Goal: Information Seeking & Learning: Learn about a topic

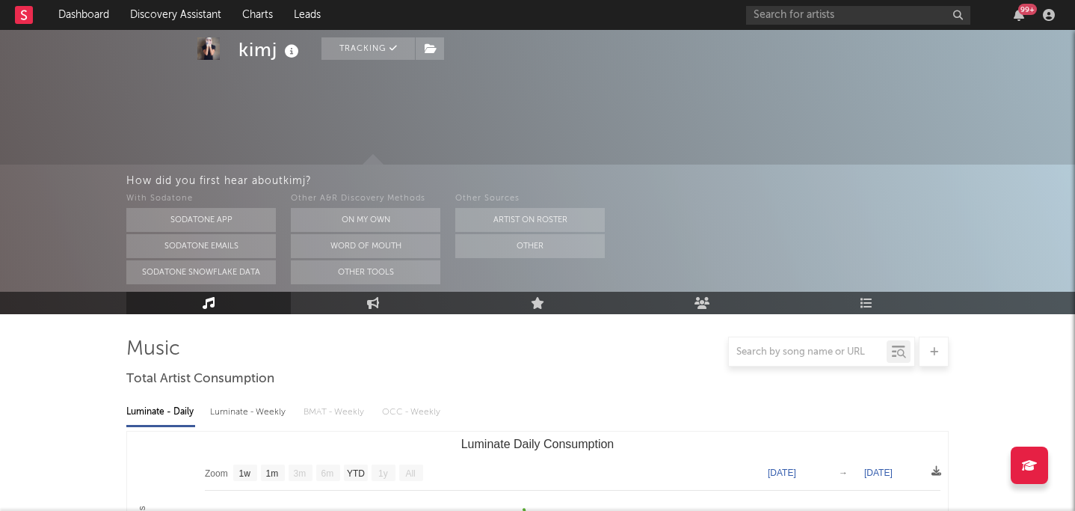
select select "1w"
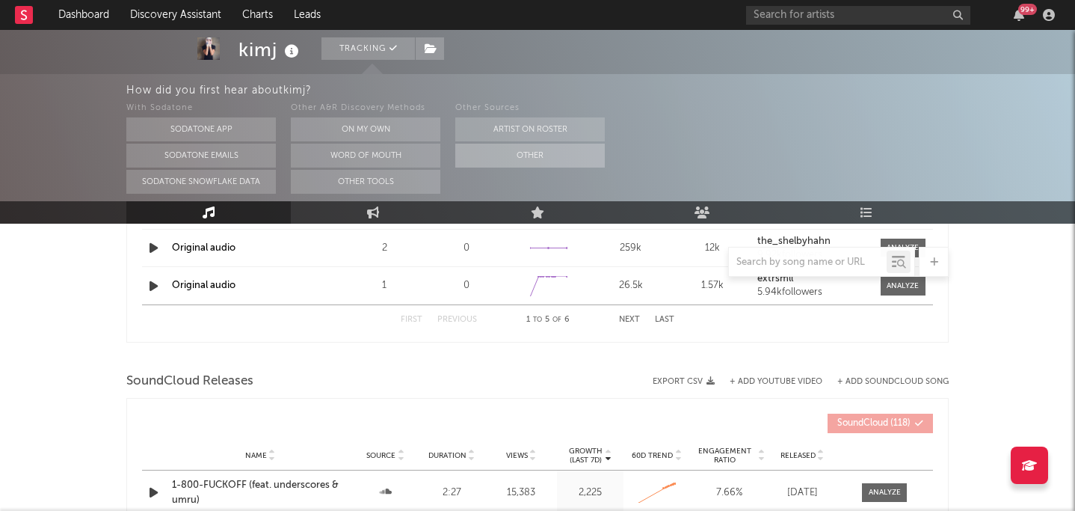
scroll to position [1762, 0]
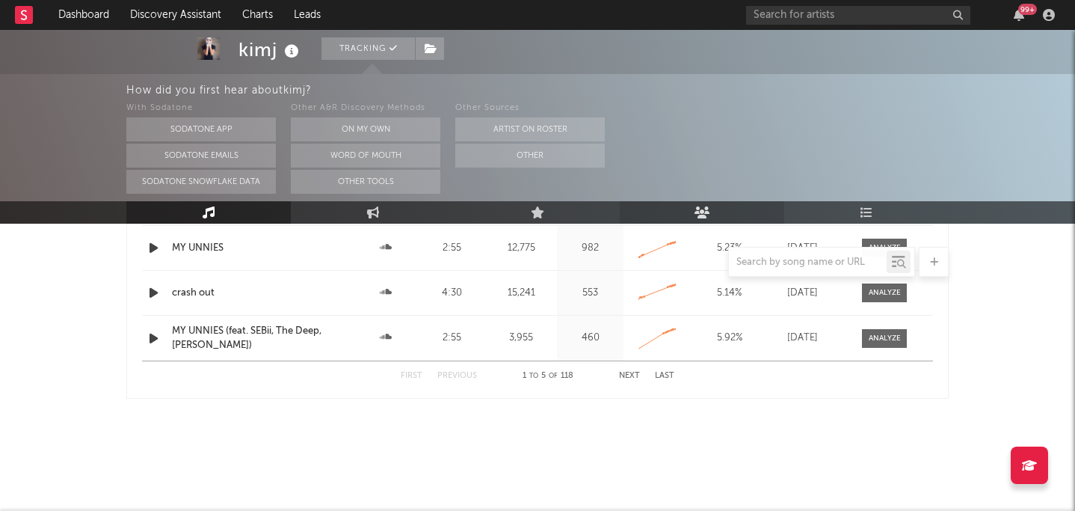
click at [719, 208] on link "Audience" at bounding box center [702, 212] width 164 height 22
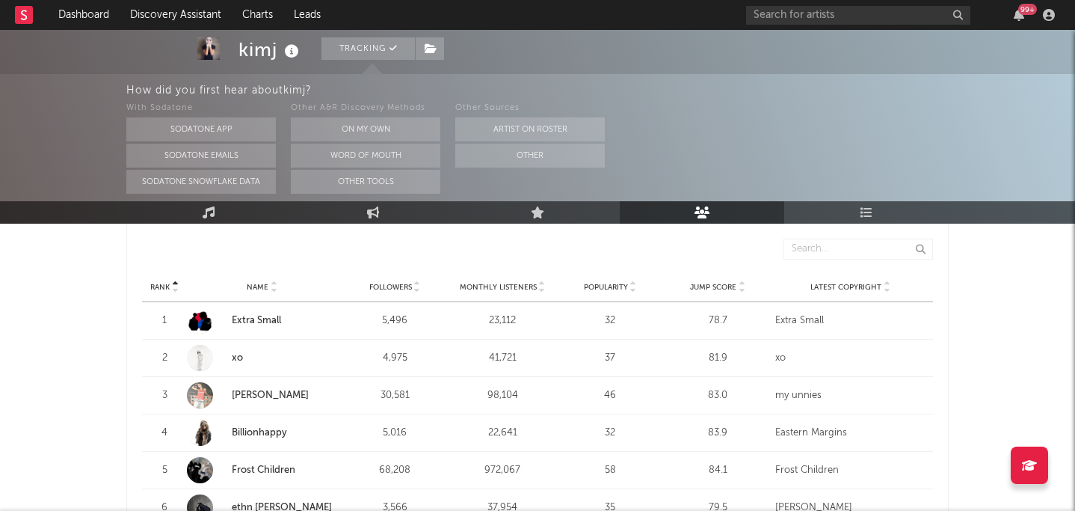
scroll to position [568, 0]
click at [232, 354] on link "xo" at bounding box center [237, 359] width 11 height 10
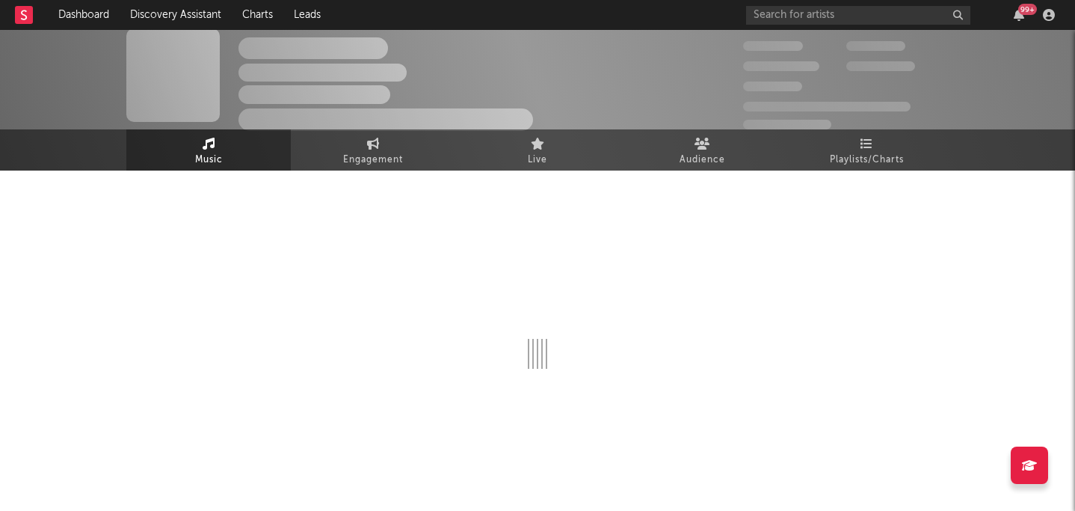
select select "1w"
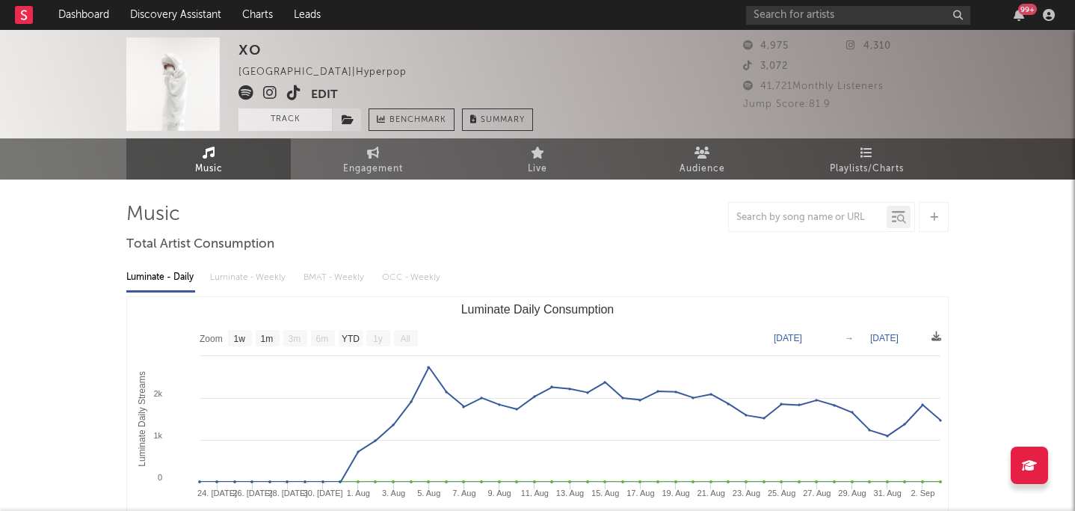
click at [303, 119] on button "Track" at bounding box center [285, 119] width 93 height 22
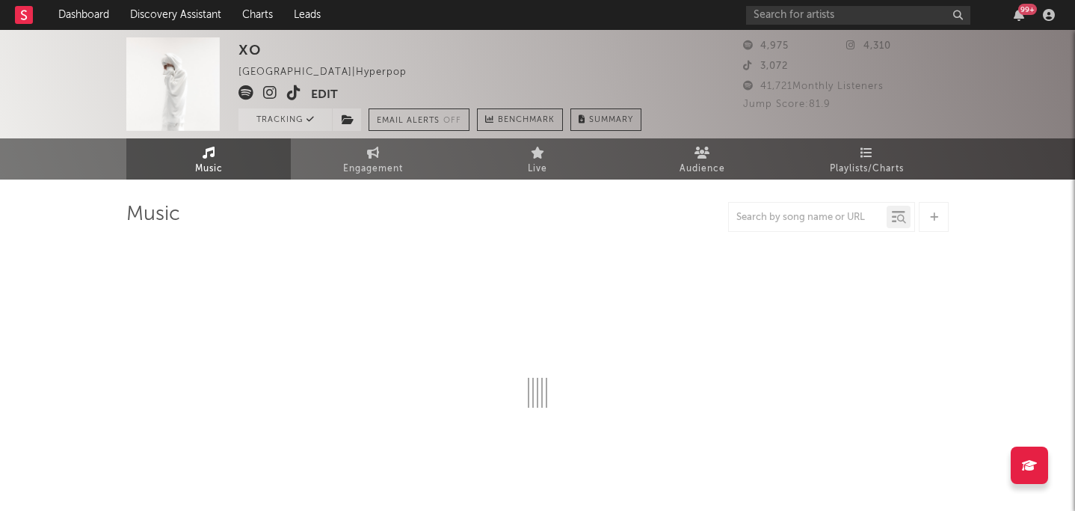
select select "1w"
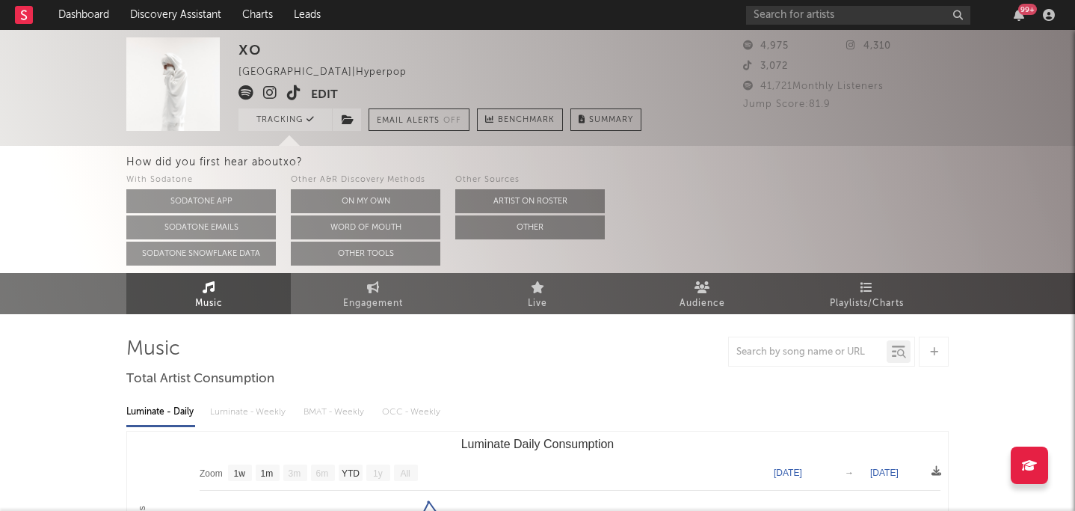
click at [263, 90] on icon at bounding box center [270, 92] width 14 height 15
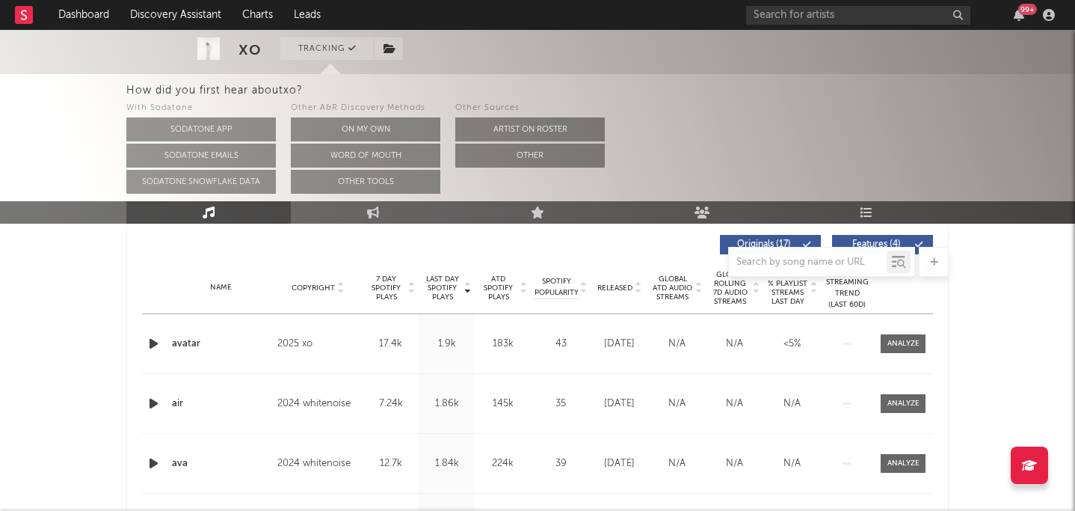
scroll to position [567, 0]
click at [152, 340] on icon "button" at bounding box center [154, 344] width 16 height 19
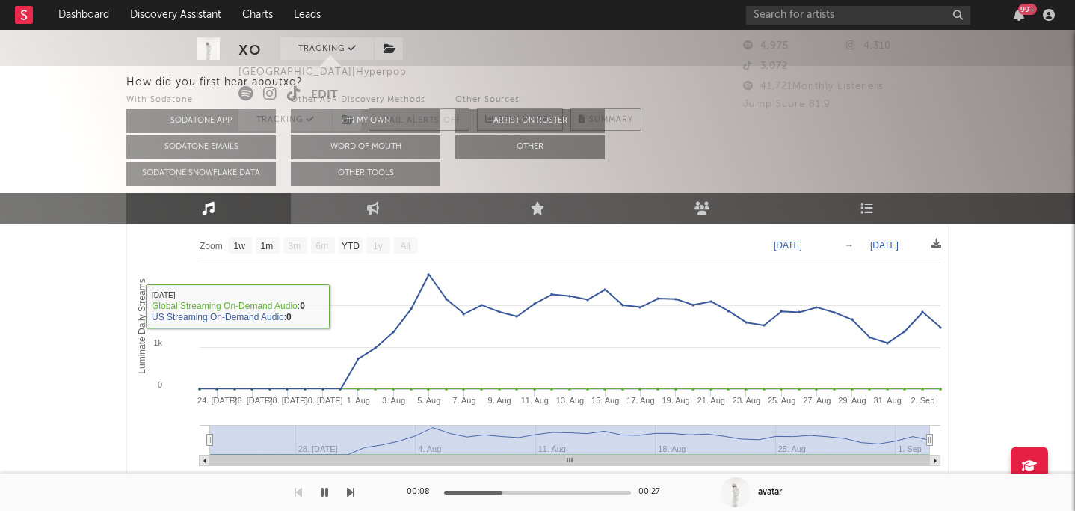
scroll to position [0, 0]
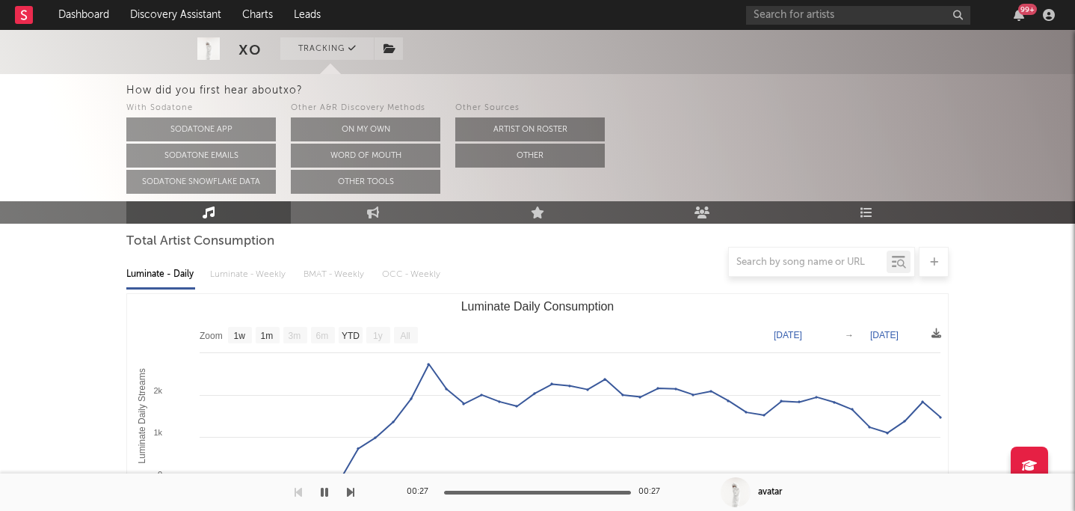
scroll to position [62, 0]
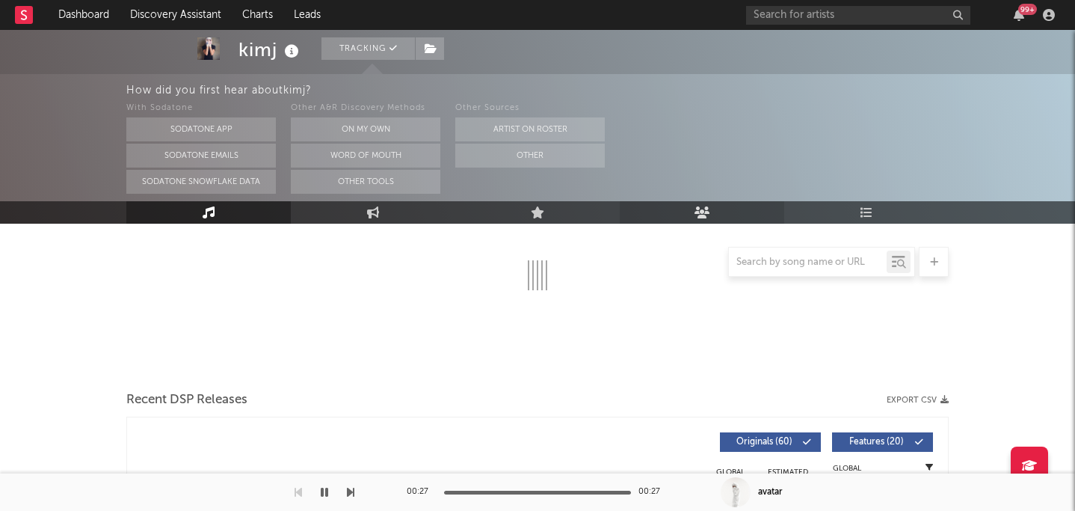
select select "1w"
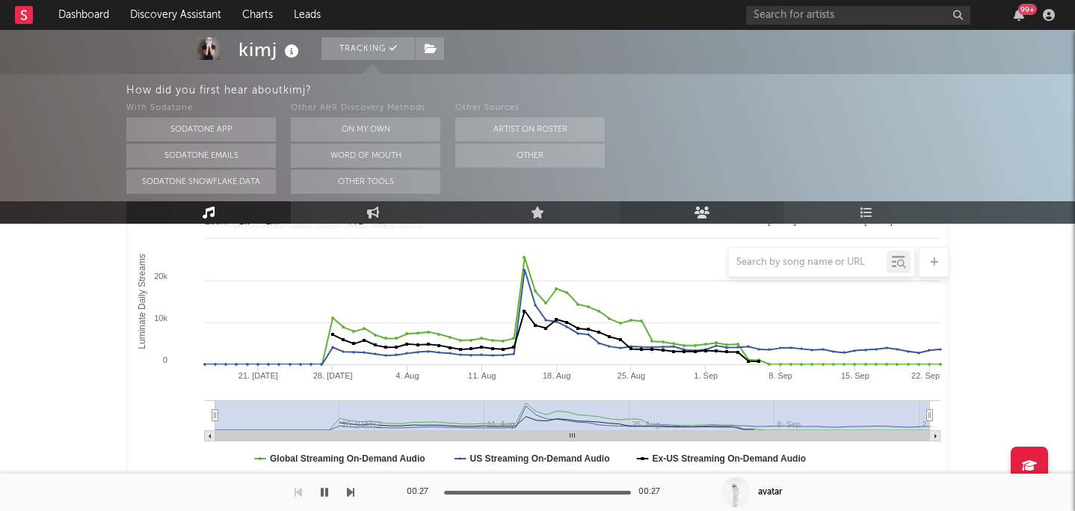
click at [714, 216] on link "Audience" at bounding box center [702, 212] width 164 height 22
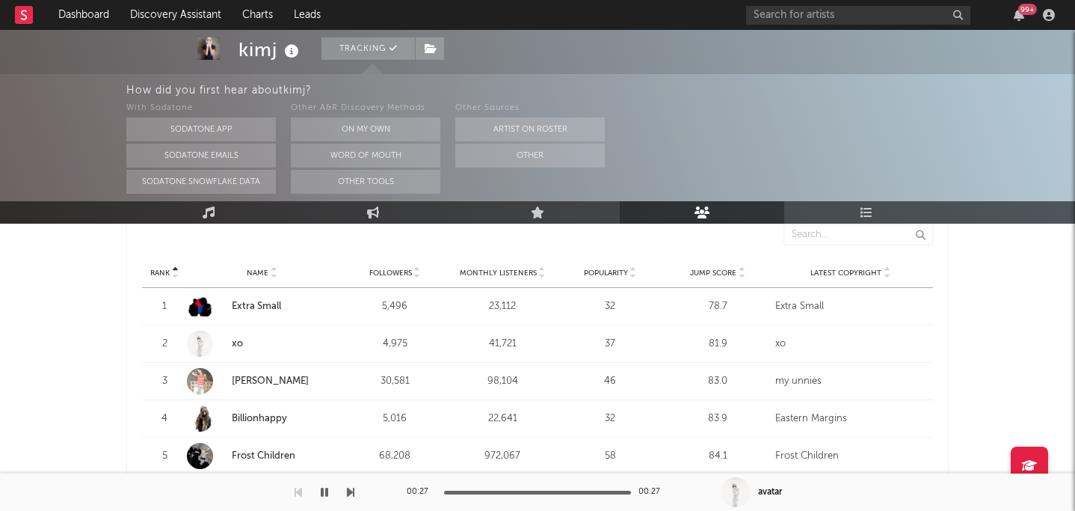
scroll to position [597, 0]
click at [505, 266] on span "Monthly Listeners" at bounding box center [498, 270] width 77 height 9
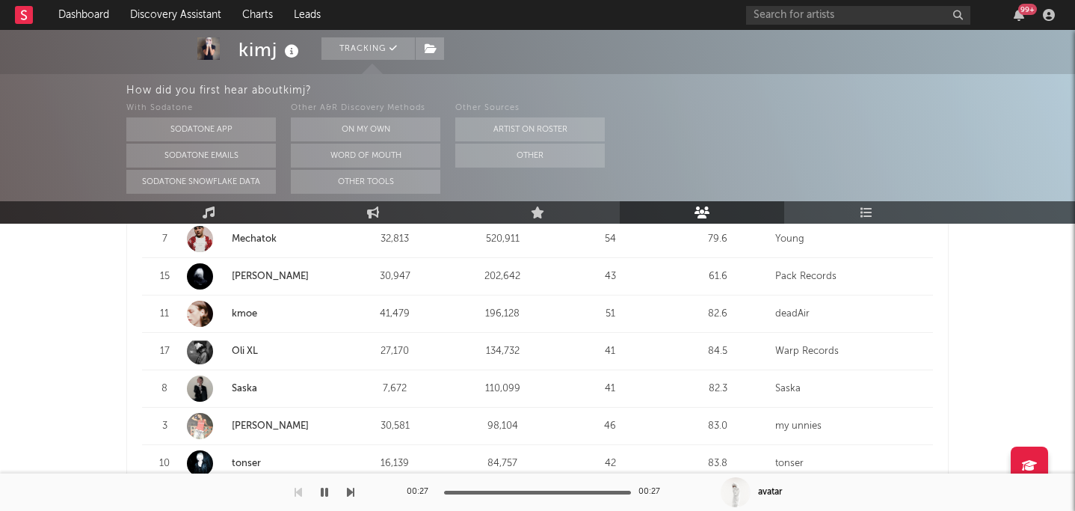
scroll to position [817, 0]
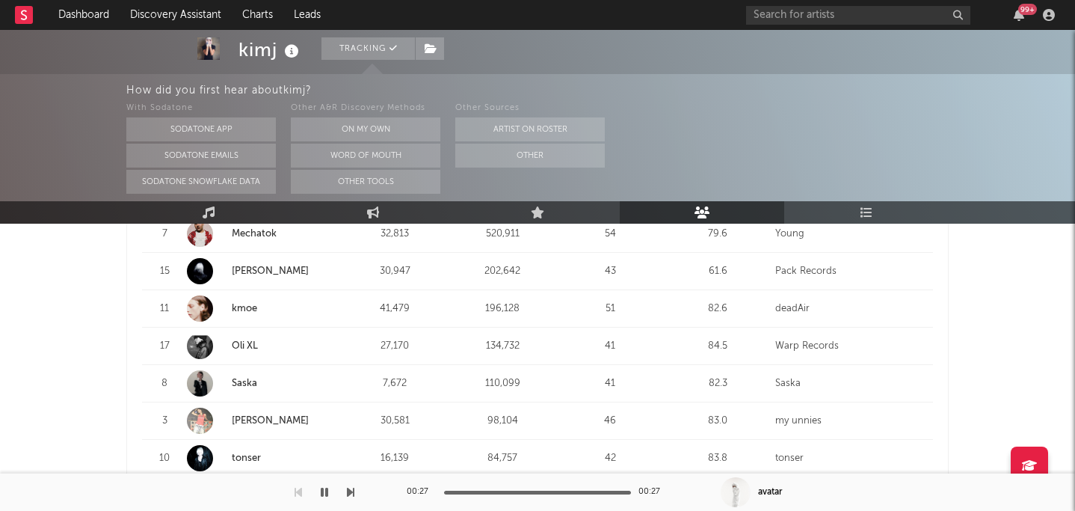
click at [242, 378] on link "Saska" at bounding box center [244, 383] width 25 height 10
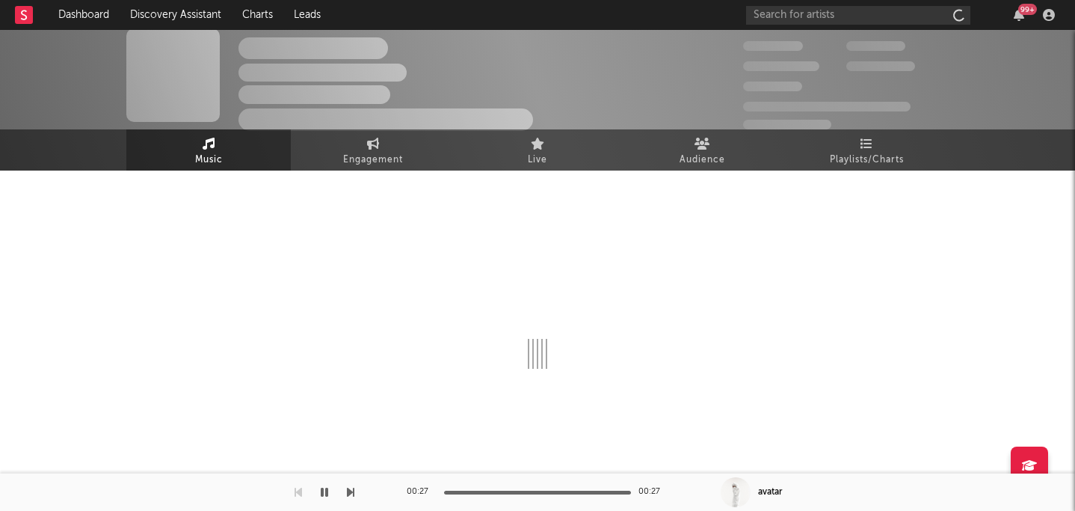
scroll to position [9, 0]
select select "6m"
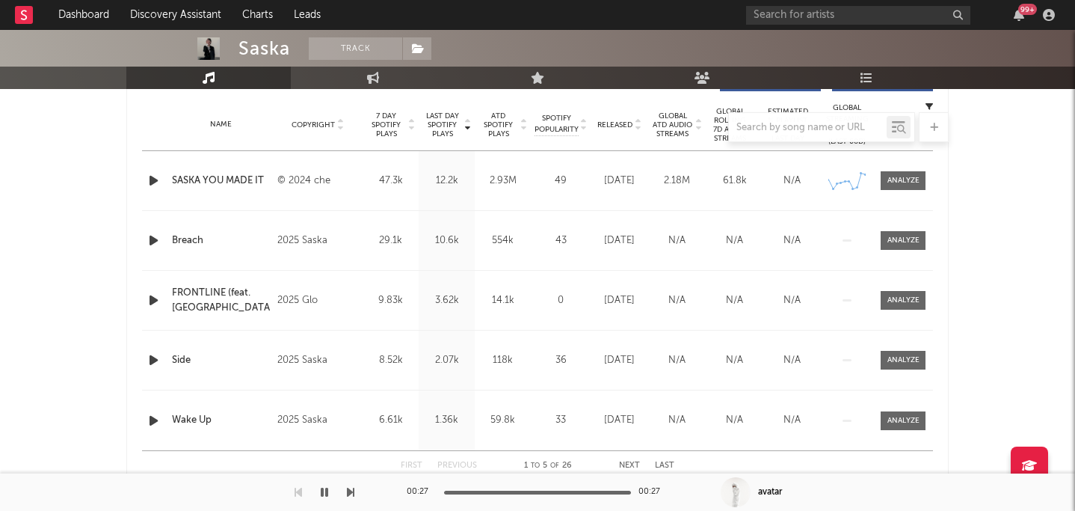
scroll to position [598, 0]
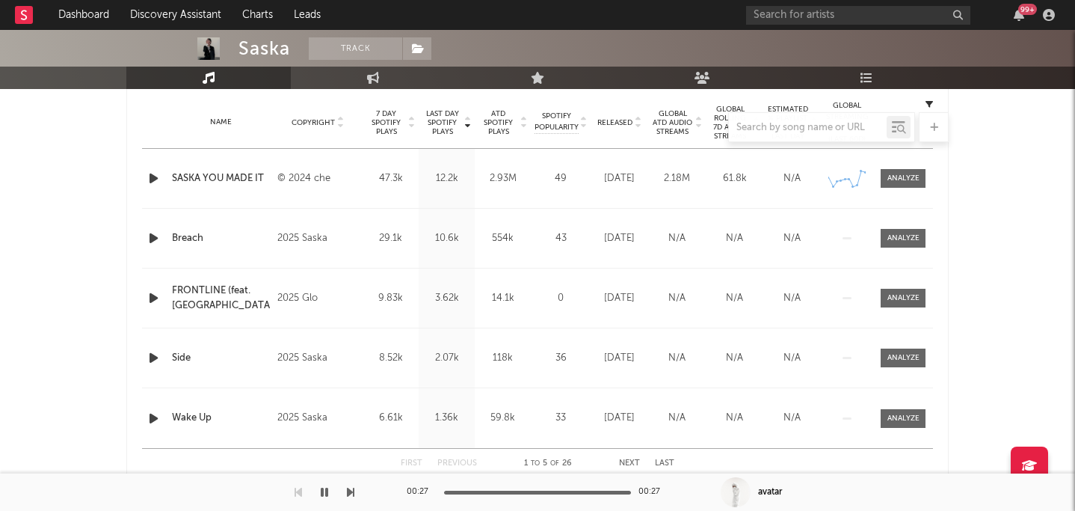
click at [616, 128] on div at bounding box center [537, 127] width 822 height 30
click at [616, 121] on div at bounding box center [537, 127] width 822 height 30
click at [612, 117] on div at bounding box center [537, 127] width 822 height 30
click at [642, 119] on div at bounding box center [537, 127] width 822 height 30
click at [639, 126] on div at bounding box center [537, 127] width 822 height 30
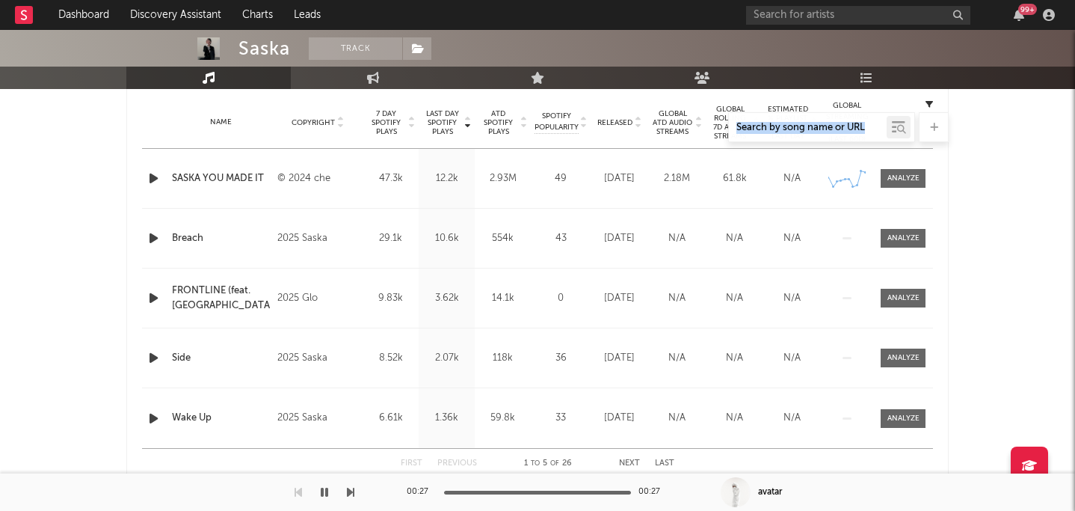
click at [639, 126] on div at bounding box center [537, 127] width 822 height 30
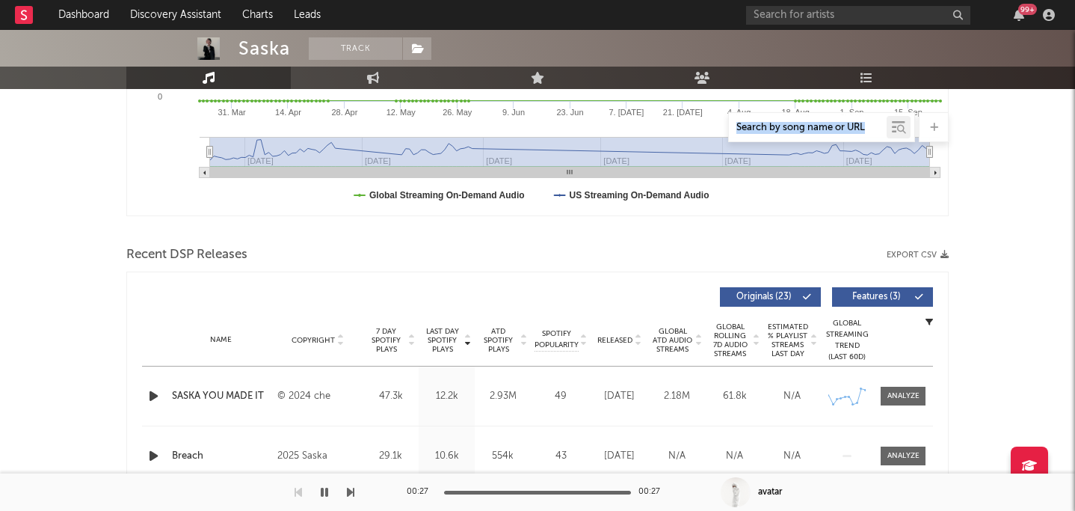
scroll to position [422, 0]
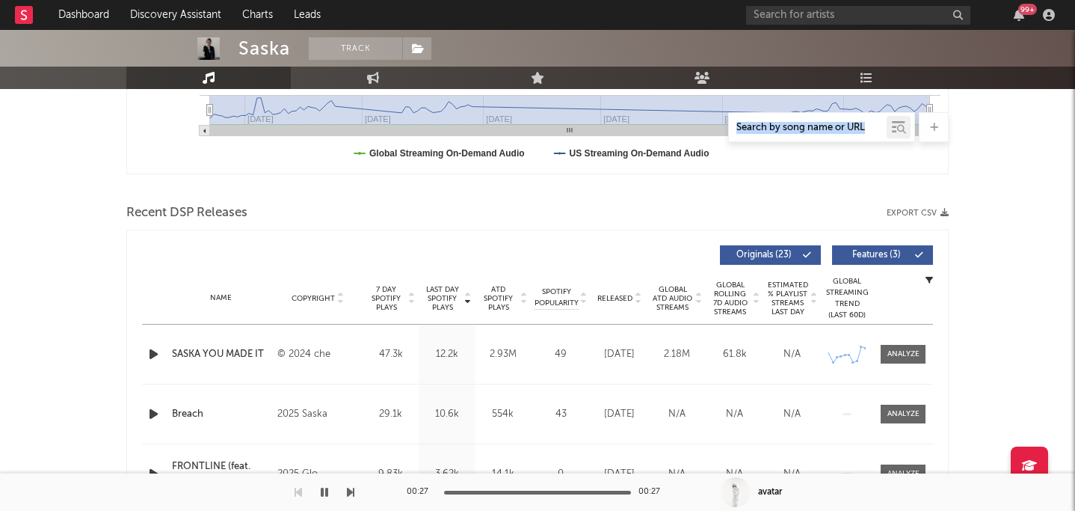
click at [152, 354] on icon "button" at bounding box center [154, 354] width 16 height 19
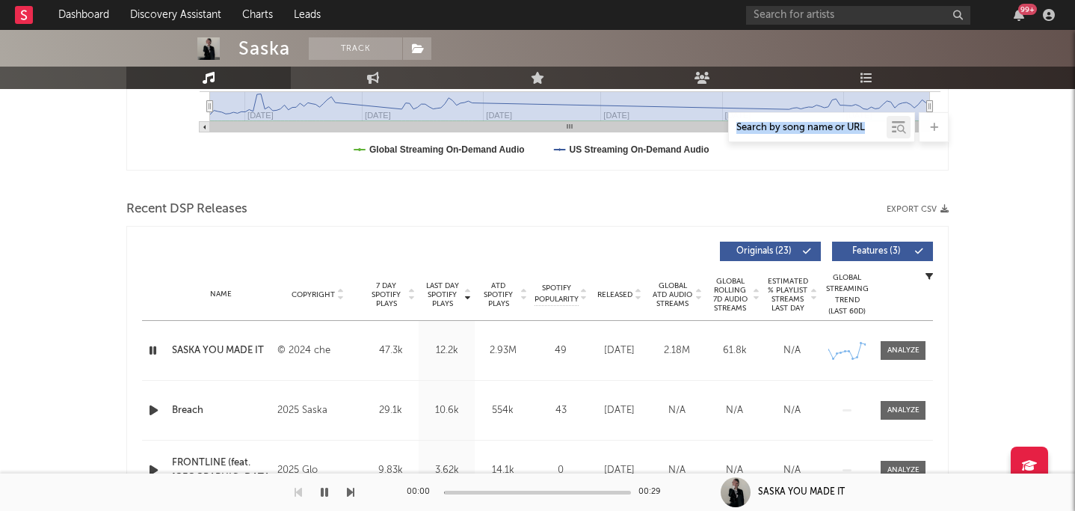
scroll to position [425, 0]
click at [153, 413] on icon "button" at bounding box center [154, 411] width 16 height 19
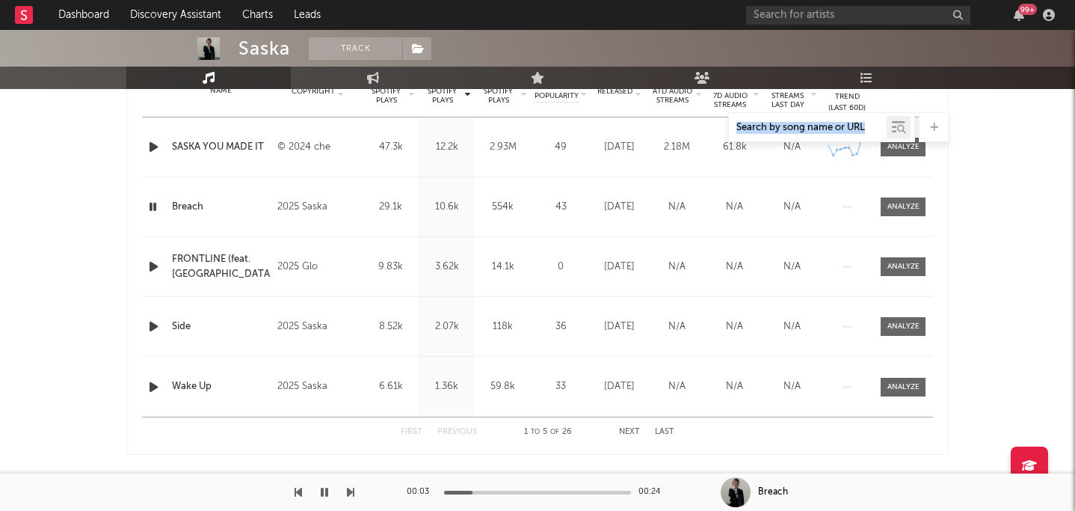
scroll to position [623, 0]
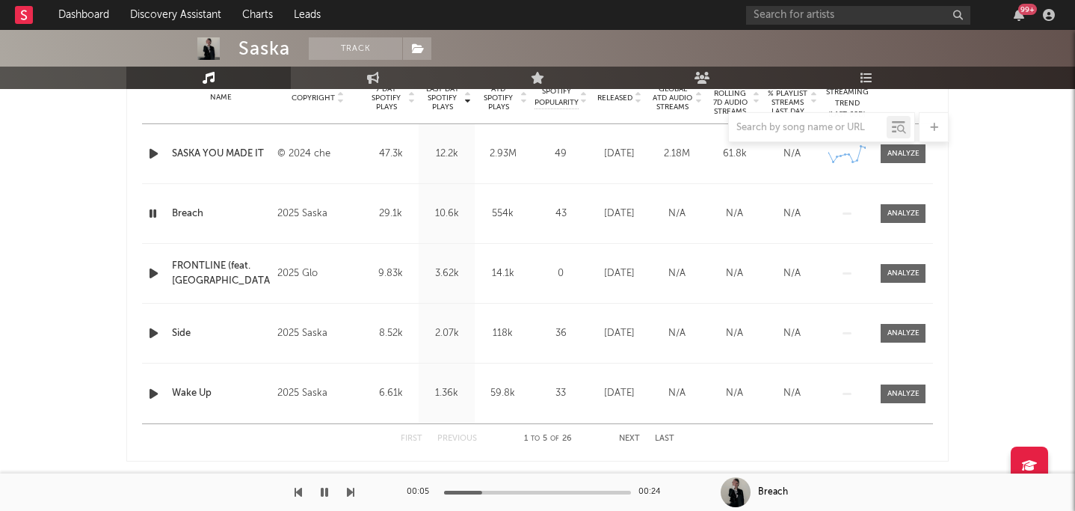
click at [523, 489] on div "00:05 00:24" at bounding box center [538, 491] width 262 height 37
click at [530, 492] on div at bounding box center [537, 492] width 187 height 4
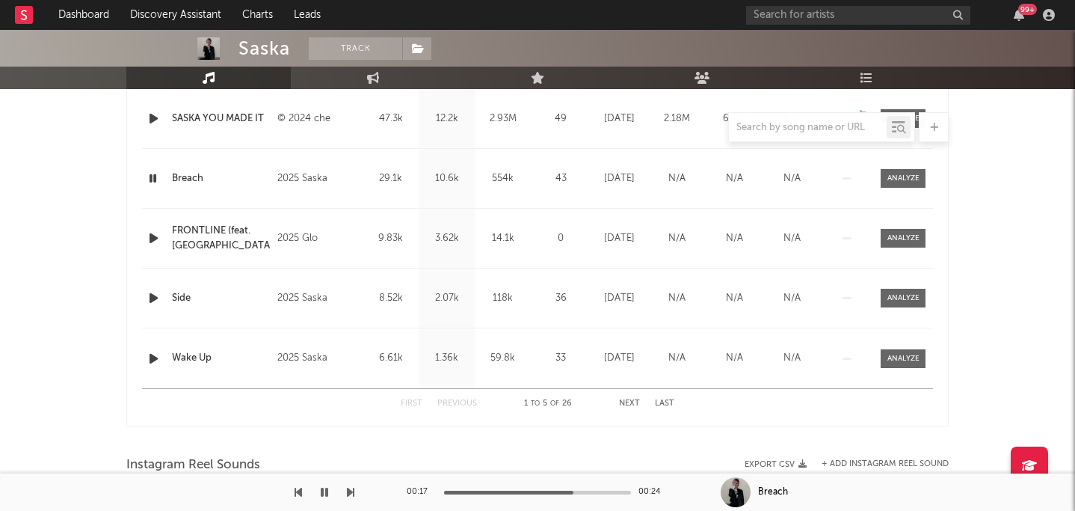
scroll to position [652, 0]
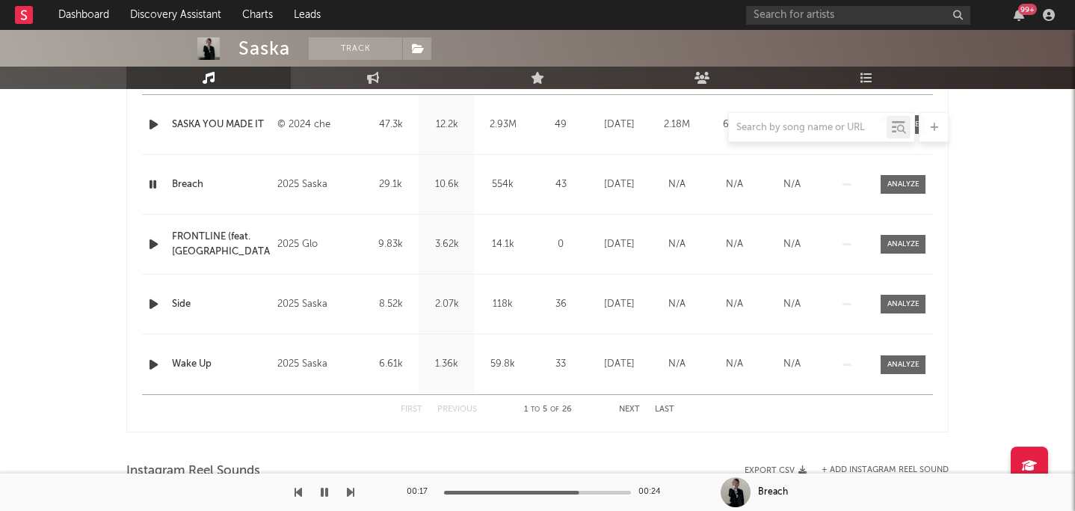
click at [162, 310] on div at bounding box center [155, 304] width 19 height 19
click at [158, 308] on icon "button" at bounding box center [154, 304] width 16 height 19
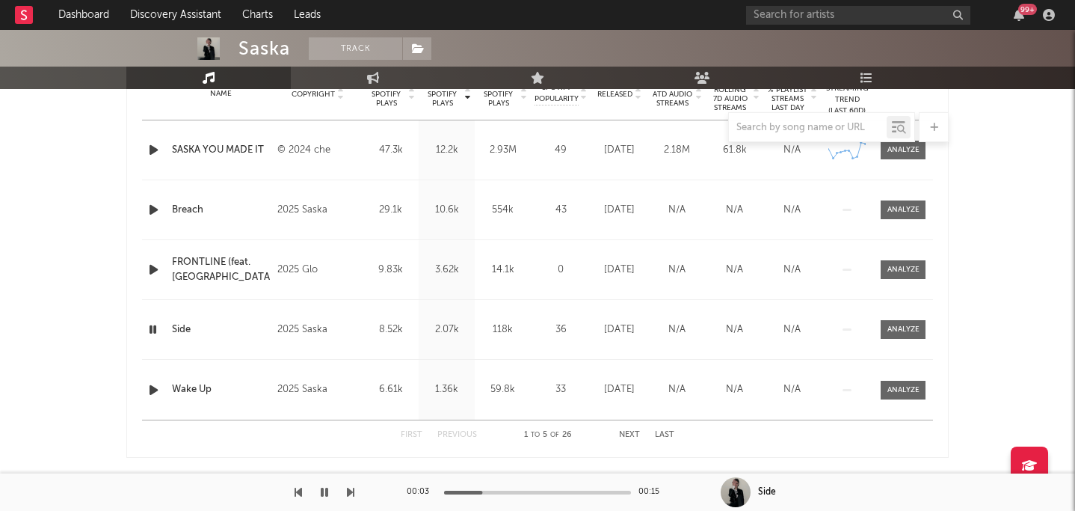
scroll to position [623, 0]
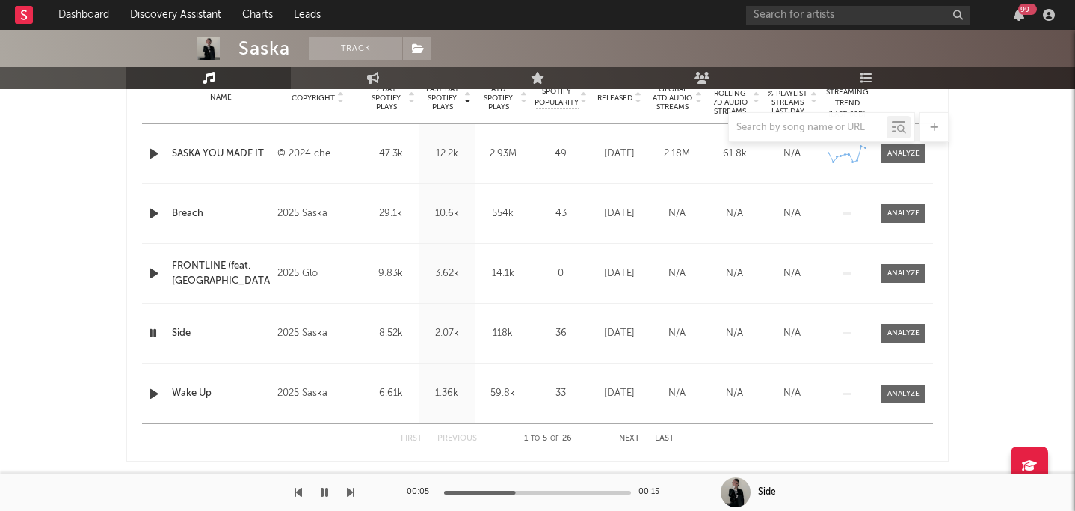
click at [548, 490] on div at bounding box center [537, 492] width 187 height 4
click at [597, 491] on div at bounding box center [537, 492] width 187 height 4
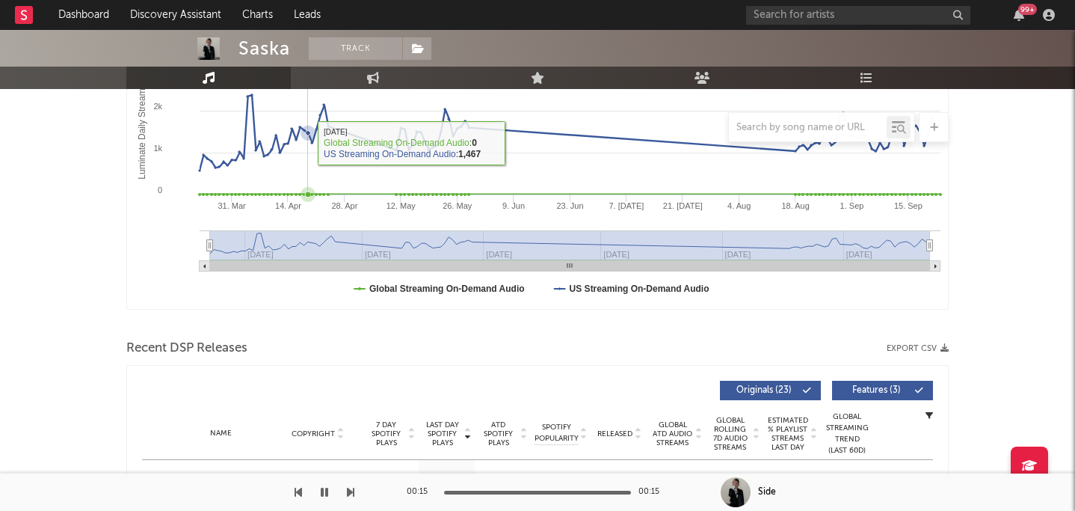
scroll to position [265, 0]
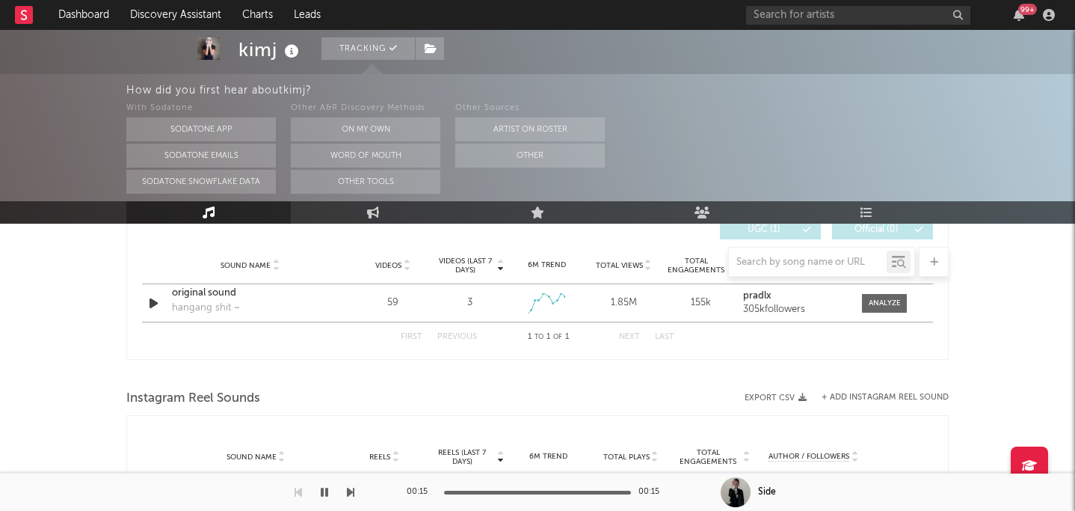
select select "1w"
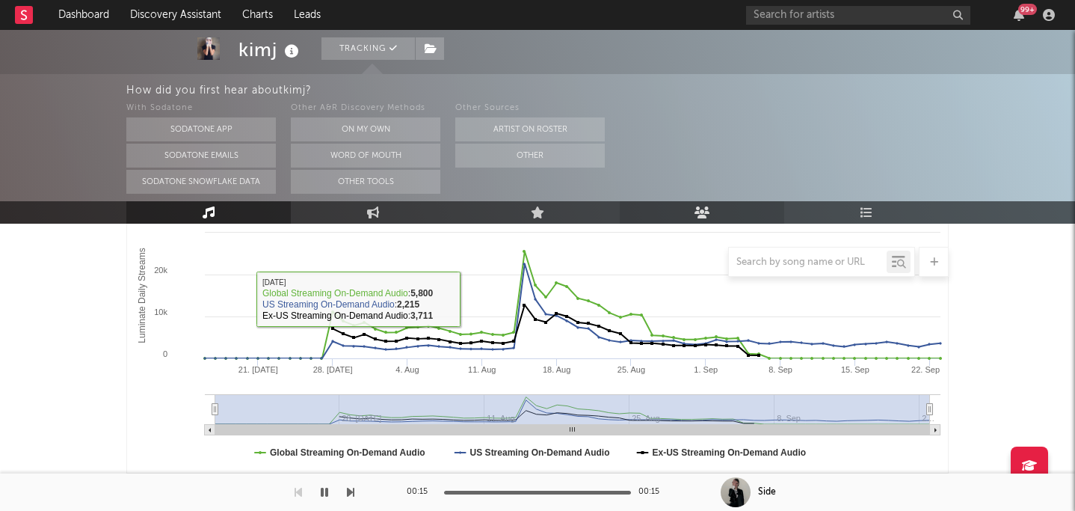
click at [704, 203] on link "Audience" at bounding box center [702, 212] width 164 height 22
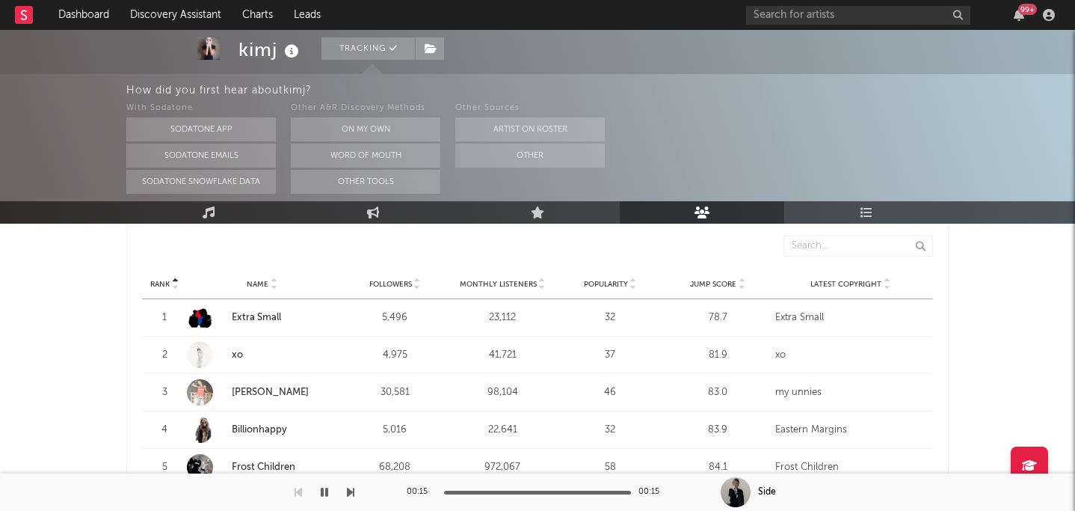
scroll to position [583, 0]
click at [501, 280] on span "Monthly Listeners" at bounding box center [498, 284] width 77 height 9
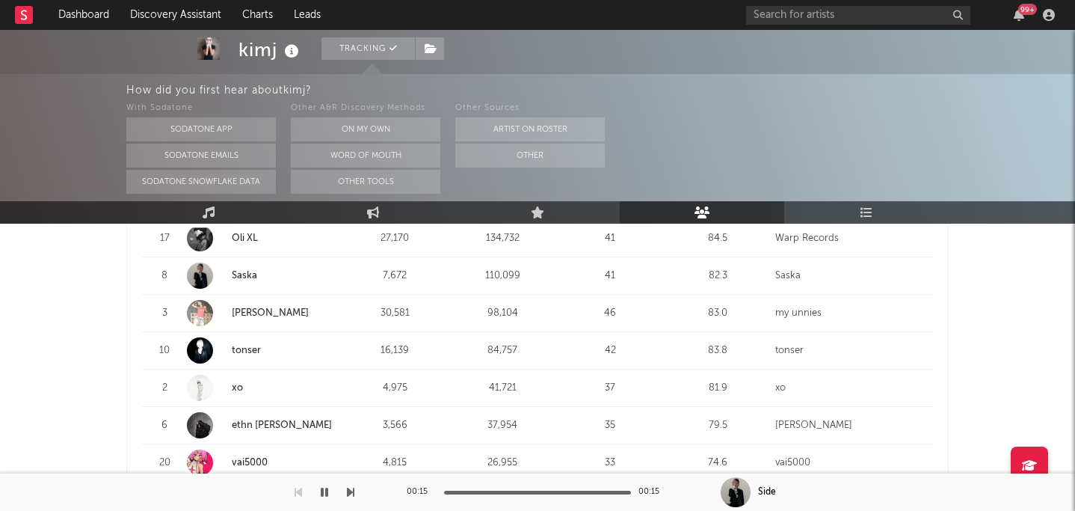
scroll to position [920, 0]
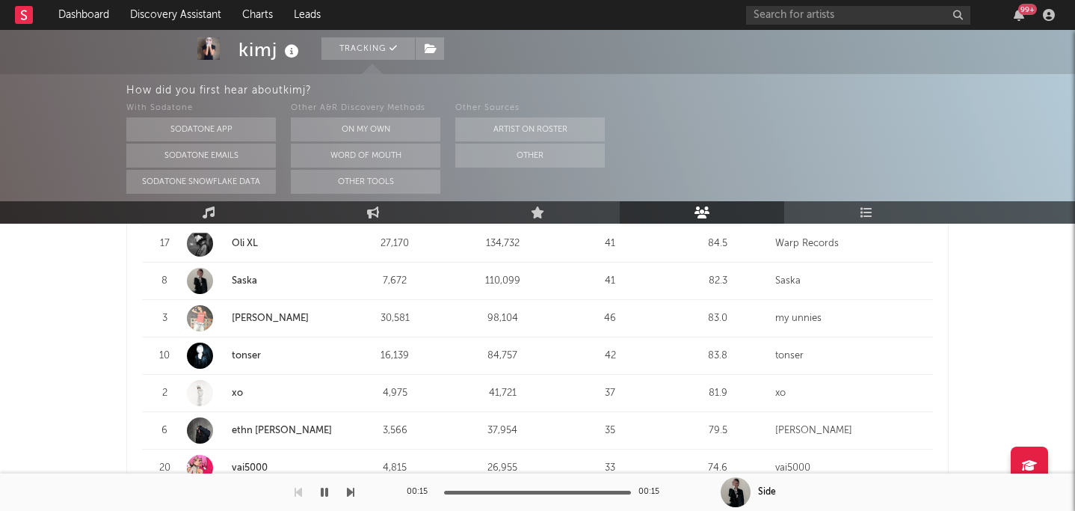
click at [247, 351] on link "tonser" at bounding box center [246, 356] width 29 height 10
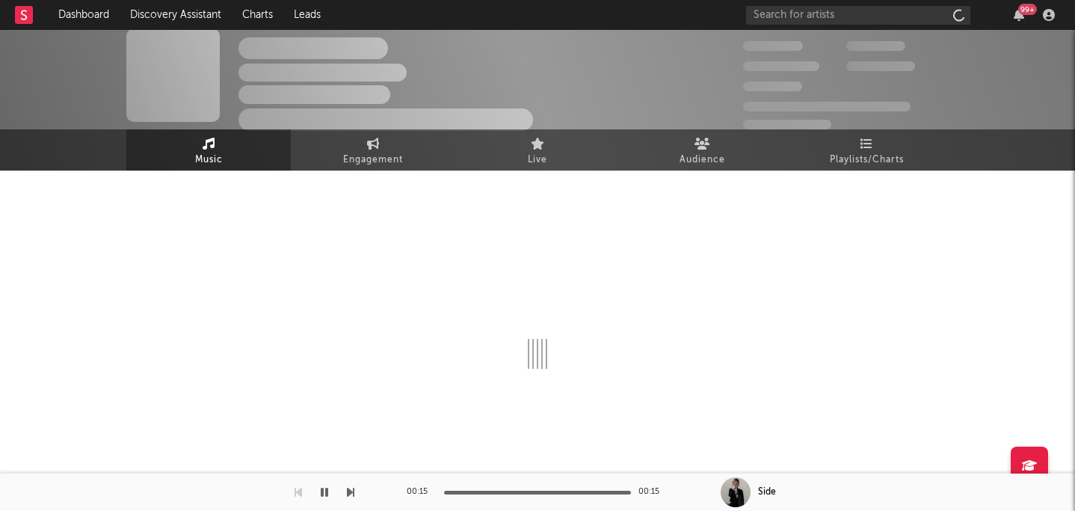
scroll to position [9, 0]
select select "6m"
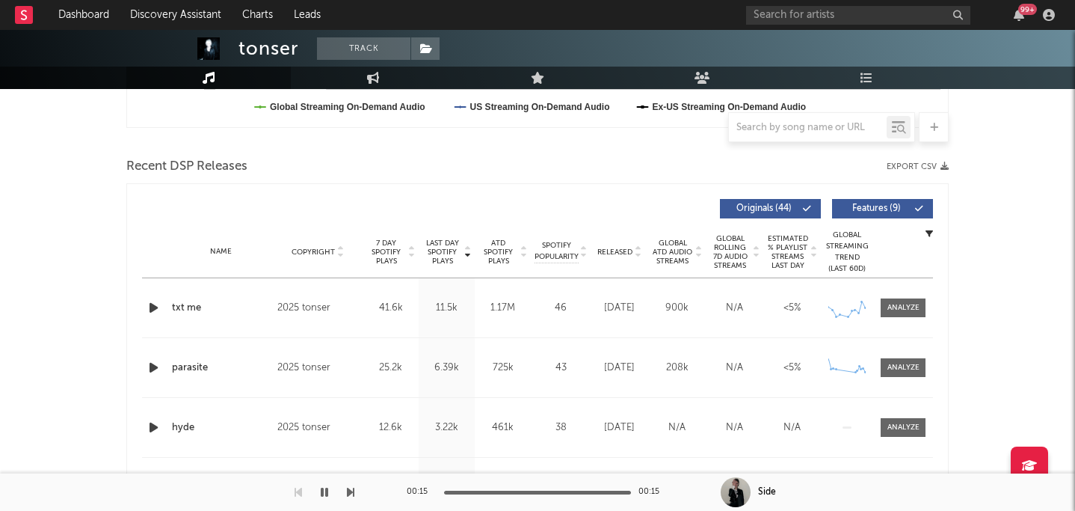
scroll to position [486, 0]
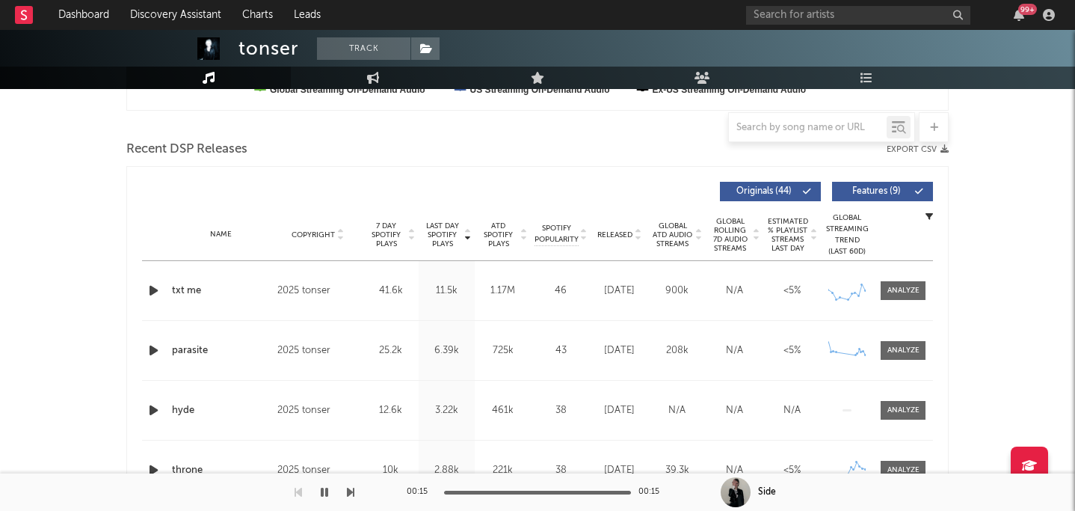
click at [154, 288] on icon "button" at bounding box center [154, 290] width 16 height 19
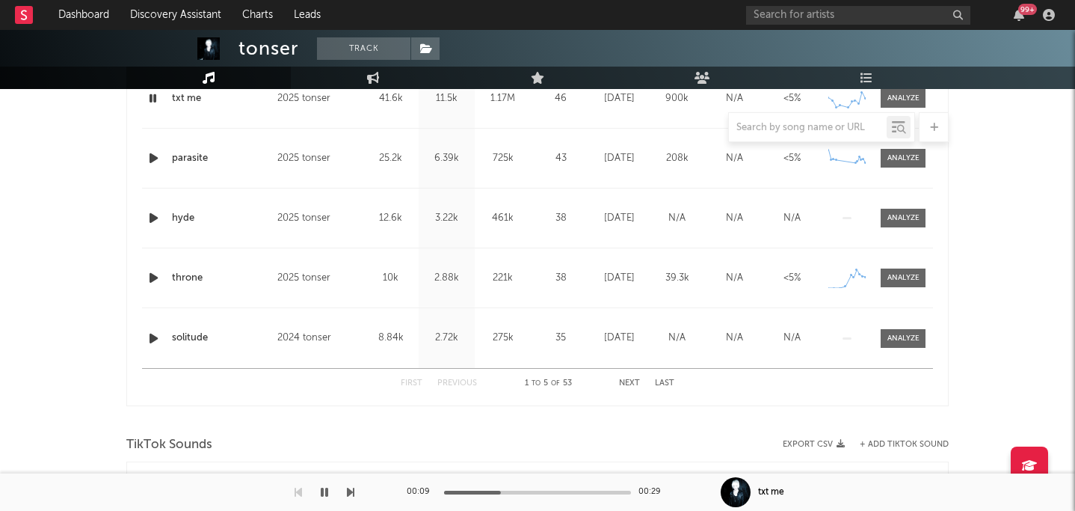
scroll to position [687, 0]
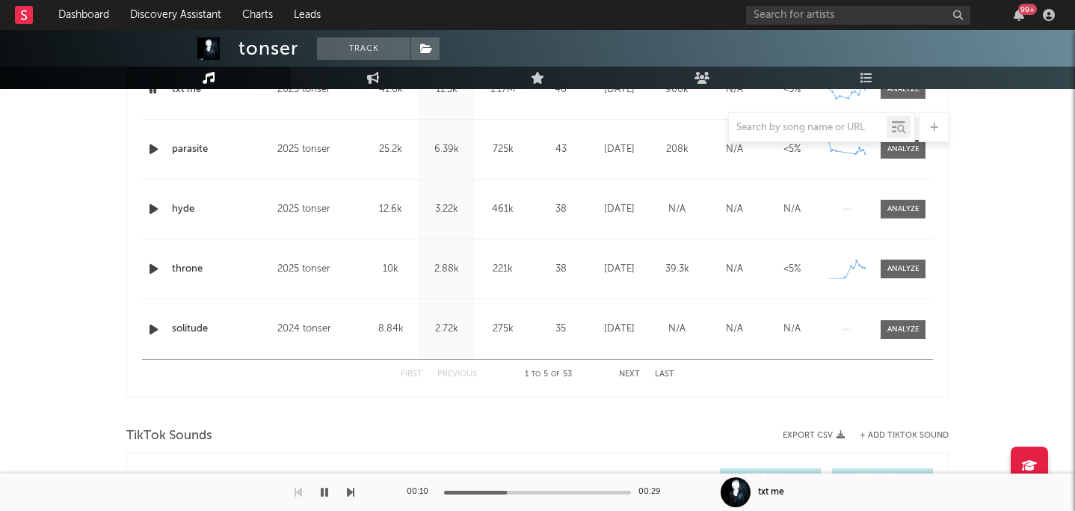
click at [155, 150] on icon "button" at bounding box center [154, 149] width 16 height 19
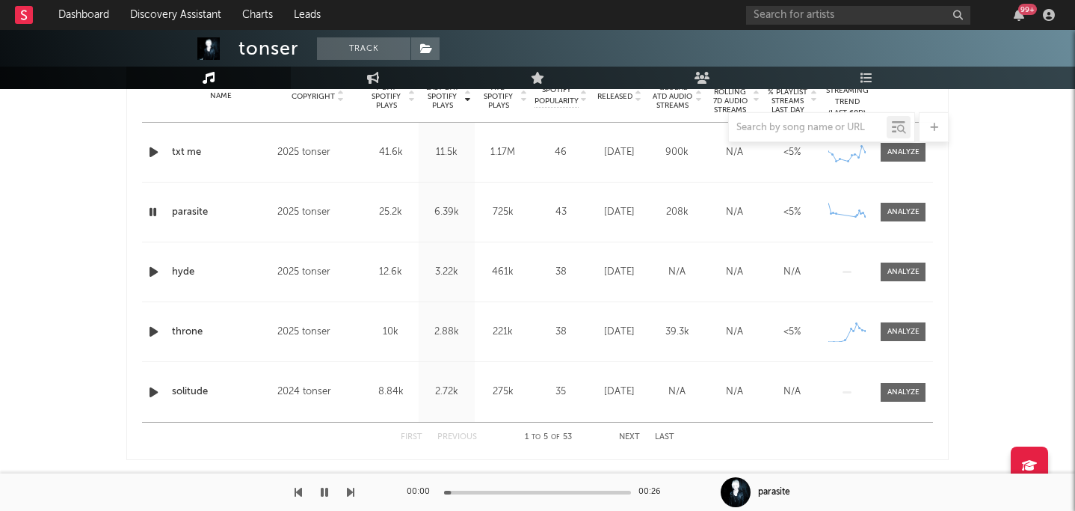
scroll to position [636, 0]
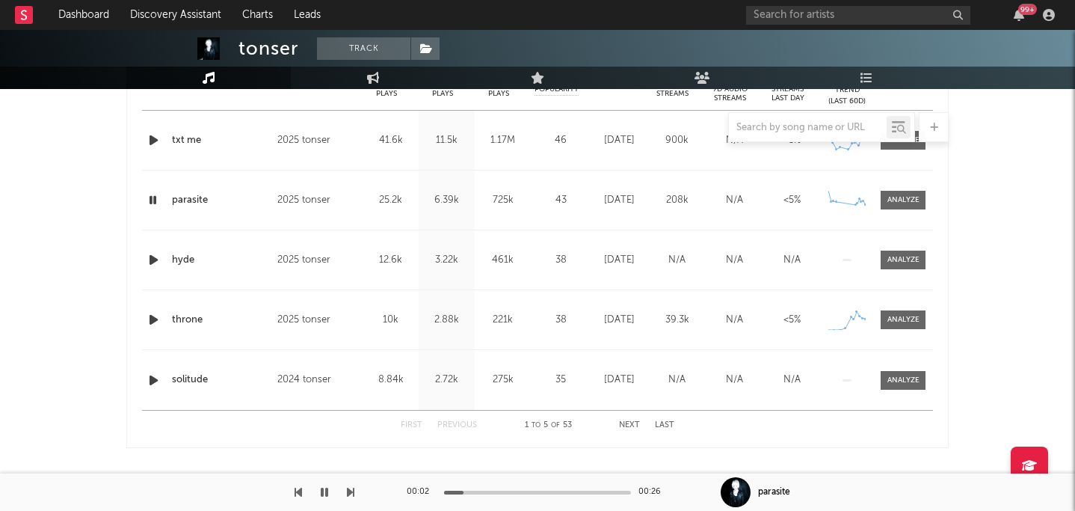
click at [496, 492] on div at bounding box center [537, 492] width 187 height 4
click at [542, 488] on div "00:08 00:26" at bounding box center [538, 491] width 262 height 37
click at [542, 487] on div "00:08 00:26" at bounding box center [538, 491] width 262 height 37
click at [546, 490] on div at bounding box center [537, 492] width 187 height 4
click at [573, 490] on div at bounding box center [537, 492] width 187 height 4
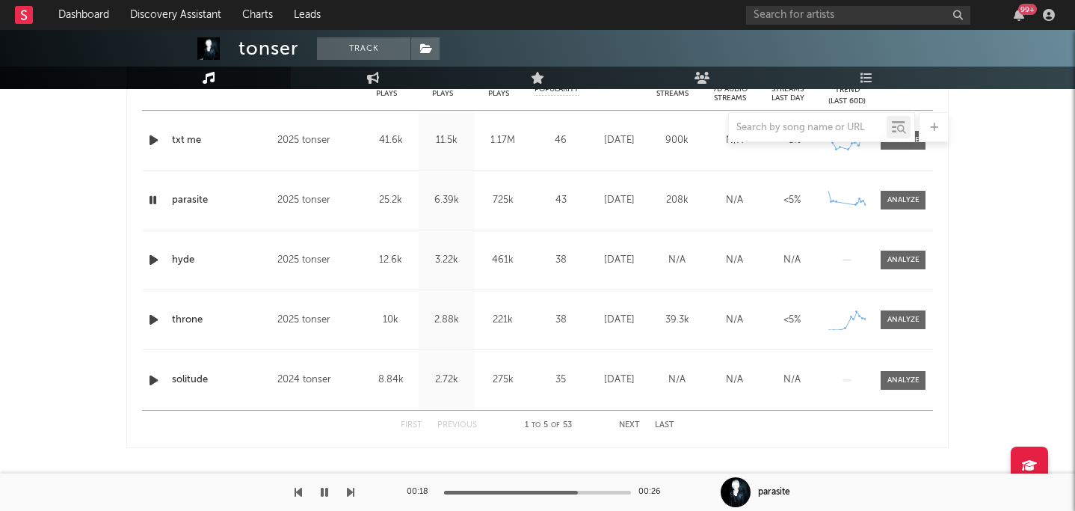
click at [611, 490] on div at bounding box center [537, 492] width 187 height 4
click at [153, 267] on icon "button" at bounding box center [154, 259] width 16 height 19
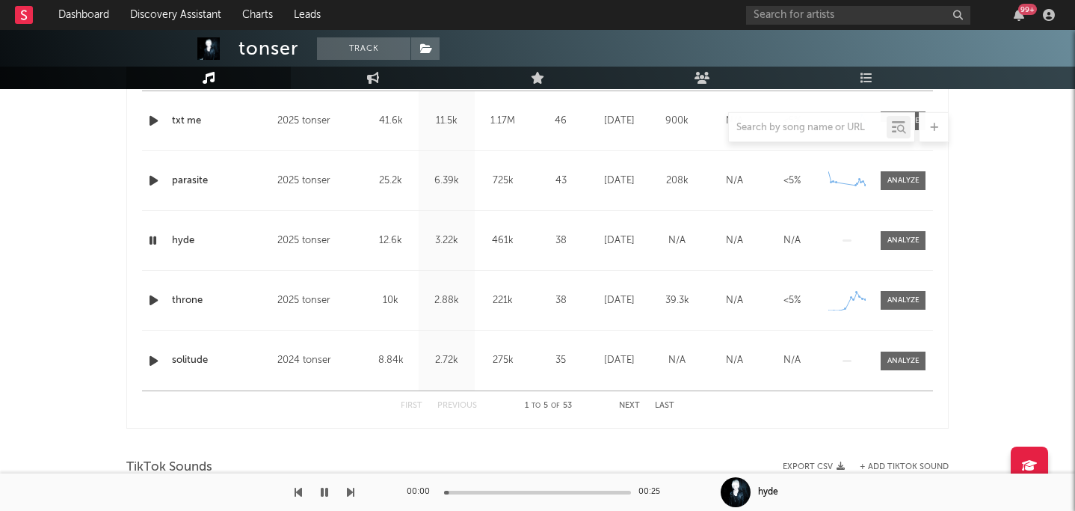
scroll to position [662, 0]
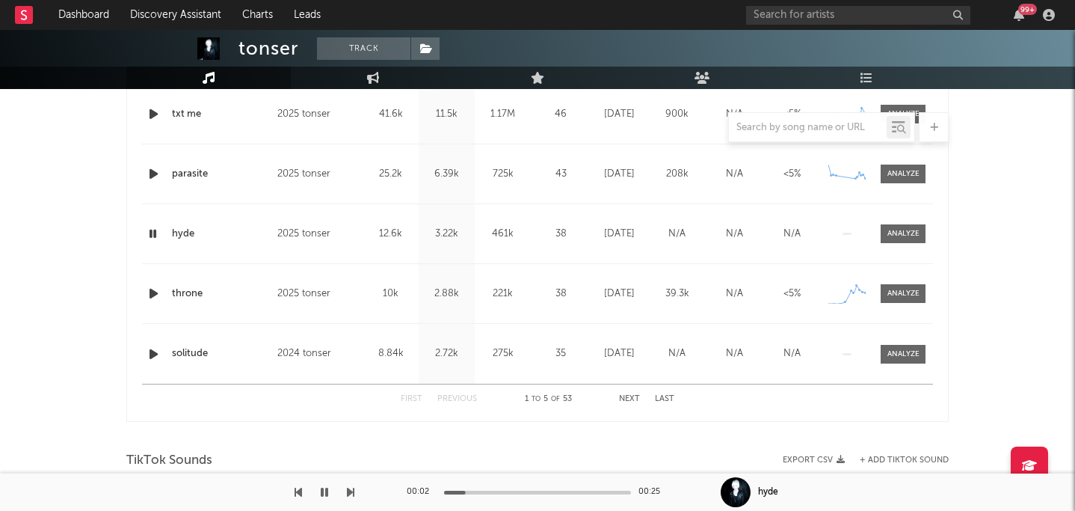
click at [498, 490] on div at bounding box center [537, 492] width 187 height 4
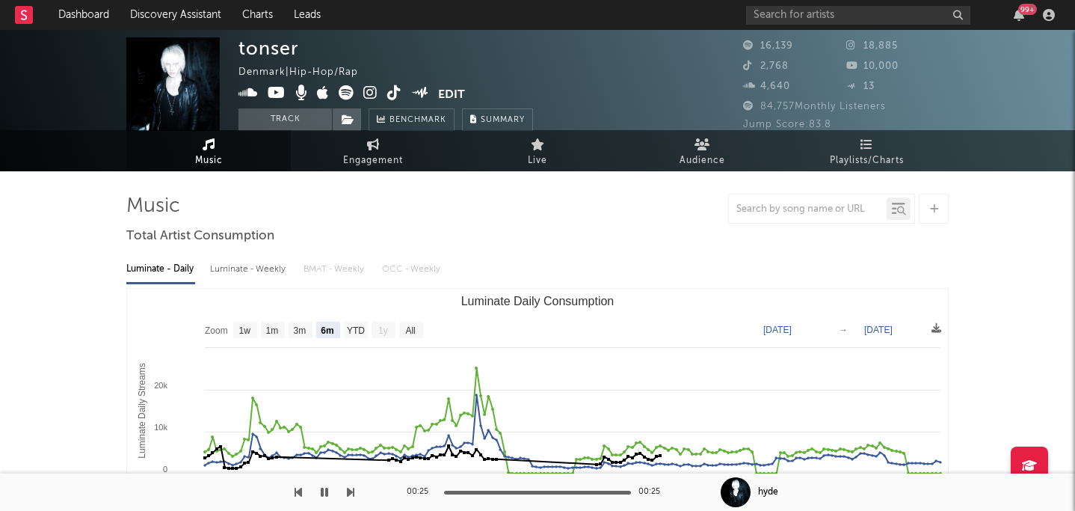
scroll to position [0, 0]
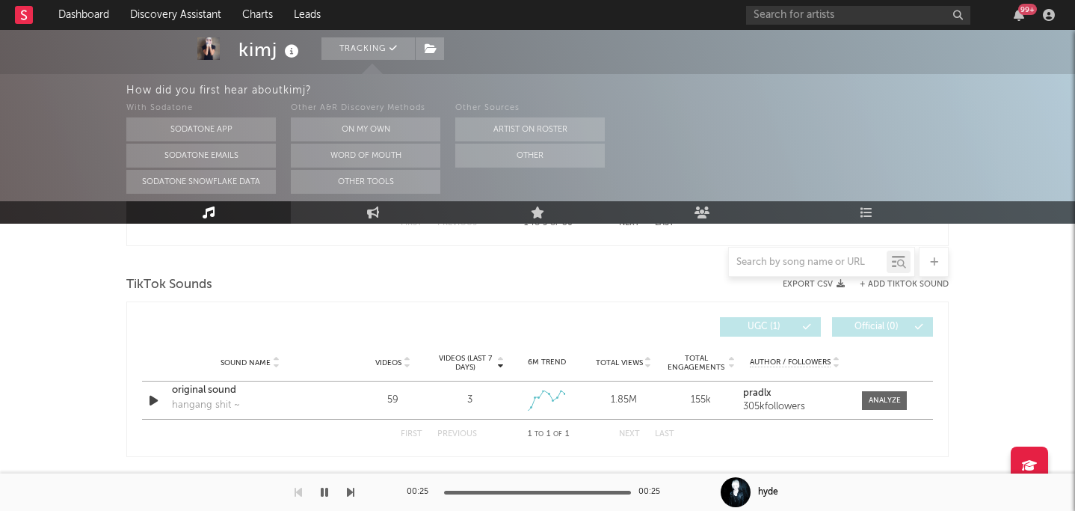
select select "1w"
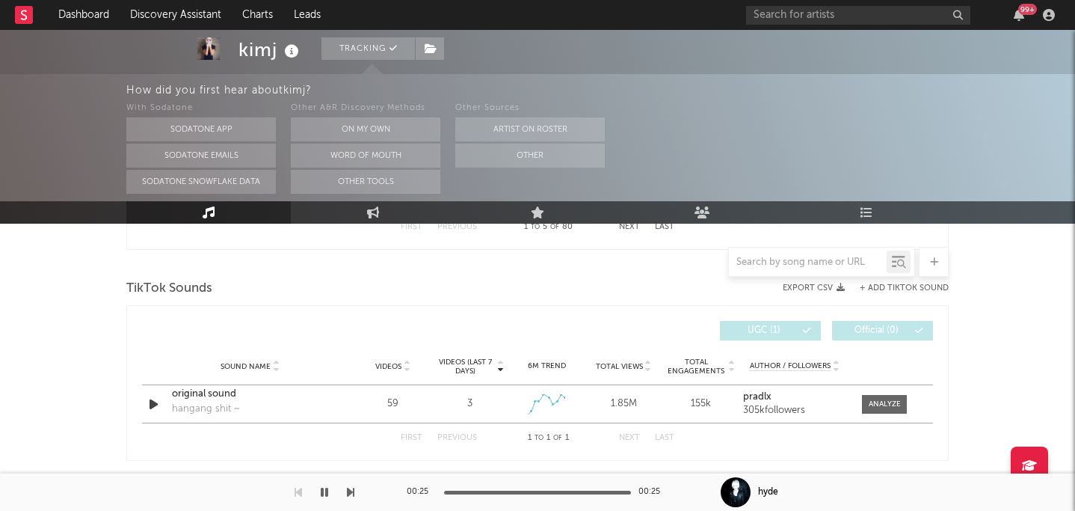
scroll to position [567, 0]
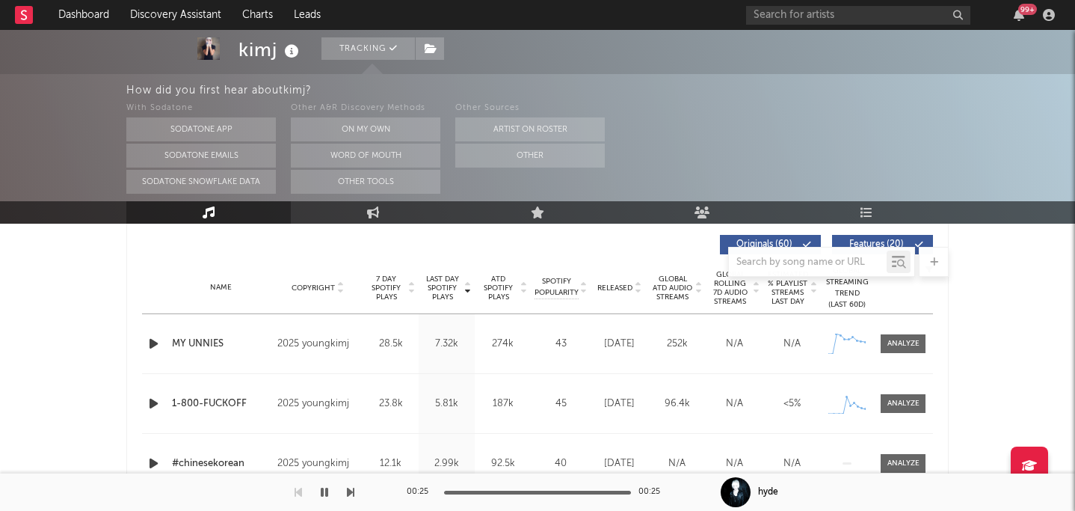
click at [698, 197] on div "How did you first hear about kimj ? With Sodatone Sodatone App Sodatone Emails …" at bounding box center [600, 137] width 949 height 127
click at [698, 203] on link "Audience" at bounding box center [702, 212] width 164 height 22
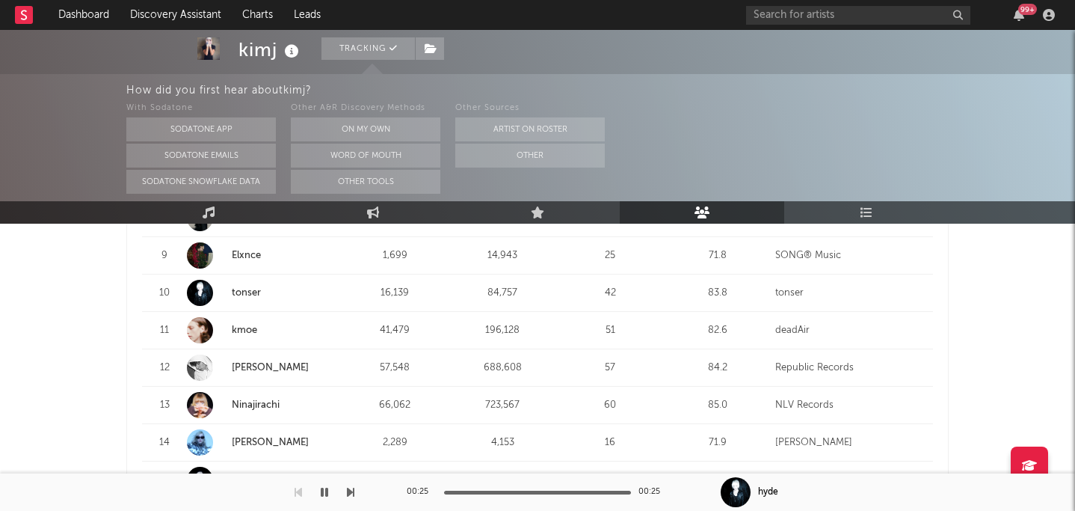
scroll to position [1025, 0]
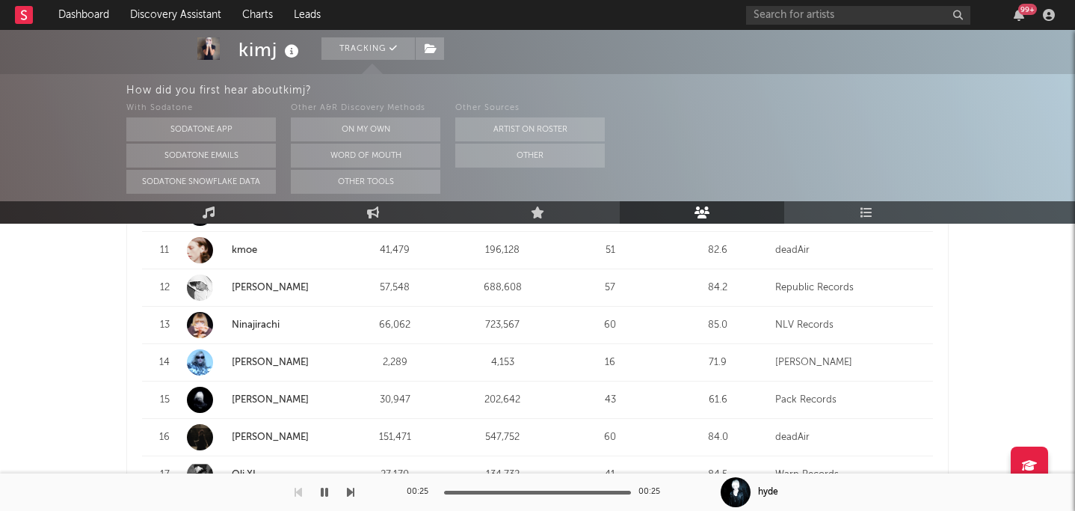
click at [268, 357] on link "Angel Emoji" at bounding box center [270, 362] width 77 height 10
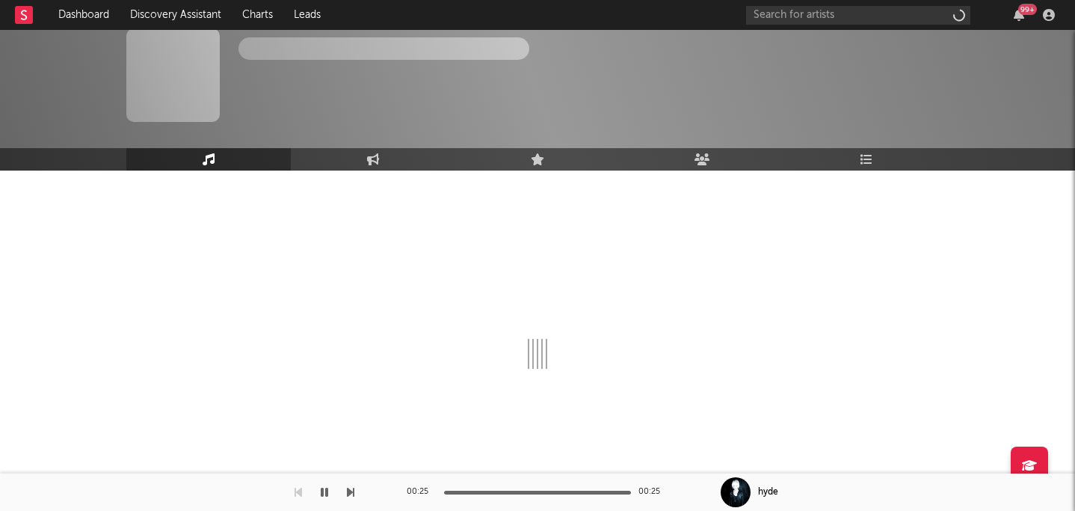
scroll to position [9, 0]
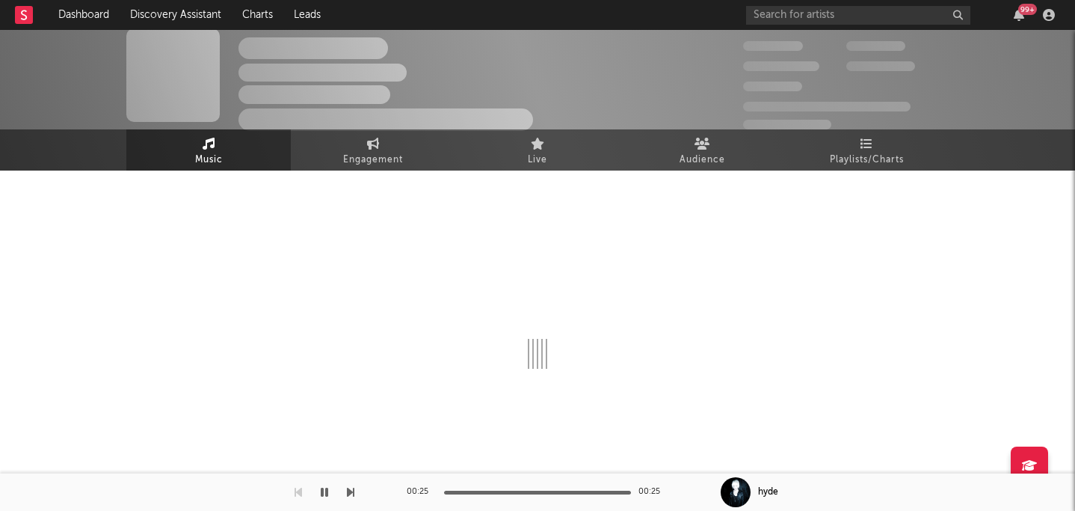
select select "1w"
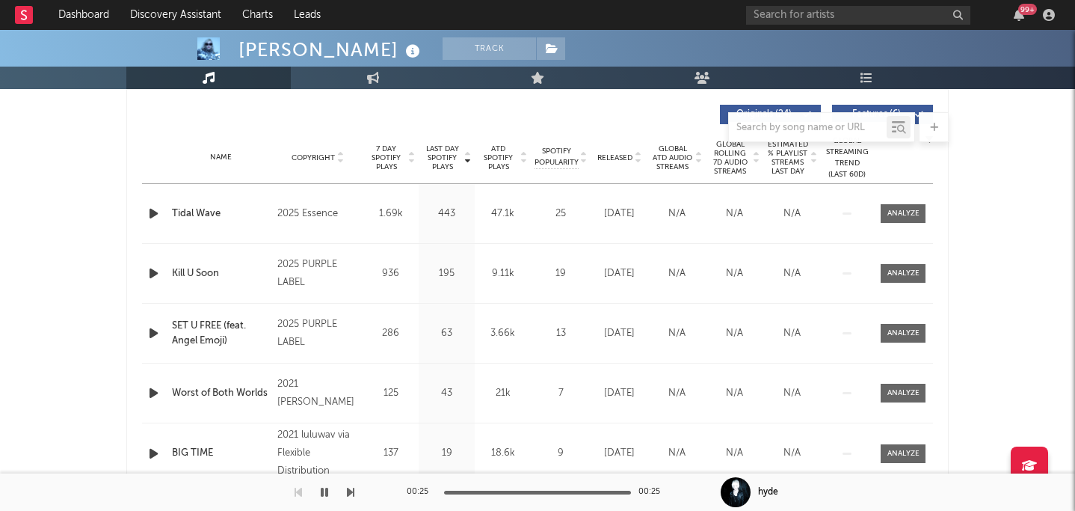
scroll to position [586, 0]
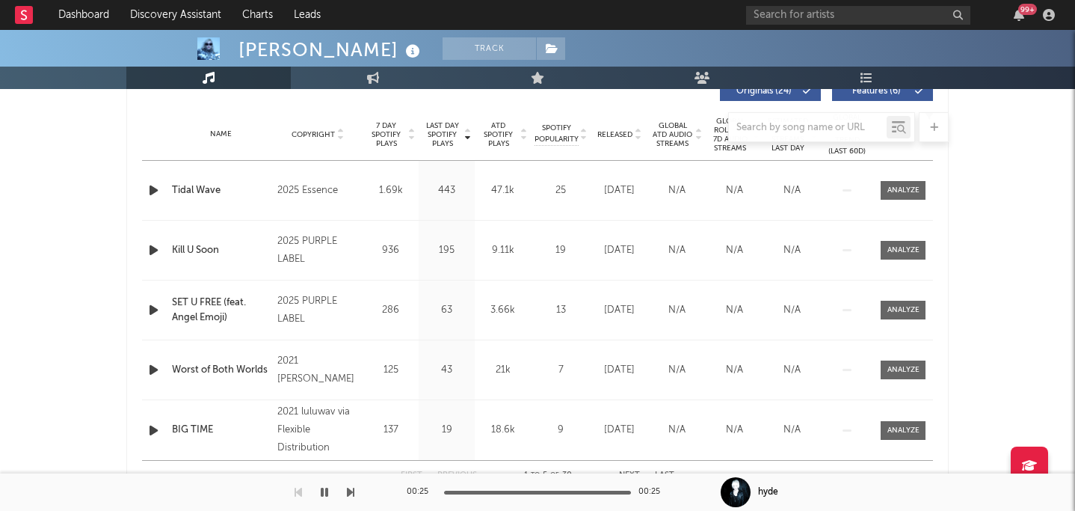
click at [619, 129] on div at bounding box center [537, 127] width 822 height 30
click at [619, 139] on div at bounding box center [537, 127] width 822 height 30
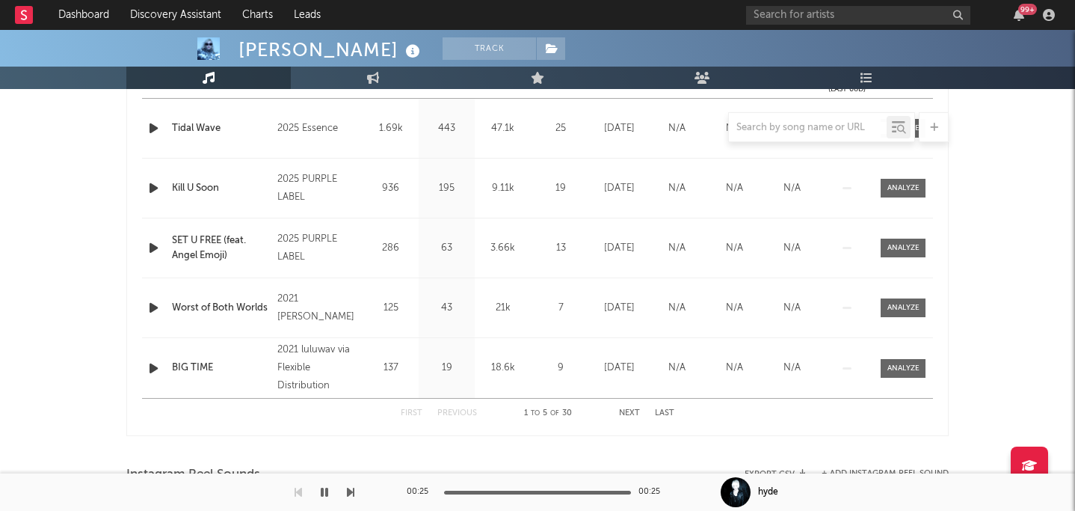
scroll to position [639, 0]
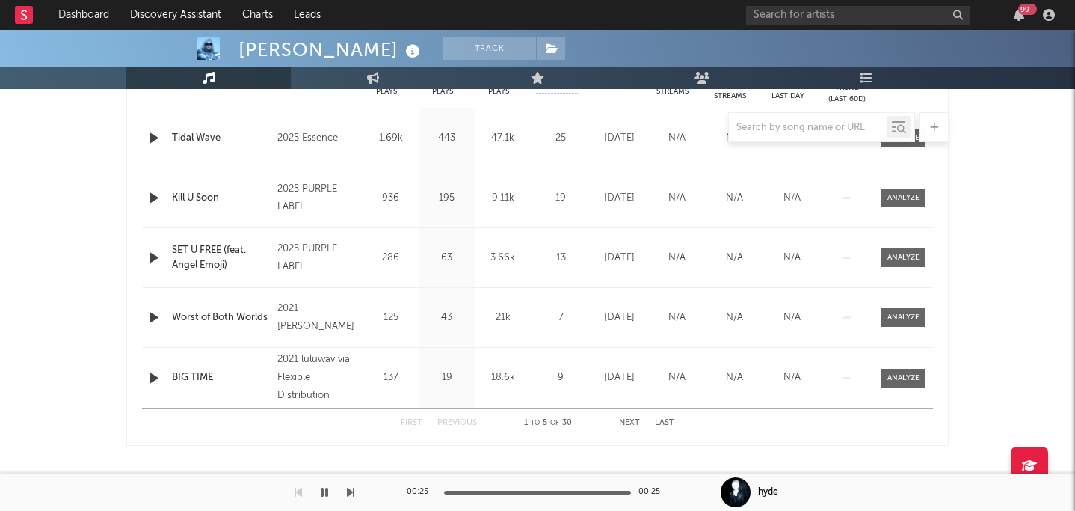
click at [627, 422] on button "Next" at bounding box center [629, 423] width 21 height 8
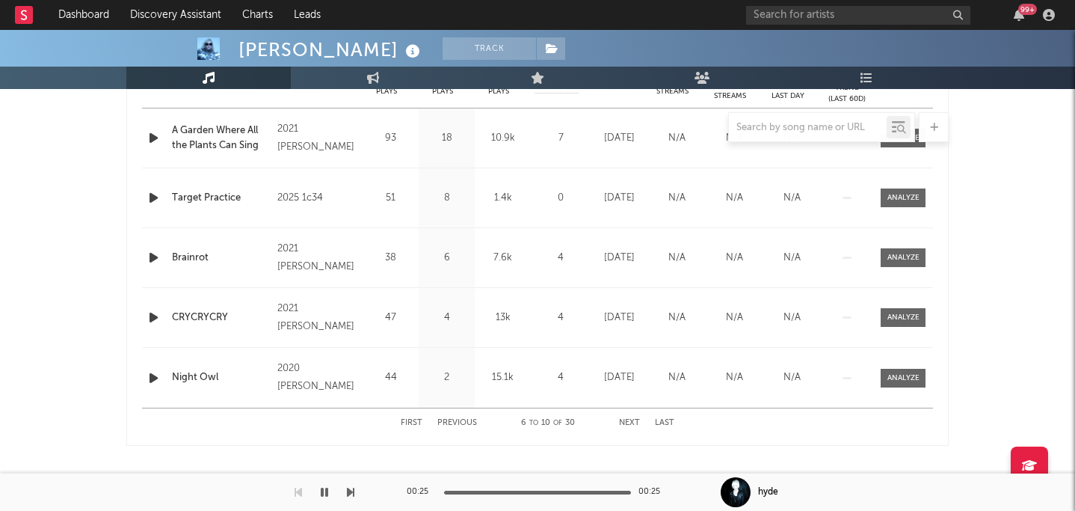
click at [627, 422] on button "Next" at bounding box center [629, 423] width 21 height 8
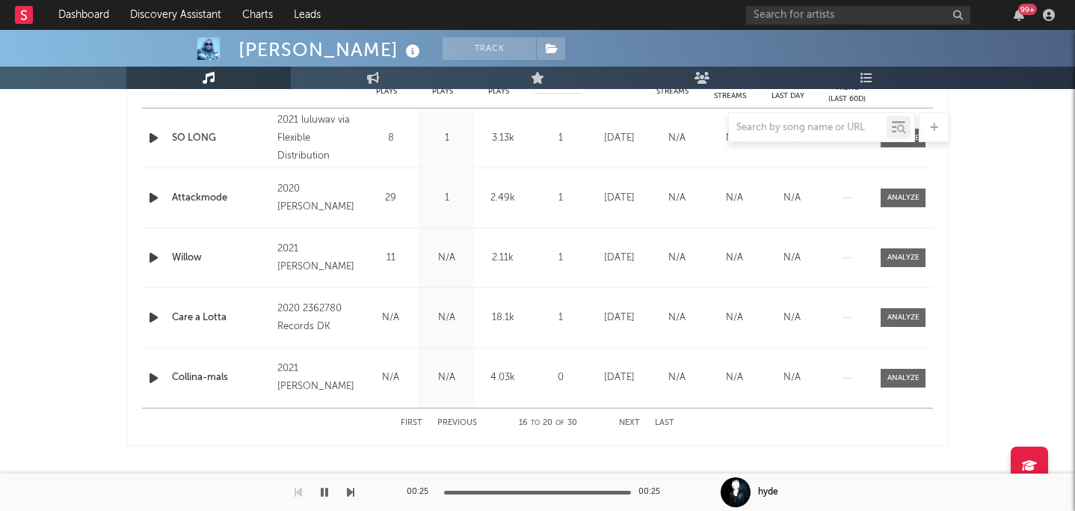
click at [671, 419] on button "Last" at bounding box center [664, 423] width 19 height 8
click at [669, 419] on button "Last" at bounding box center [664, 423] width 19 height 8
click at [410, 419] on button "First" at bounding box center [412, 423] width 22 height 8
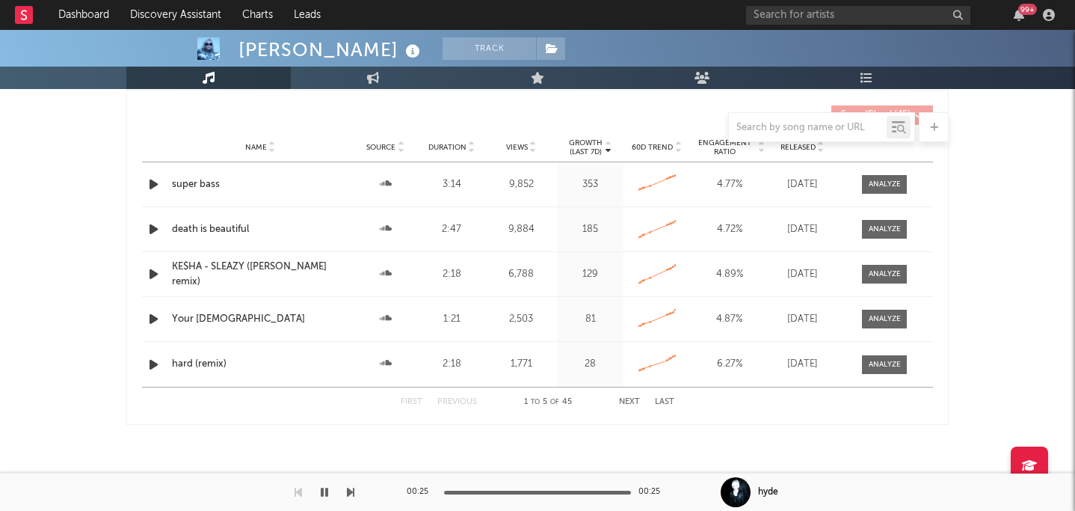
scroll to position [1417, 0]
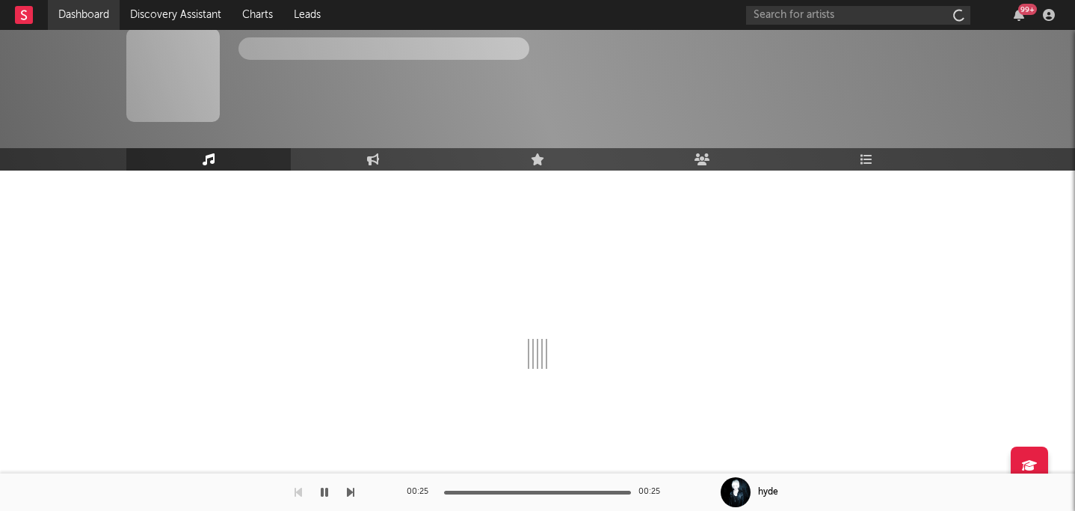
scroll to position [9, 0]
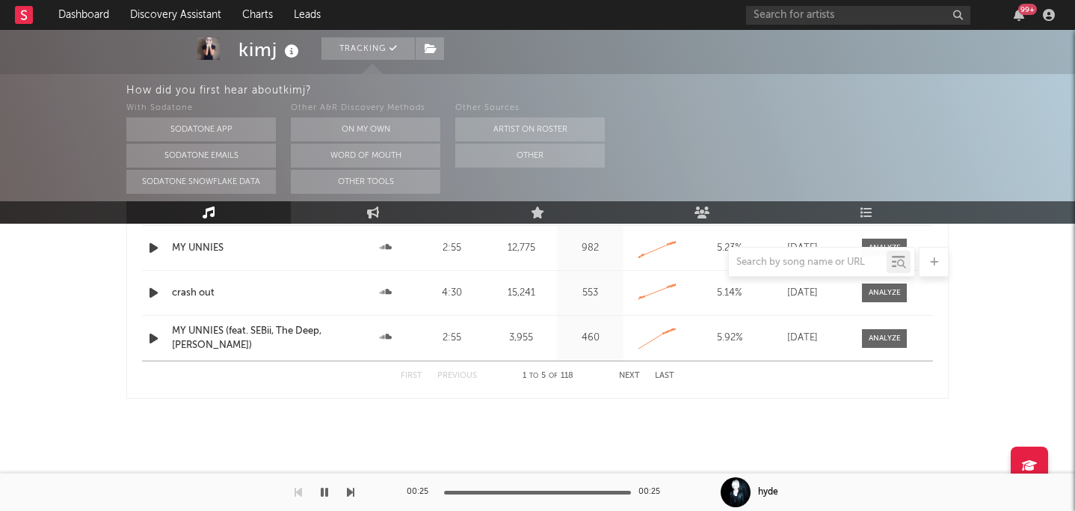
select select "1w"
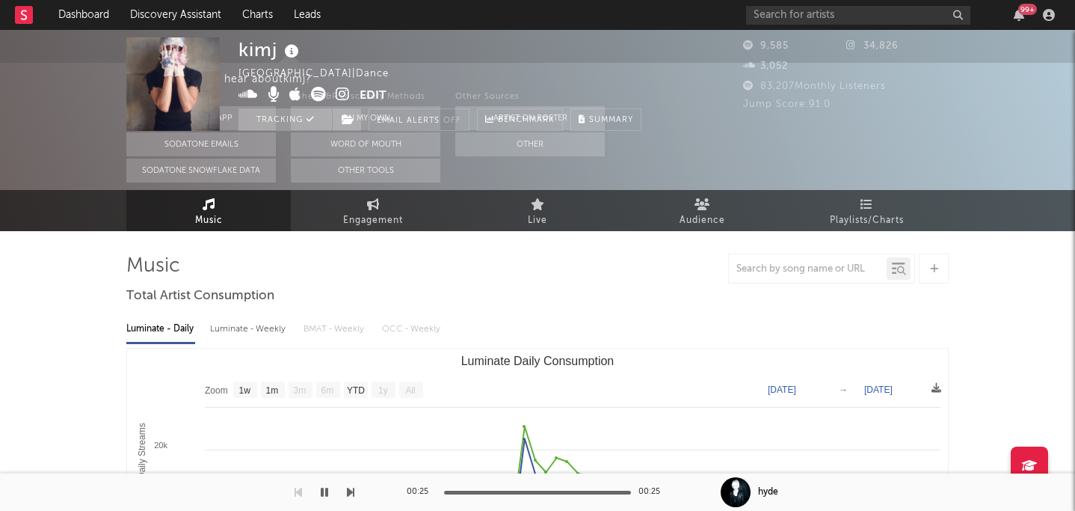
scroll to position [0, 0]
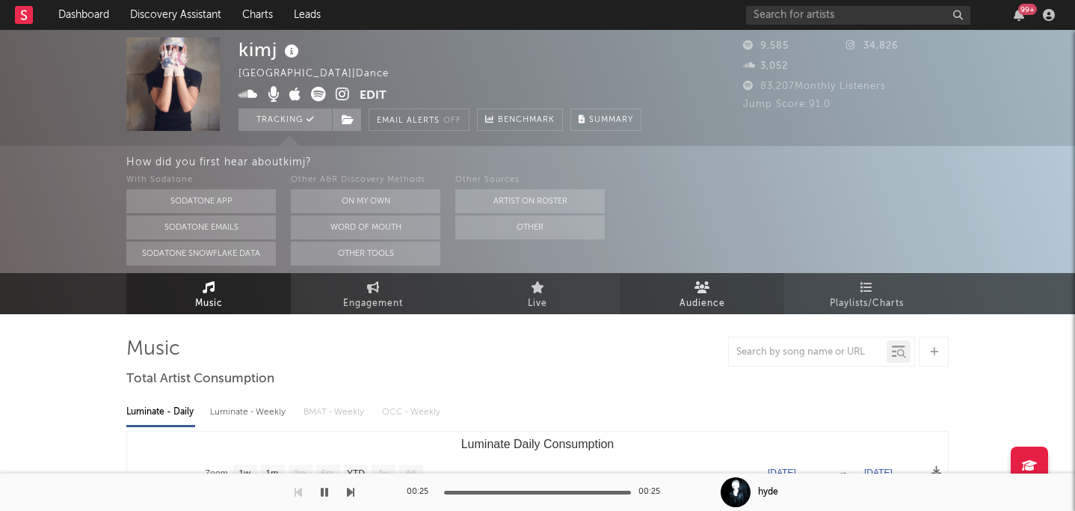
click at [695, 302] on span "Audience" at bounding box center [703, 304] width 46 height 18
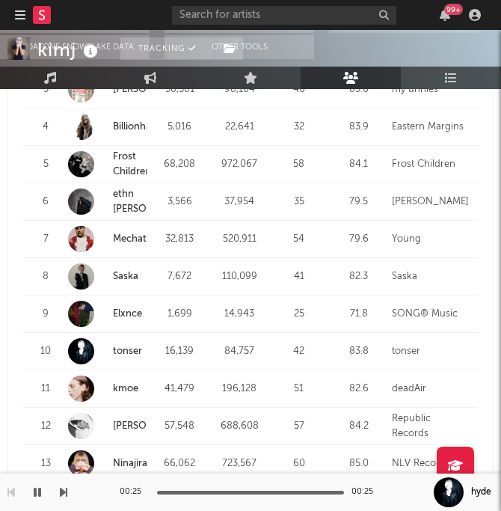
scroll to position [1148, 0]
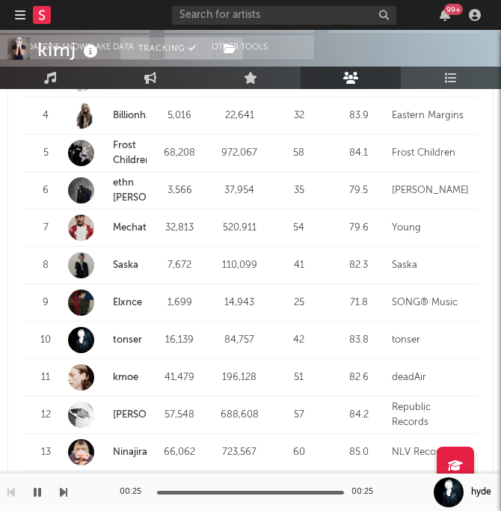
click at [87, 252] on div at bounding box center [81, 265] width 26 height 26
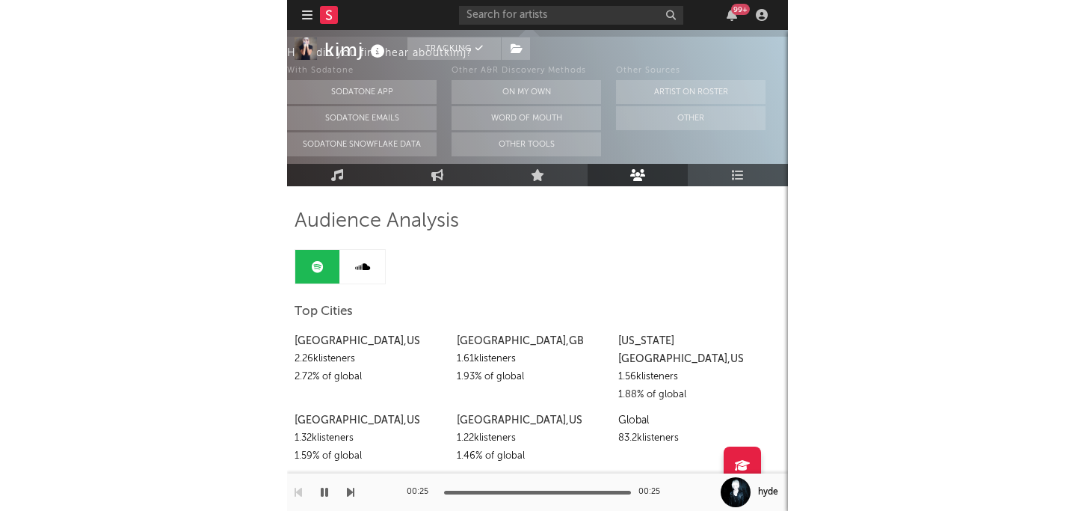
scroll to position [0, 0]
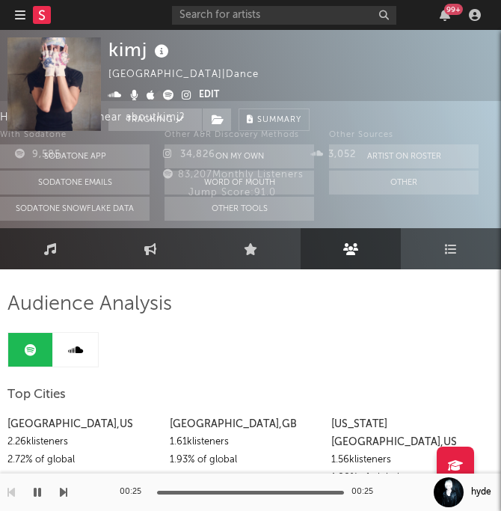
click at [62, 184] on div "Jump Score: 91.0" at bounding box center [231, 193] width 449 height 18
click at [96, 159] on div "9,585" at bounding box center [81, 155] width 148 height 18
click at [123, 156] on div "9,585" at bounding box center [81, 155] width 148 height 18
click at [495, 116] on div "kimj South Korea | Dance Edit Tracking Email Alerts Off Benchmark Summary 9,585…" at bounding box center [250, 129] width 501 height 198
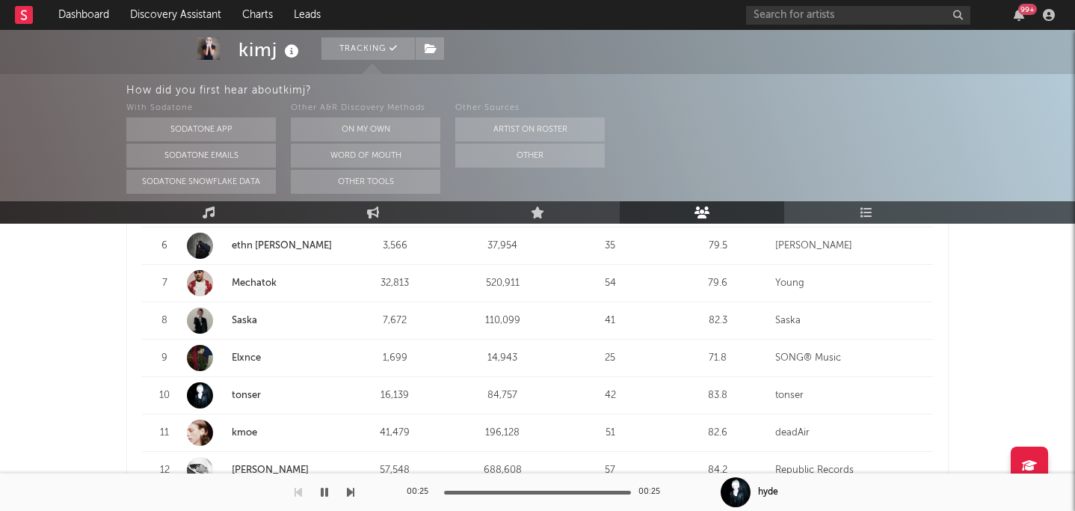
click at [257, 390] on link "tonser" at bounding box center [246, 395] width 29 height 10
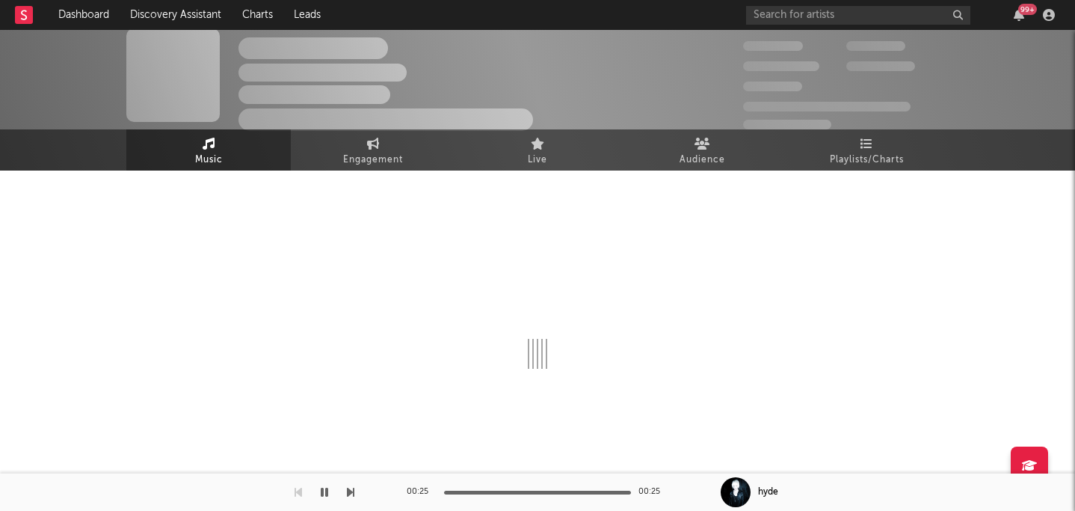
scroll to position [708, 0]
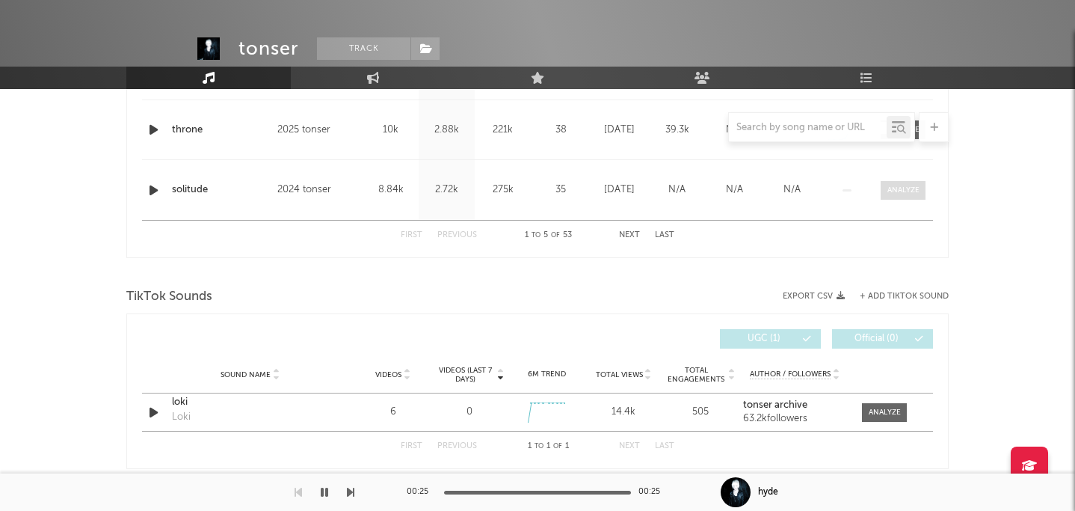
select select "6m"
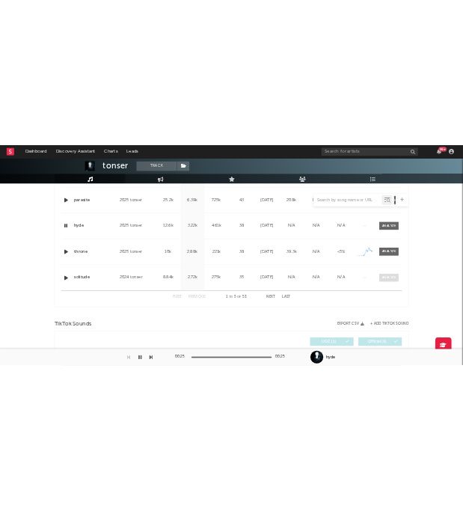
scroll to position [0, 0]
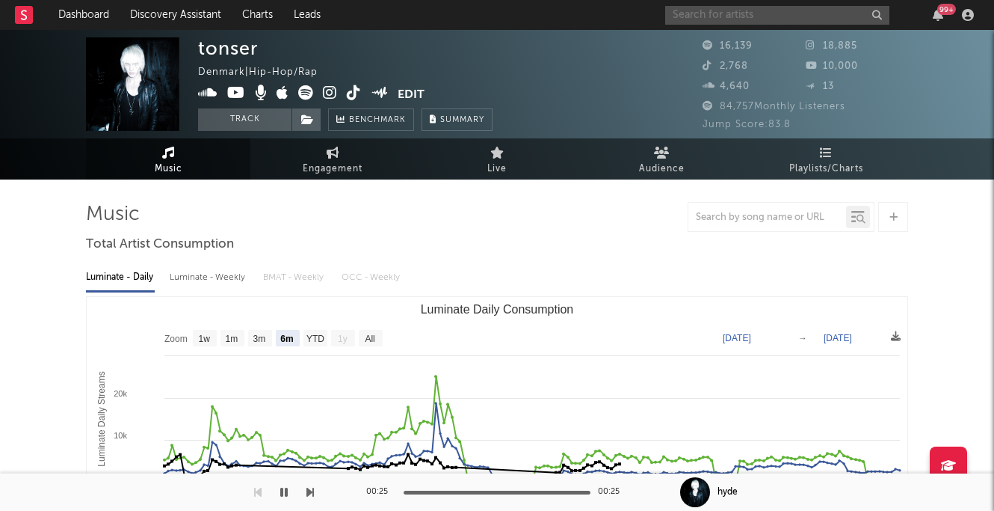
click at [744, 12] on input "text" at bounding box center [777, 15] width 224 height 19
type input "kimj"
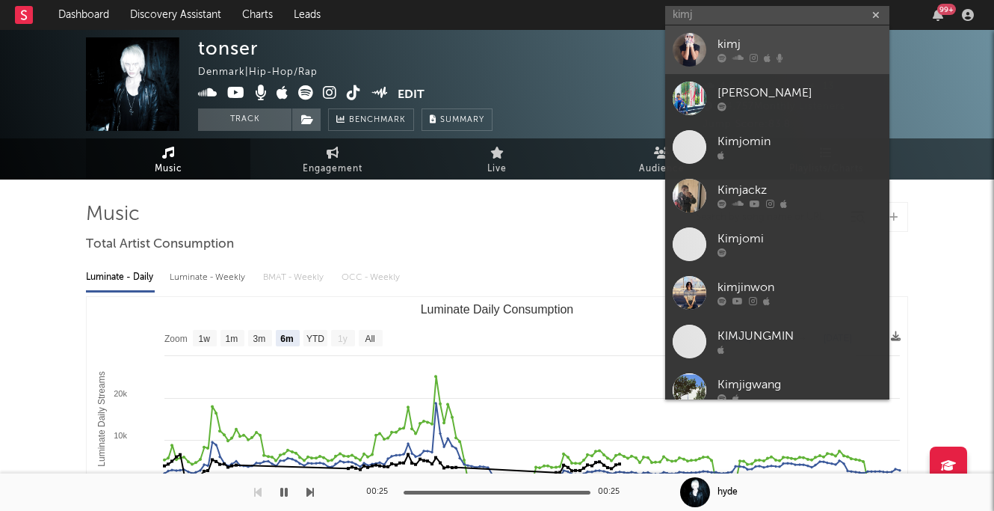
click at [742, 45] on div "kimj" at bounding box center [800, 45] width 164 height 18
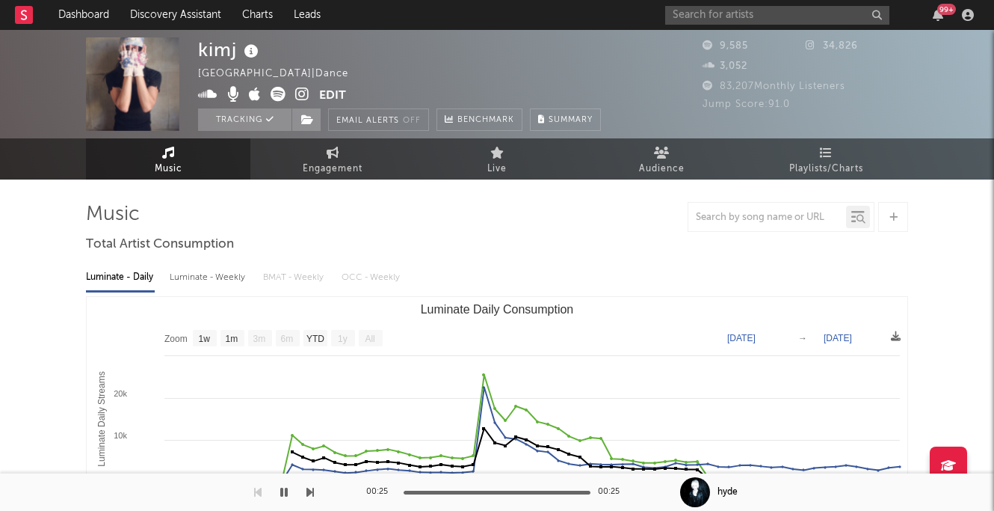
click at [301, 96] on icon at bounding box center [302, 94] width 14 height 15
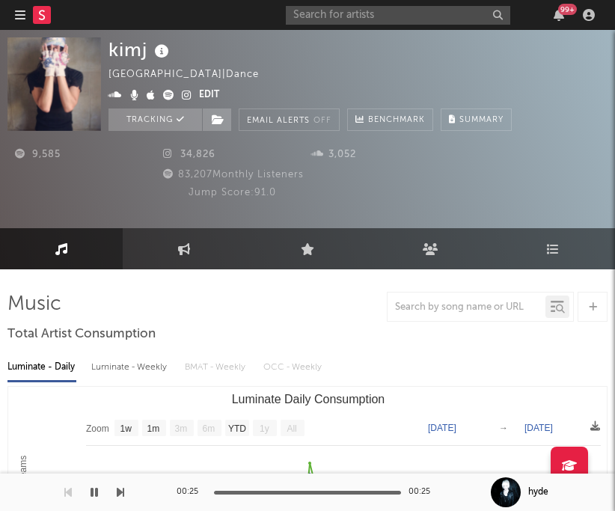
click at [22, 153] on icon at bounding box center [22, 154] width 15 height 10
click at [19, 153] on icon at bounding box center [22, 154] width 15 height 10
click at [40, 150] on span "9,585" at bounding box center [38, 155] width 46 height 10
click at [166, 97] on icon at bounding box center [168, 95] width 11 height 10
click at [118, 98] on icon at bounding box center [115, 95] width 14 height 10
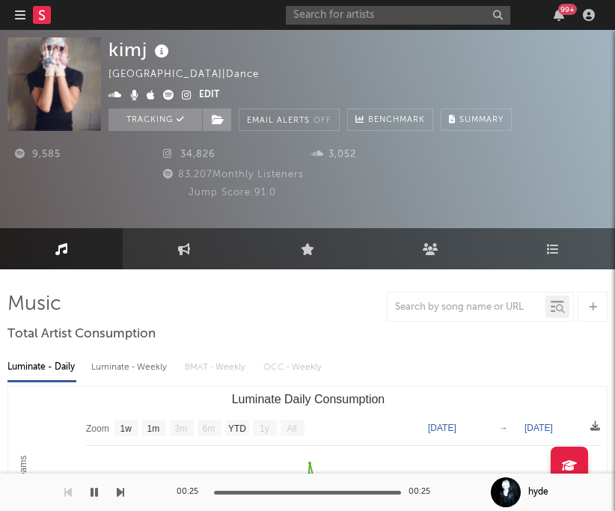
select select "Zoom"
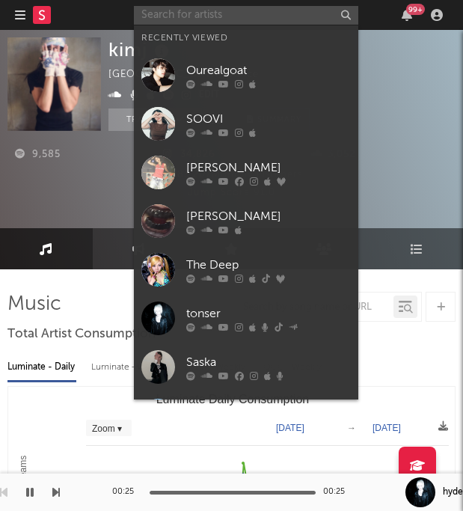
click at [240, 16] on input "text" at bounding box center [246, 15] width 224 height 19
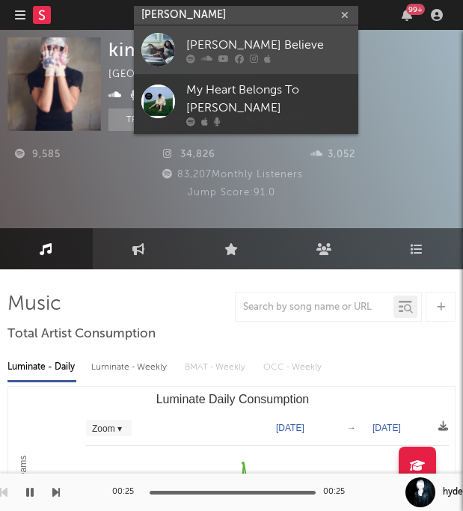
type input "cecile bel"
click at [240, 49] on div "Cecile Believe" at bounding box center [268, 45] width 164 height 18
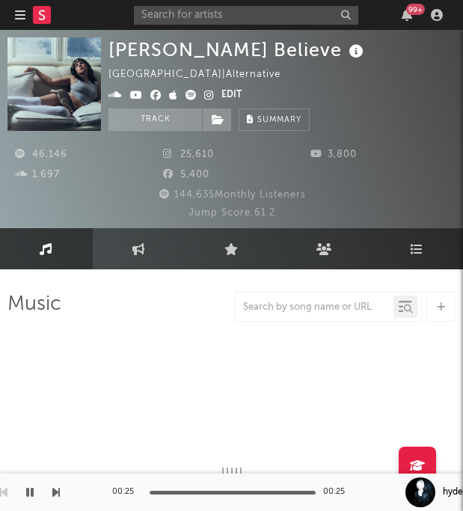
select select "6m"
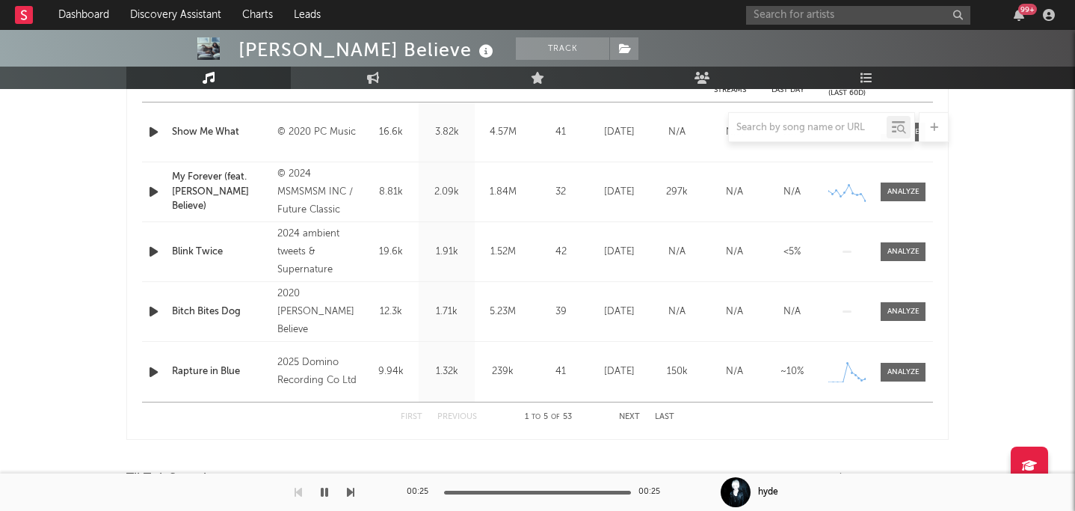
scroll to position [603, 0]
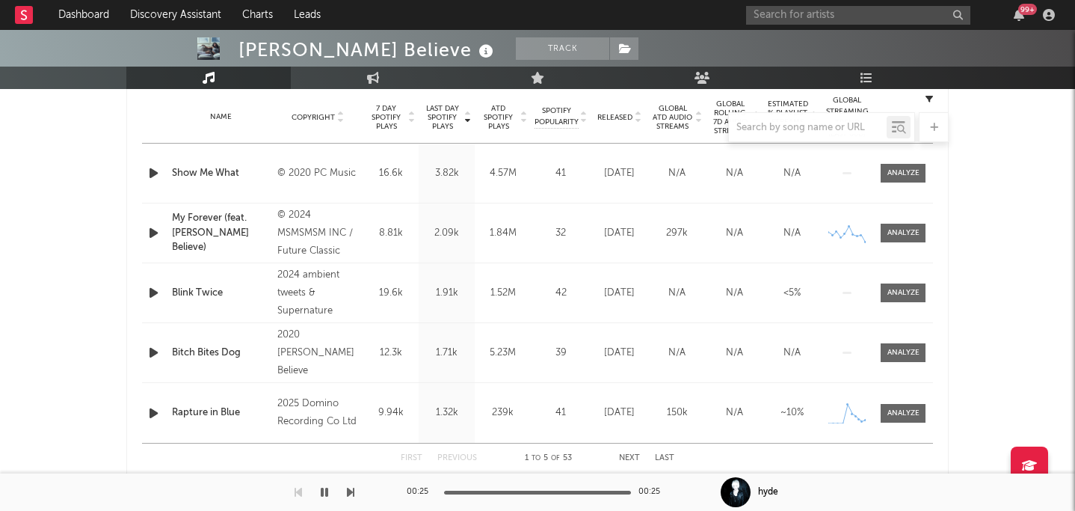
click at [621, 117] on div at bounding box center [537, 127] width 822 height 30
click at [628, 405] on div "[DATE]" at bounding box center [619, 412] width 50 height 15
click at [633, 449] on div "First Previous 1 to 5 of 53 Next Last" at bounding box center [538, 457] width 274 height 29
click at [633, 456] on button "Next" at bounding box center [629, 458] width 21 height 8
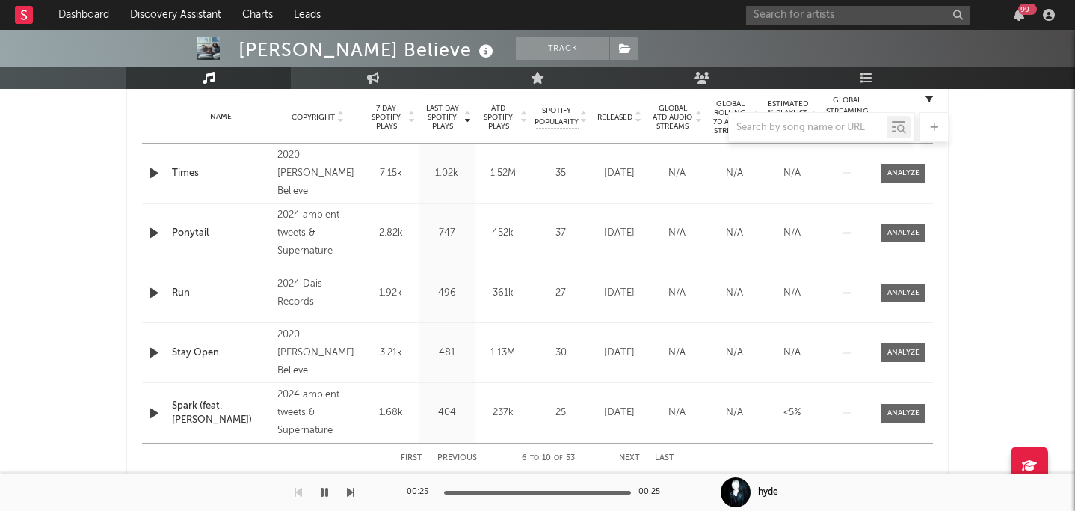
click at [632, 457] on button "Next" at bounding box center [629, 458] width 21 height 8
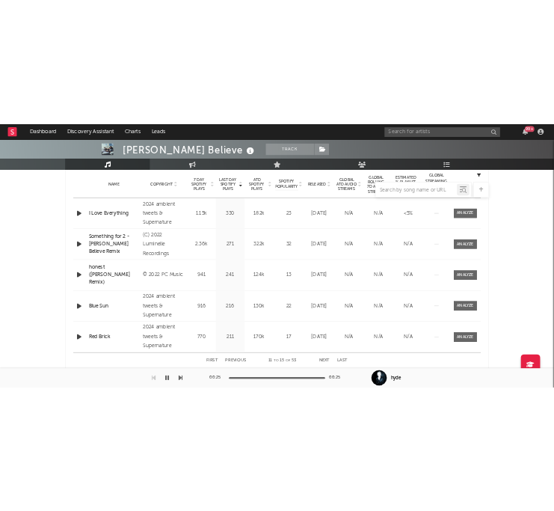
scroll to position [0, 0]
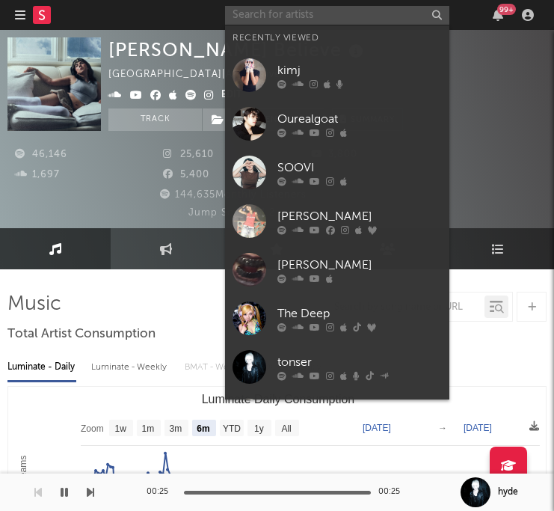
click at [341, 15] on input "text" at bounding box center [337, 15] width 224 height 19
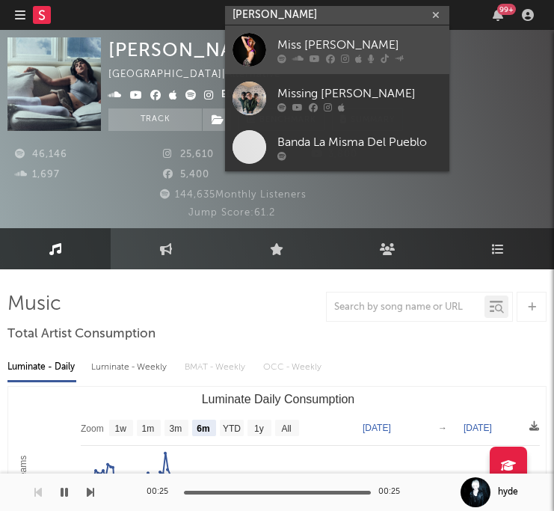
type input "miss madel"
click at [312, 61] on icon at bounding box center [315, 58] width 10 height 9
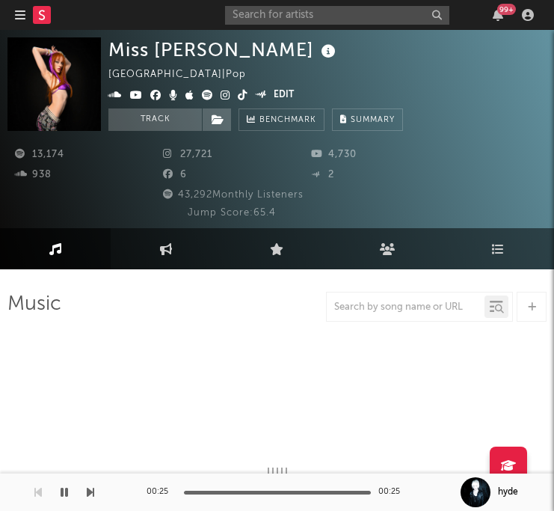
select select "6m"
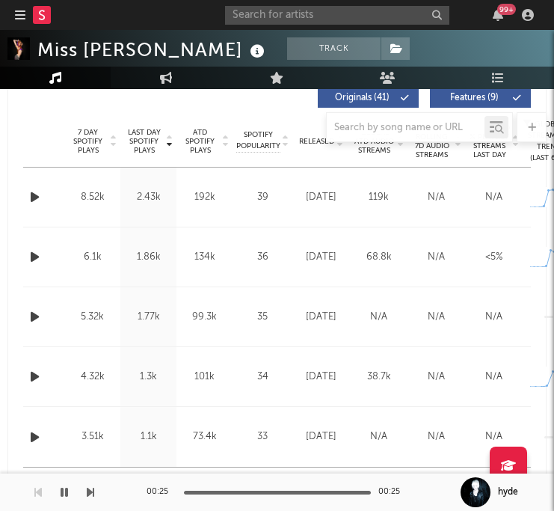
scroll to position [671, 0]
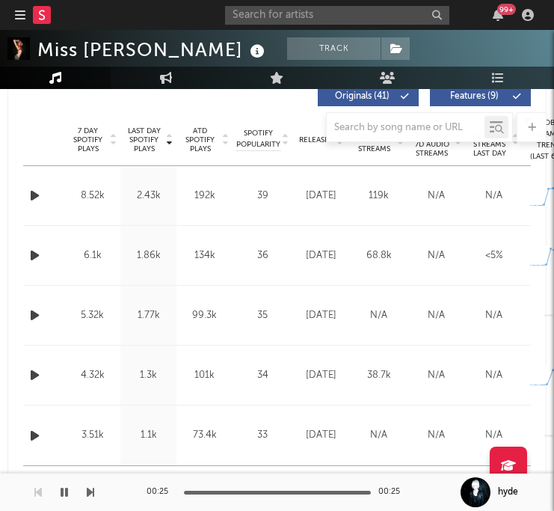
click at [468, 290] on div "Name SPEED LIMIT Copyright 2025 Miss Madeline/Chase Icon, under exclusive licen…" at bounding box center [277, 315] width 508 height 59
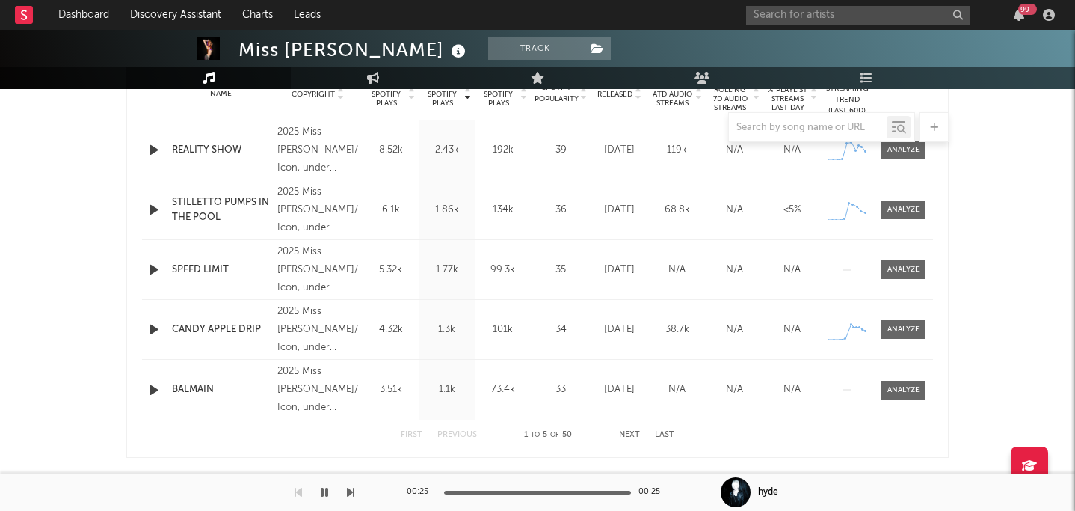
scroll to position [638, 0]
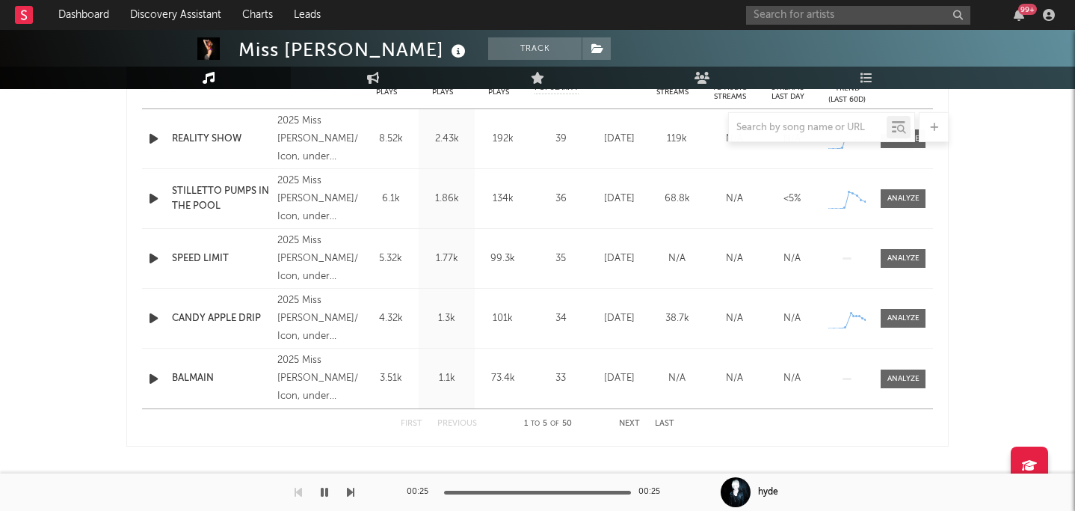
click at [322, 140] on div at bounding box center [537, 127] width 822 height 30
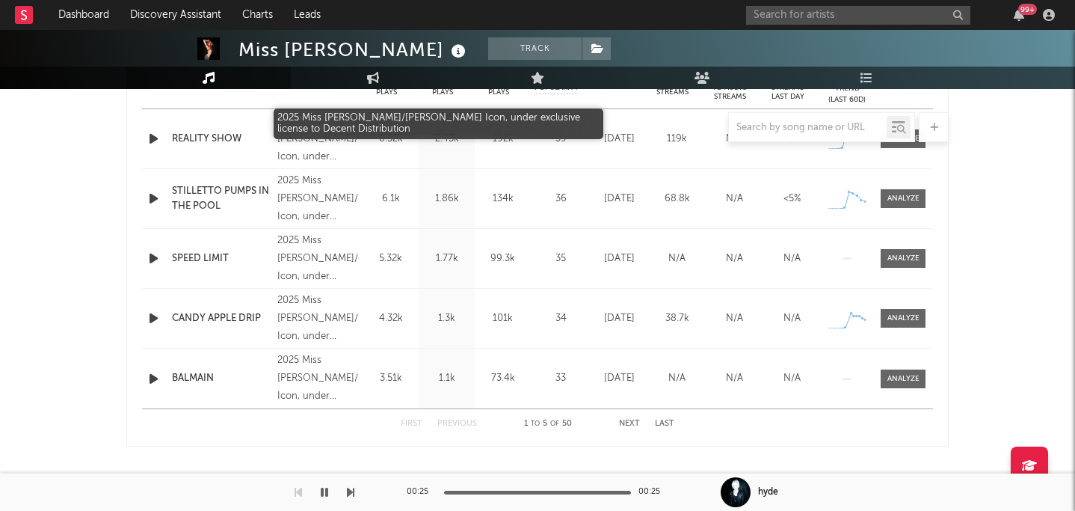
click at [319, 147] on div "2025 Miss Madeline/Chase Icon, under exclusive license to Decent Distribution" at bounding box center [317, 139] width 81 height 54
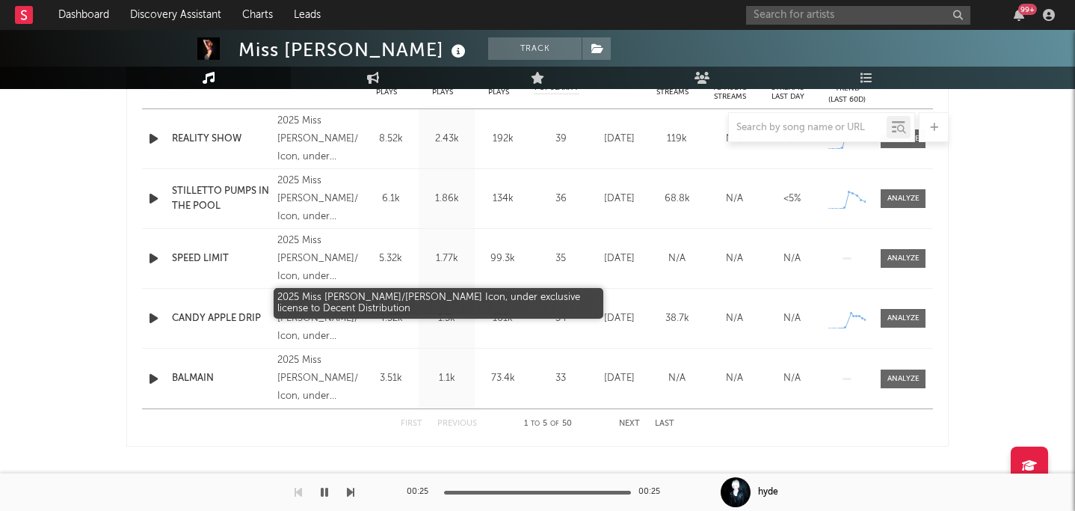
click at [328, 314] on div "2025 Miss Madeline/Chase Icon, under exclusive license to Decent Distribution" at bounding box center [317, 319] width 81 height 54
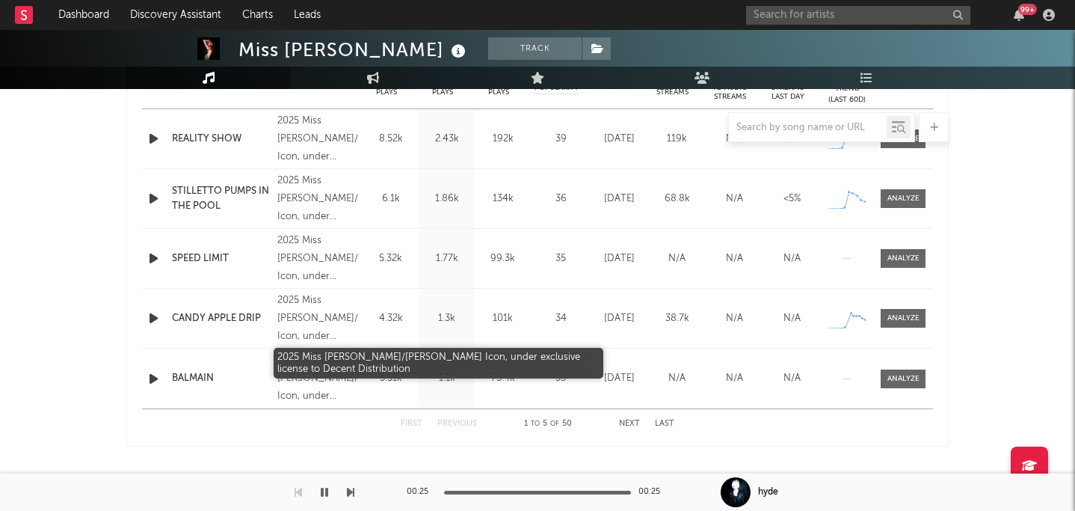
click at [311, 372] on div "2025 Miss Madeline/Chase Icon, under exclusive license to Decent Distribution" at bounding box center [317, 378] width 81 height 54
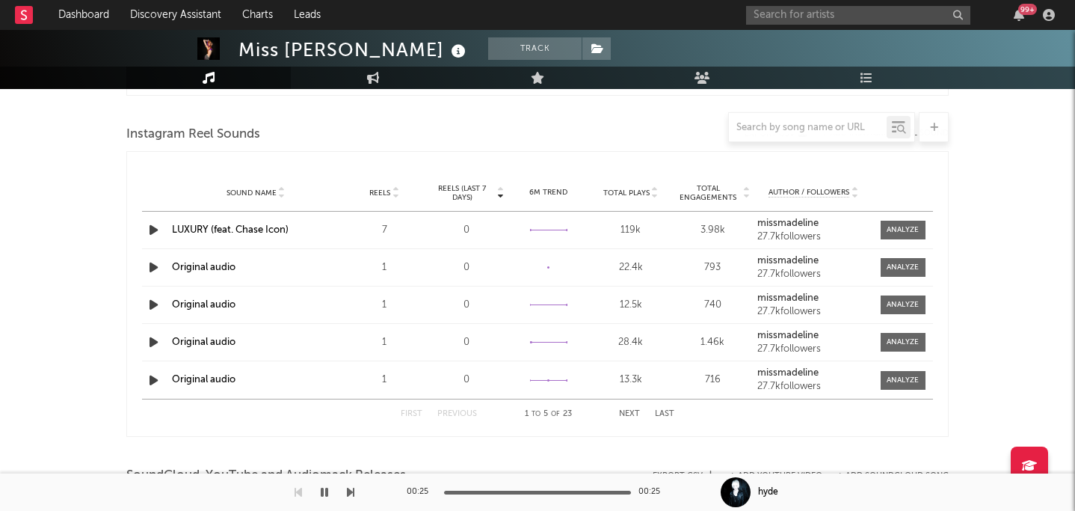
scroll to position [991, 0]
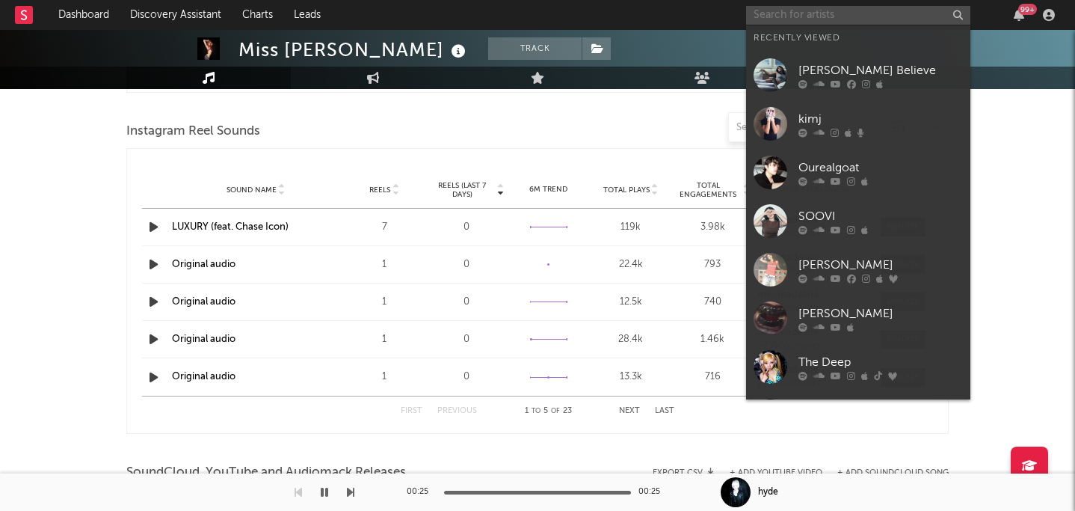
click at [787, 22] on input "text" at bounding box center [858, 15] width 224 height 19
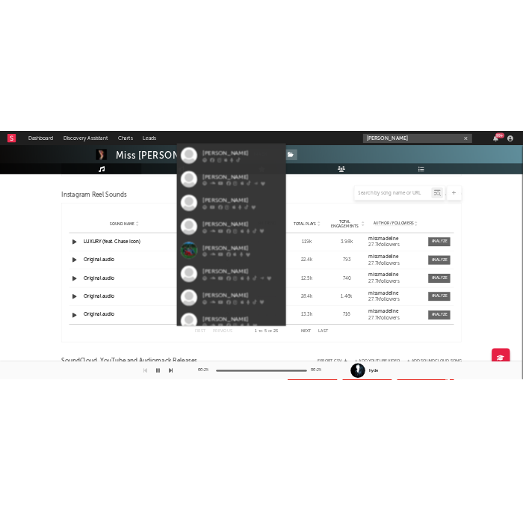
scroll to position [1033, 0]
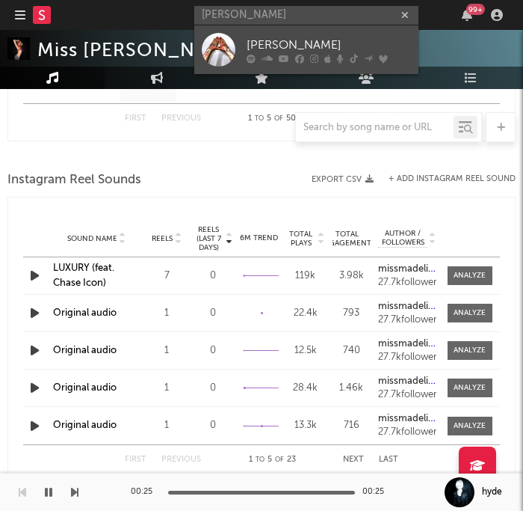
type input "alice longyu"
click at [357, 36] on div "[PERSON_NAME]" at bounding box center [329, 45] width 164 height 18
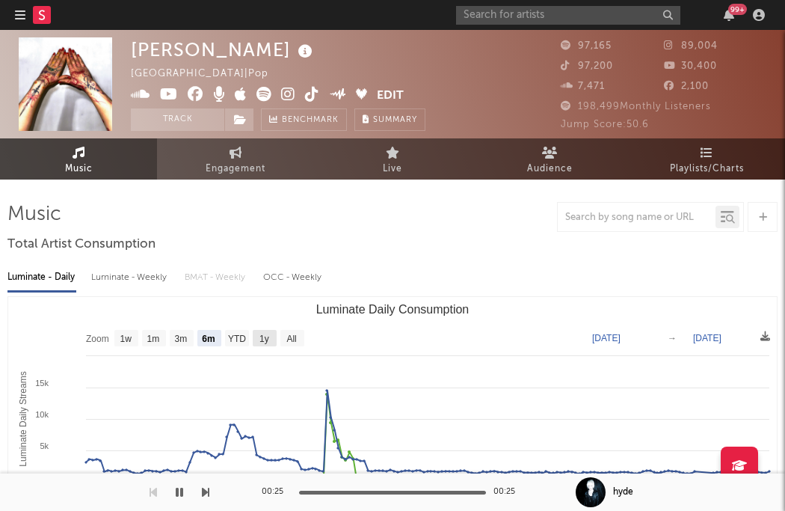
click at [271, 336] on rect "Luminate Daily Consumption" at bounding box center [265, 338] width 24 height 16
select select "1y"
type input "2024-09-23"
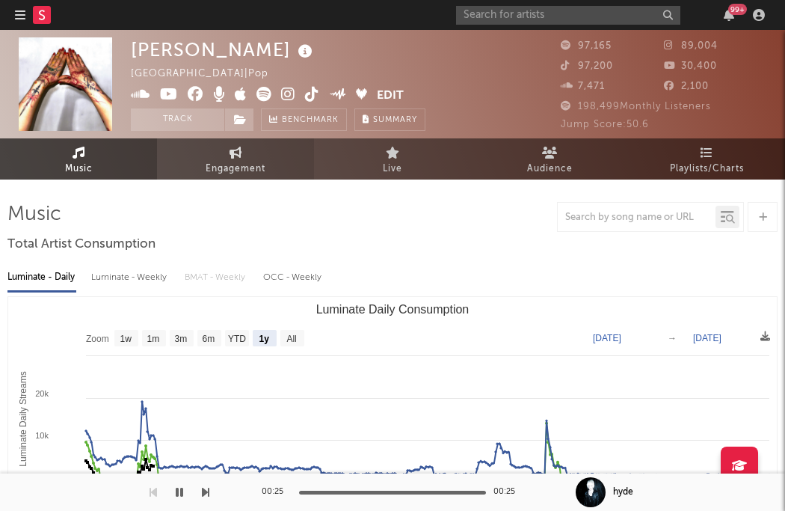
click at [265, 162] on link "Engagement" at bounding box center [235, 158] width 157 height 41
select select "1w"
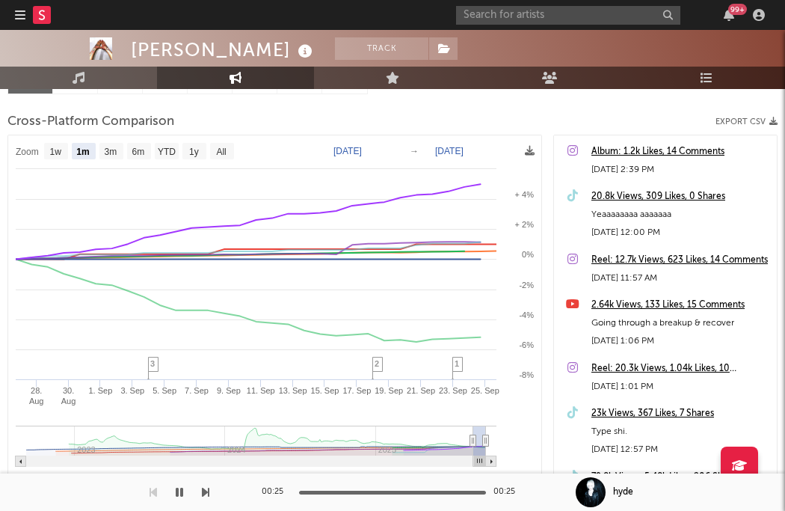
scroll to position [159, 0]
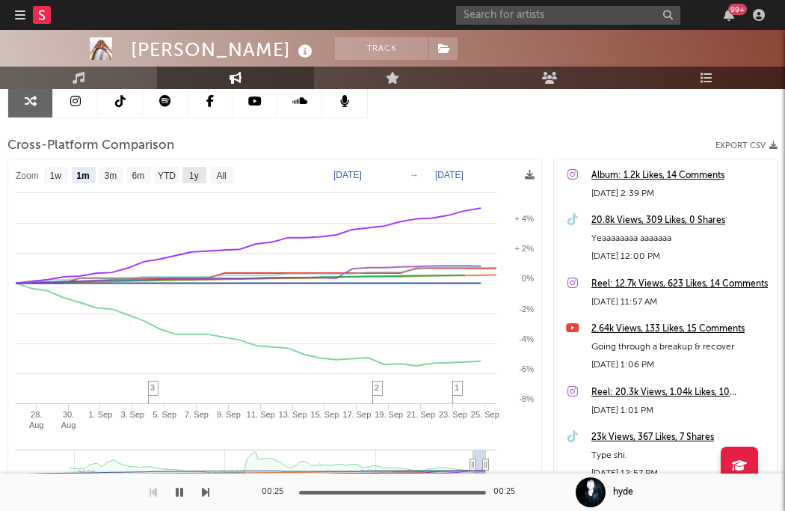
click at [193, 172] on text "1y" at bounding box center [194, 175] width 10 height 10
select select "1y"
type input "2024-09-25"
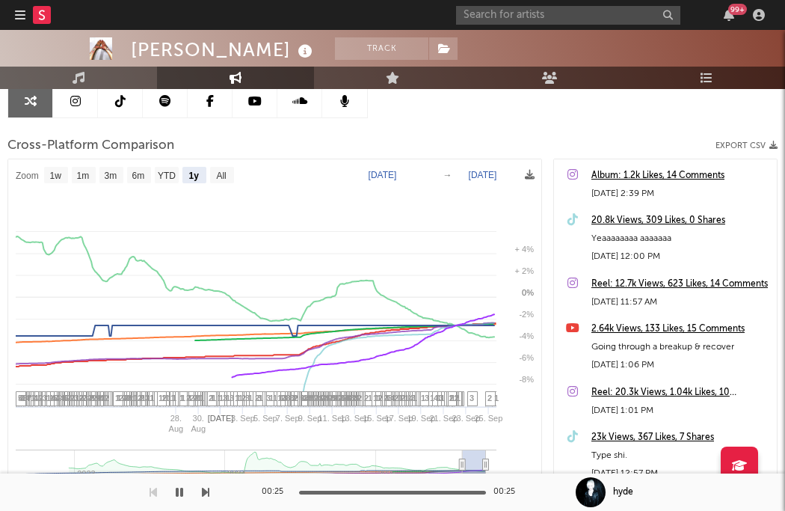
select select "1y"
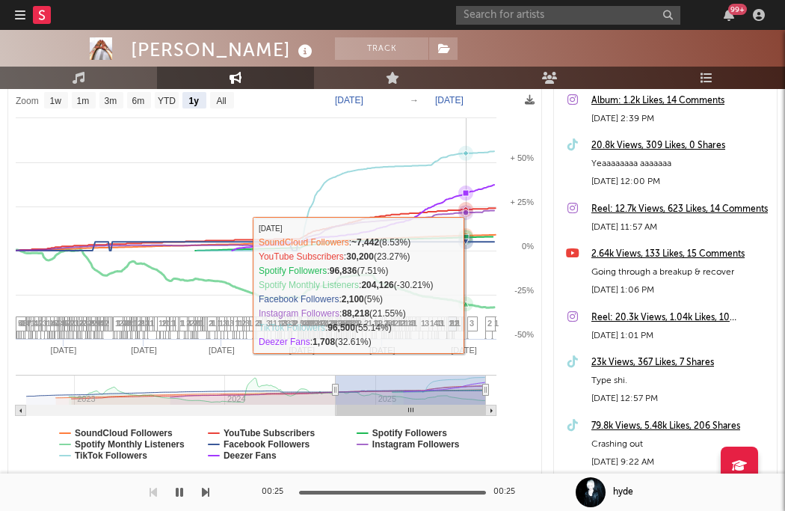
scroll to position [244, 0]
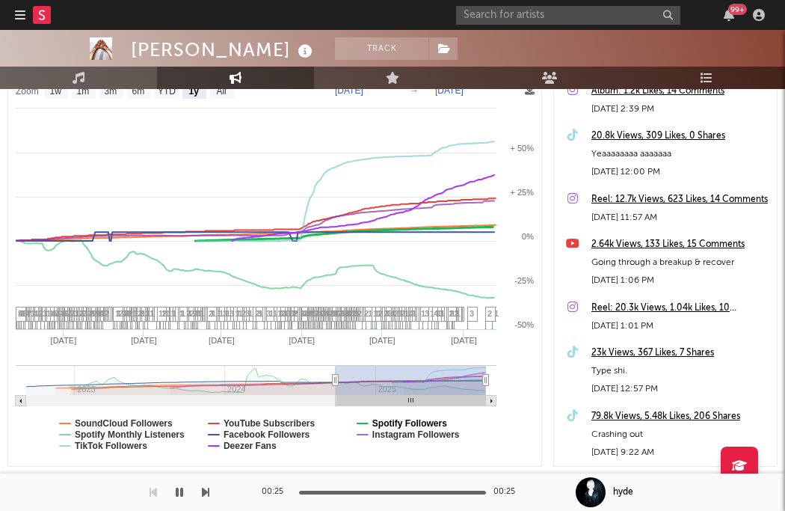
click at [375, 424] on text "Spotify Followers" at bounding box center [409, 423] width 75 height 10
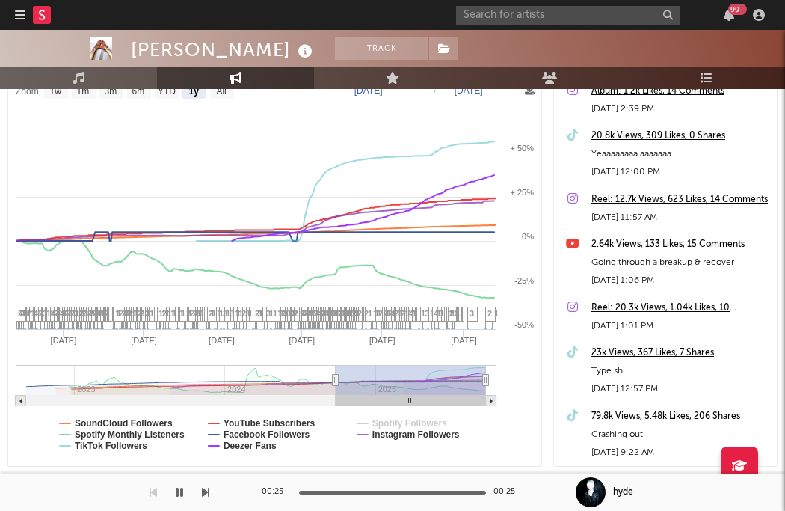
select select "1y"
click at [236, 440] on text "Deezer Fans" at bounding box center [250, 445] width 53 height 10
select select "1y"
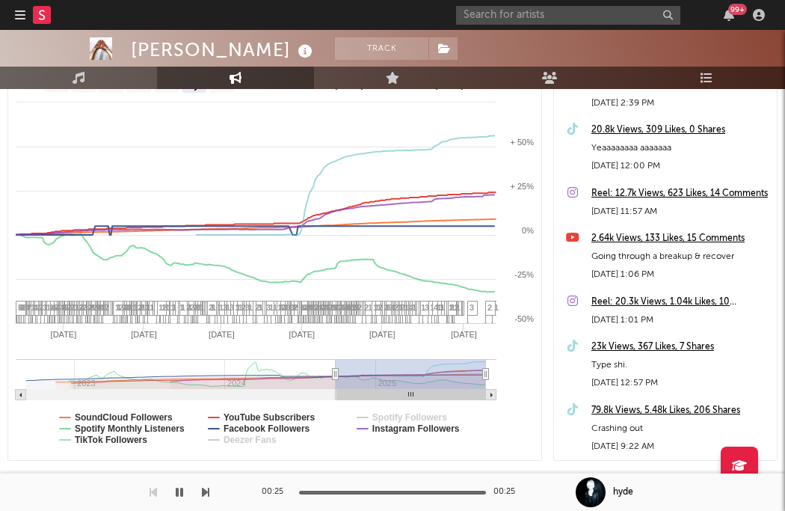
scroll to position [259, 0]
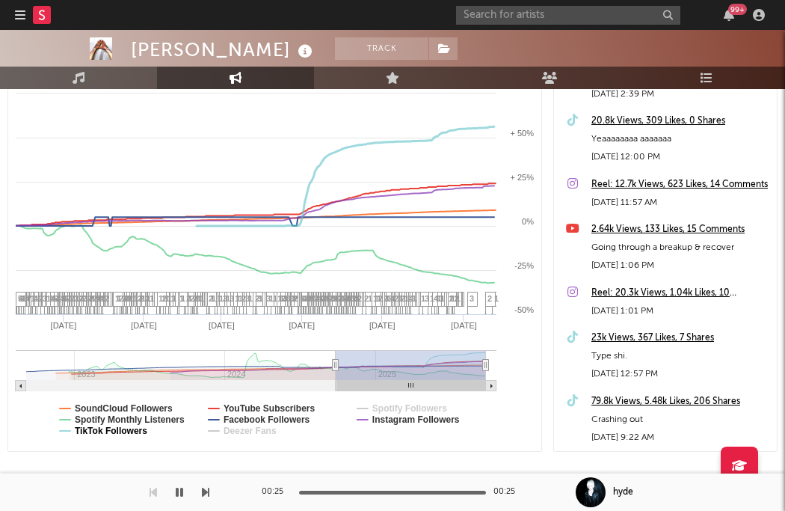
click at [141, 429] on text "TikTok Followers" at bounding box center [111, 430] width 73 height 10
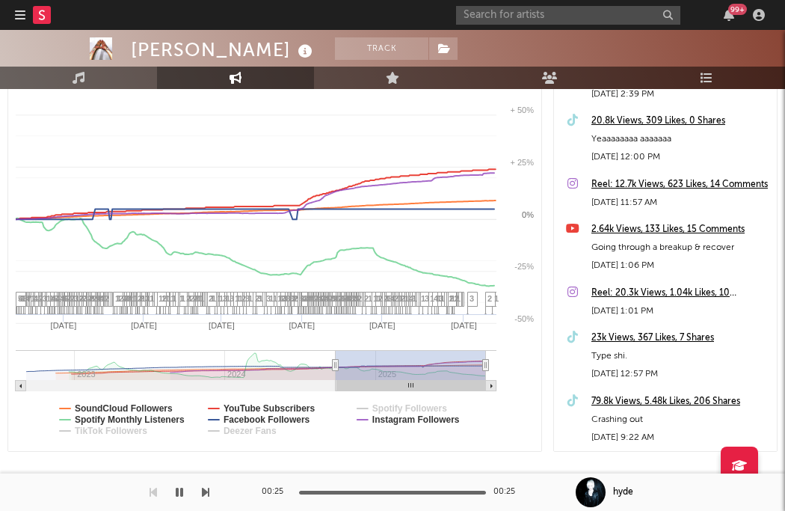
select select "1y"
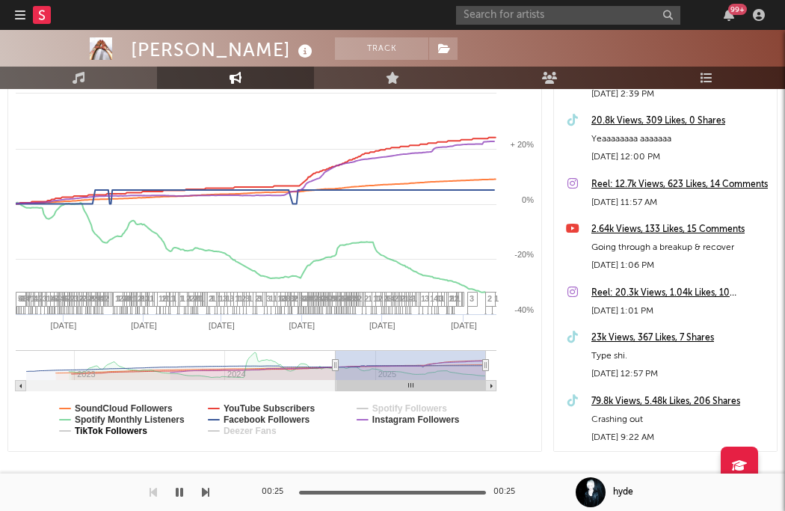
click at [141, 429] on text "TikTok Followers" at bounding box center [111, 430] width 73 height 10
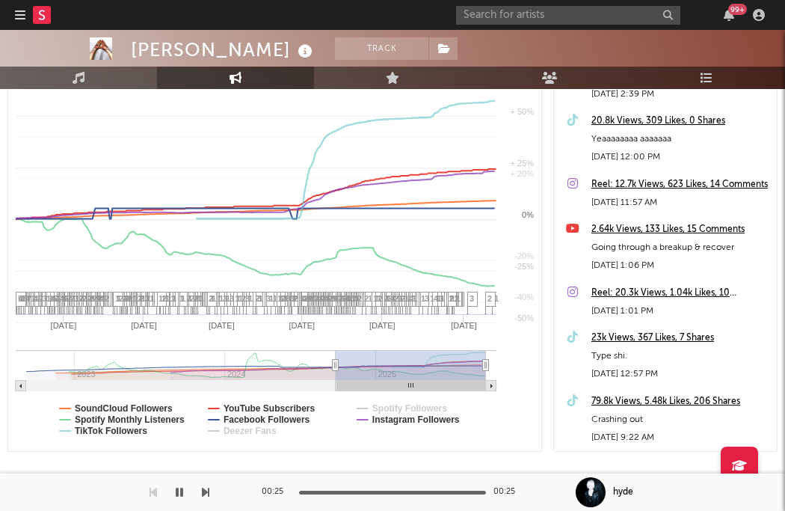
select select "1y"
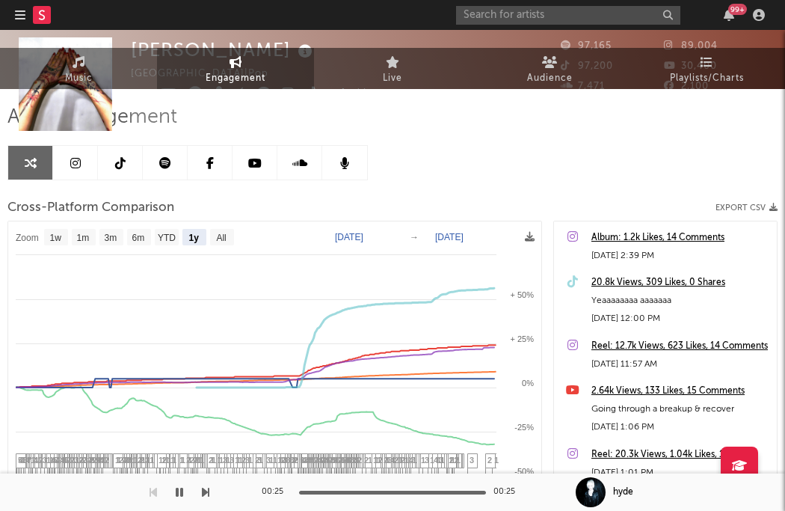
scroll to position [0, 0]
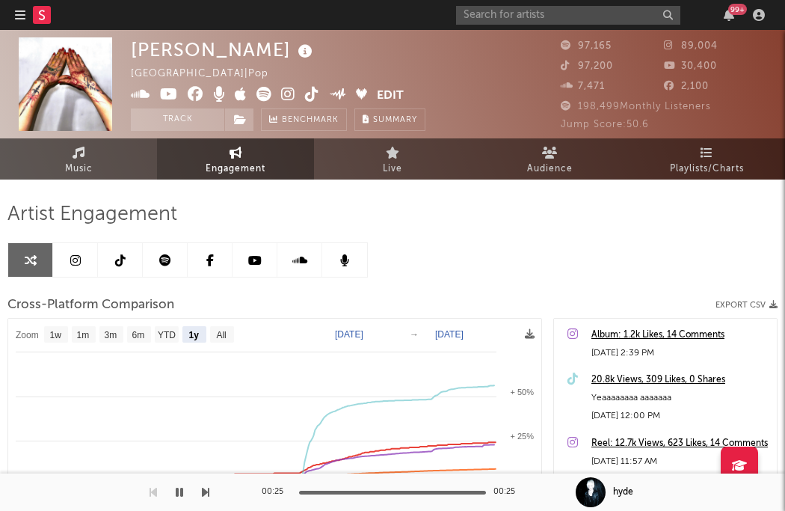
click at [123, 159] on link "Music" at bounding box center [78, 158] width 157 height 41
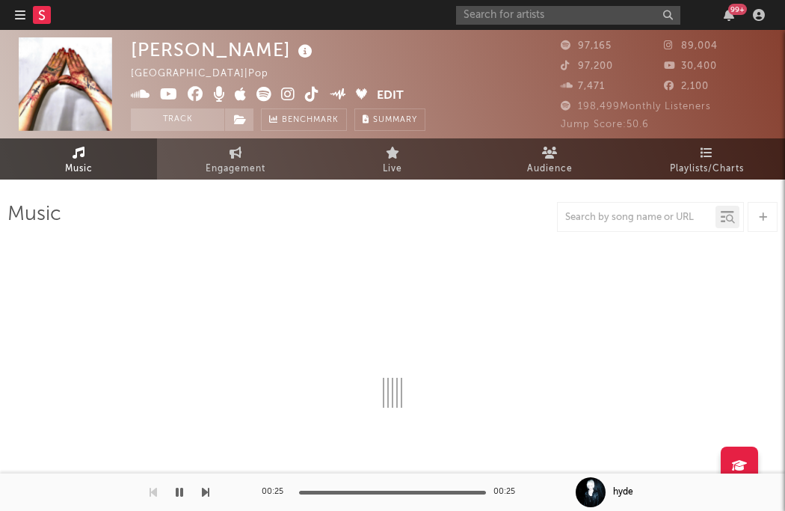
select select "6m"
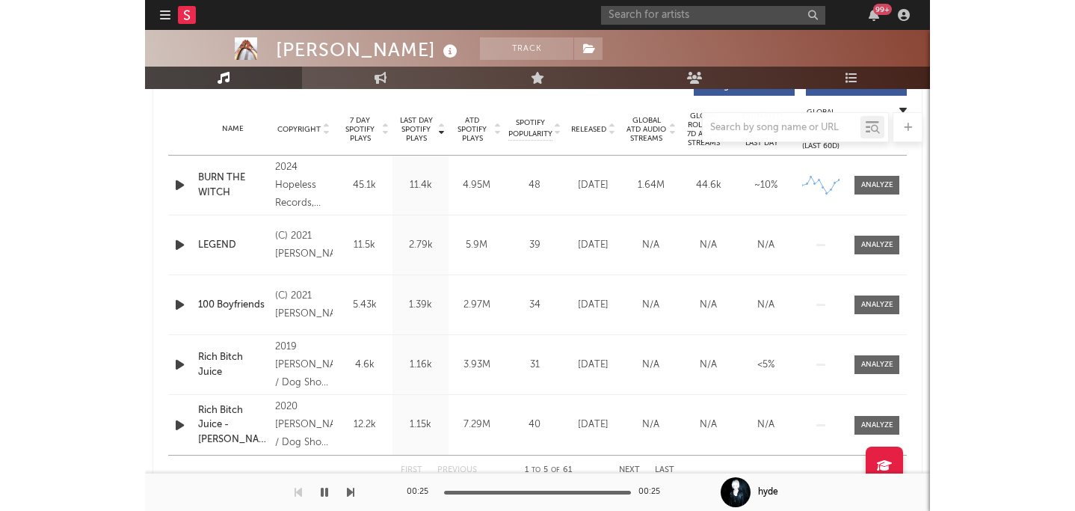
scroll to position [599, 0]
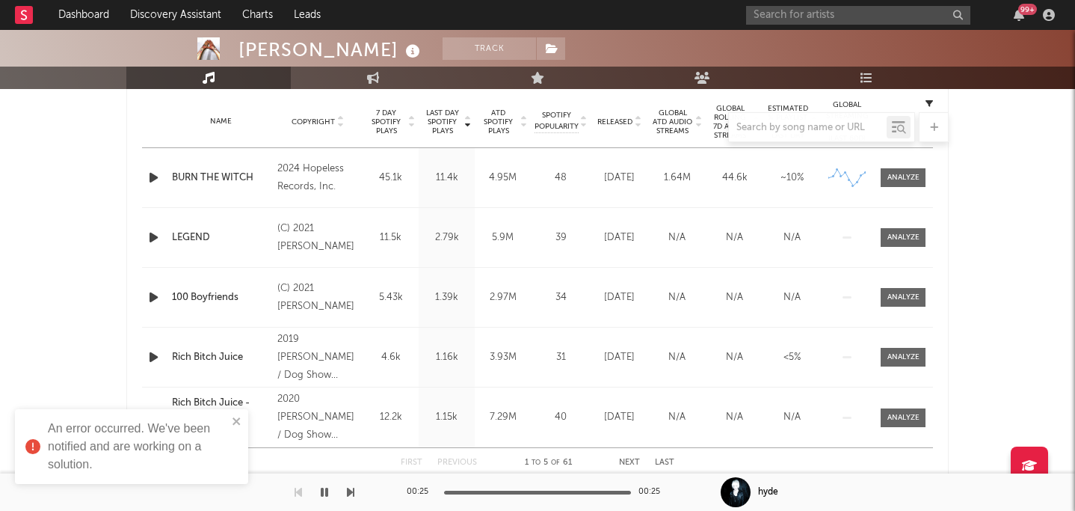
click at [631, 120] on div at bounding box center [537, 127] width 822 height 30
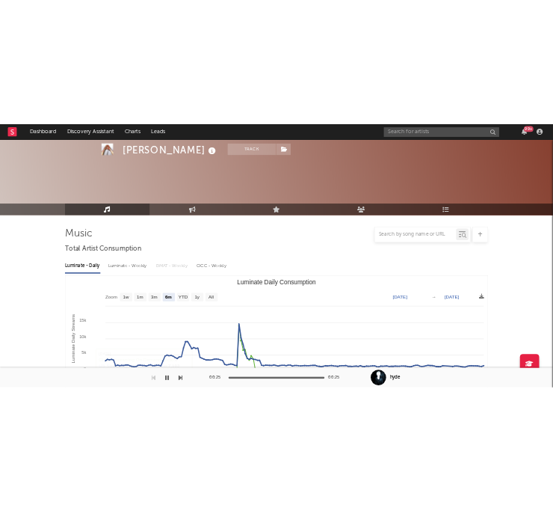
scroll to position [0, 0]
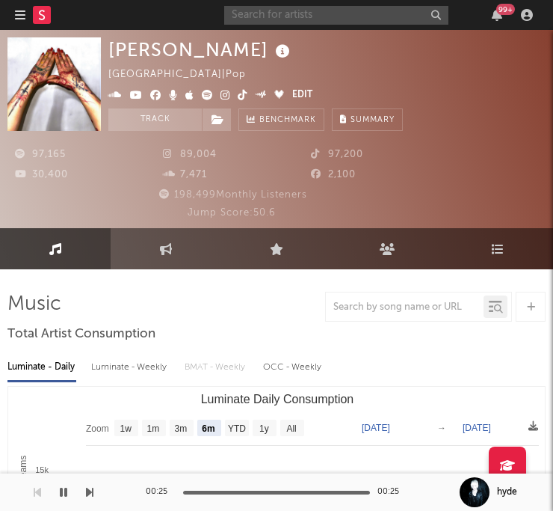
click at [393, 19] on input "text" at bounding box center [336, 15] width 224 height 19
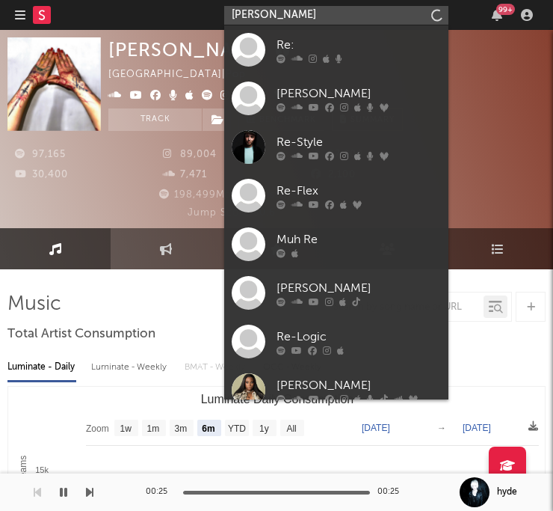
type input "reysha ram"
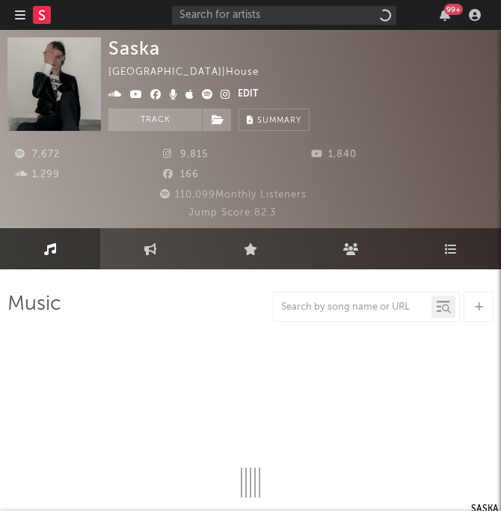
select select "6m"
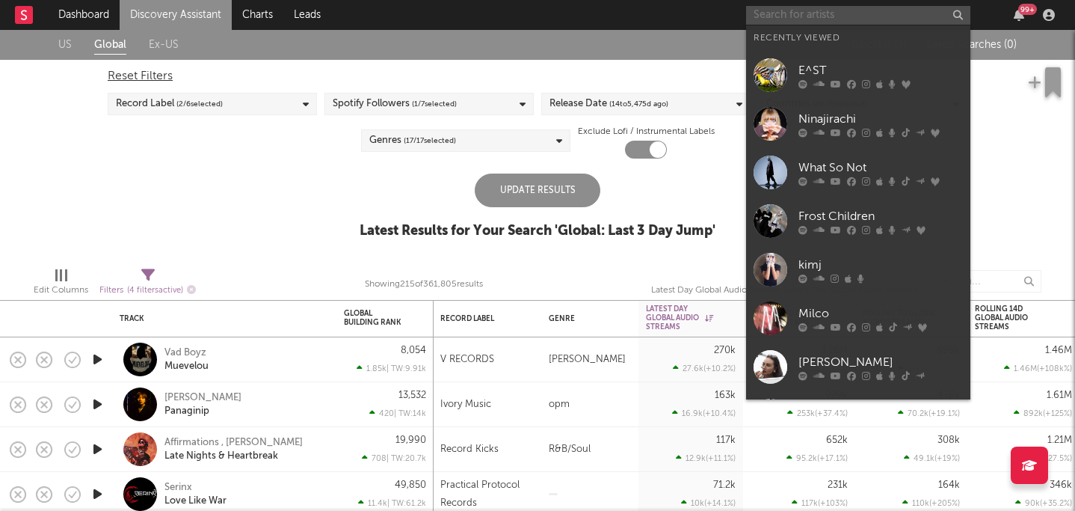
click at [872, 19] on input "text" at bounding box center [858, 15] width 224 height 19
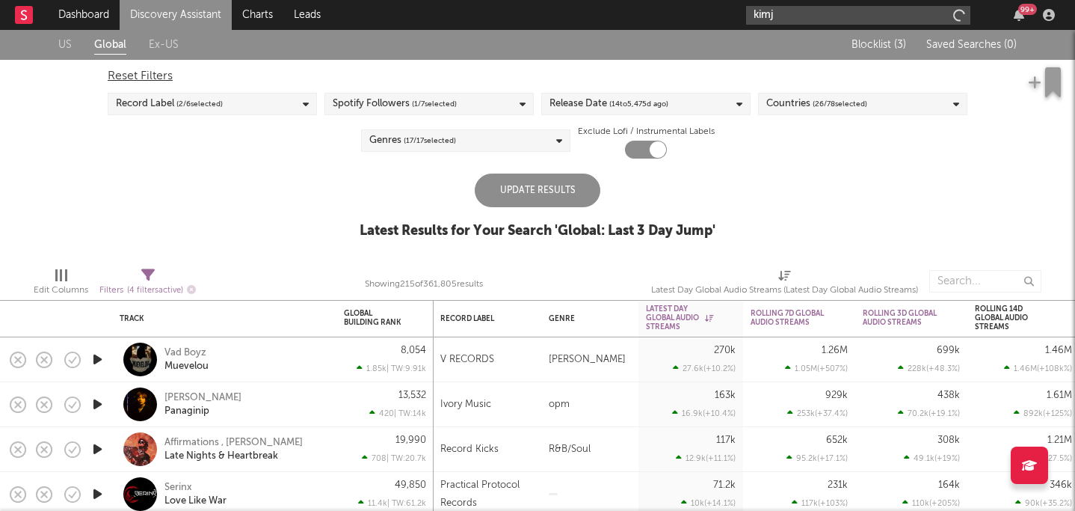
type input "kimj"
click at [813, 15] on input "kimj" at bounding box center [858, 15] width 224 height 19
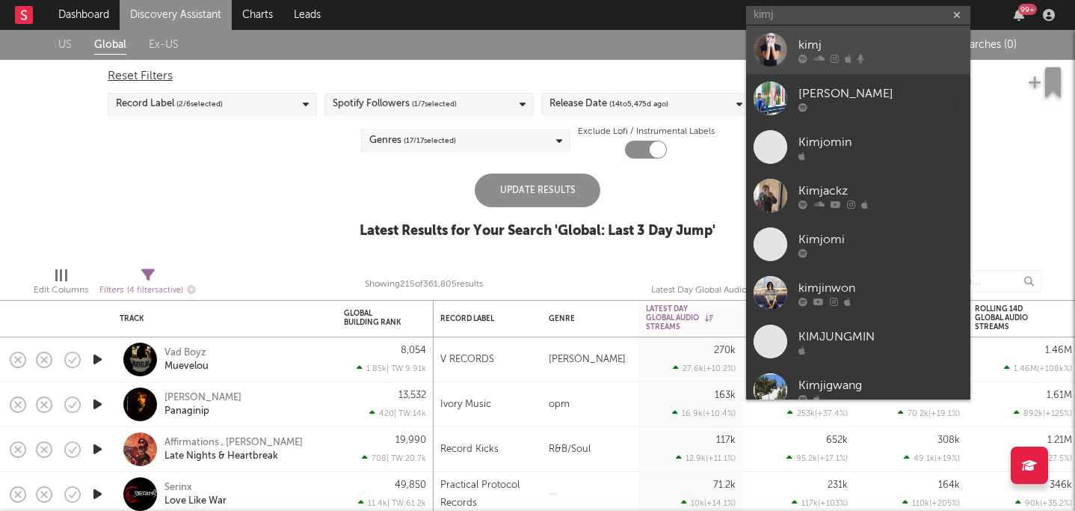
click at [837, 40] on div "kimj" at bounding box center [881, 45] width 164 height 18
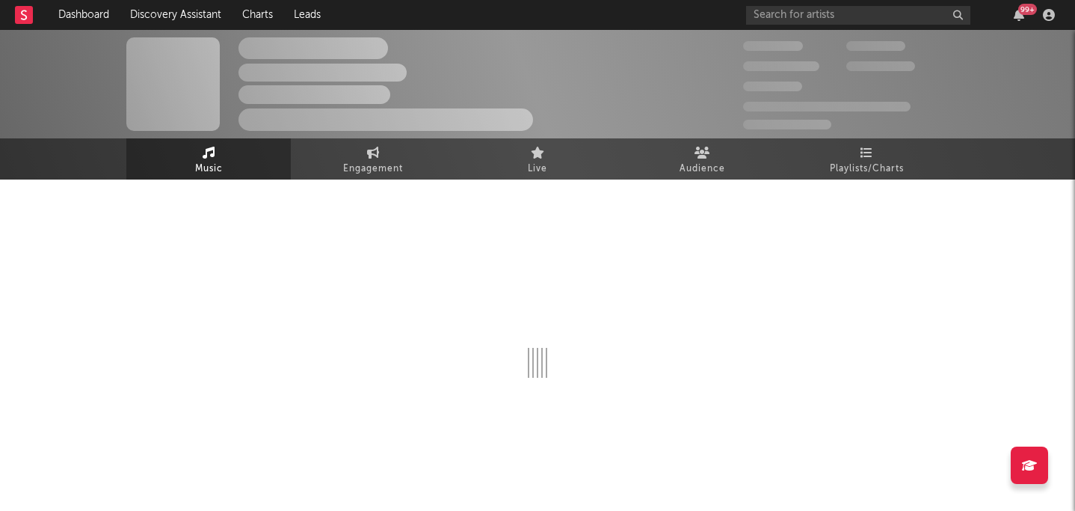
select select "1w"
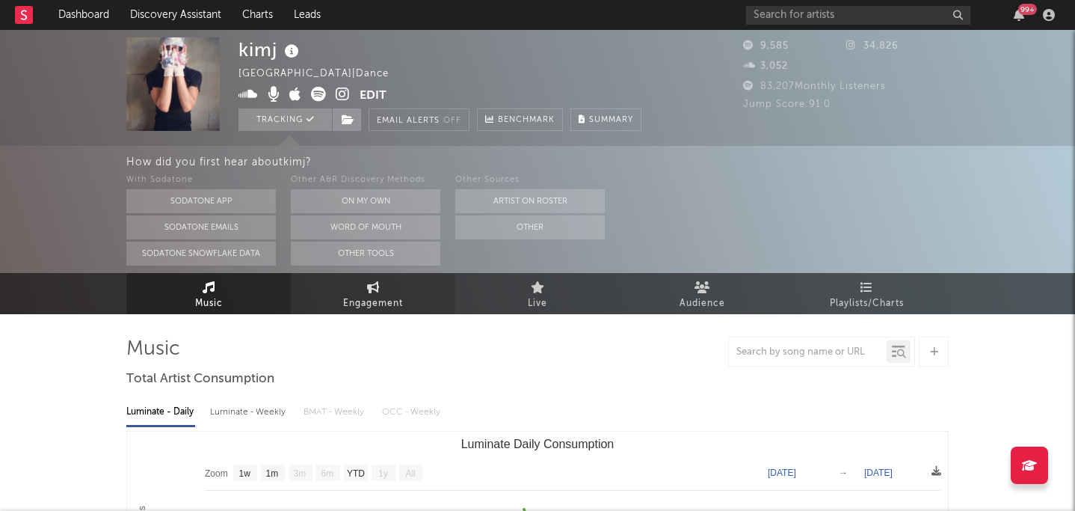
click at [416, 308] on link "Engagement" at bounding box center [373, 293] width 164 height 41
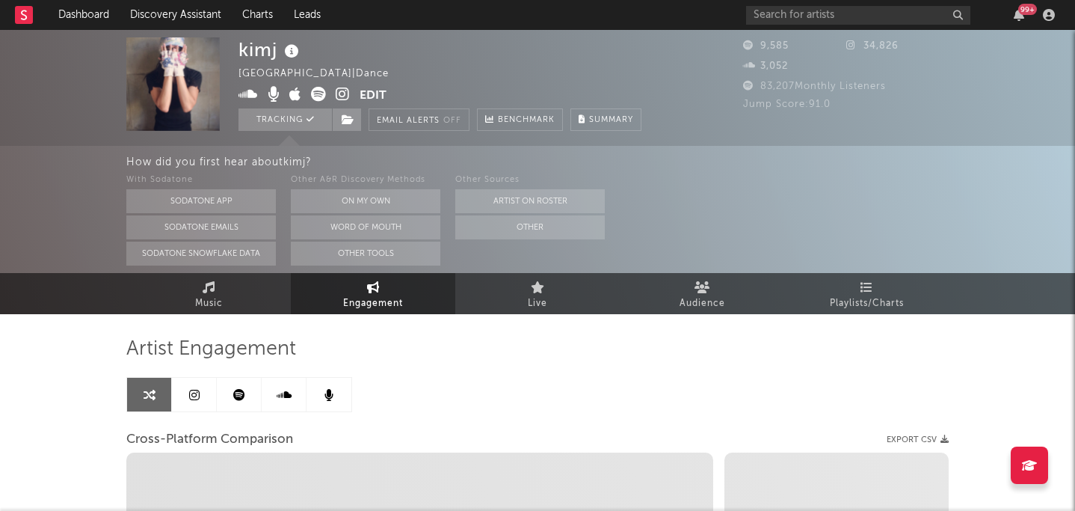
select select "1w"
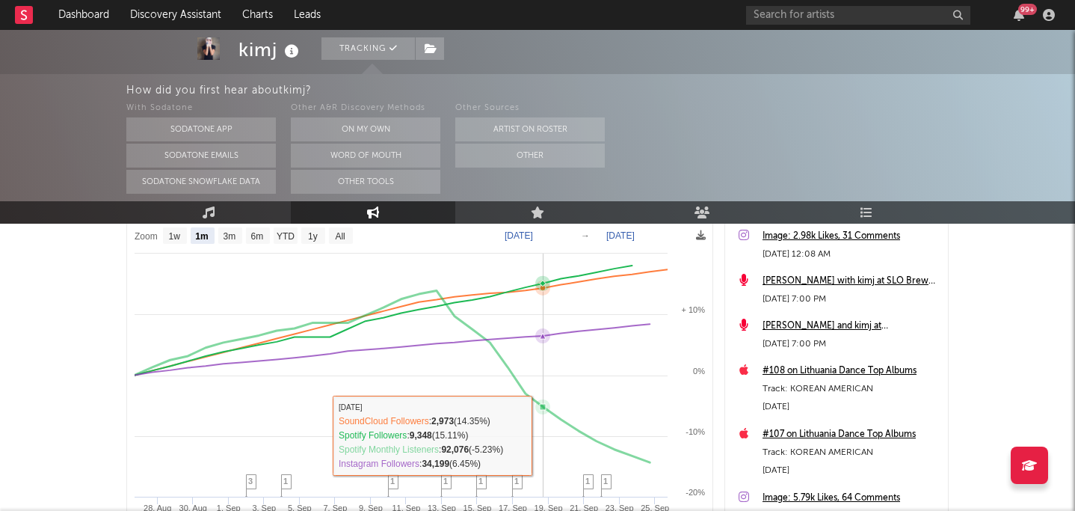
scroll to position [170, 0]
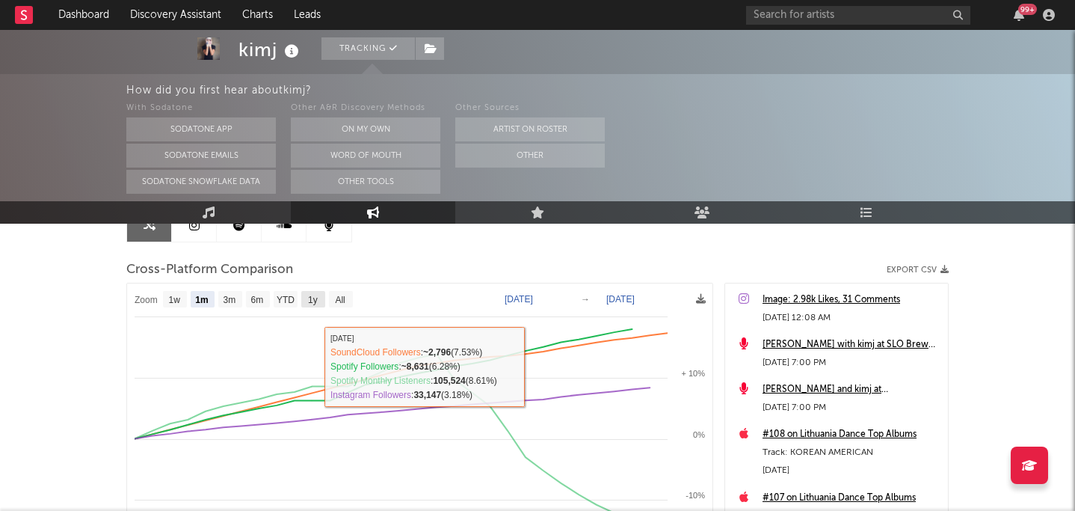
click at [309, 301] on text "1y" at bounding box center [313, 300] width 10 height 10
select select "1y"
type input "2024-09-25"
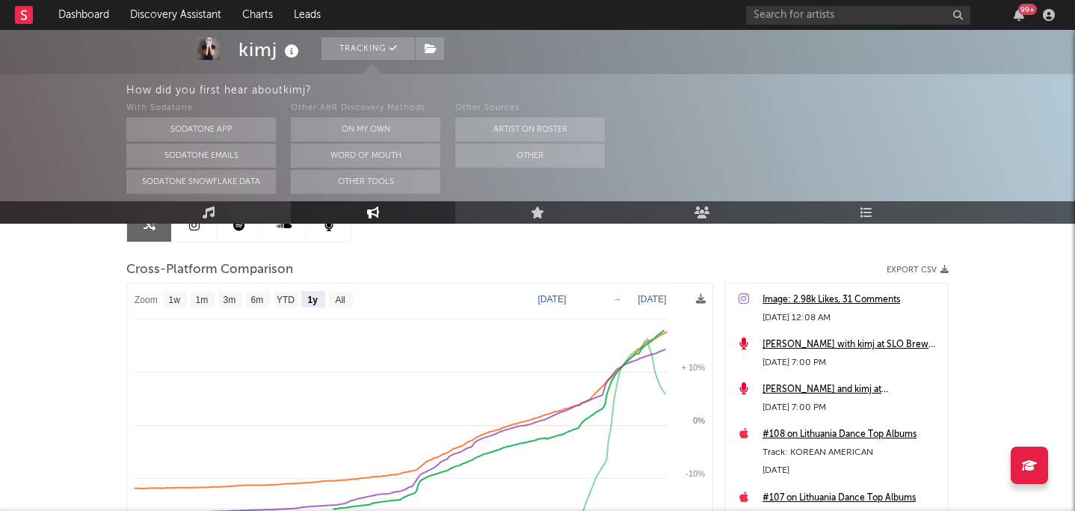
select select "1y"
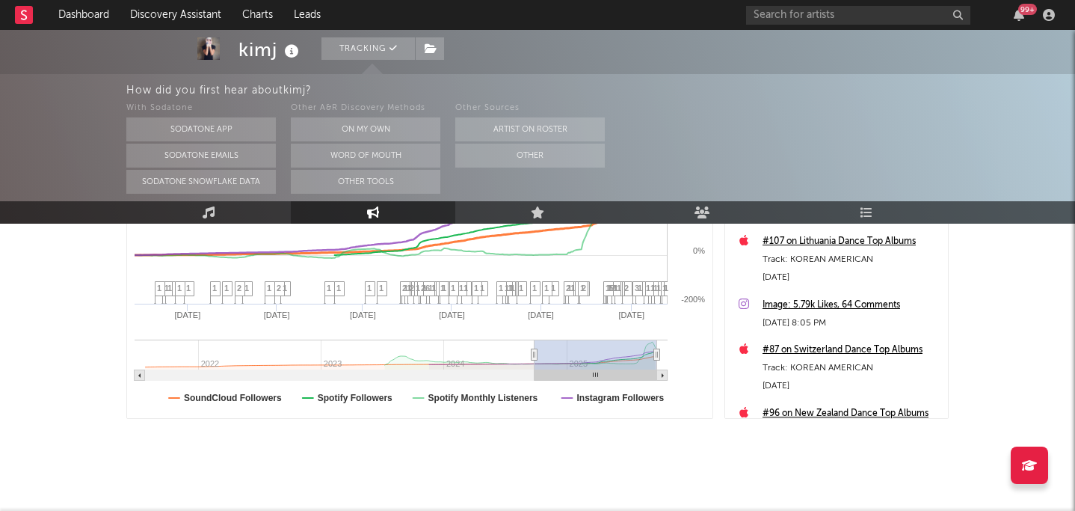
scroll to position [439, 0]
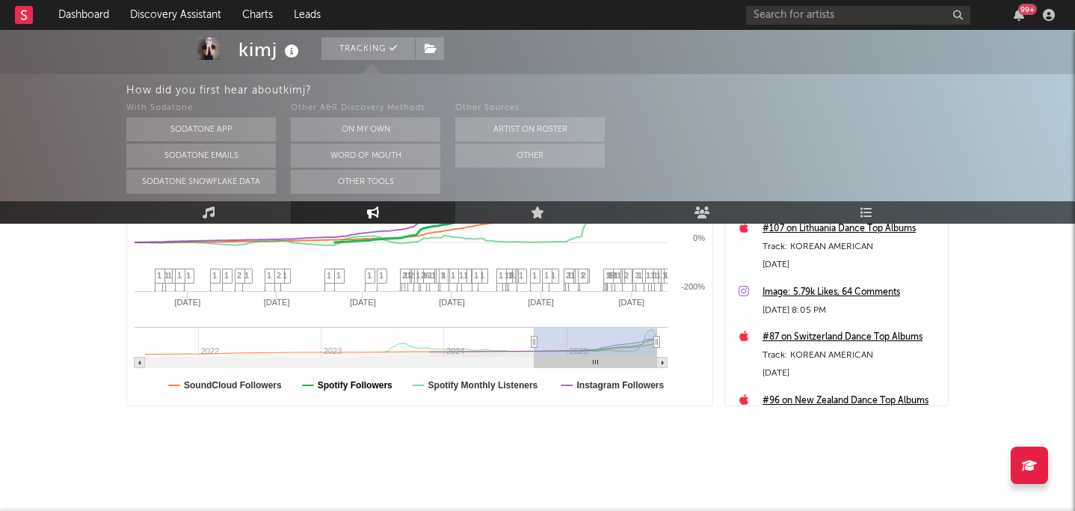
click at [384, 389] on text "Spotify Followers" at bounding box center [355, 385] width 75 height 10
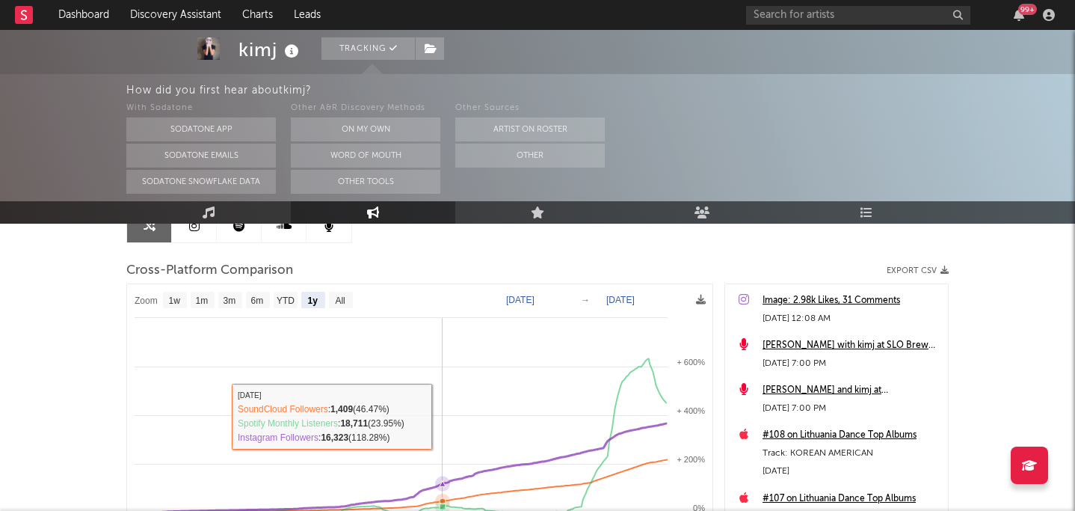
scroll to position [147, 0]
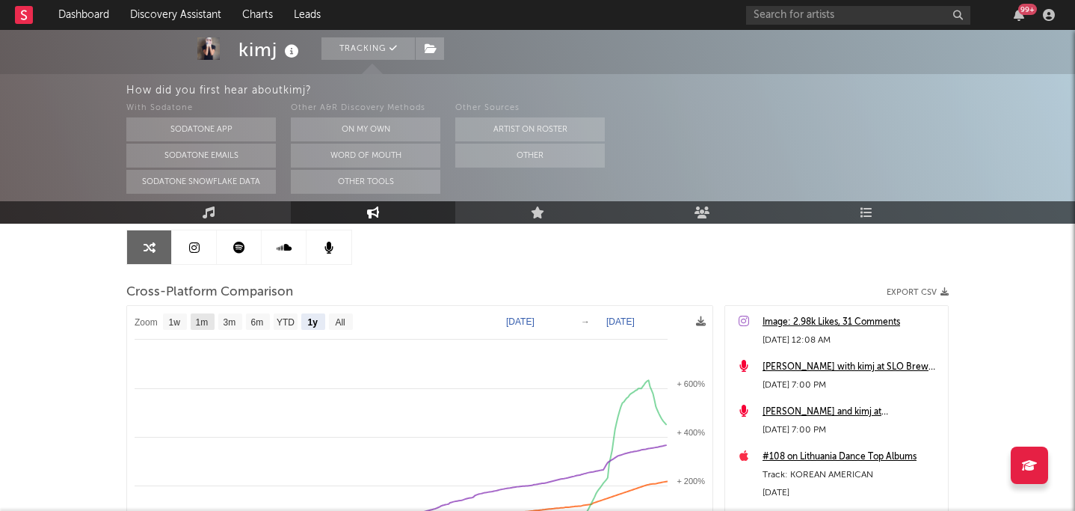
click at [204, 317] on text "1m" at bounding box center [202, 322] width 13 height 10
select select "1m"
type input "2025-08-25"
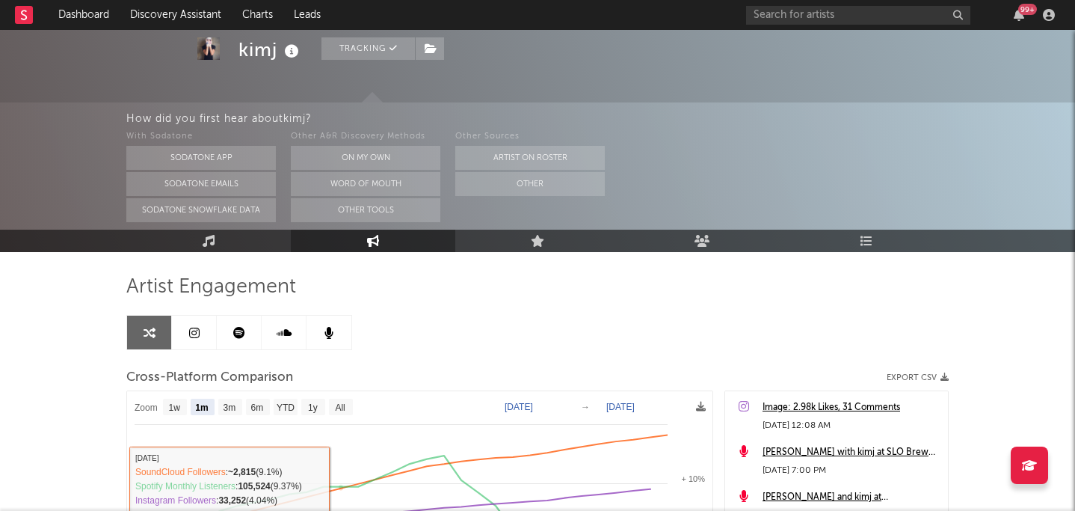
scroll to position [25, 0]
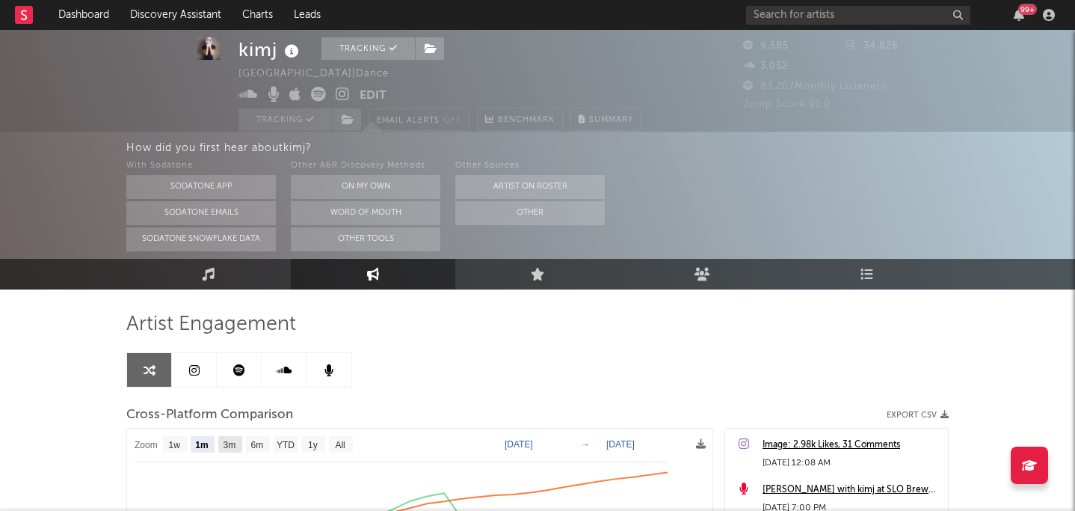
click at [222, 446] on rect at bounding box center [230, 444] width 24 height 16
select select "3m"
type input "2025-06-25"
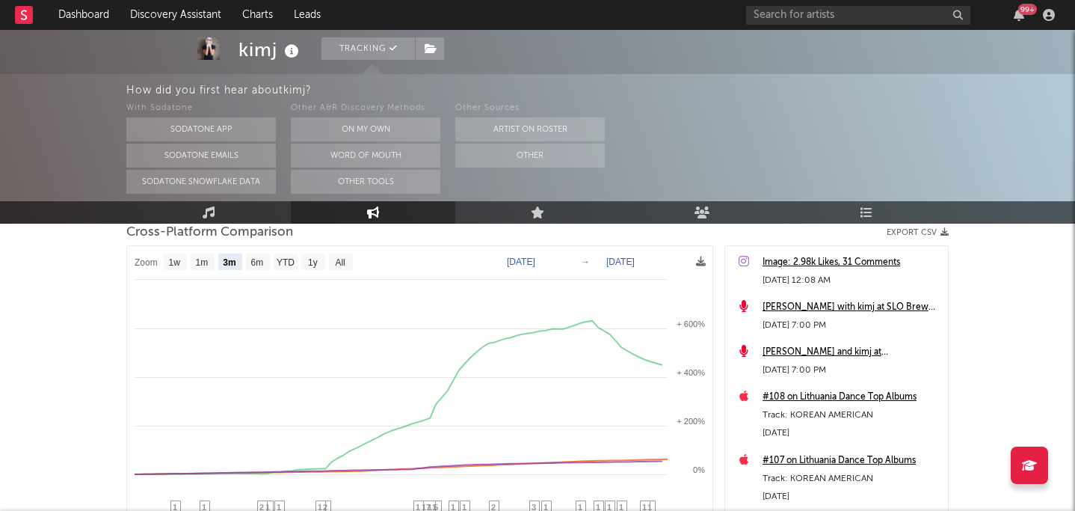
scroll to position [206, 0]
click at [265, 259] on rect at bounding box center [258, 263] width 24 height 16
select select "6m"
type input "2025-03-25"
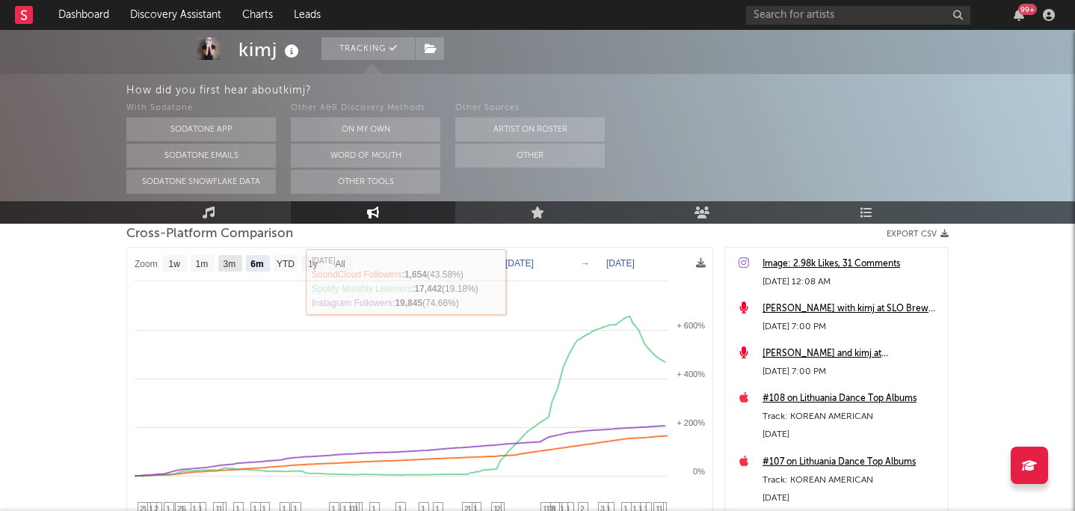
click at [233, 268] on rect at bounding box center [230, 263] width 24 height 16
select select "3m"
type input "2025-06-25"
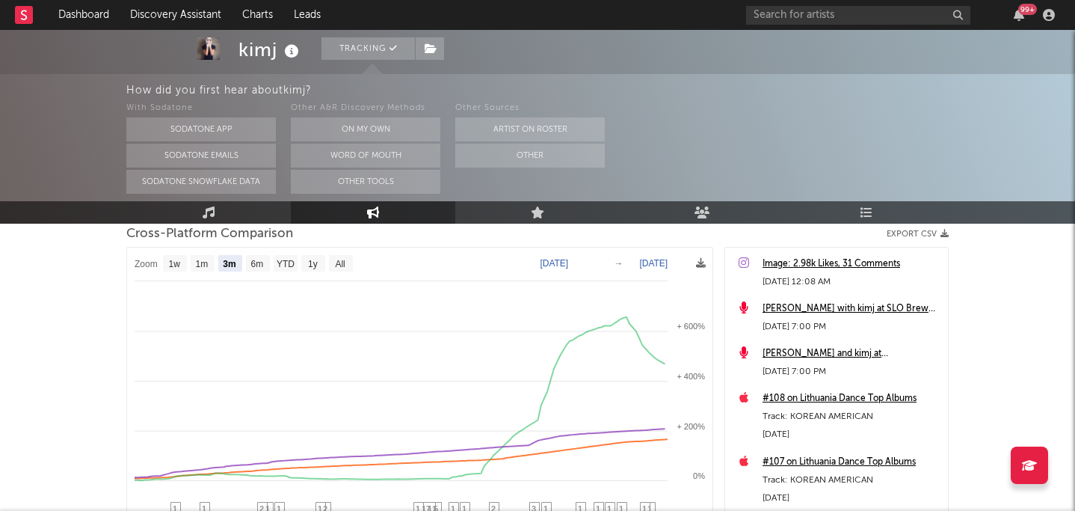
select select "3m"
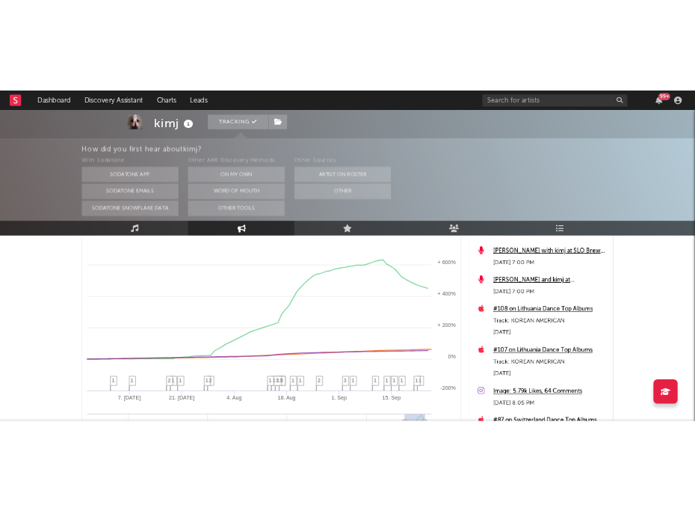
scroll to position [0, 0]
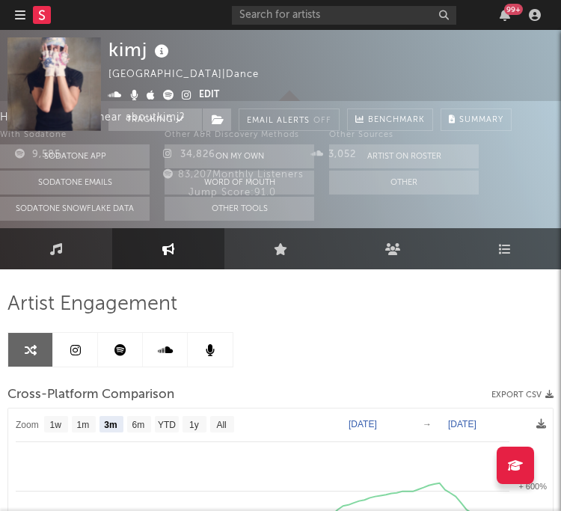
select select "3m"
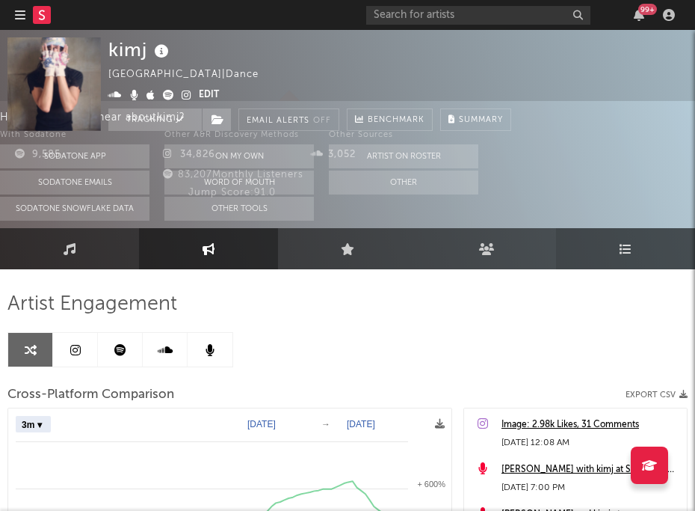
select select "3m"
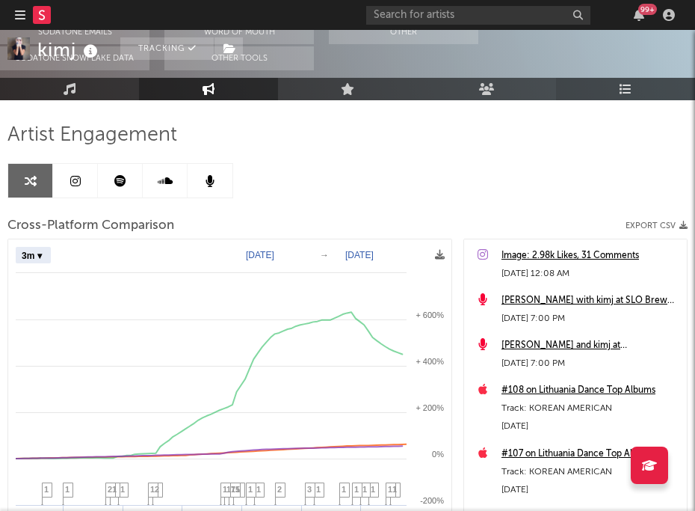
scroll to position [96, 0]
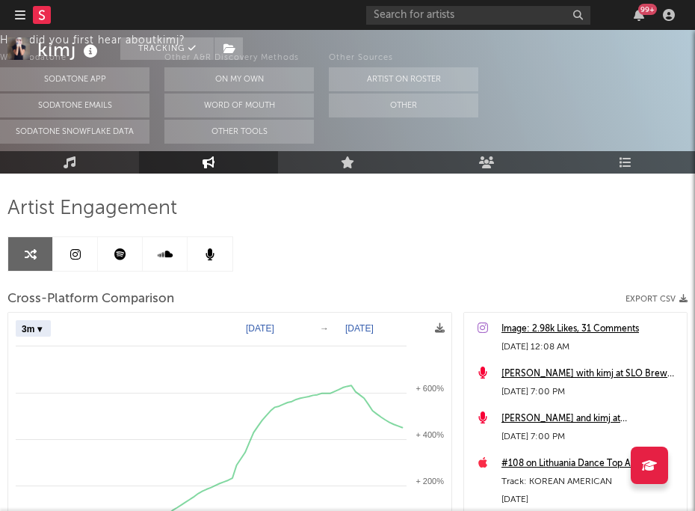
click at [689, 93] on div "kimj Tracking South Korea | Dance Edit Tracking Email Alerts Off Benchmark Summ…" at bounding box center [347, 33] width 695 height 198
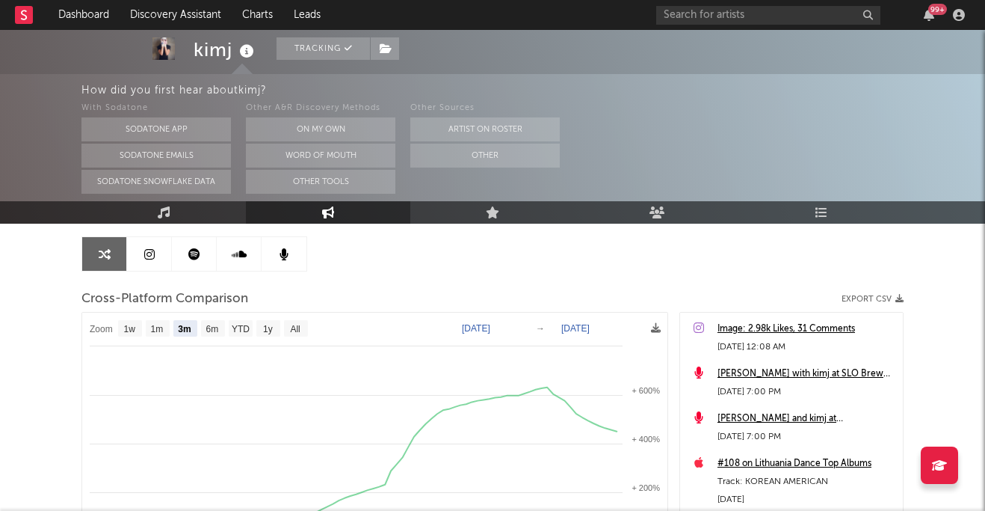
select select "3m"
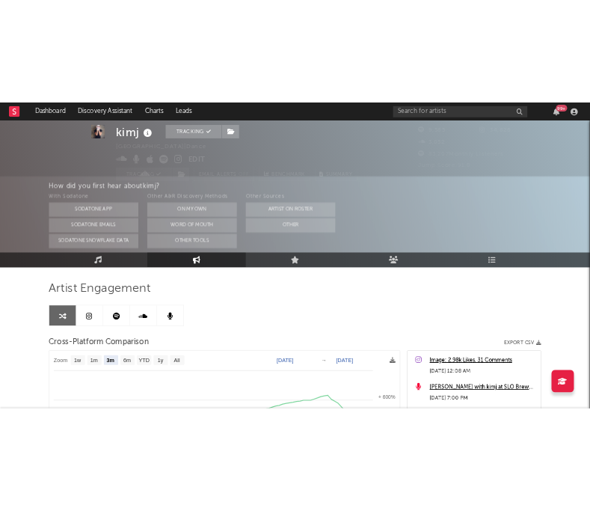
scroll to position [0, 0]
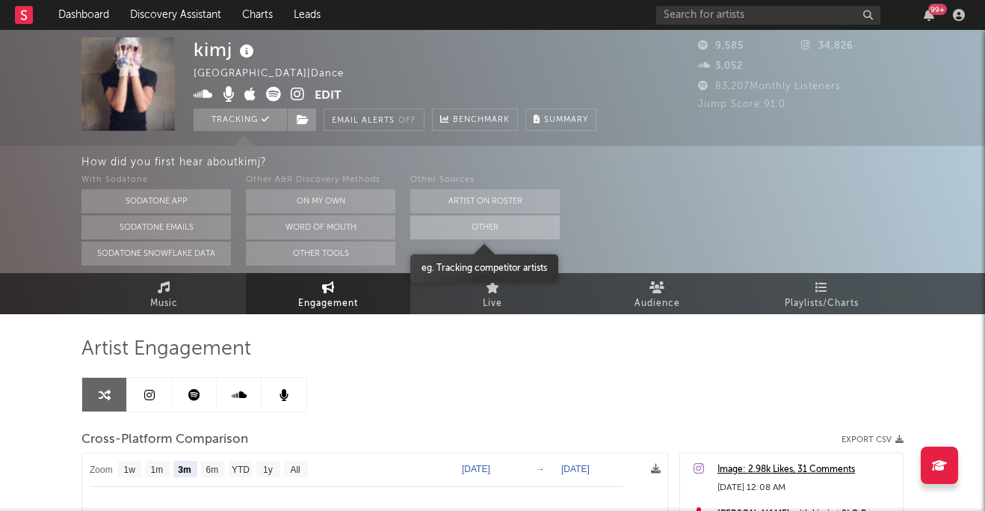
click at [489, 225] on button "Other" at bounding box center [485, 227] width 150 height 24
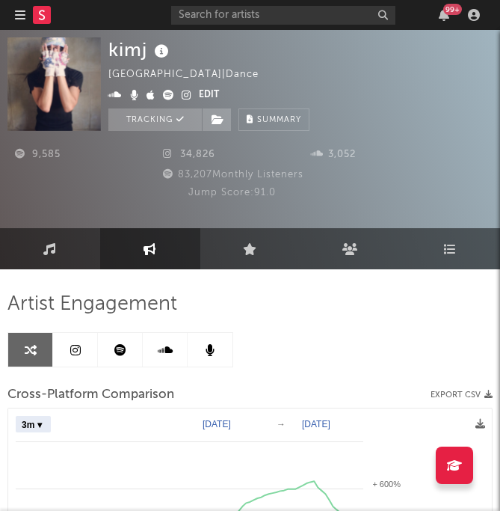
select select "3m"
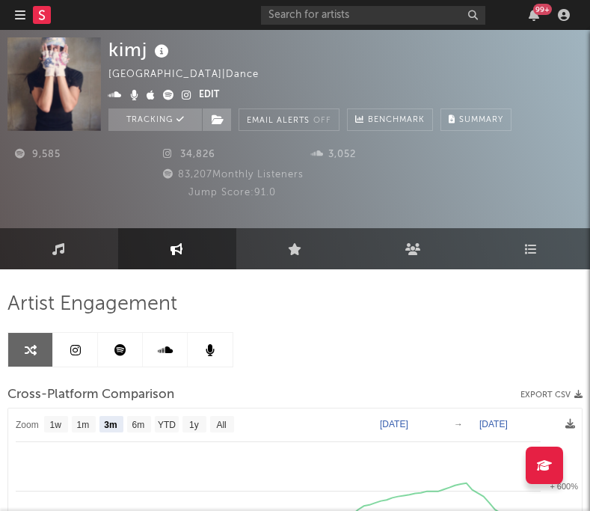
select select "3m"
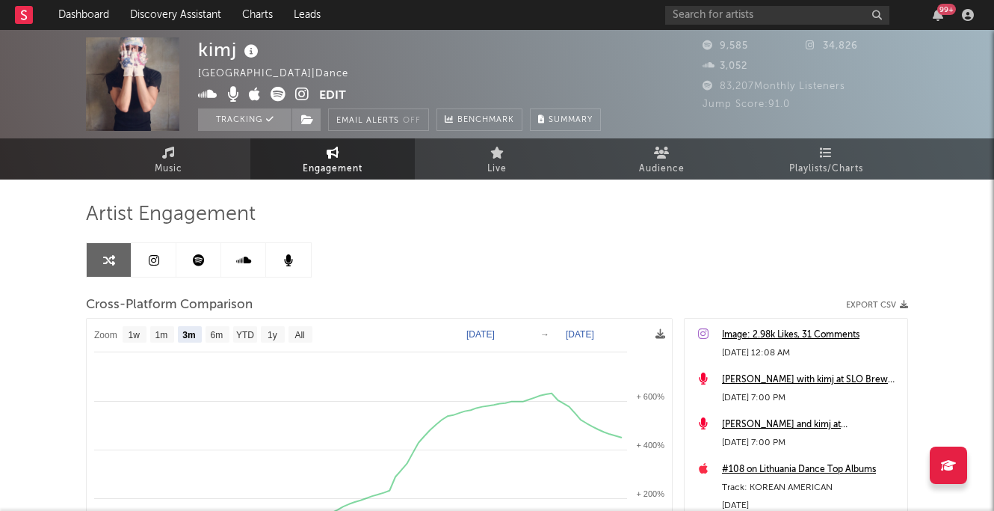
select select "3m"
click at [708, 11] on input "text" at bounding box center [777, 15] width 224 height 19
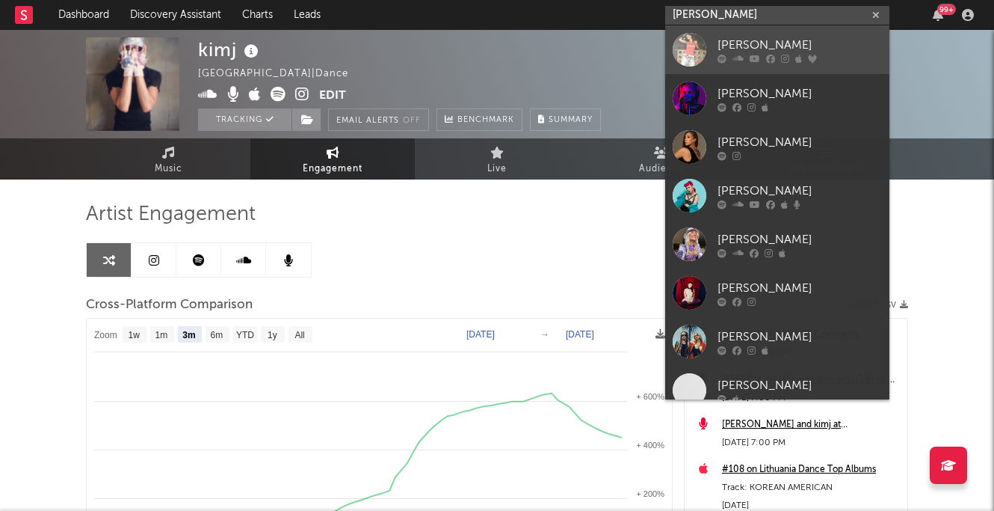
type input "effie"
click at [733, 54] on icon at bounding box center [738, 58] width 11 height 9
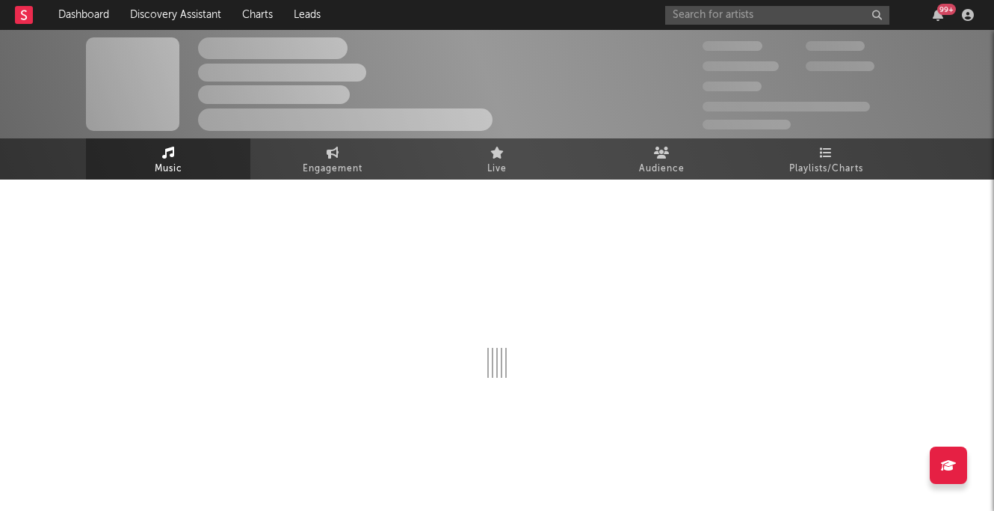
select select "6m"
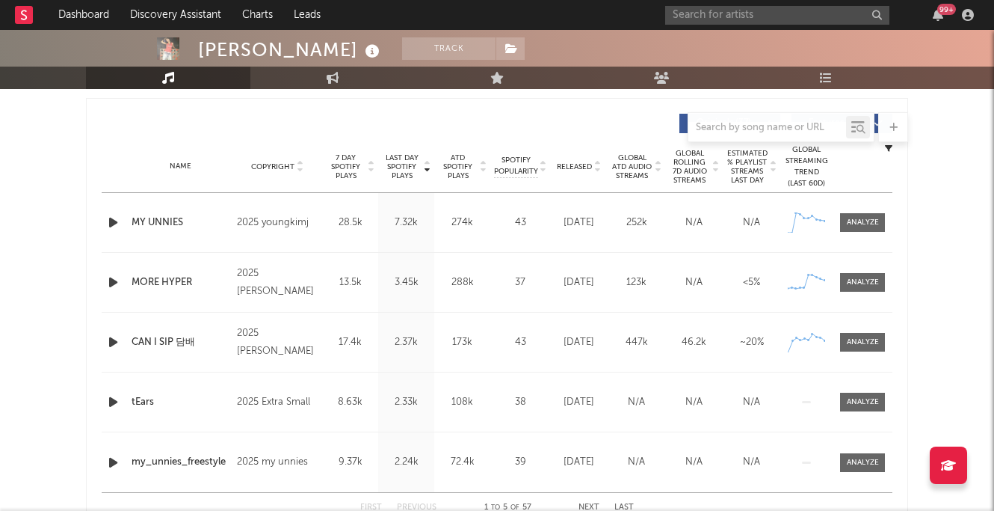
scroll to position [559, 0]
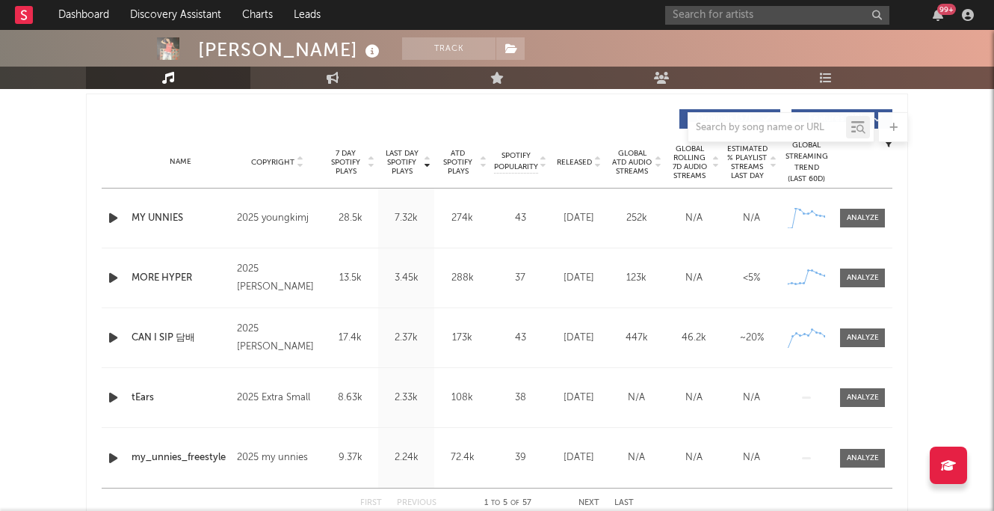
click at [577, 158] on span "Released" at bounding box center [574, 162] width 35 height 9
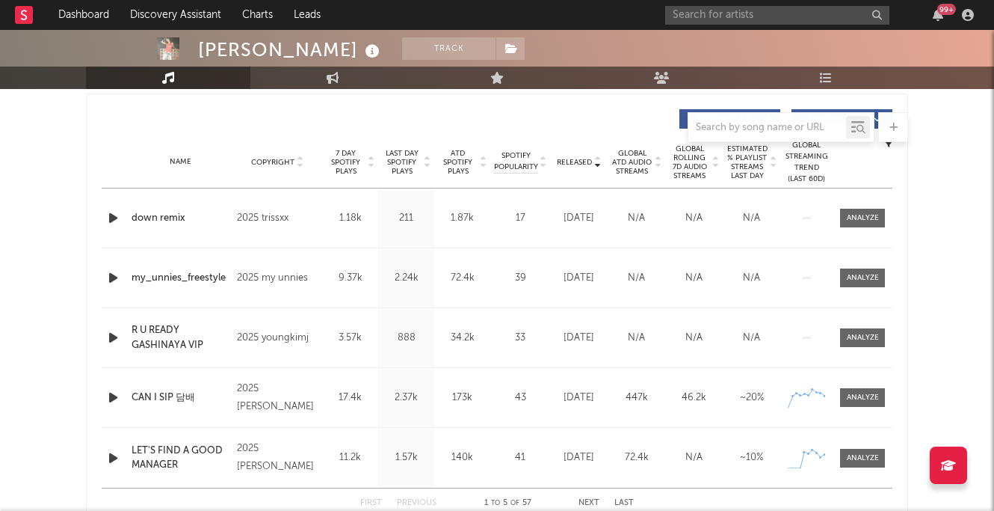
click at [577, 158] on span "Released" at bounding box center [574, 162] width 35 height 9
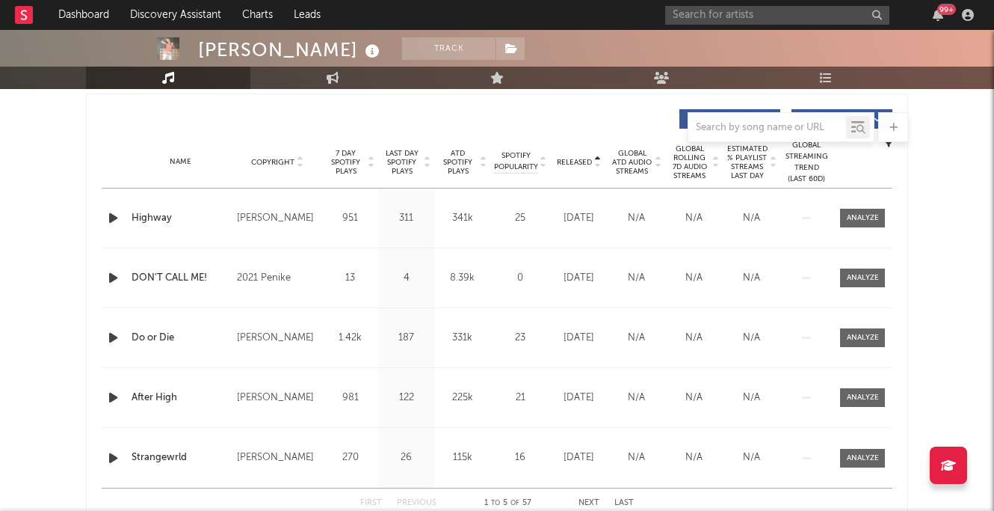
click at [577, 158] on span "Released" at bounding box center [574, 162] width 35 height 9
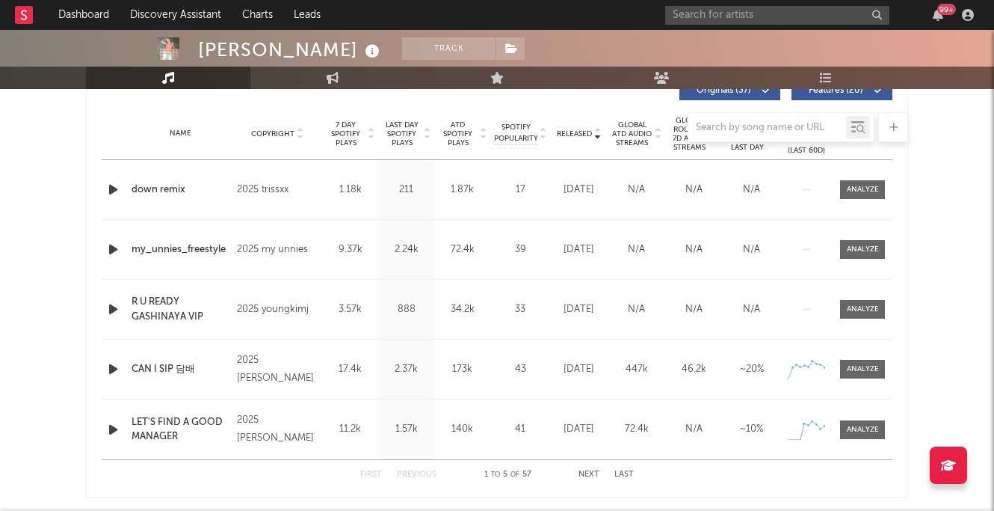
scroll to position [599, 0]
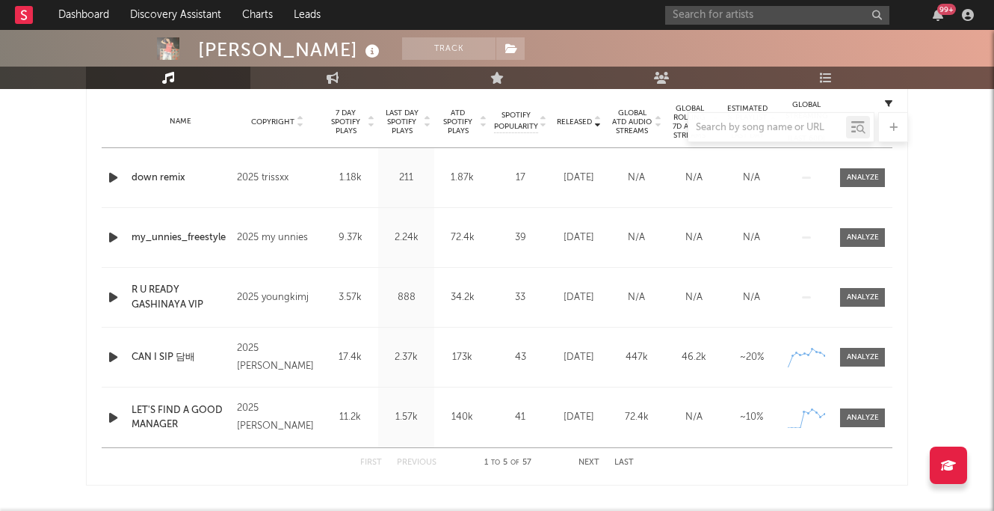
click at [111, 360] on icon "button" at bounding box center [113, 357] width 16 height 19
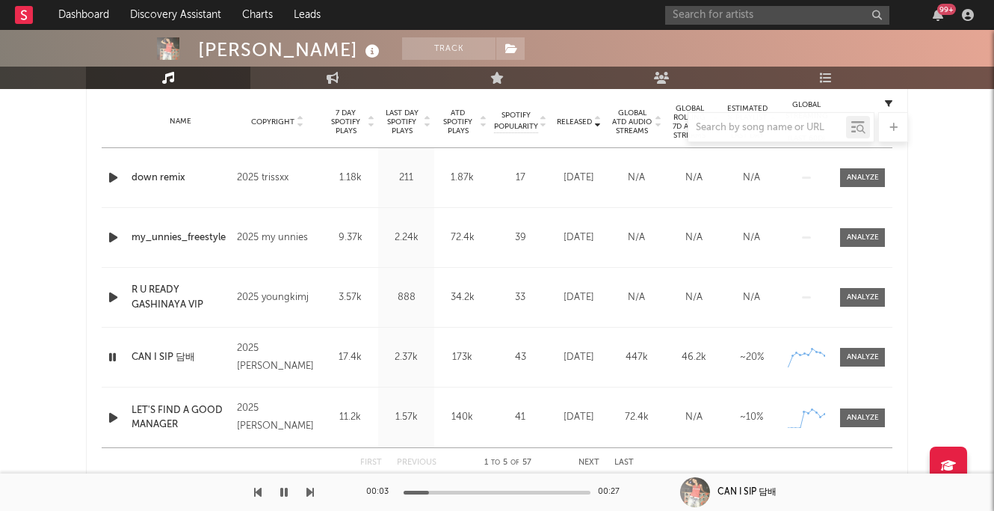
click at [116, 415] on icon "button" at bounding box center [113, 417] width 16 height 19
click at [283, 488] on icon "button" at bounding box center [283, 492] width 7 height 12
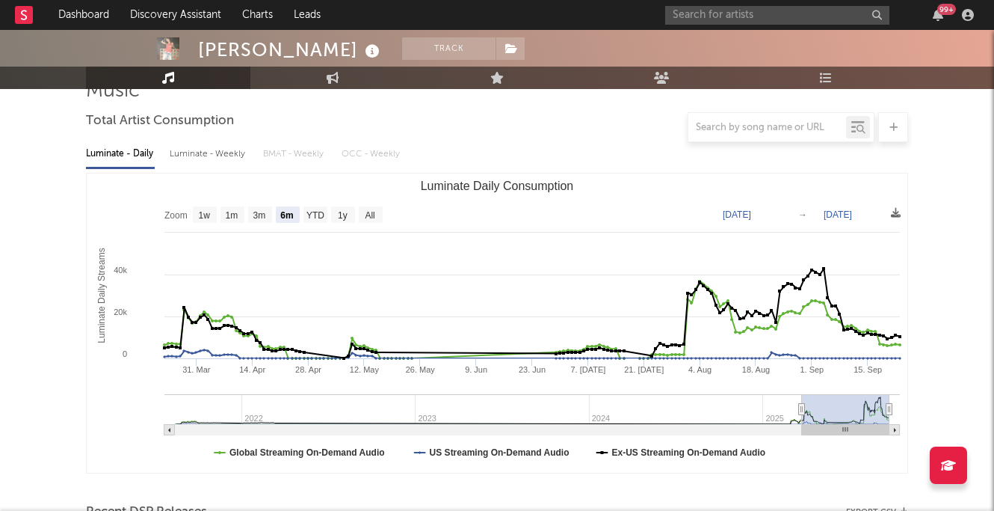
scroll to position [0, 0]
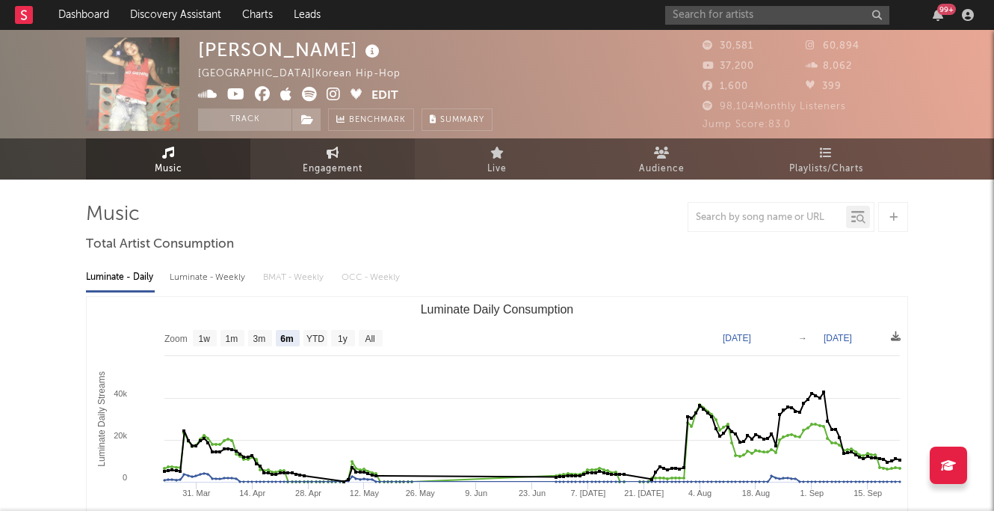
click at [336, 161] on span "Engagement" at bounding box center [333, 169] width 60 height 18
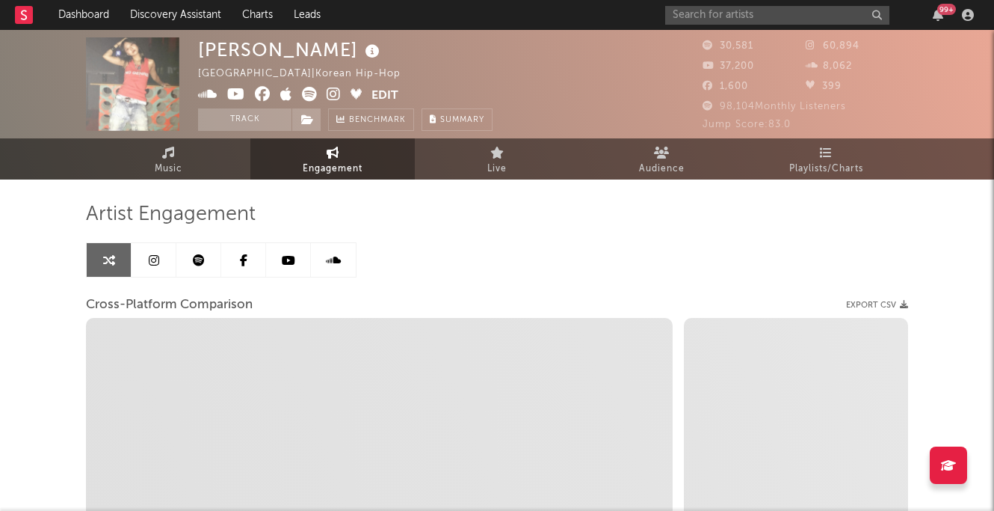
select select "1w"
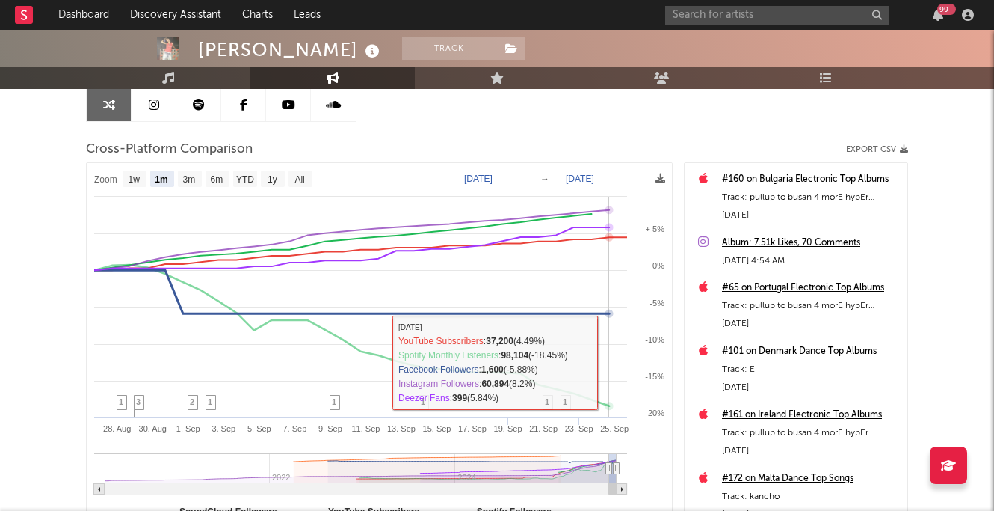
scroll to position [153, 0]
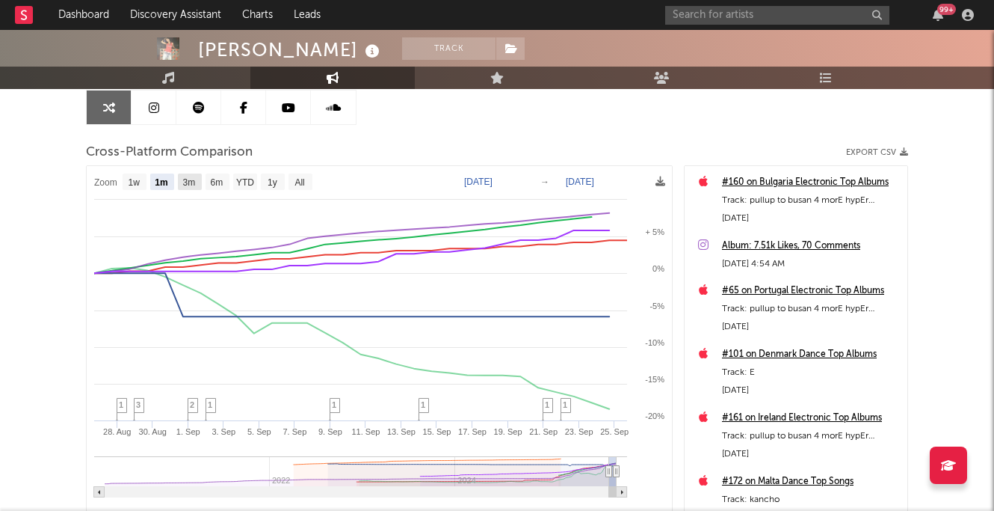
click at [190, 184] on text "3m" at bounding box center [189, 182] width 13 height 10
select select "3m"
type input "[DATE]"
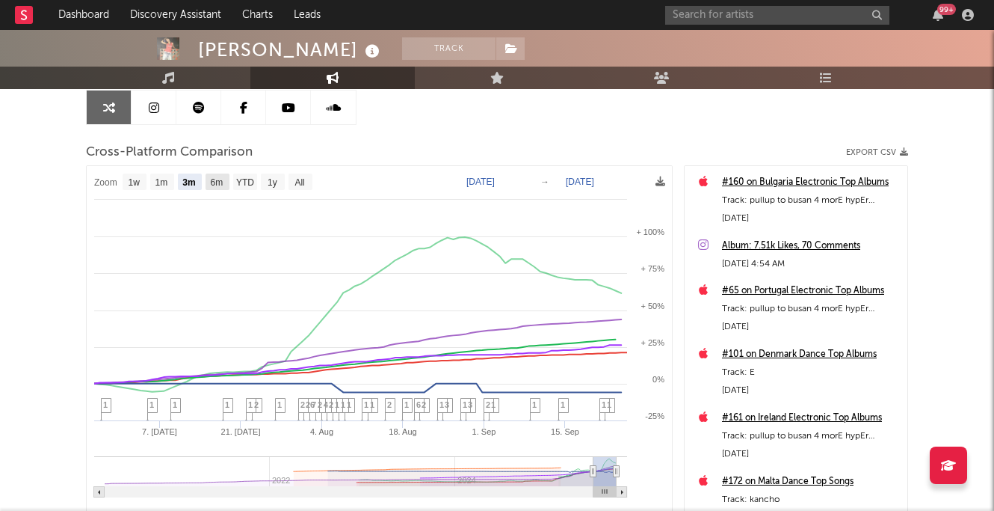
click at [217, 181] on text "6m" at bounding box center [217, 182] width 13 height 10
select select "6m"
type input "[DATE]"
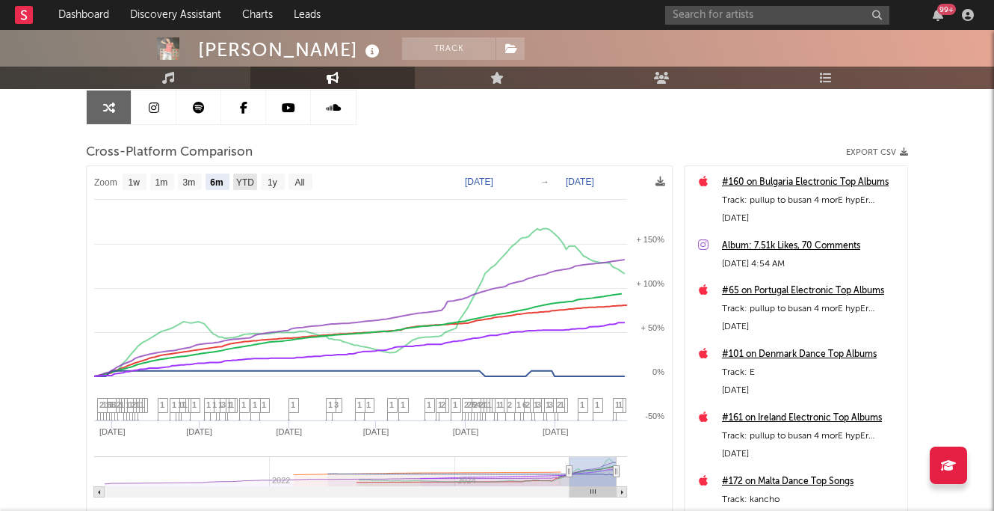
click at [252, 179] on text "YTD" at bounding box center [245, 182] width 18 height 10
select select "YTD"
type input "2025-01-01"
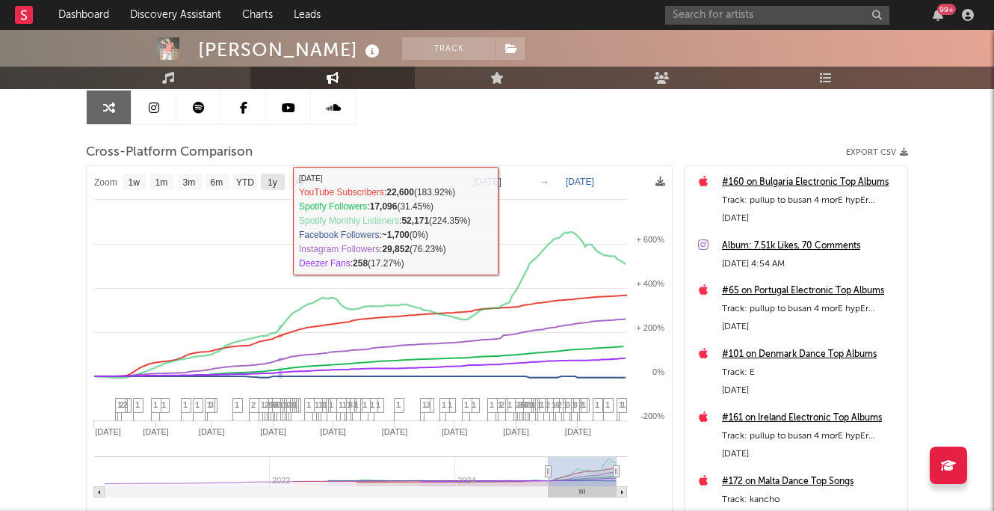
click at [272, 182] on text "1y" at bounding box center [273, 182] width 10 height 10
select select "1y"
type input "[DATE]"
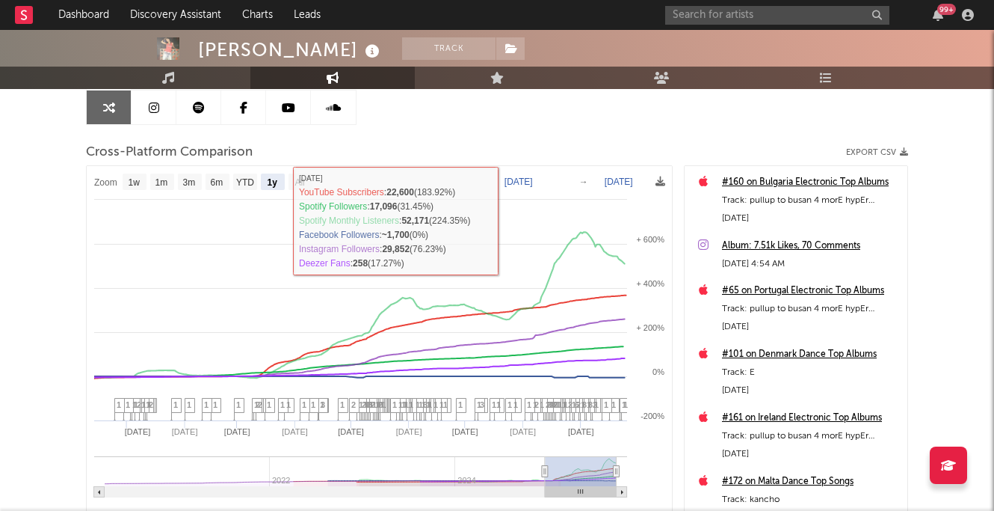
select select "1y"
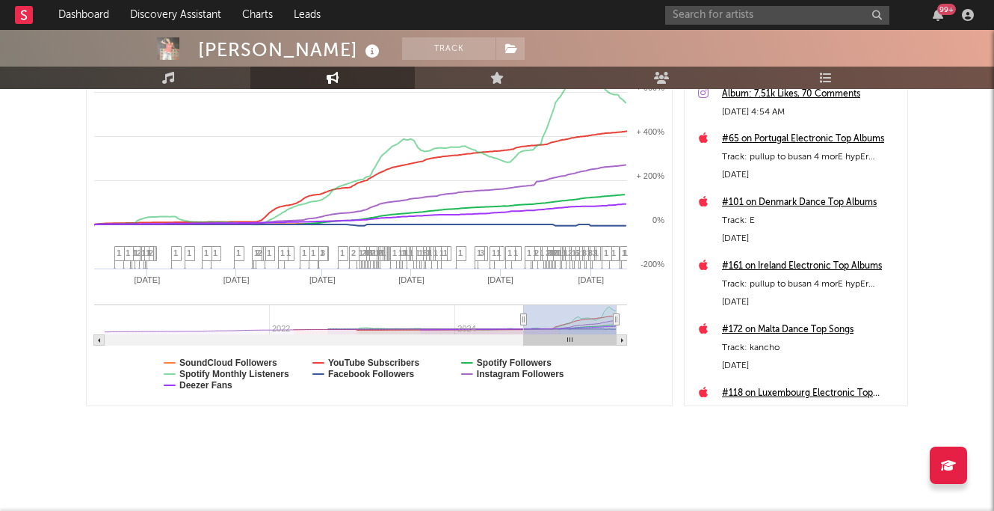
scroll to position [0, 0]
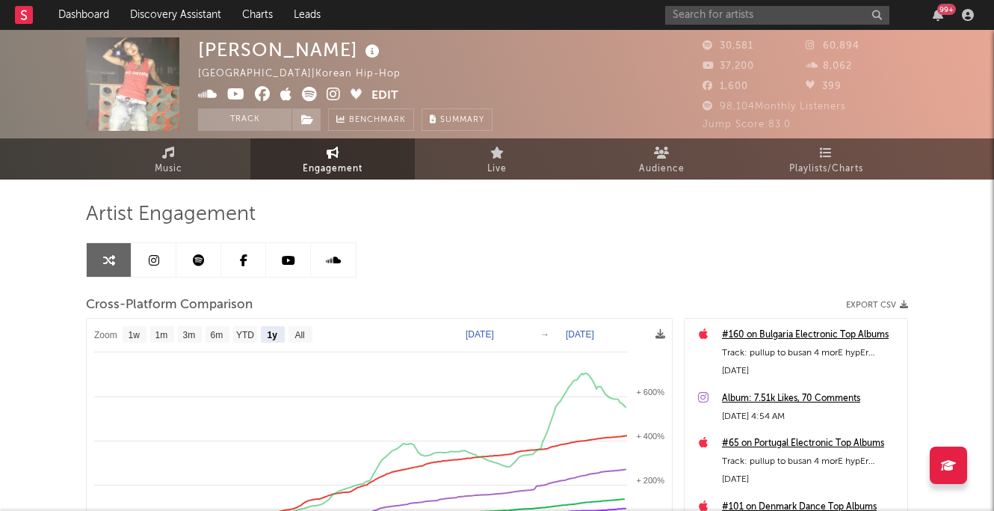
click at [384, 93] on button "Edit" at bounding box center [385, 96] width 27 height 19
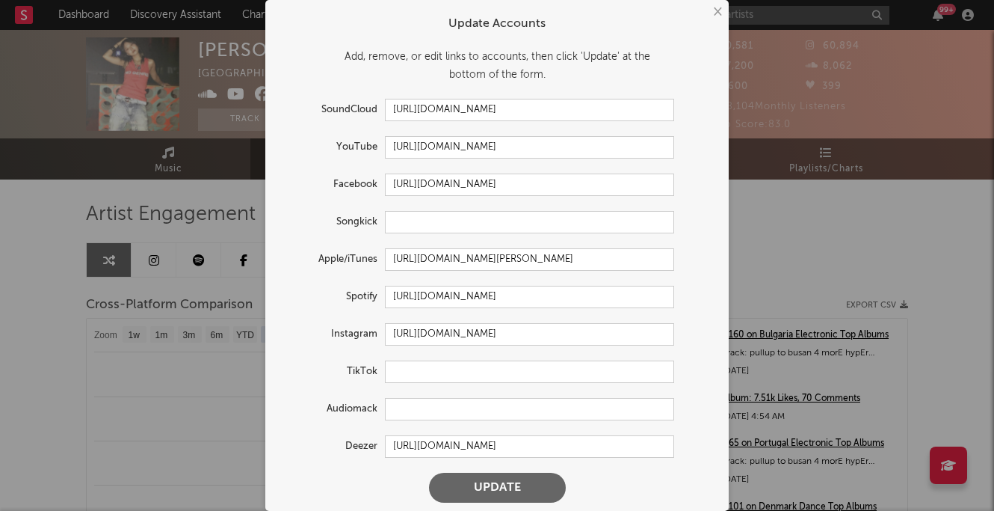
scroll to position [7, 0]
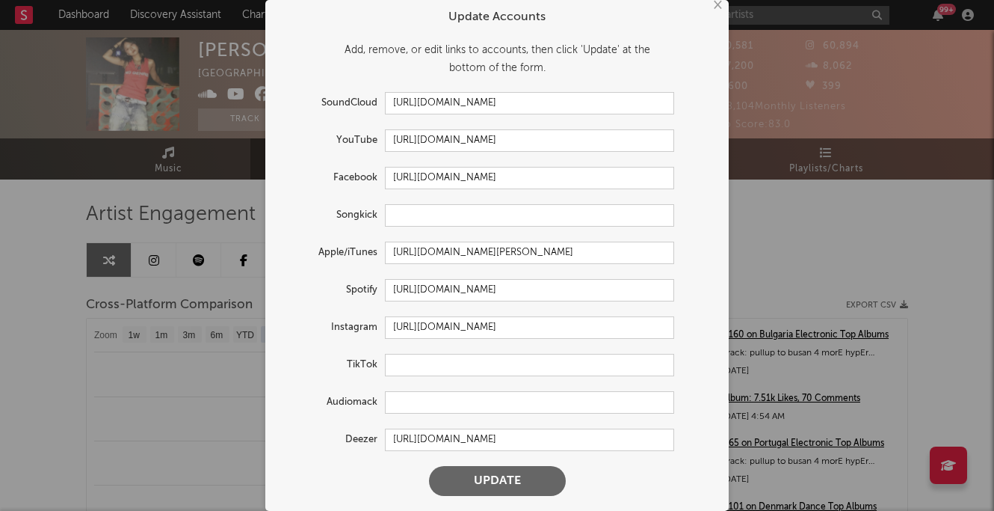
click at [778, 19] on div "× Update Accounts Add, remove, or edit links to accounts, then click 'Update' a…" at bounding box center [497, 255] width 994 height 511
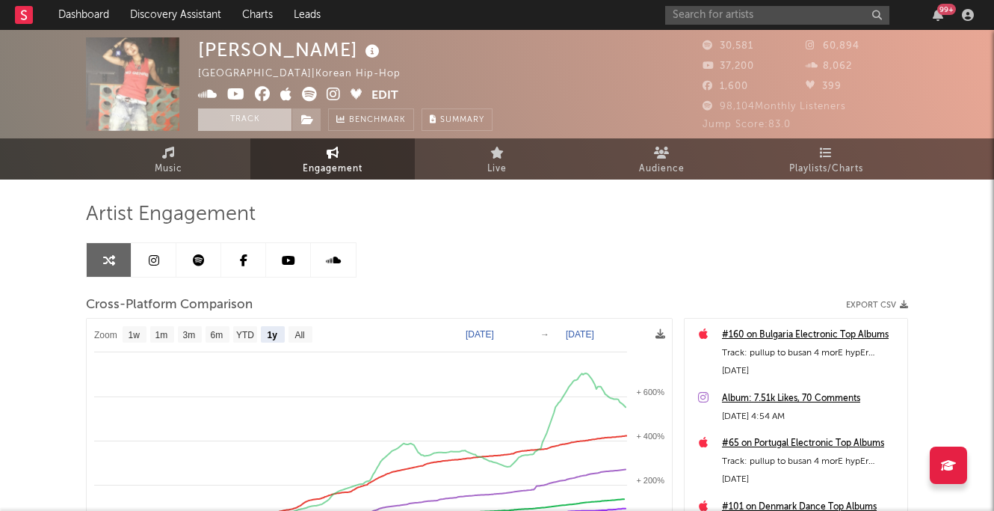
click at [261, 120] on button "Track" at bounding box center [244, 119] width 93 height 22
select select "1w"
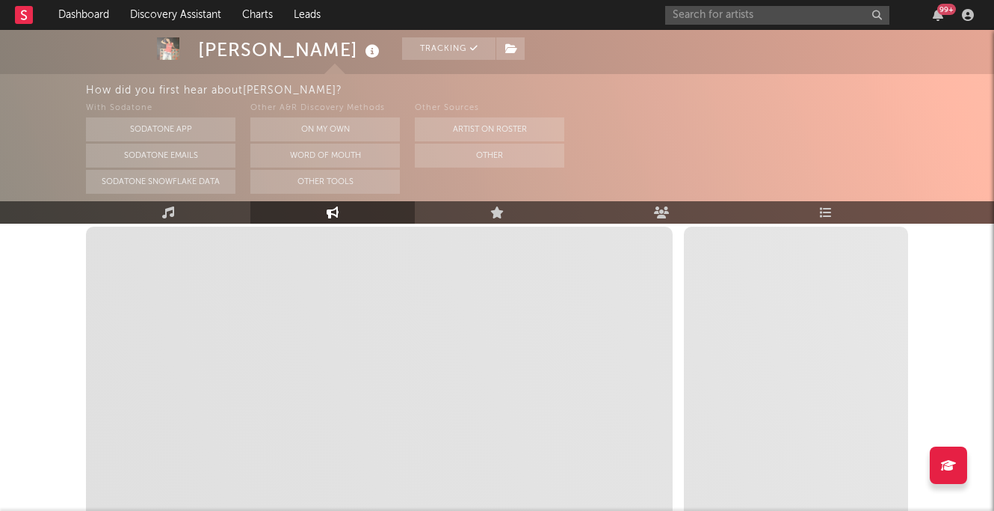
select select "1m"
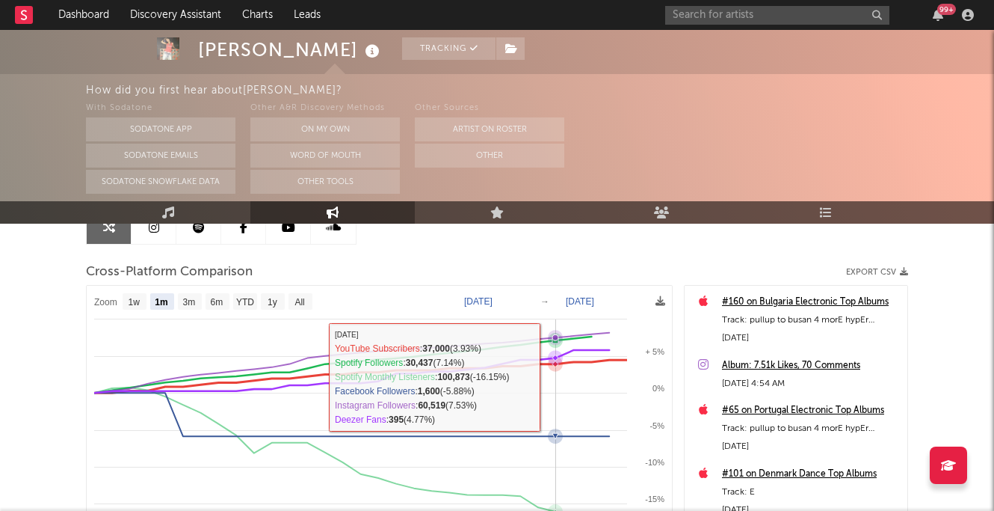
select select "1m"
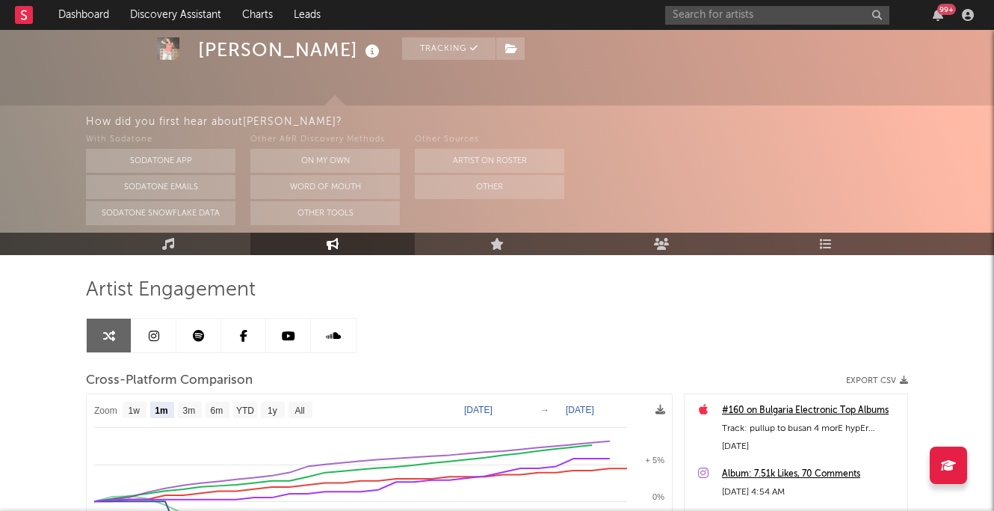
scroll to position [0, 0]
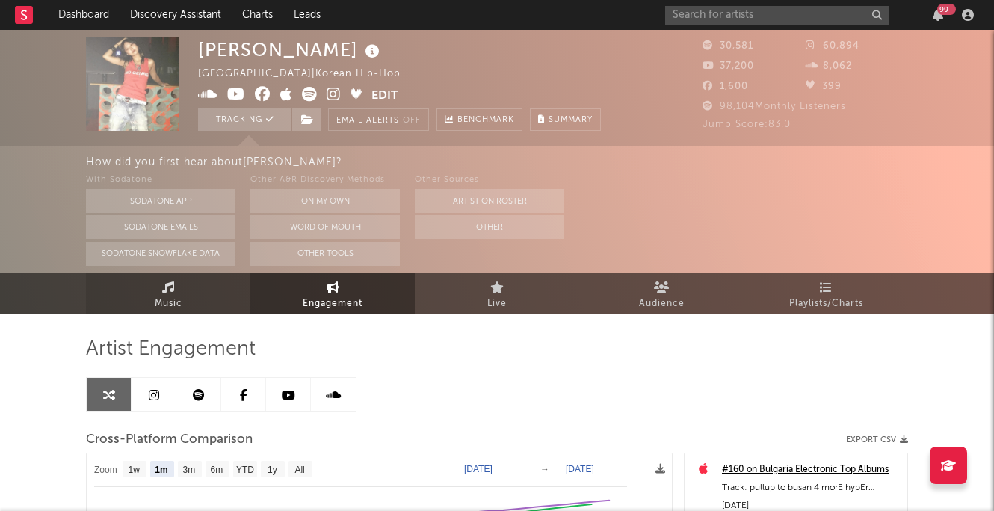
click at [210, 298] on link "Music" at bounding box center [168, 293] width 164 height 41
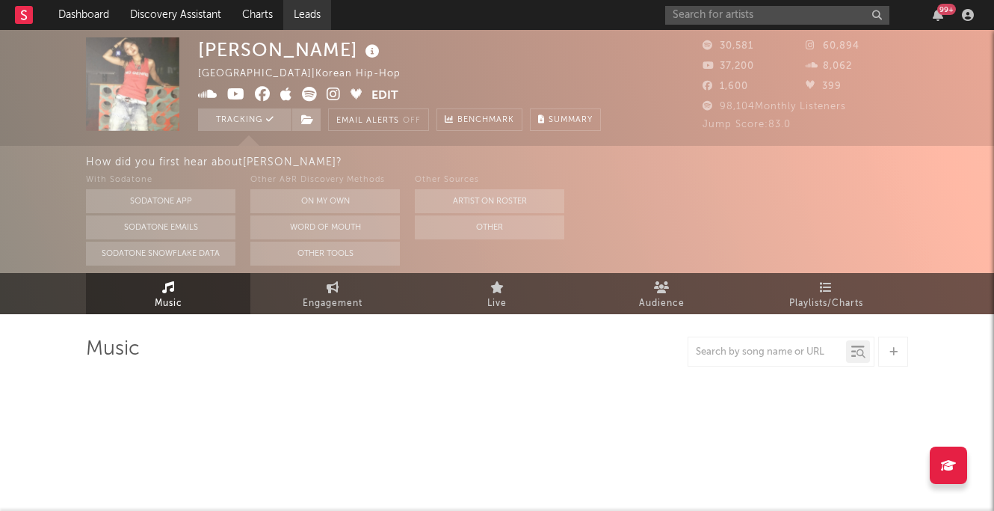
select select "6m"
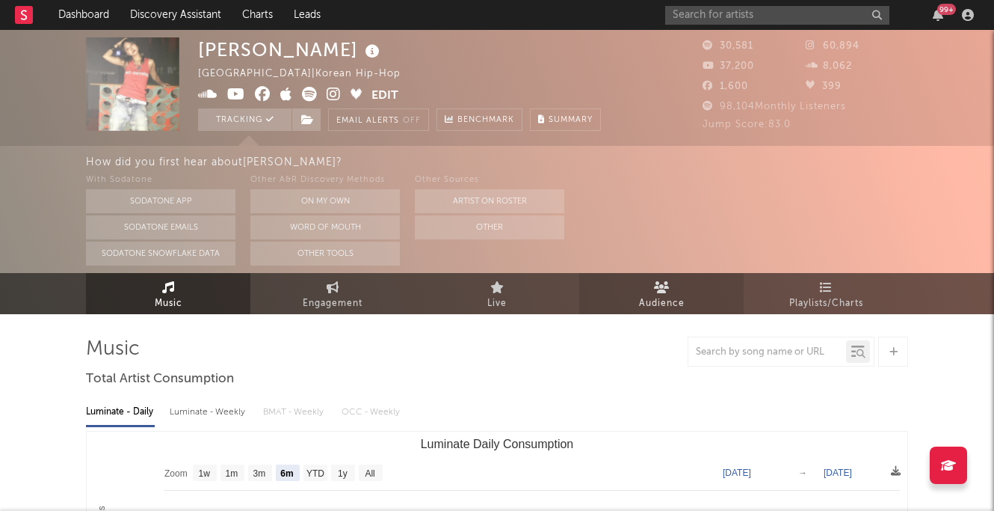
click at [673, 310] on span "Audience" at bounding box center [662, 304] width 46 height 18
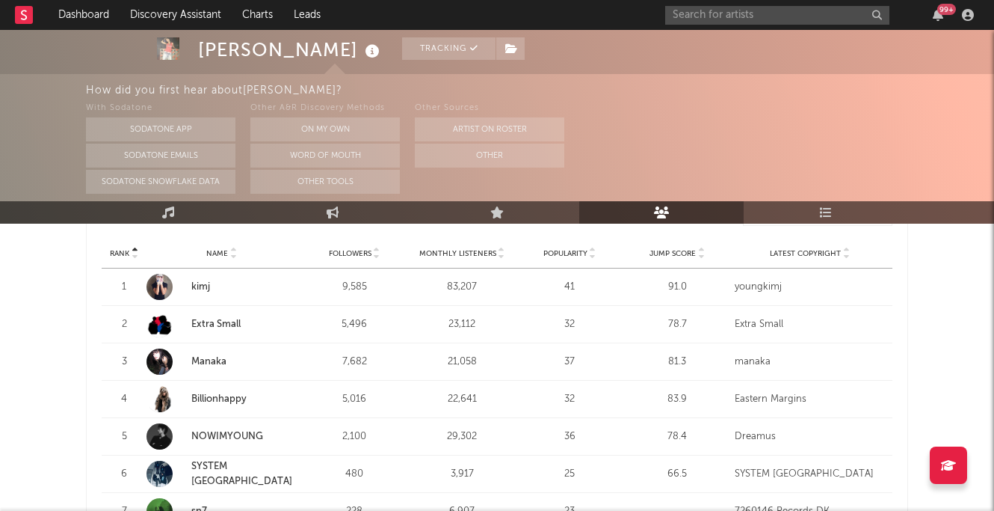
scroll to position [587, 0]
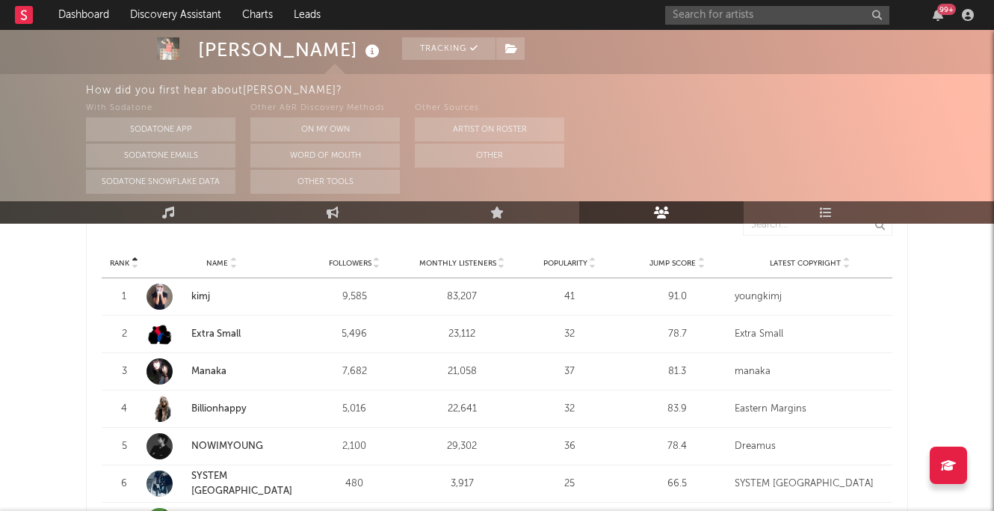
click at [471, 262] on span "Monthly Listeners" at bounding box center [457, 263] width 77 height 9
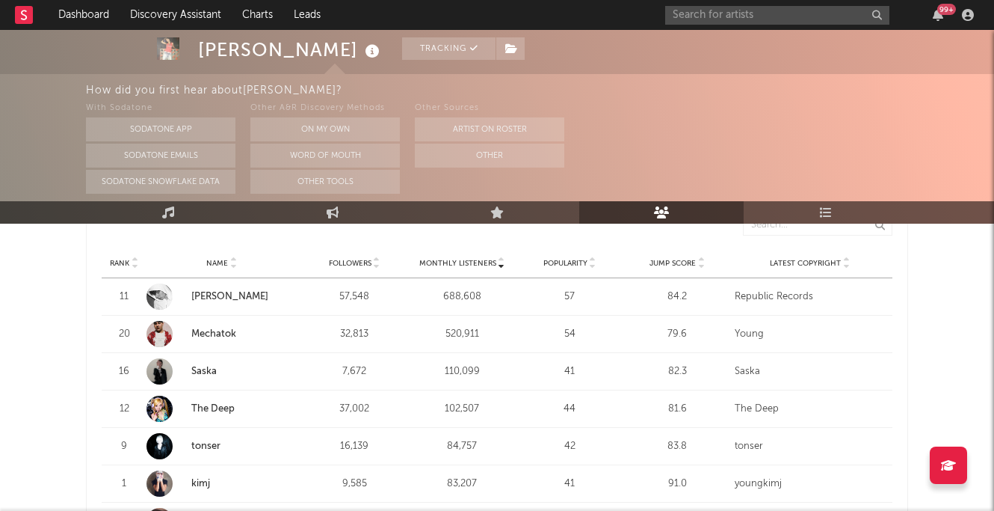
scroll to position [600, 0]
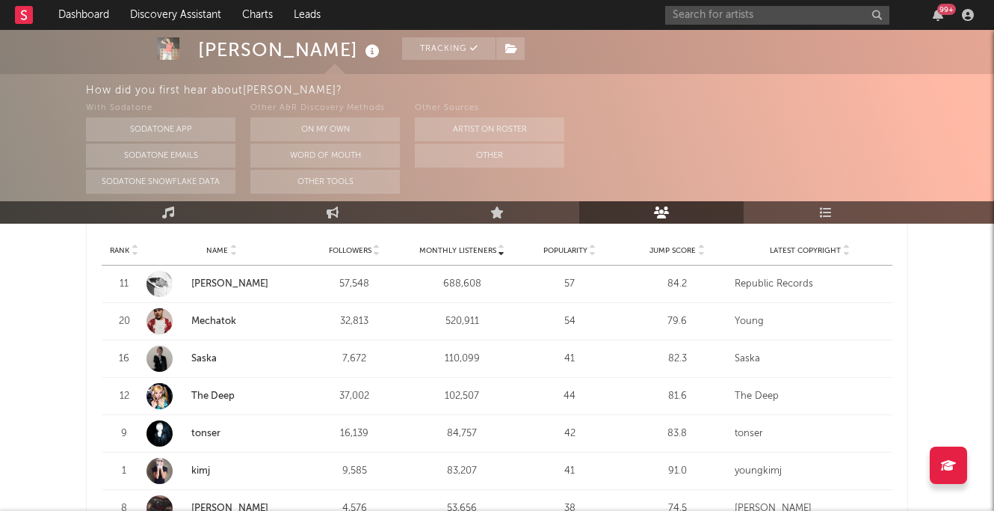
click at [222, 391] on link "The Deep" at bounding box center [212, 396] width 43 height 10
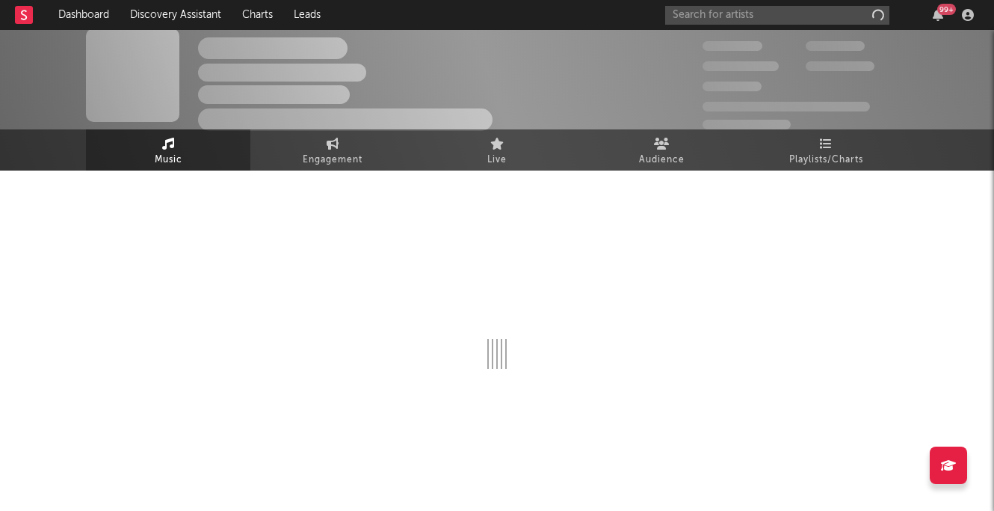
scroll to position [9, 0]
select select "6m"
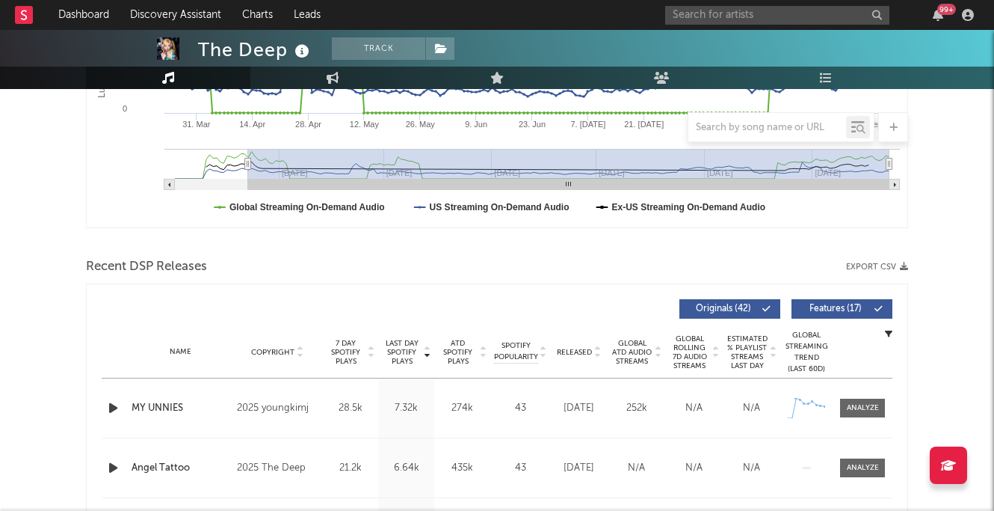
scroll to position [443, 0]
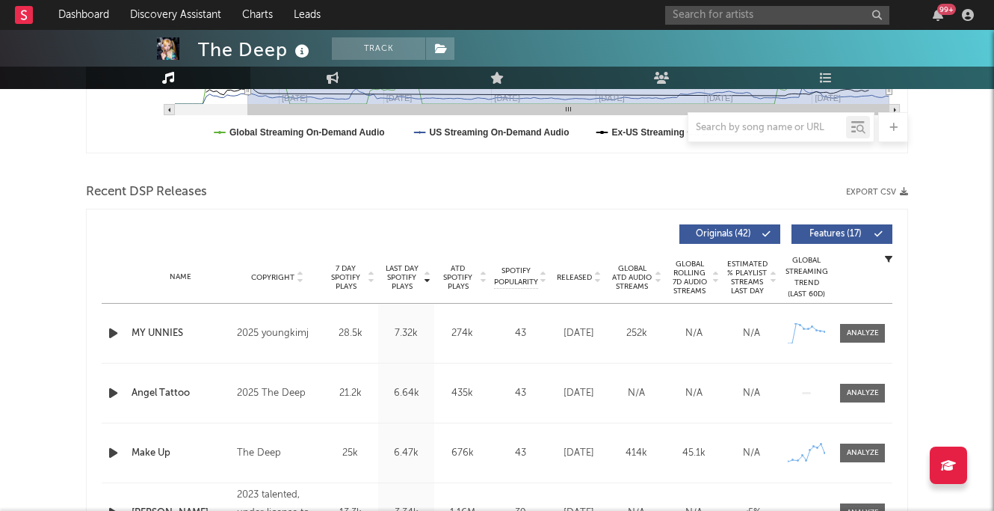
click at [576, 274] on span "Released" at bounding box center [574, 277] width 35 height 9
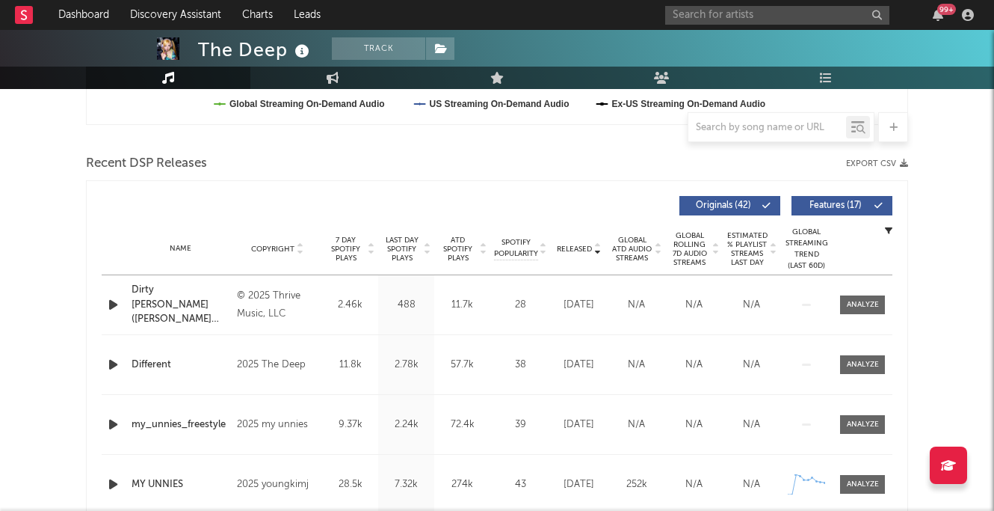
scroll to position [529, 0]
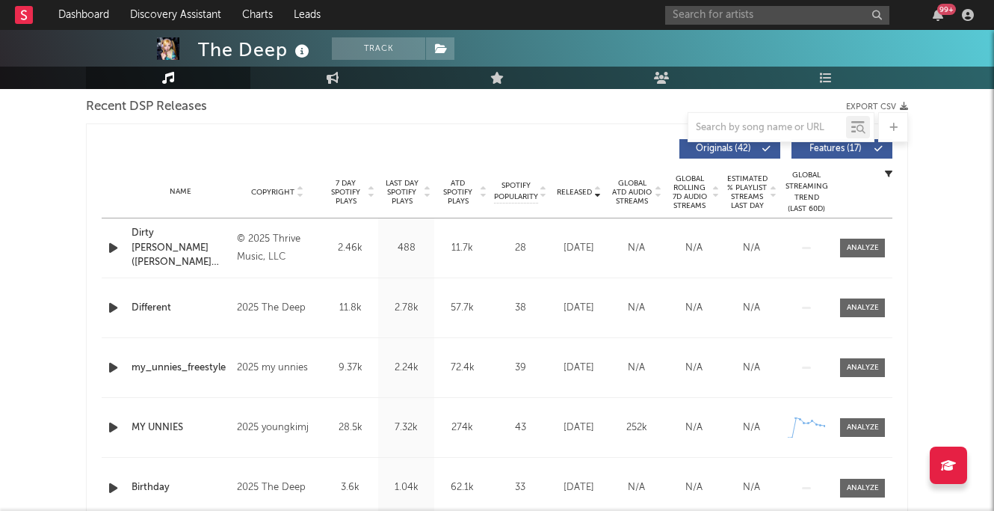
click at [113, 305] on icon "button" at bounding box center [113, 307] width 16 height 19
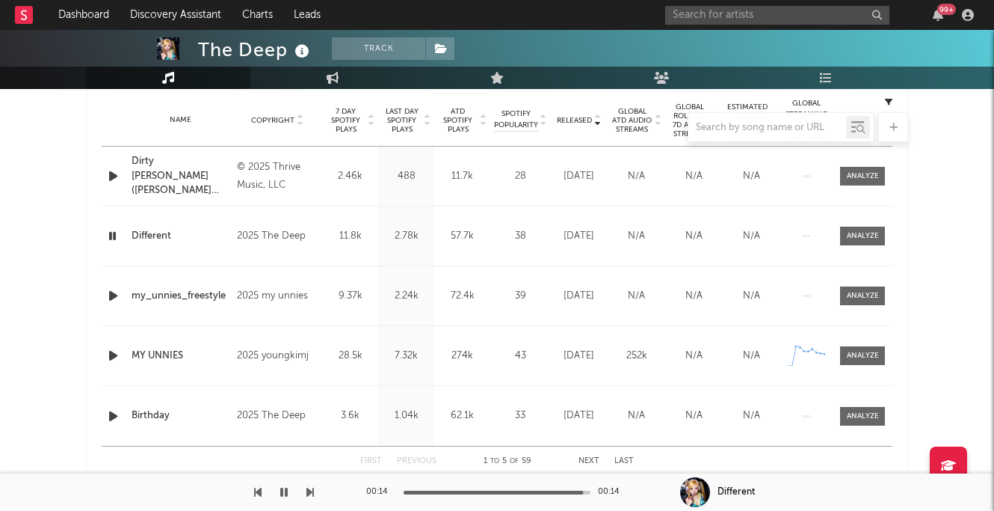
scroll to position [603, 0]
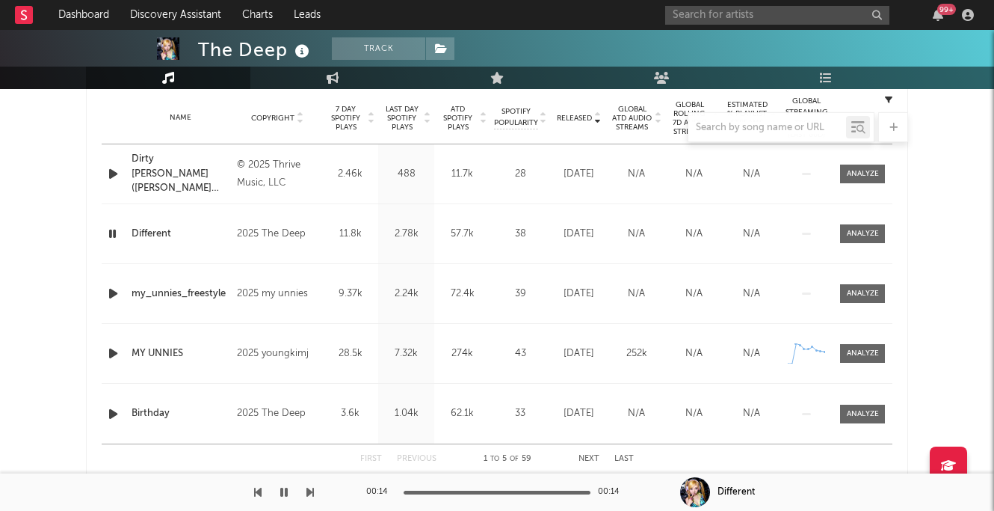
click at [113, 352] on icon "button" at bounding box center [113, 353] width 16 height 19
click at [107, 357] on icon "button" at bounding box center [112, 353] width 14 height 19
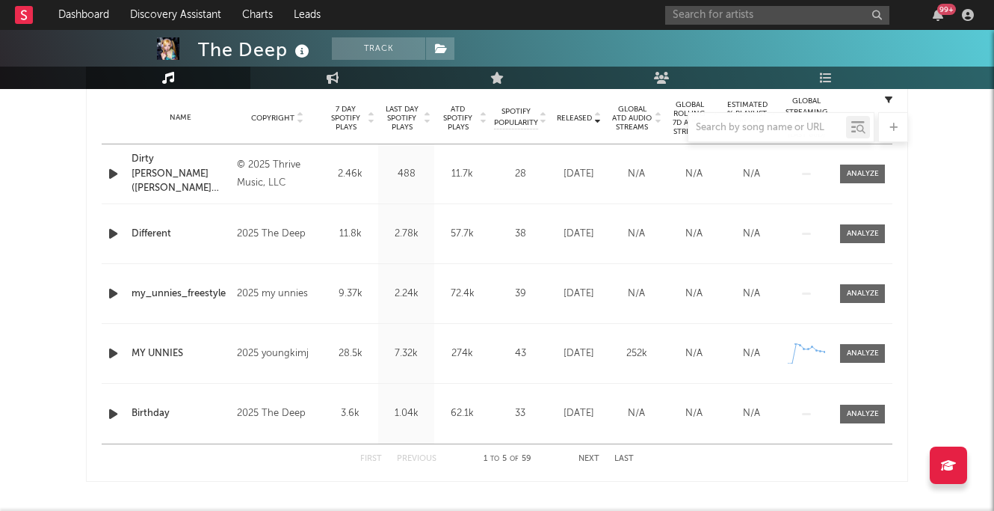
click at [112, 415] on icon "button" at bounding box center [113, 413] width 16 height 19
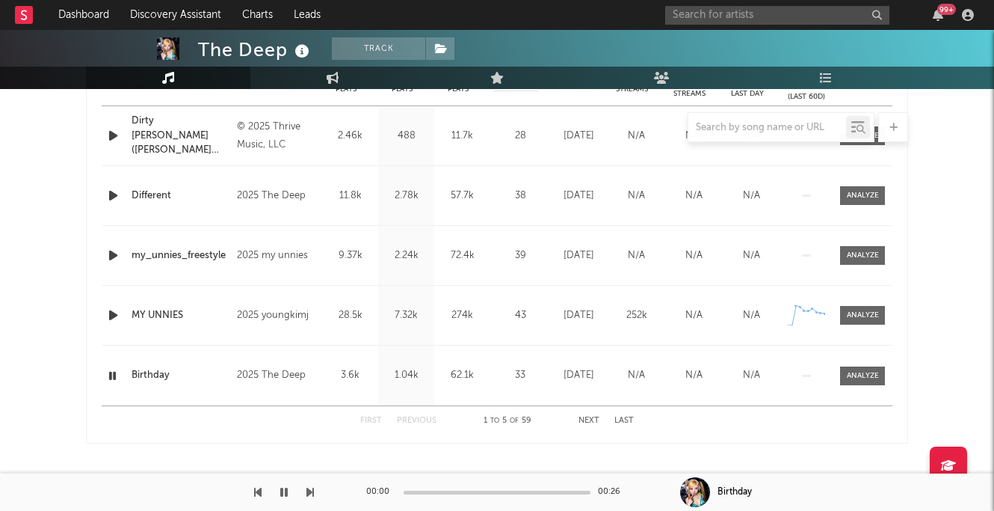
scroll to position [645, 0]
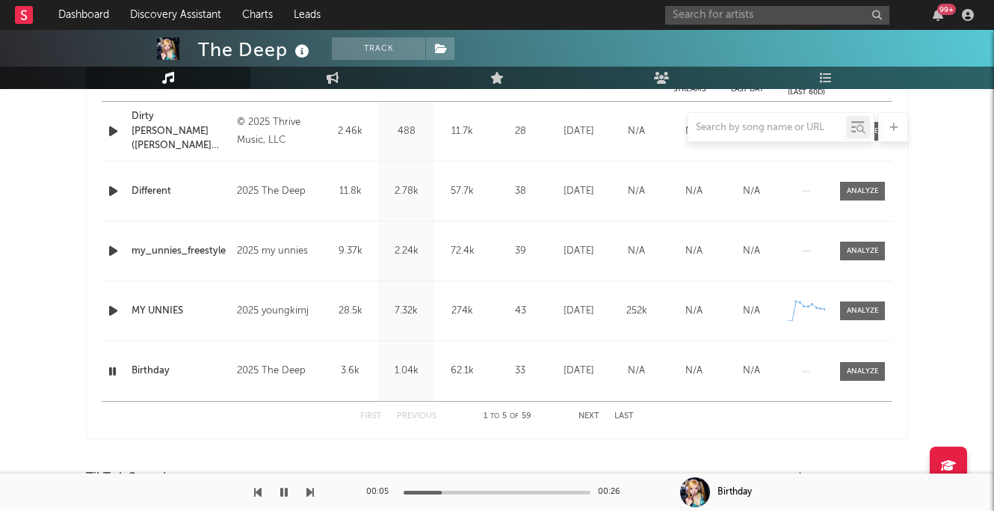
scroll to position [144, 0]
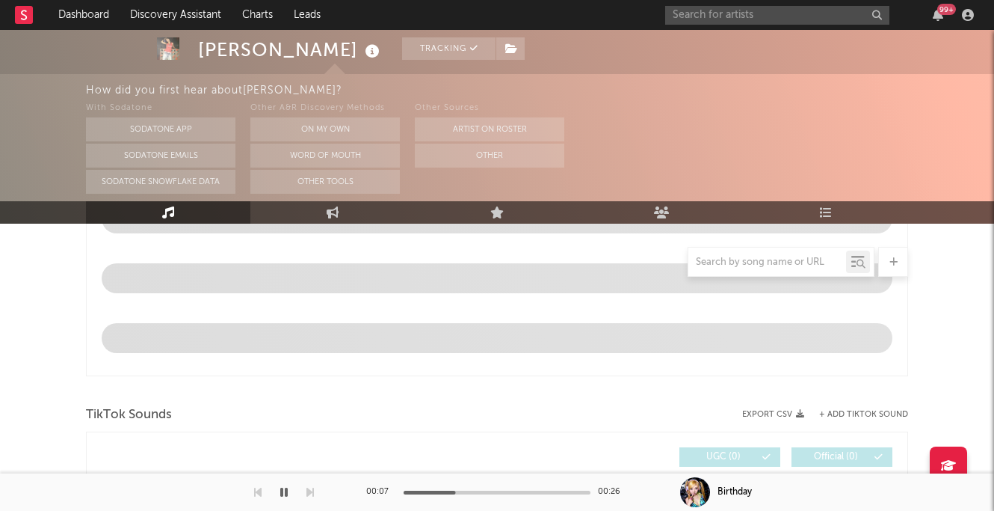
scroll to position [734, 0]
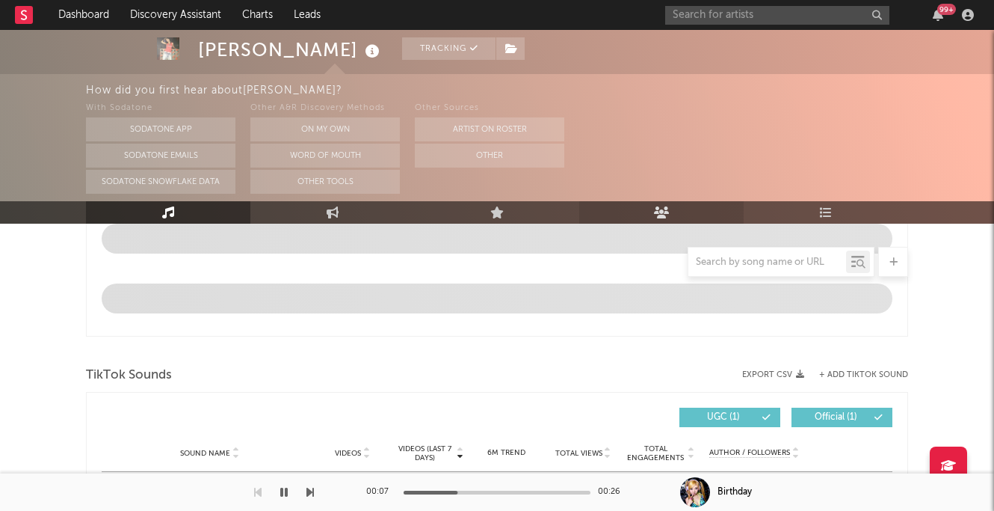
select select "6m"
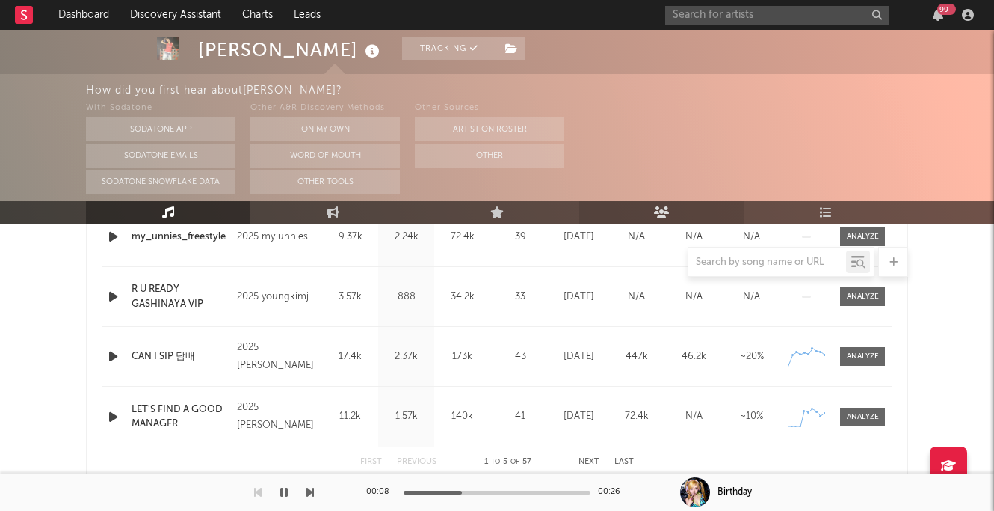
click at [650, 215] on link "Audience" at bounding box center [661, 212] width 164 height 22
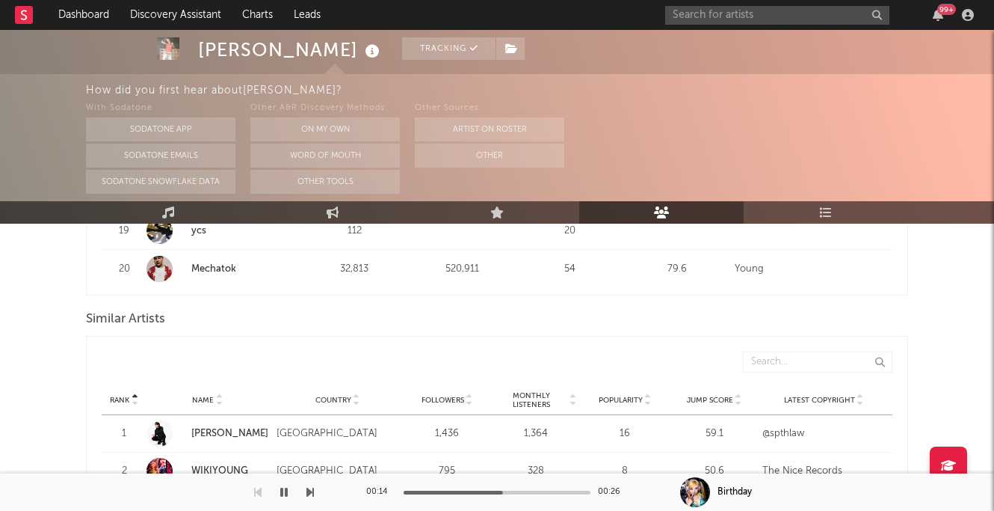
scroll to position [1439, 0]
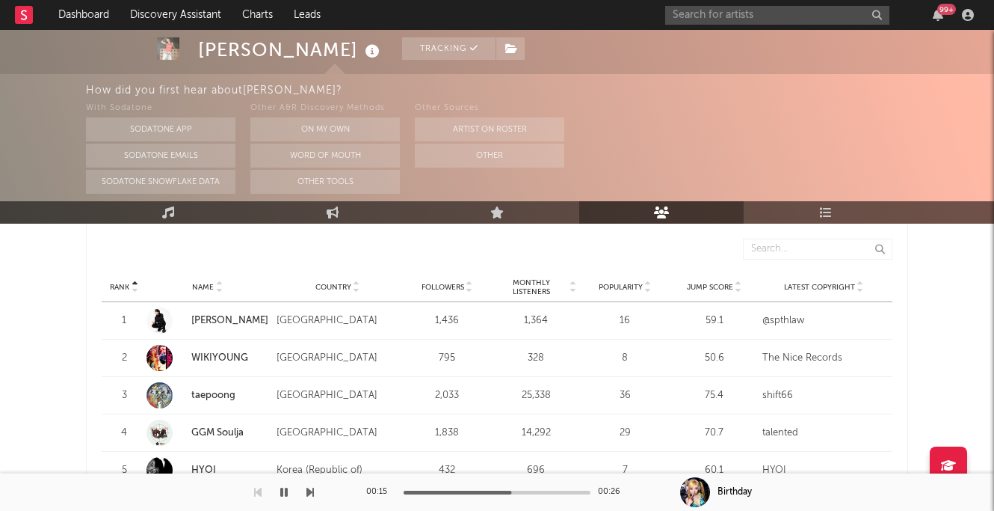
click at [544, 284] on span "Monthly Listeners" at bounding box center [532, 287] width 73 height 18
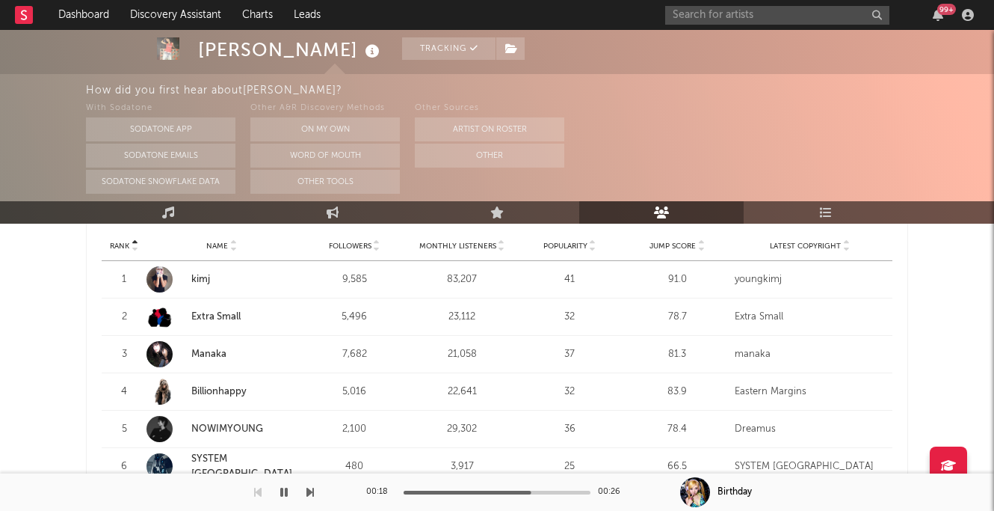
scroll to position [434, 0]
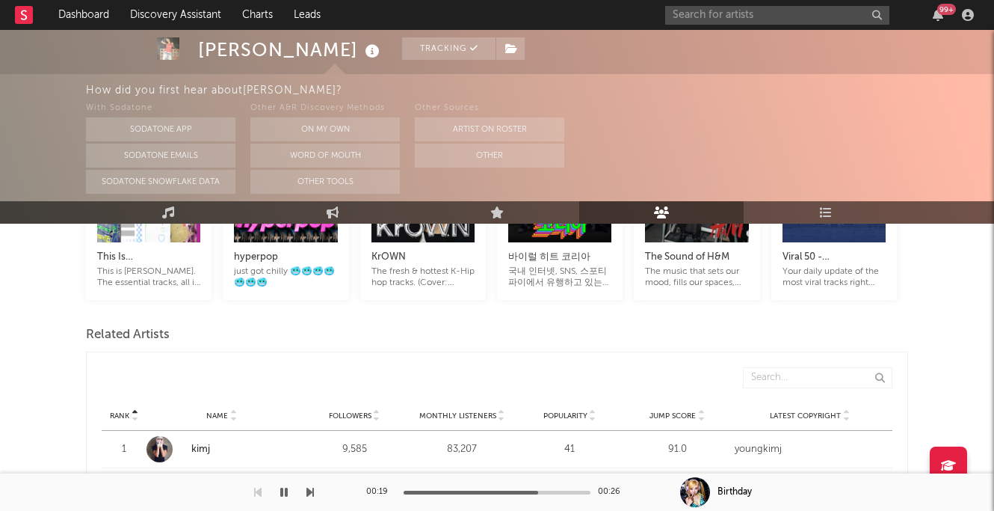
click at [447, 412] on span "Monthly Listeners" at bounding box center [457, 415] width 77 height 9
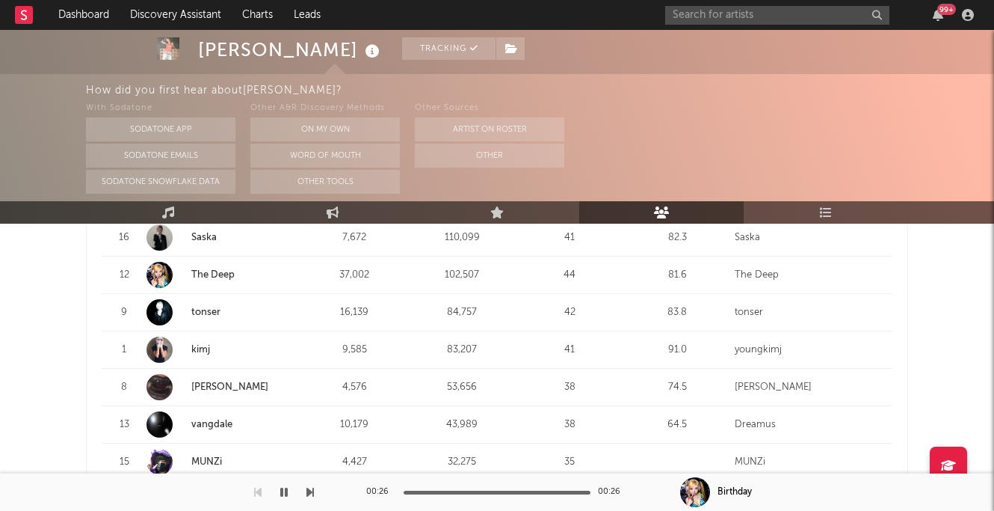
scroll to position [724, 0]
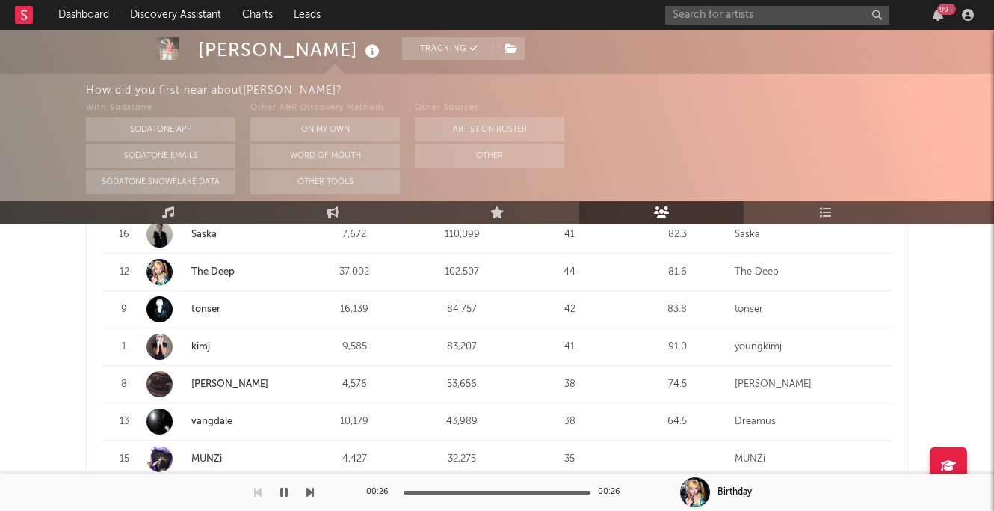
click at [233, 383] on link "Molly Yam" at bounding box center [229, 384] width 77 height 10
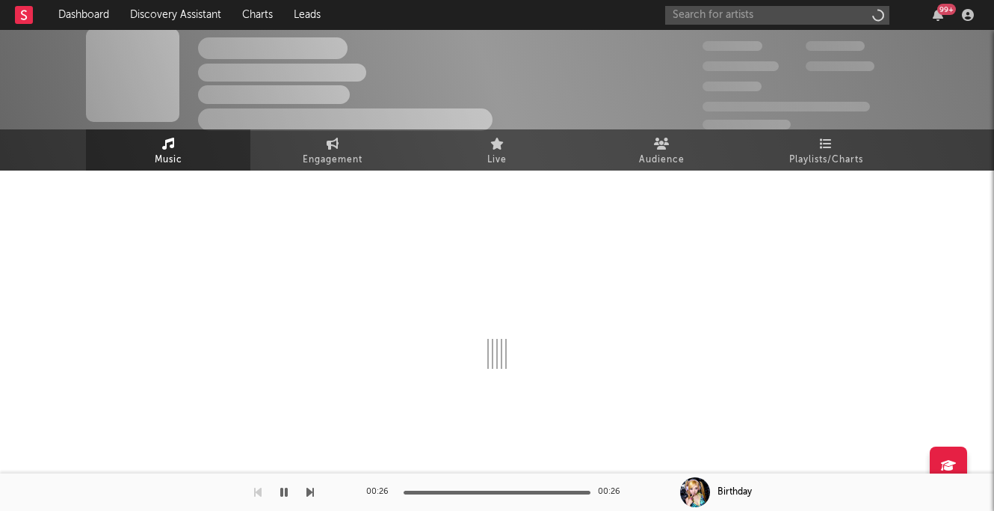
scroll to position [9, 0]
select select "6m"
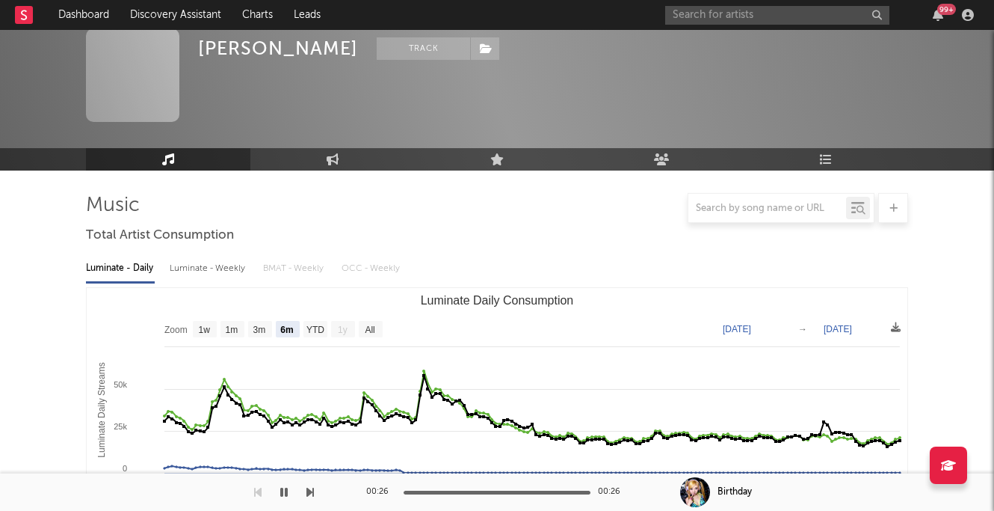
scroll to position [589, 0]
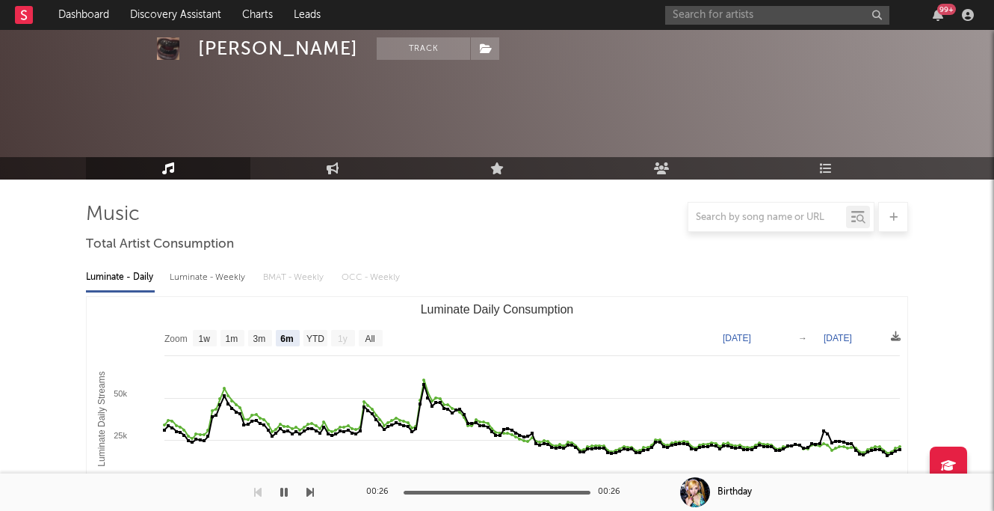
select select "6m"
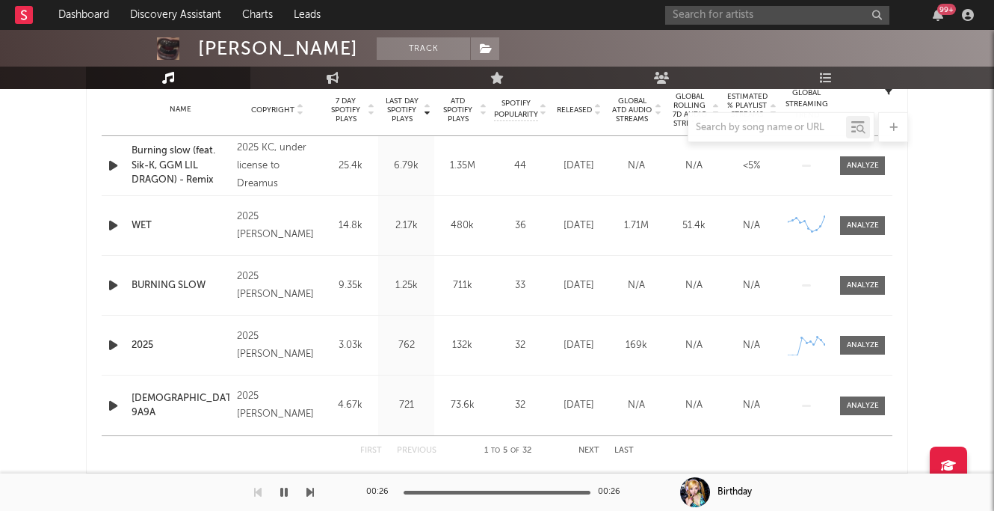
scroll to position [608, 0]
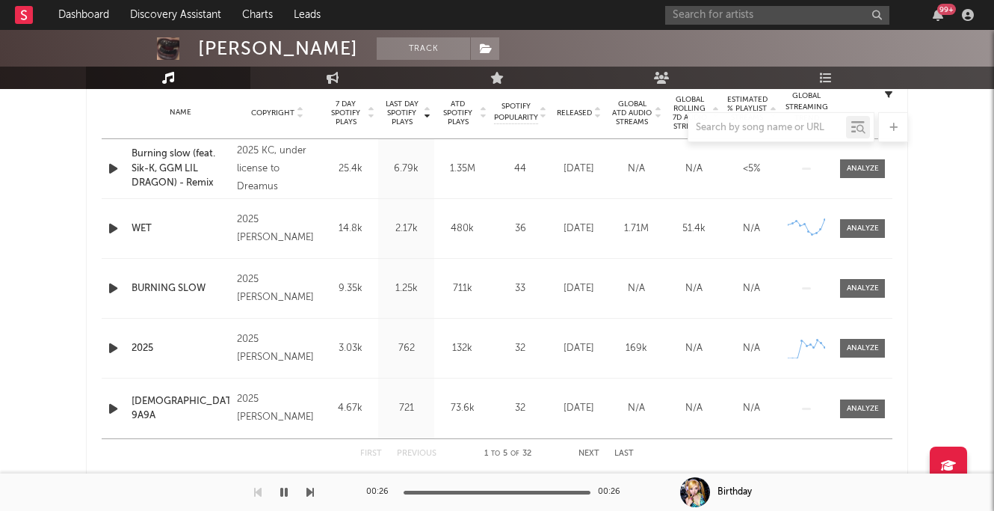
click at [112, 230] on icon "button" at bounding box center [113, 228] width 16 height 19
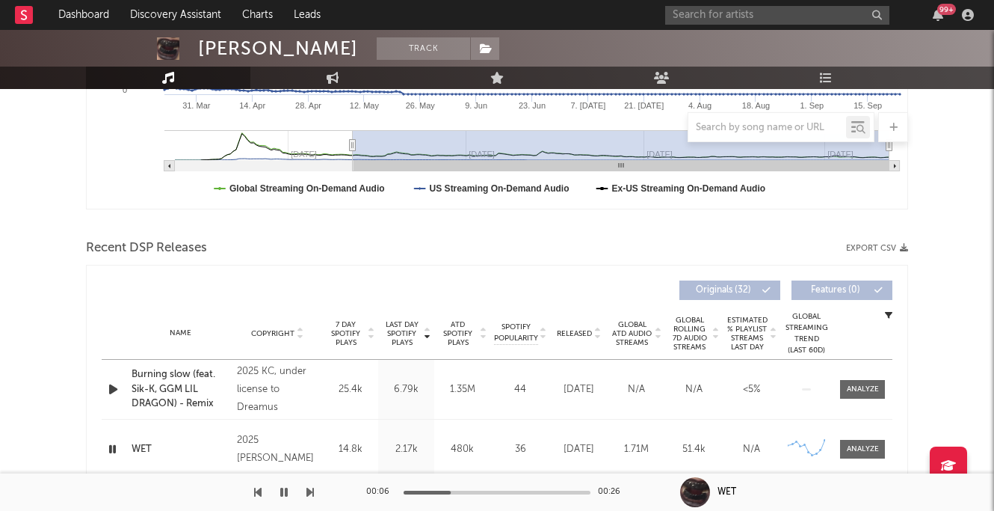
scroll to position [323, 0]
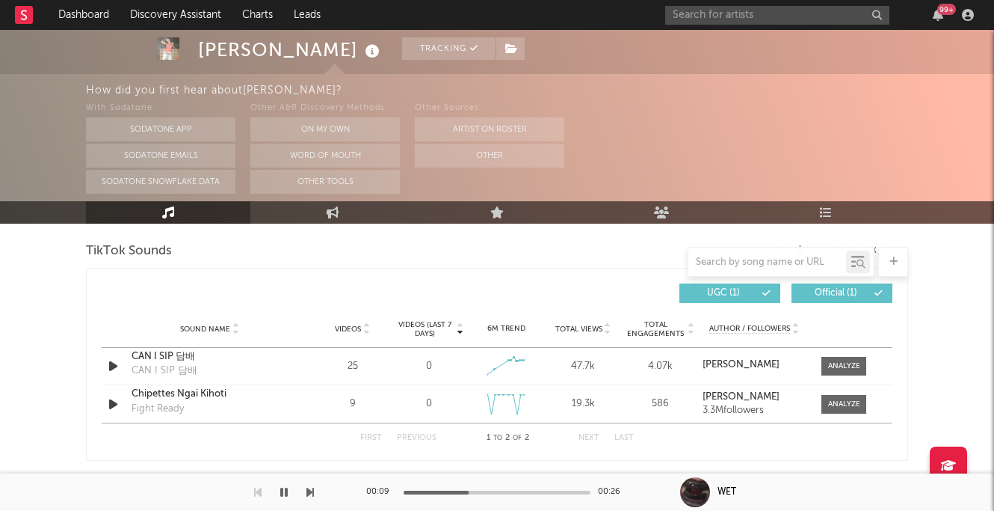
select select "6m"
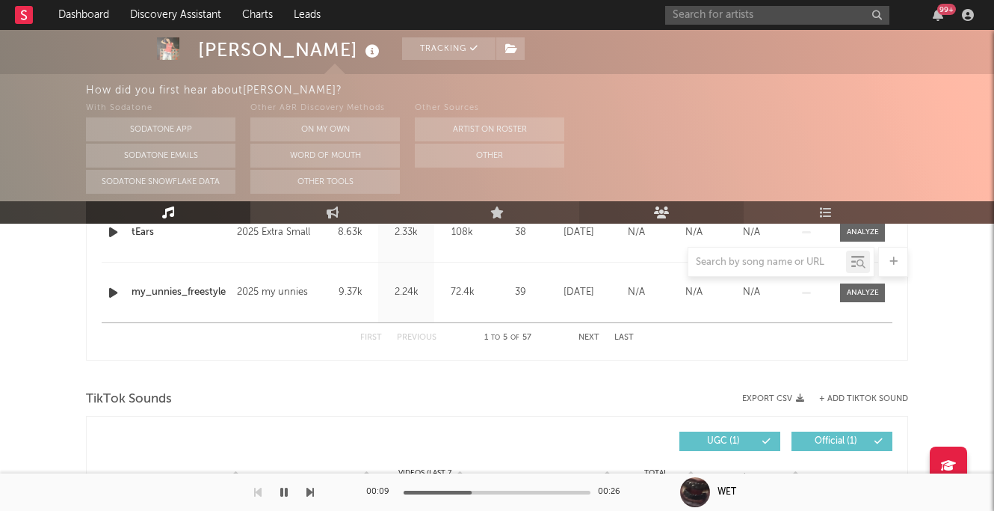
click at [656, 217] on icon at bounding box center [662, 212] width 16 height 12
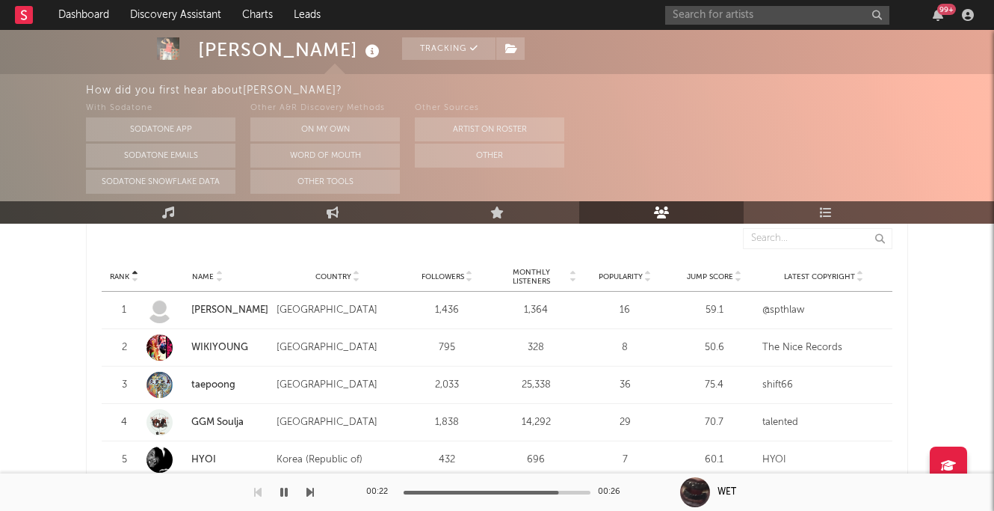
scroll to position [1456, 0]
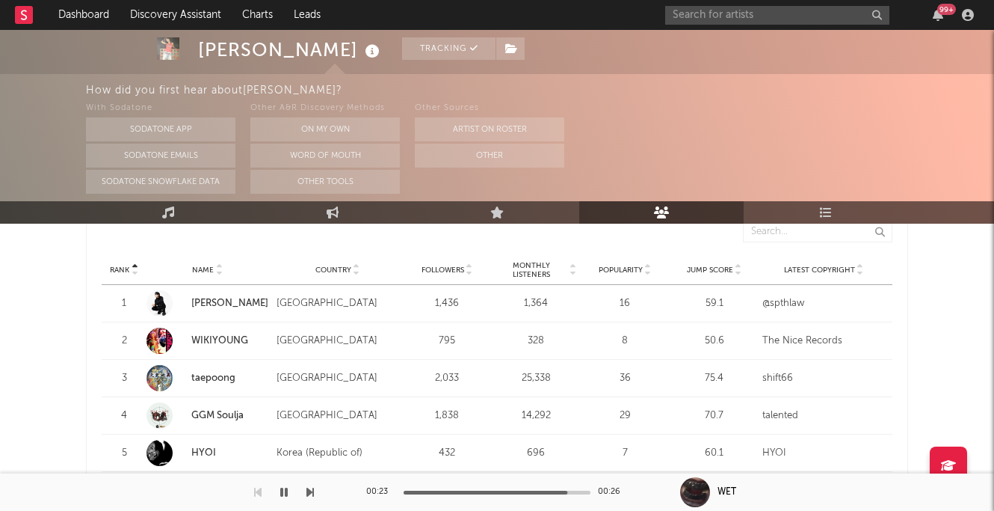
click at [538, 267] on span "Monthly Listeners" at bounding box center [532, 270] width 73 height 18
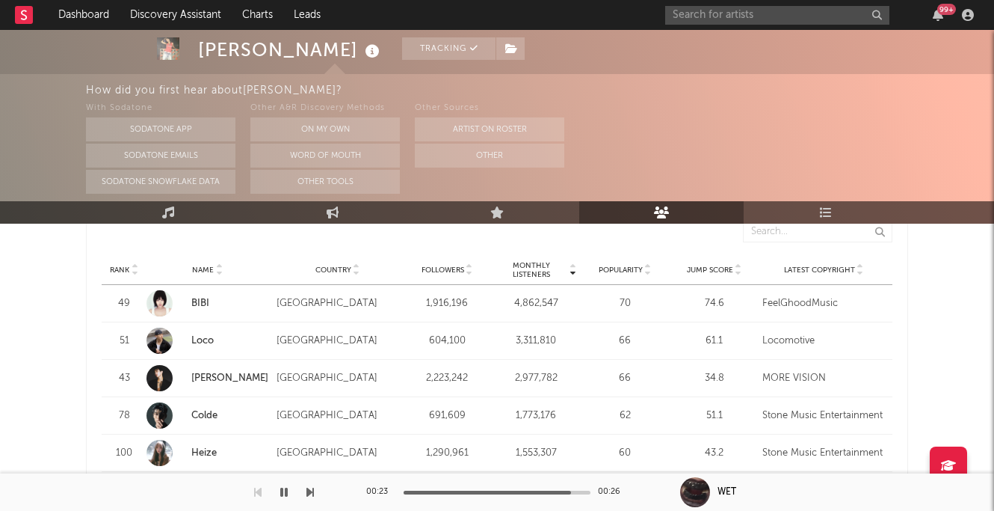
click at [538, 267] on span "Monthly Listeners" at bounding box center [532, 270] width 73 height 18
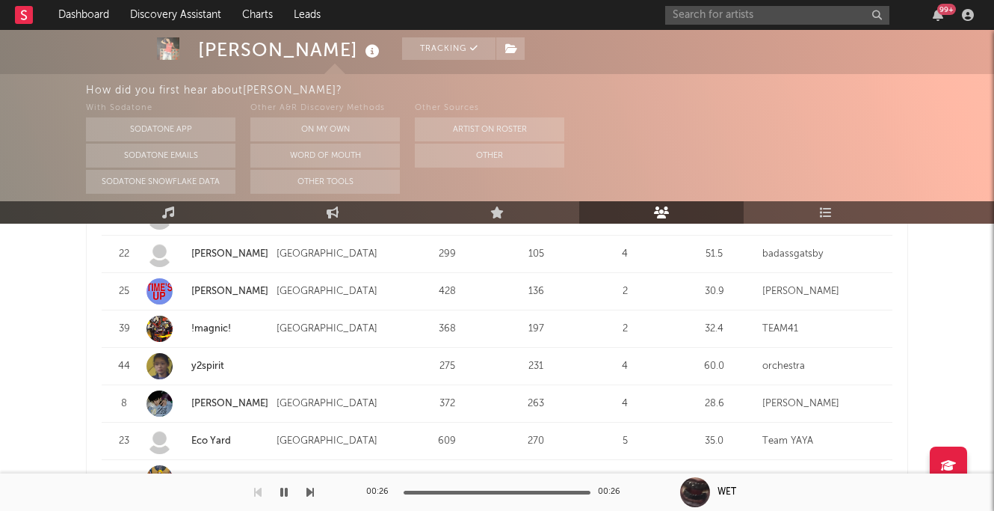
scroll to position [2120, 0]
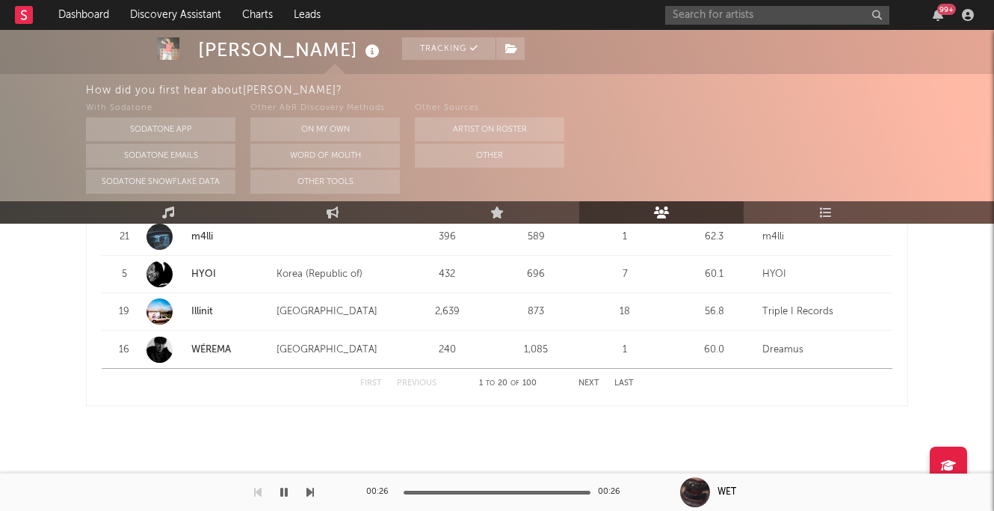
click at [582, 381] on button "Next" at bounding box center [589, 383] width 21 height 8
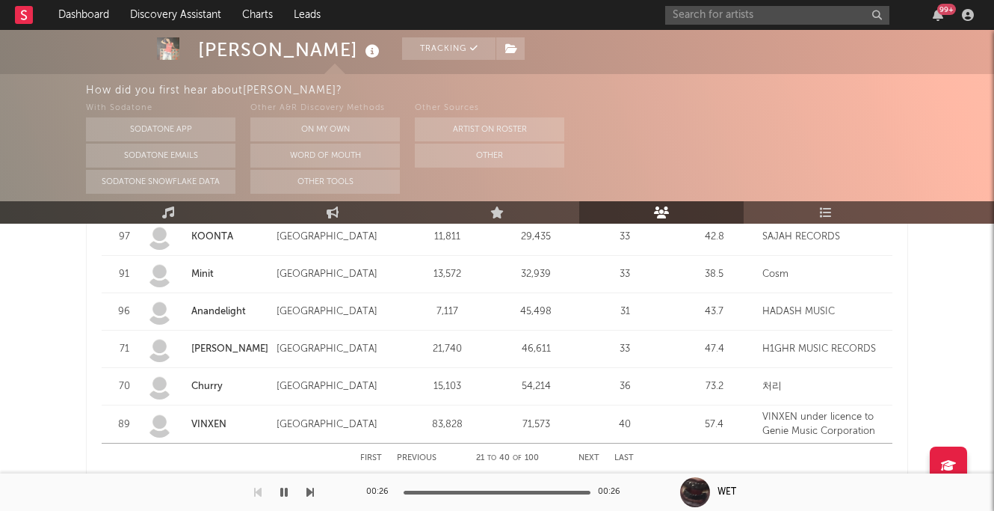
scroll to position [2052, 0]
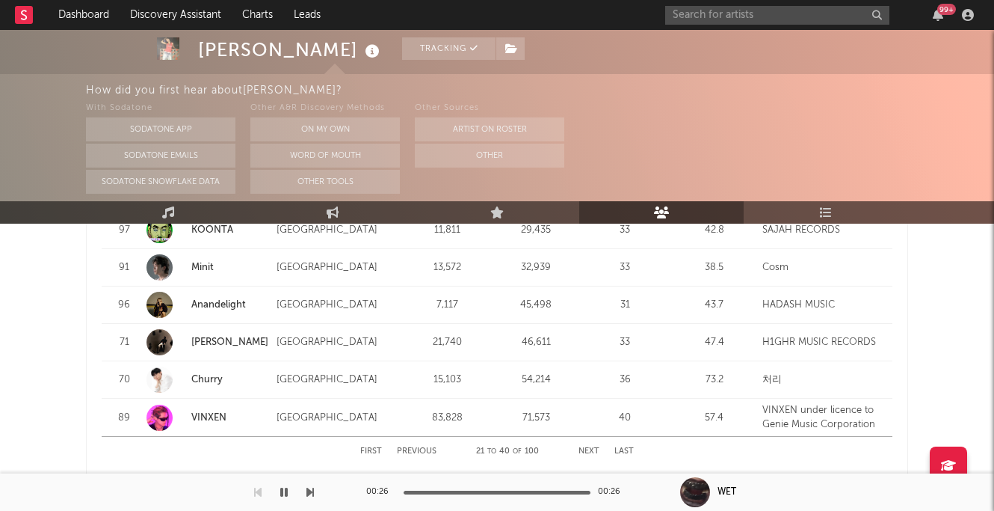
click at [591, 450] on button "Next" at bounding box center [589, 451] width 21 height 8
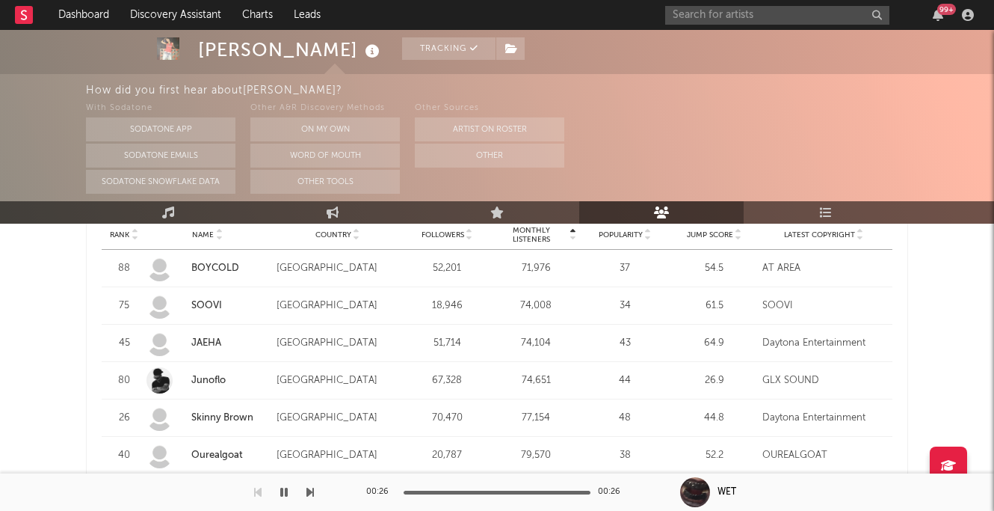
scroll to position [1492, 0]
click at [199, 298] on strong "SOOVI" at bounding box center [230, 304] width 78 height 15
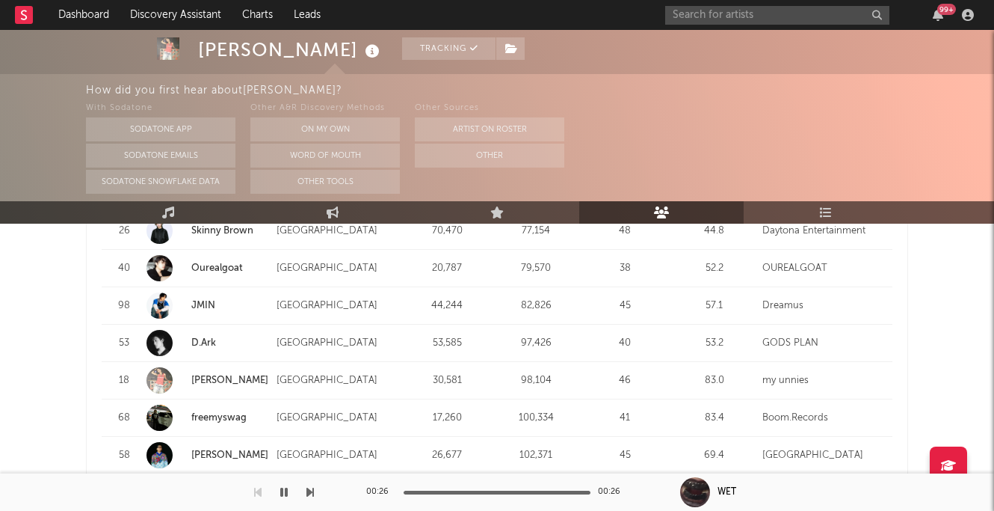
scroll to position [1971, 0]
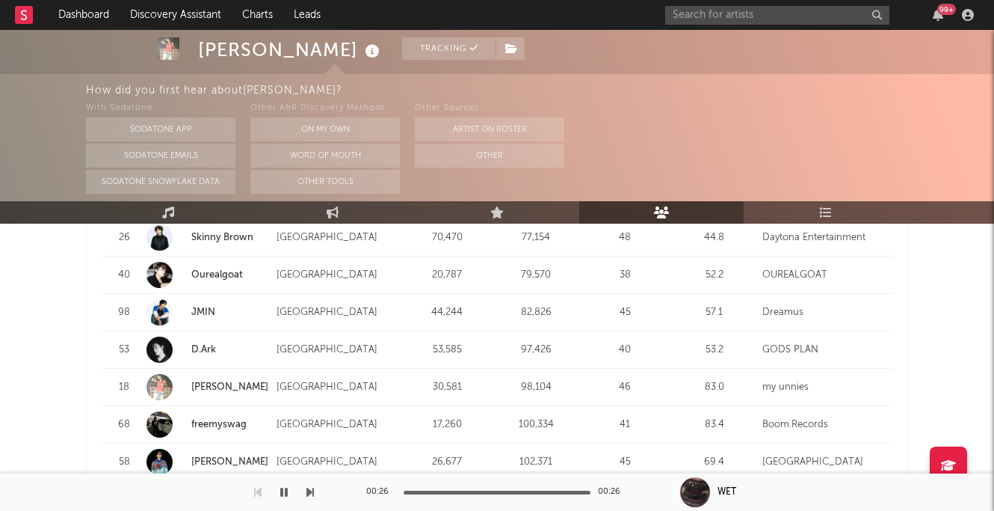
click at [212, 277] on link "Ourealgoat" at bounding box center [217, 275] width 52 height 10
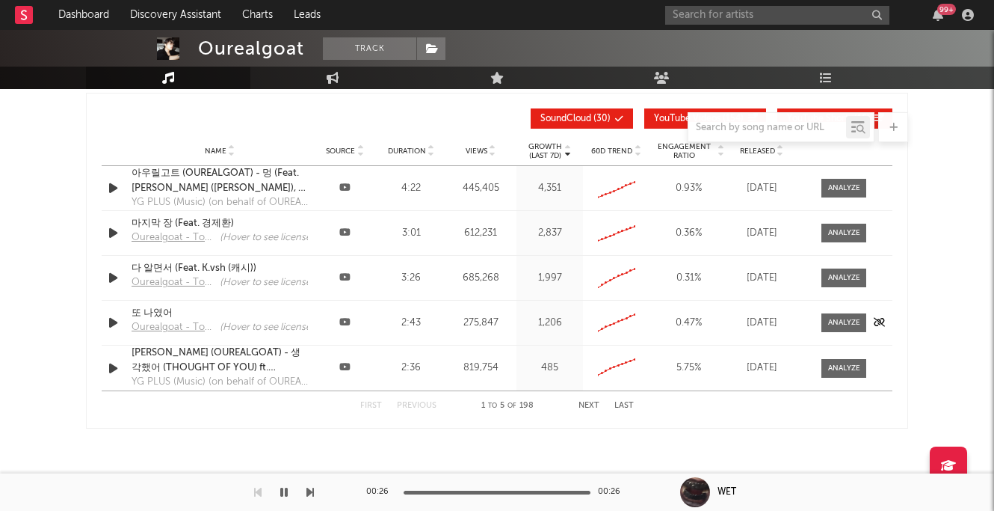
scroll to position [1343, 0]
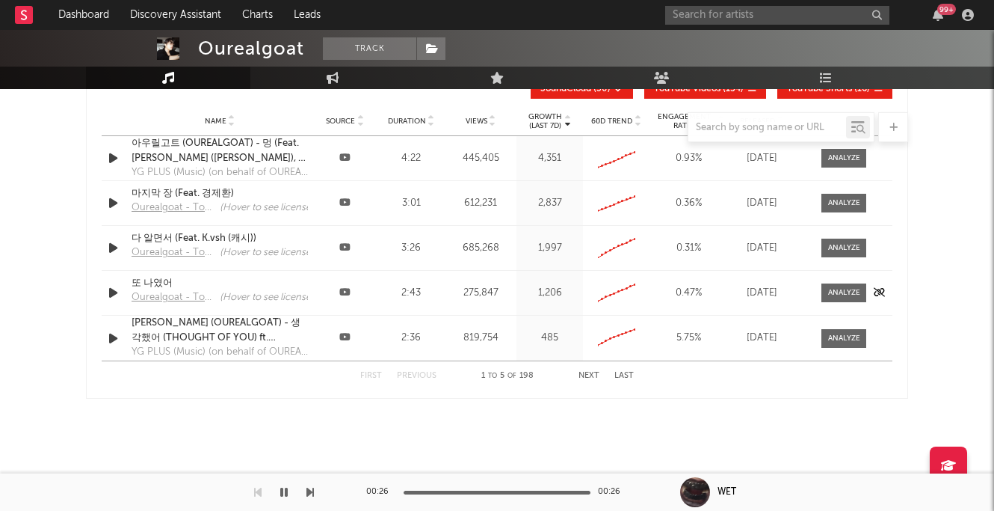
select select "6m"
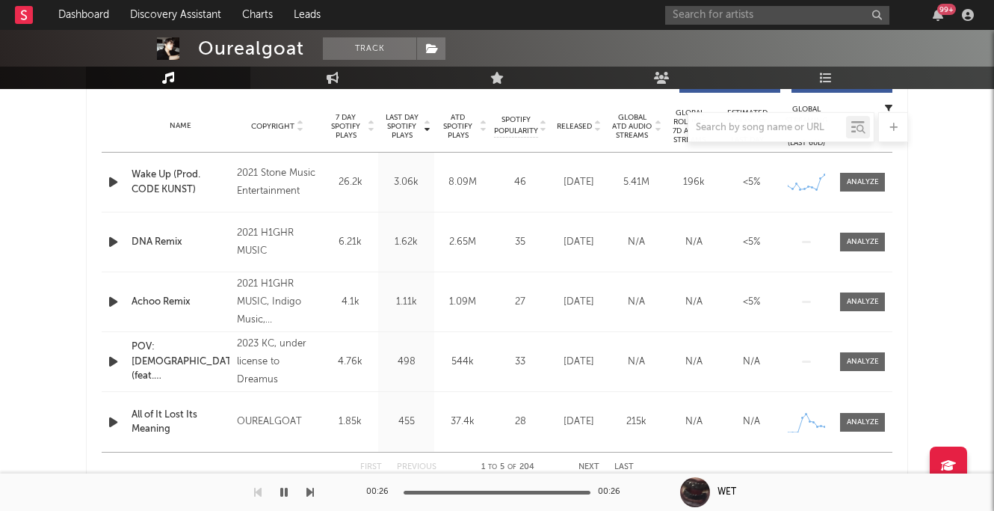
scroll to position [602, 0]
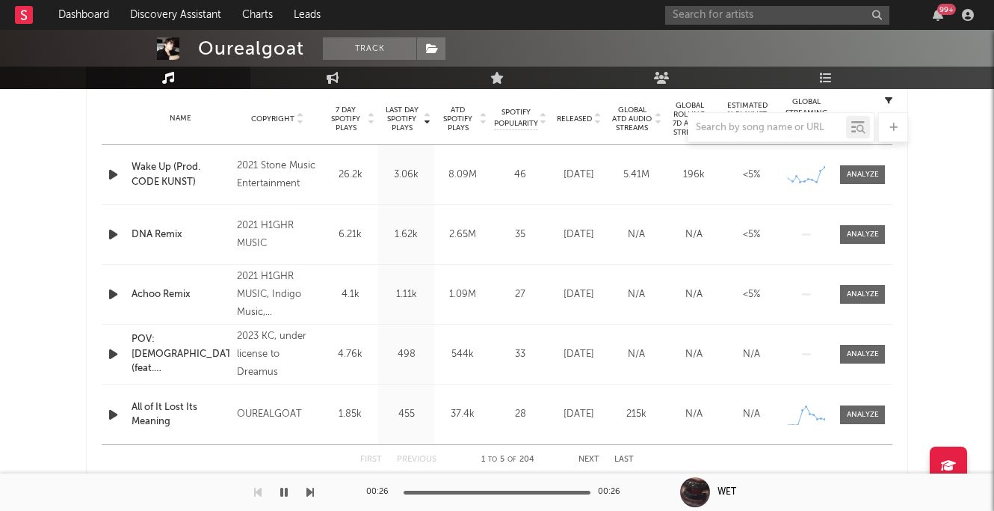
click at [117, 413] on icon "button" at bounding box center [113, 414] width 16 height 19
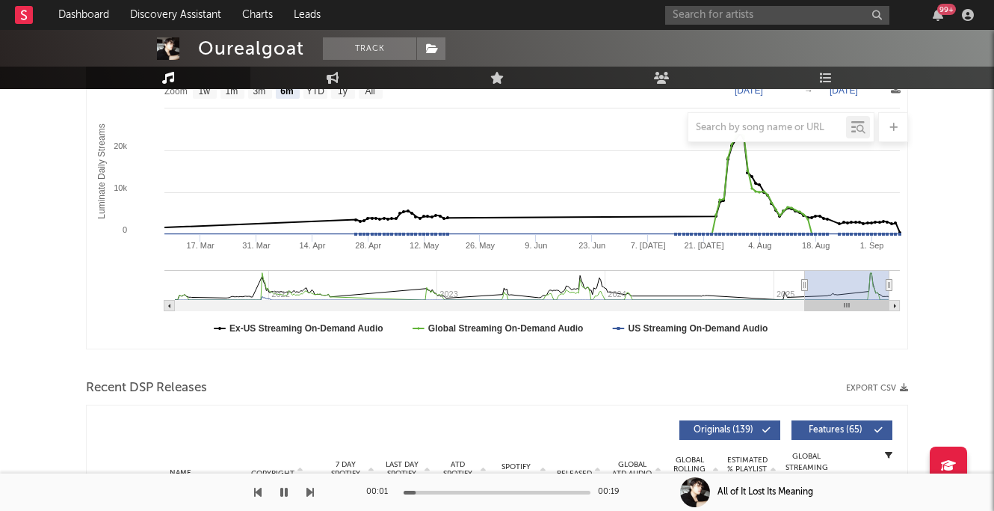
scroll to position [0, 0]
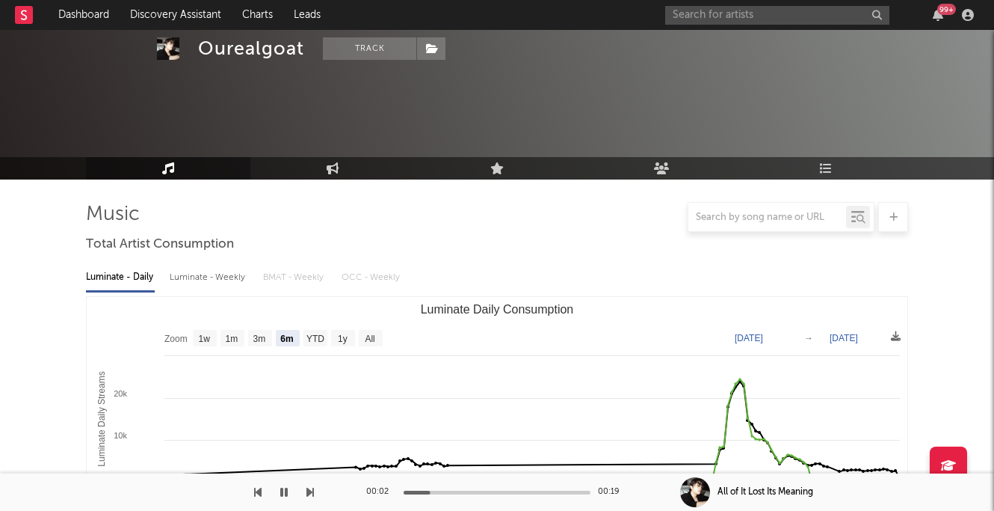
scroll to position [144, 0]
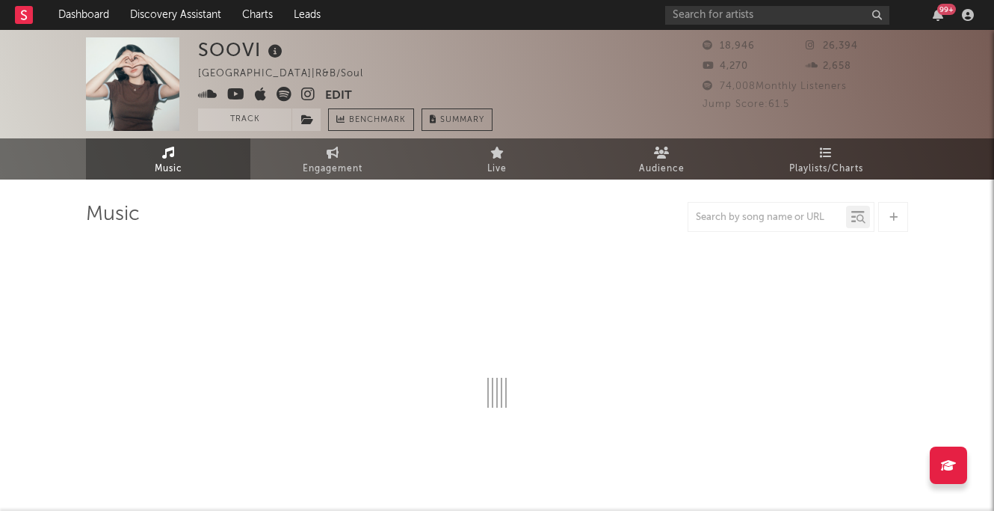
select select "6m"
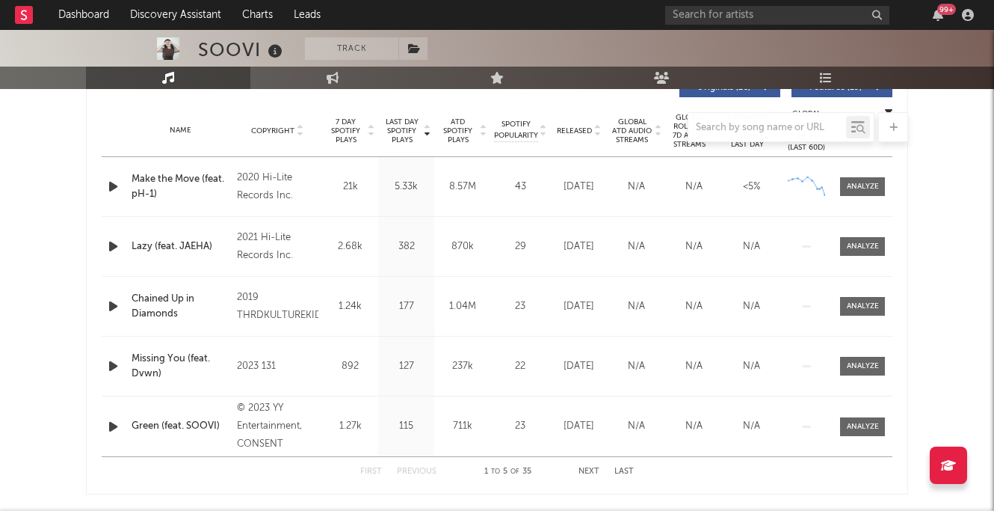
scroll to position [592, 0]
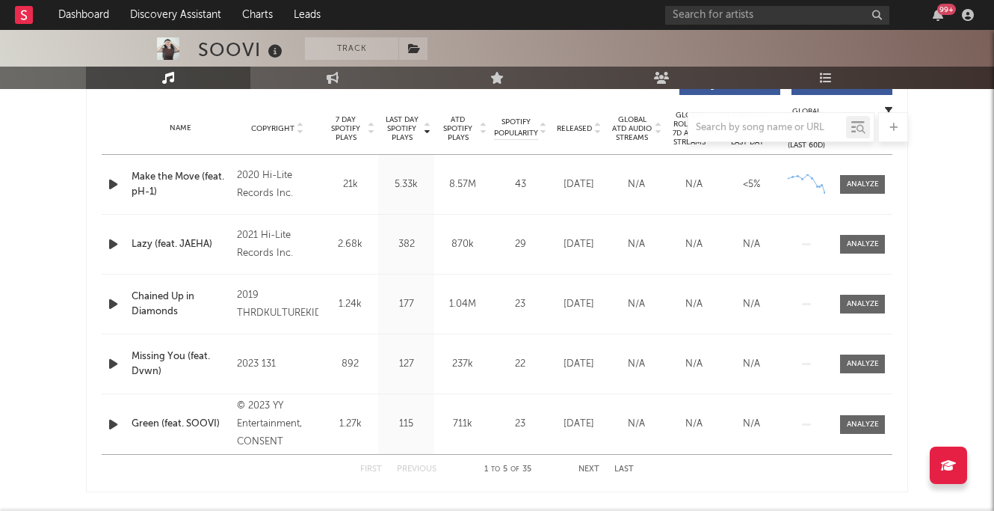
click at [573, 120] on div at bounding box center [497, 127] width 822 height 30
click at [573, 124] on div at bounding box center [497, 127] width 822 height 30
click at [579, 130] on div at bounding box center [497, 127] width 822 height 30
click at [584, 464] on div "First Previous 1 to 5 of 35 Next Last" at bounding box center [497, 469] width 274 height 29
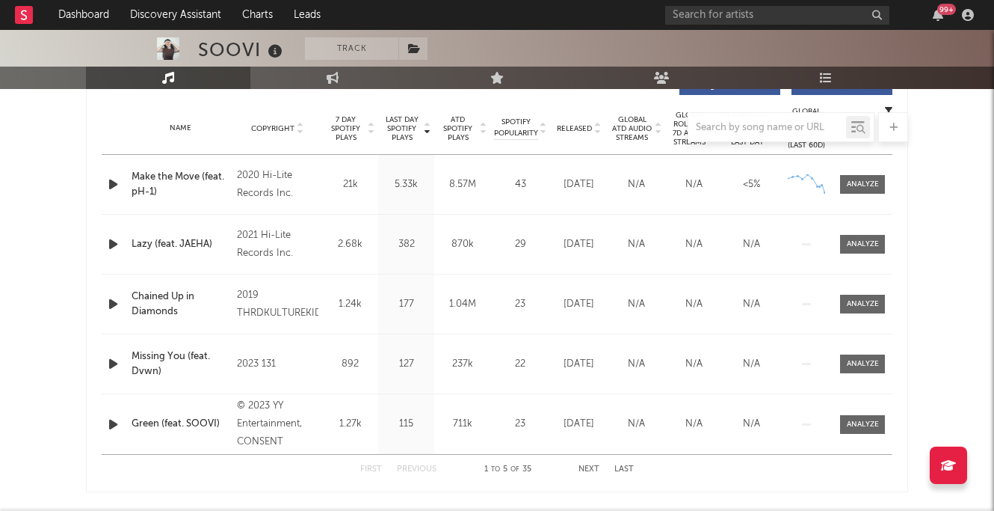
click at [588, 466] on button "Next" at bounding box center [589, 469] width 21 height 8
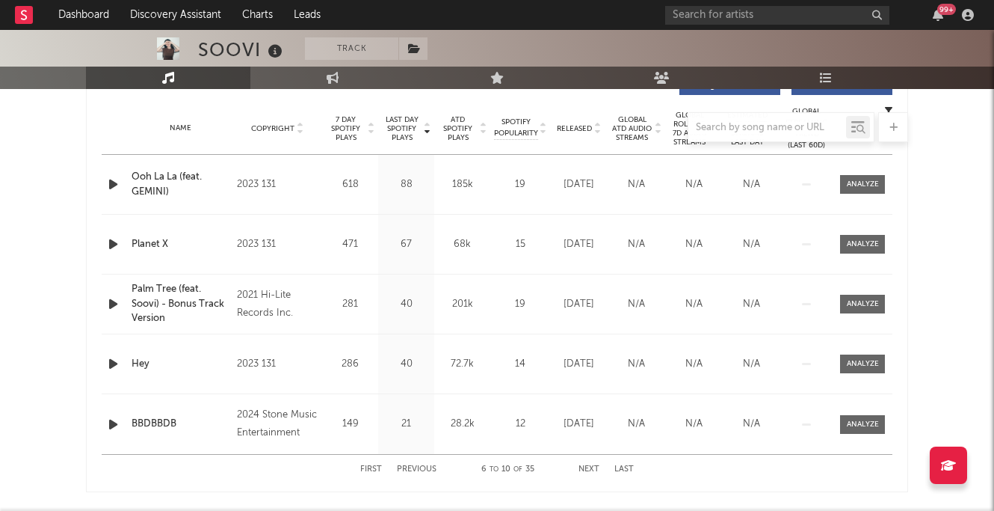
click at [588, 466] on button "Next" at bounding box center [589, 469] width 21 height 8
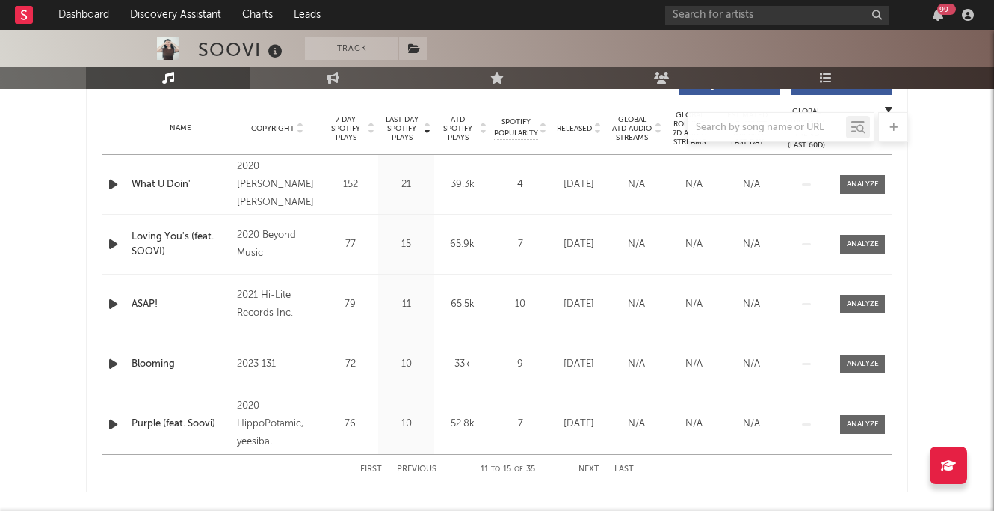
click at [588, 466] on button "Next" at bounding box center [589, 469] width 21 height 8
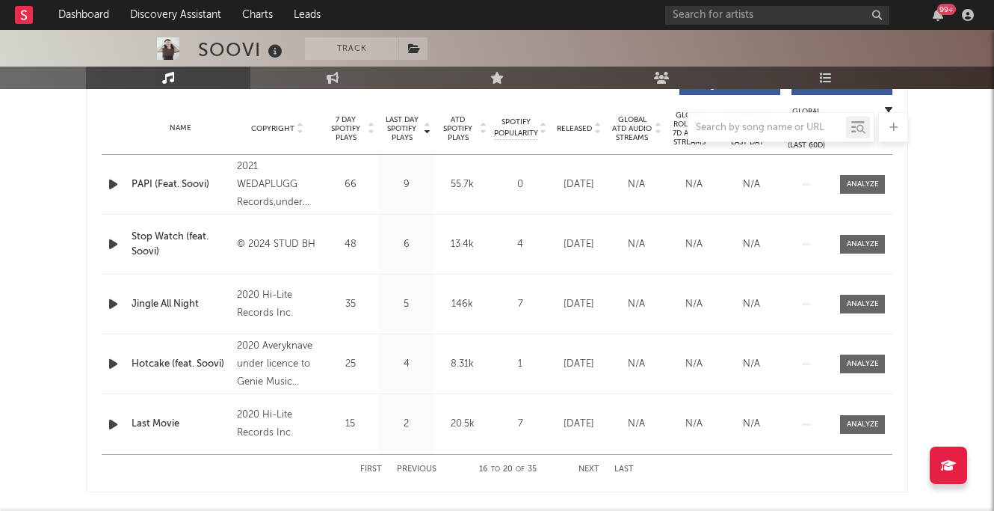
click at [588, 466] on button "Next" at bounding box center [589, 469] width 21 height 8
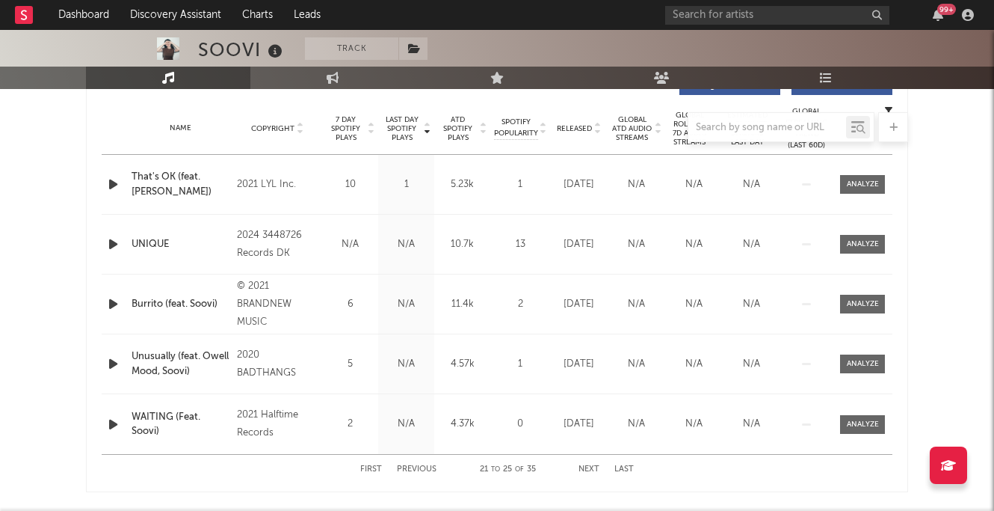
click at [588, 466] on button "Next" at bounding box center [589, 469] width 21 height 8
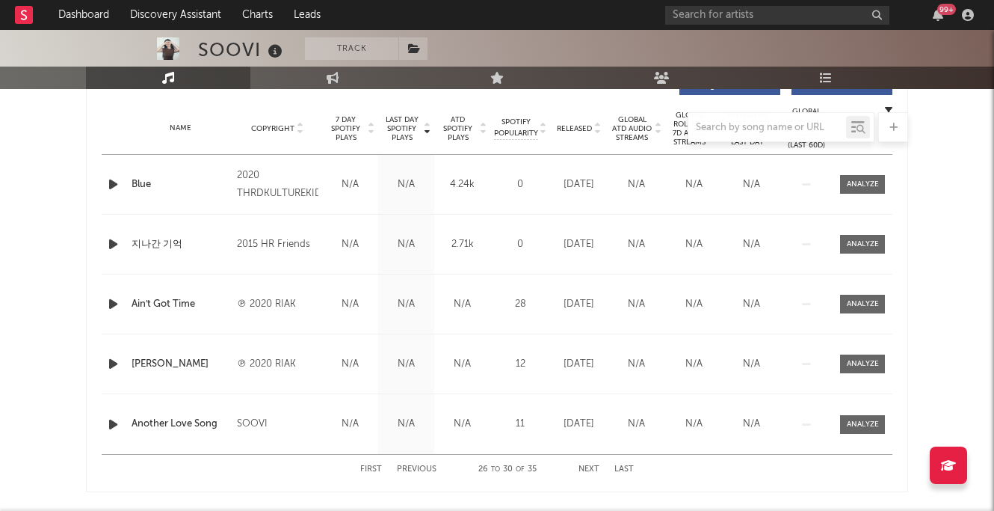
click at [588, 466] on button "Next" at bounding box center [589, 469] width 21 height 8
click at [620, 467] on button "Last" at bounding box center [624, 469] width 19 height 8
click at [427, 468] on button "Previous" at bounding box center [417, 469] width 40 height 8
click at [428, 468] on button "Previous" at bounding box center [417, 469] width 40 height 8
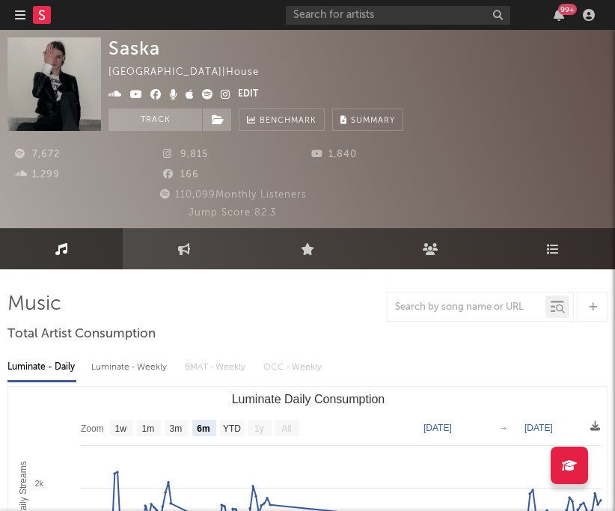
select select "6m"
click at [23, 19] on icon "button" at bounding box center [20, 15] width 10 height 12
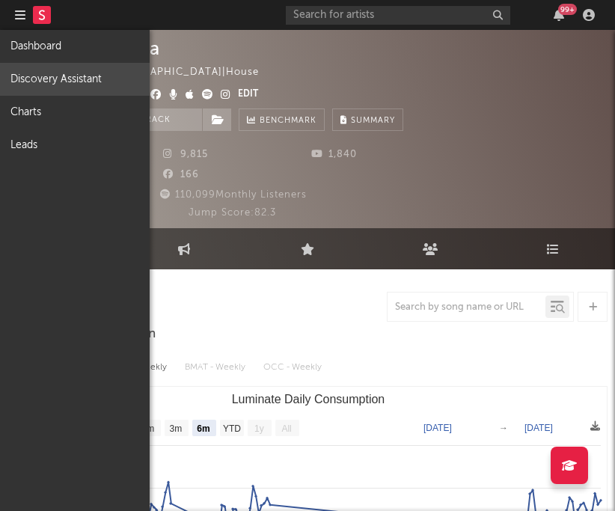
click at [42, 76] on link "Discovery Assistant" at bounding box center [75, 79] width 150 height 33
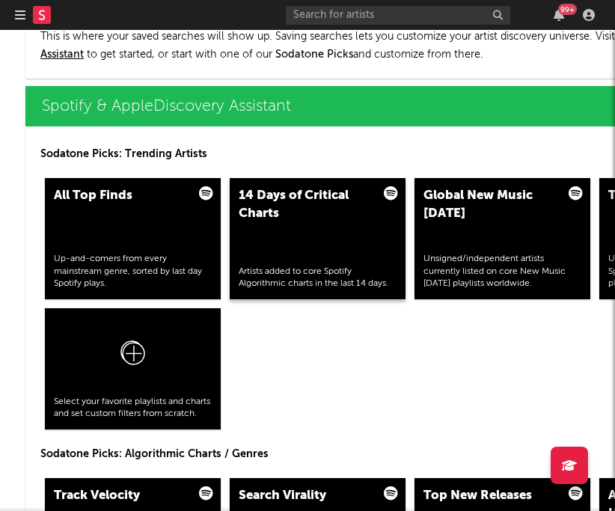
scroll to position [1800, 48]
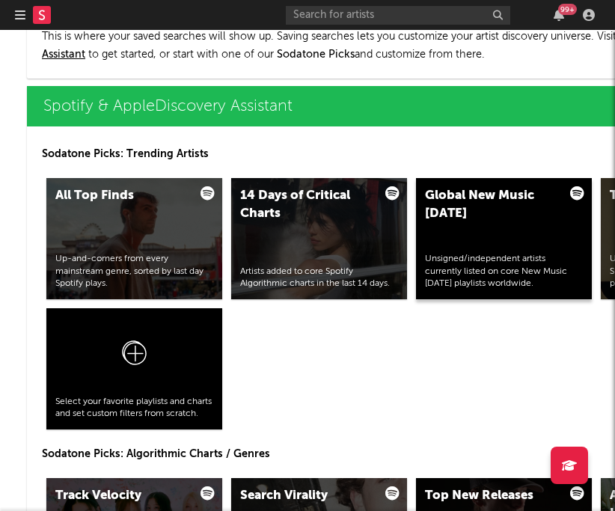
drag, startPoint x: 355, startPoint y: 235, endPoint x: 505, endPoint y: 251, distance: 150.4
click at [505, 251] on div "Global New Music [DATE] Unsigned/independent artists currently listed on core N…" at bounding box center [504, 238] width 176 height 121
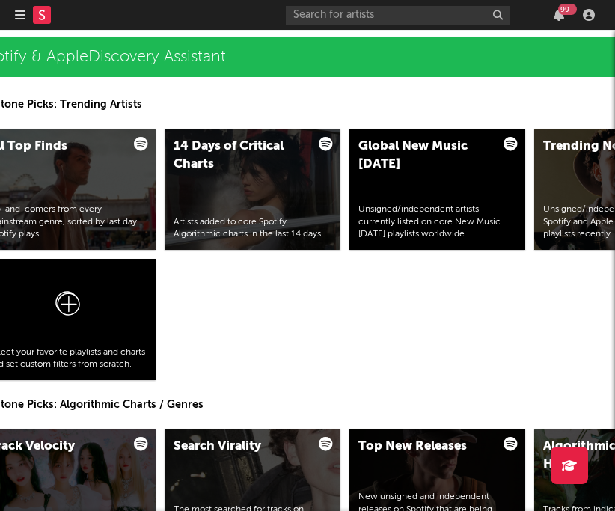
scroll to position [1849, 102]
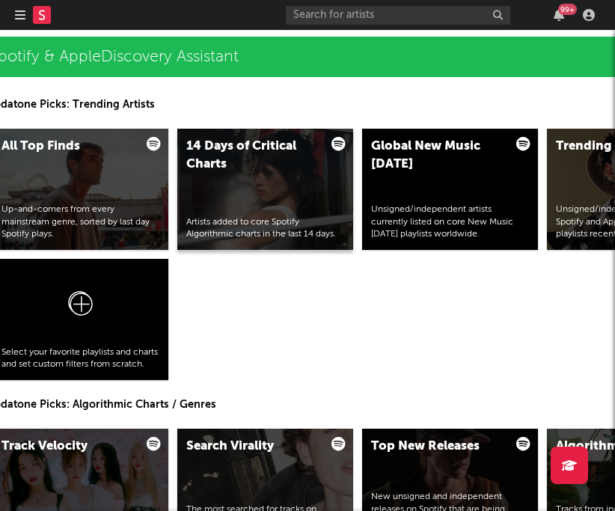
click at [290, 176] on div "14 Days of Critical Charts Artists added to core Spotify Algorithmic charts in …" at bounding box center [265, 189] width 176 height 121
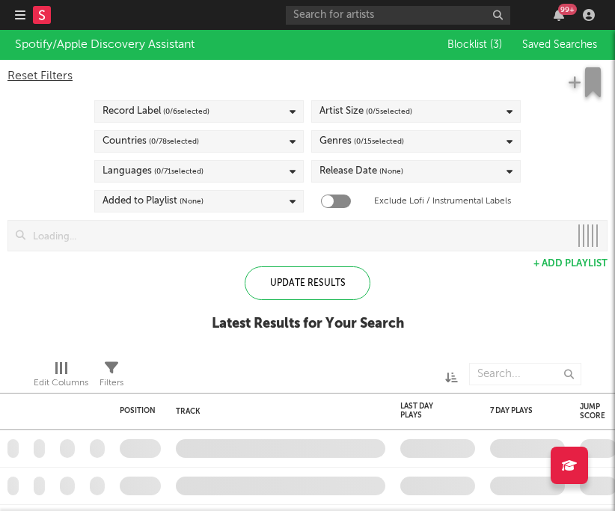
checkbox input "true"
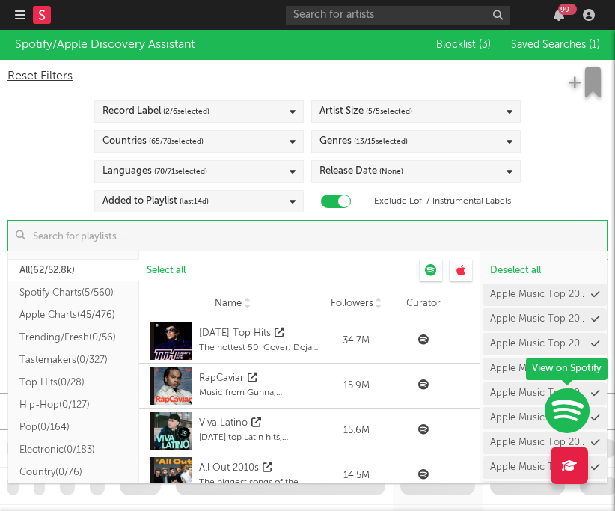
click at [221, 233] on input at bounding box center [315, 236] width 581 height 30
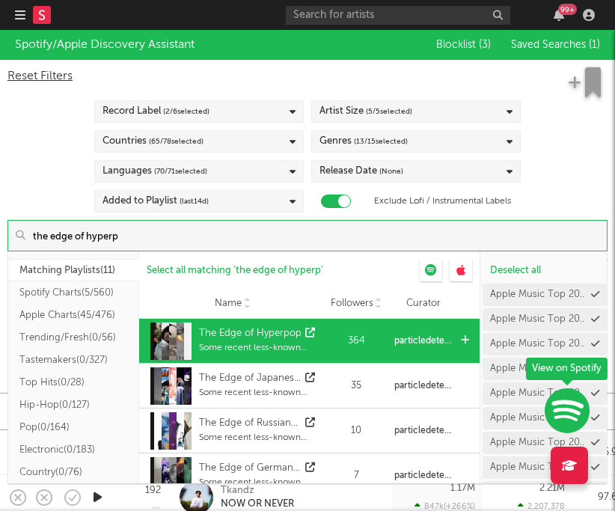
type input "the edge of hyperp"
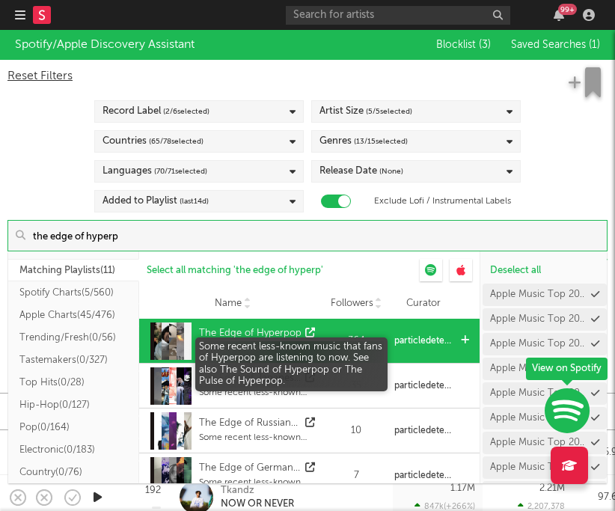
click at [268, 348] on div "Some recent less-known music that fans of Hyperpop are listening to now. See al…" at bounding box center [259, 347] width 120 height 13
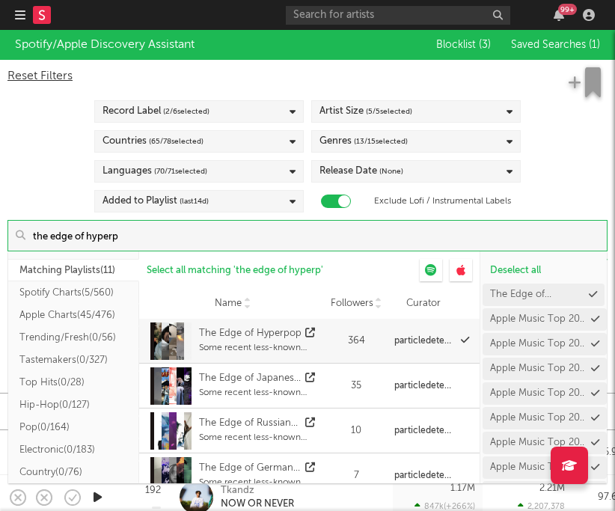
click at [567, 246] on input "the edge of hyperp" at bounding box center [315, 236] width 581 height 30
click at [506, 237] on input "the edge of hyperp" at bounding box center [315, 236] width 581 height 30
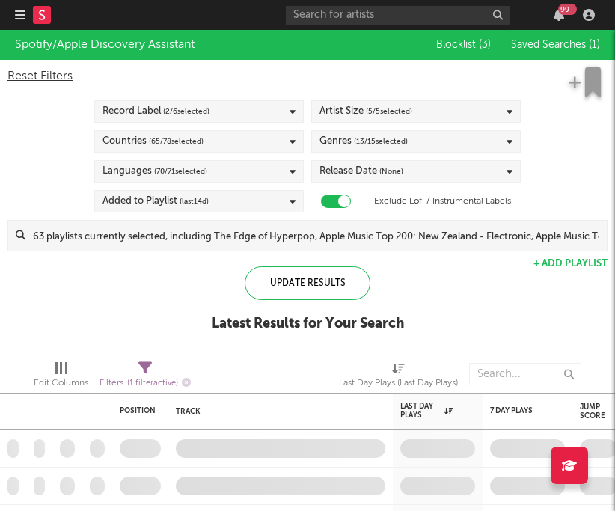
click at [290, 201] on icon at bounding box center [292, 202] width 6 height 10
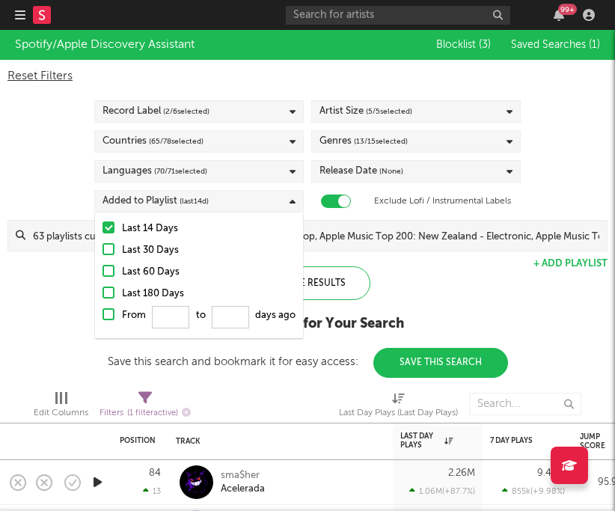
click at [382, 235] on input at bounding box center [315, 236] width 581 height 30
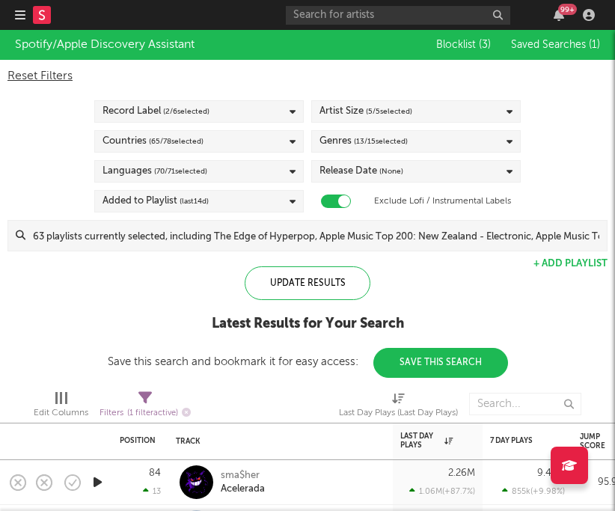
click at [291, 203] on icon at bounding box center [292, 202] width 6 height 10
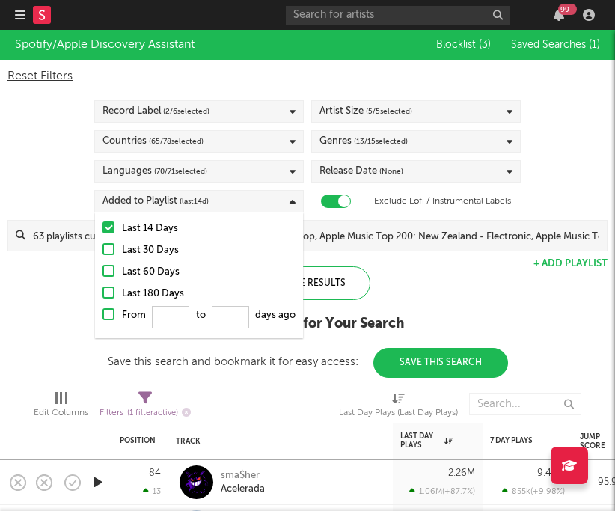
click at [111, 272] on div at bounding box center [108, 271] width 12 height 12
click at [102, 272] on input "Last 60 Days" at bounding box center [102, 272] width 0 height 18
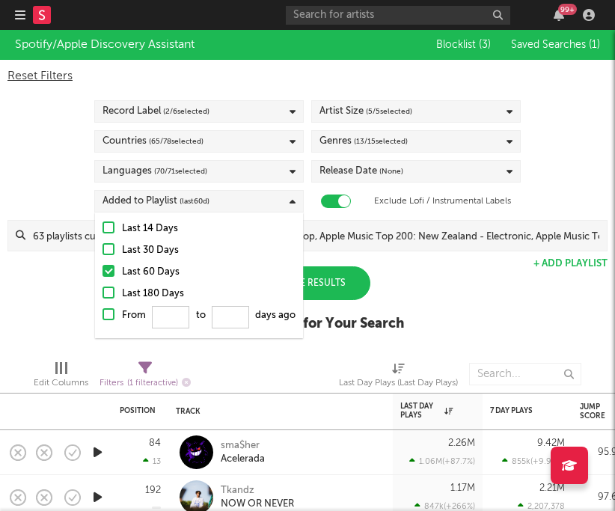
click at [113, 292] on div at bounding box center [108, 292] width 12 height 12
click at [102, 292] on input "Last 180 Days" at bounding box center [102, 294] width 0 height 18
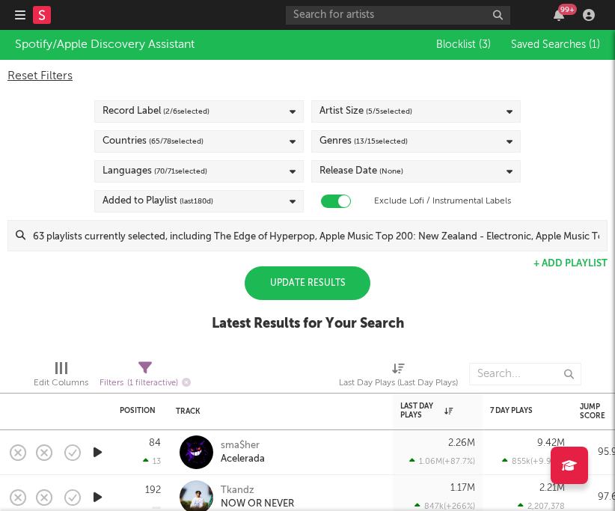
click at [487, 264] on div "Spotify/Apple Discovery Assistant Blocklist ( 3 ) Saved Searches ( 1 ) Reset Fi…" at bounding box center [307, 189] width 615 height 318
click at [464, 232] on input at bounding box center [315, 236] width 581 height 30
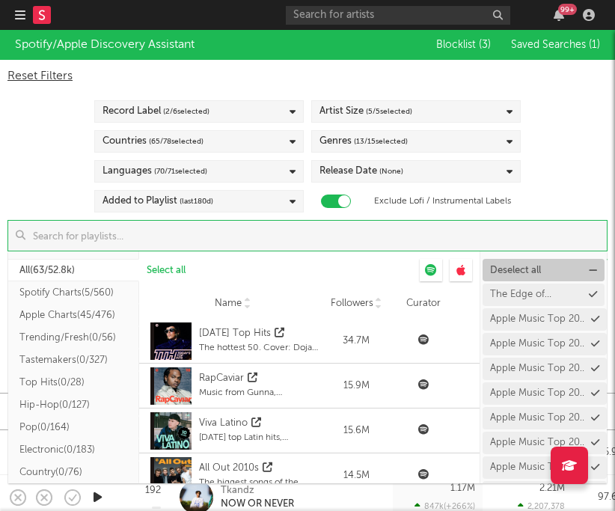
click at [559, 266] on button "Deselect all" at bounding box center [543, 270] width 122 height 22
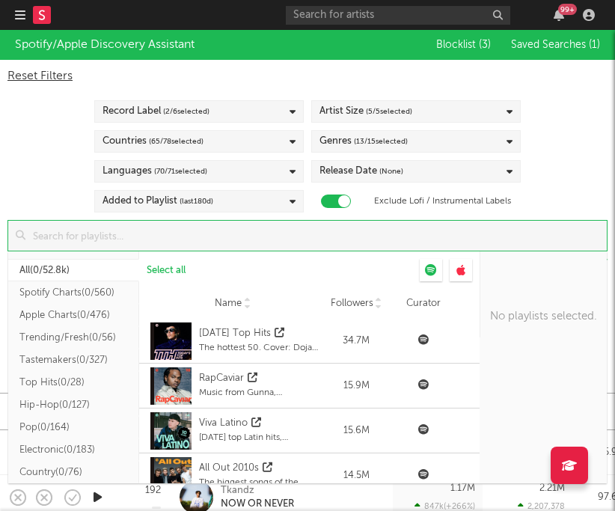
click at [200, 236] on input at bounding box center [315, 236] width 581 height 30
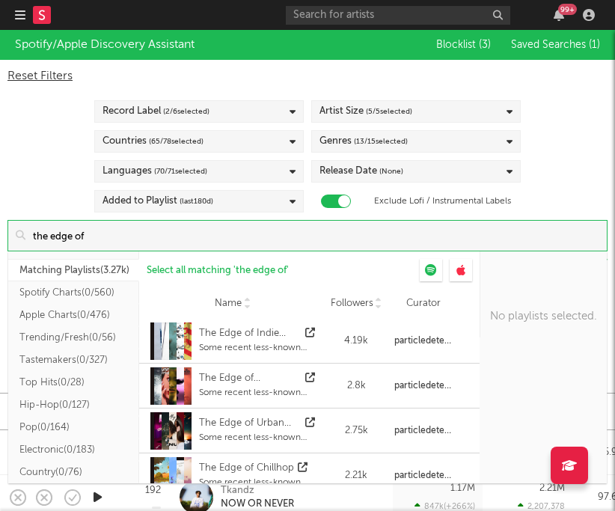
click at [182, 237] on input "the edge of" at bounding box center [315, 236] width 581 height 30
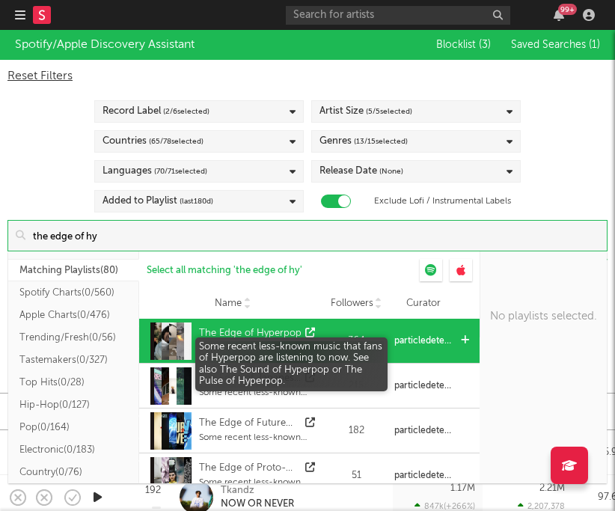
click at [207, 347] on div "Some recent less-known music that fans of Hyperpop are listening to now. See al…" at bounding box center [259, 347] width 120 height 13
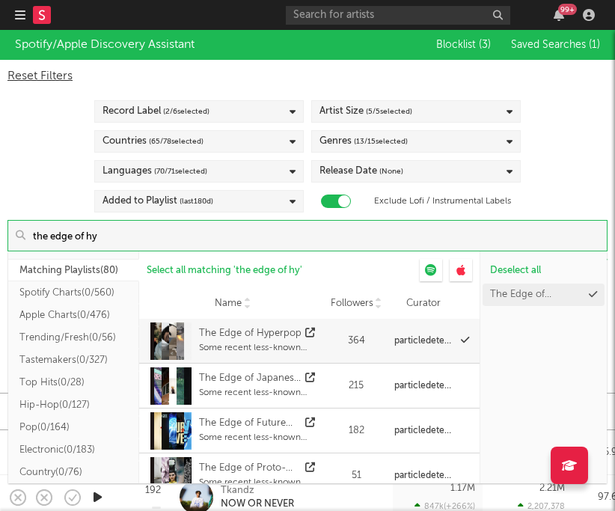
click at [194, 237] on input "the edge of hy" at bounding box center [315, 236] width 581 height 30
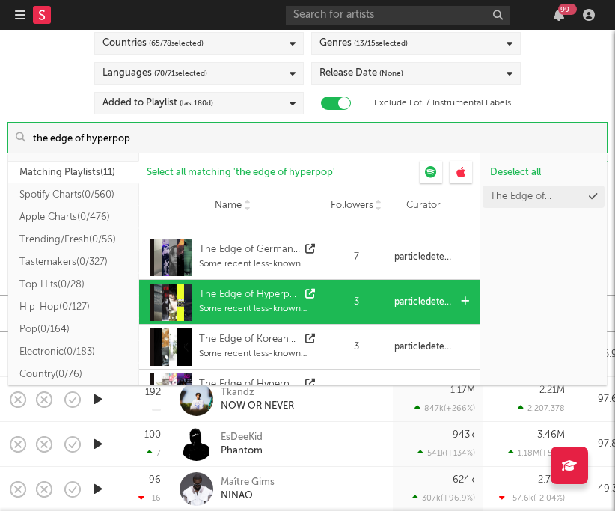
scroll to position [210, 0]
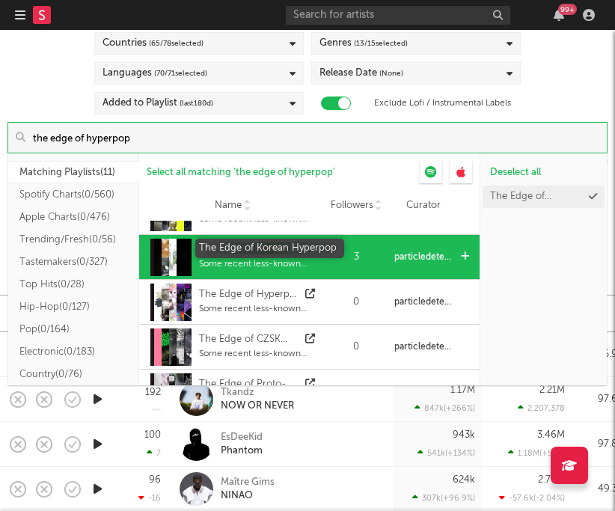
click at [258, 253] on div "The Edge of Korean Hyperpop" at bounding box center [250, 249] width 102 height 15
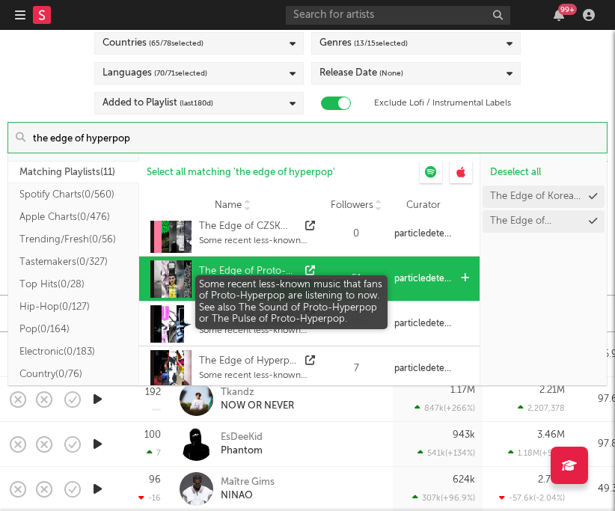
scroll to position [329, 0]
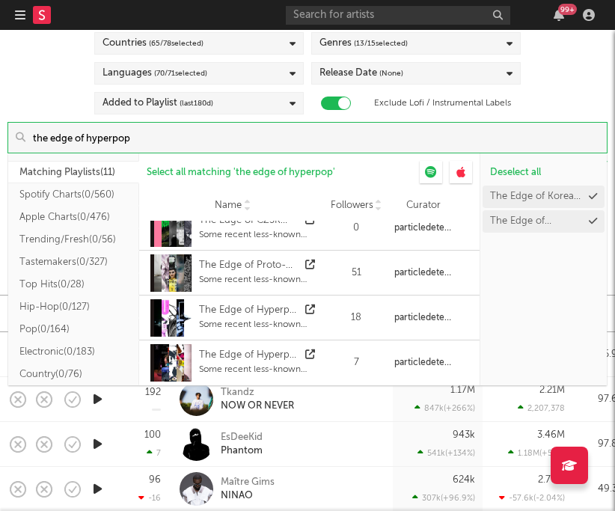
click at [88, 138] on input "the edge of hyperpop" at bounding box center [315, 138] width 581 height 30
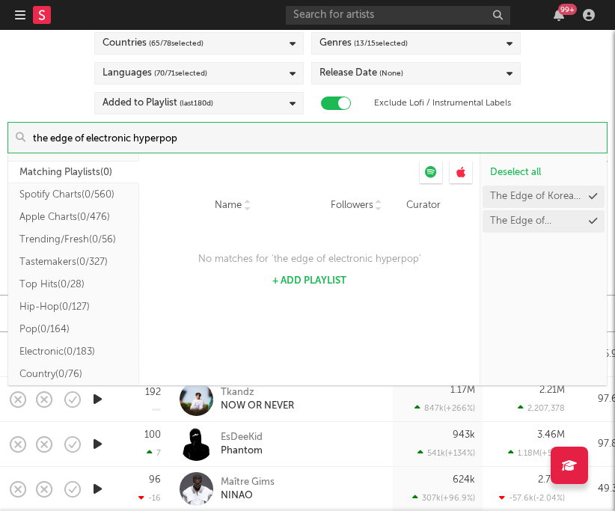
click at [163, 141] on input "the edge of electronic hyperpop" at bounding box center [315, 138] width 581 height 30
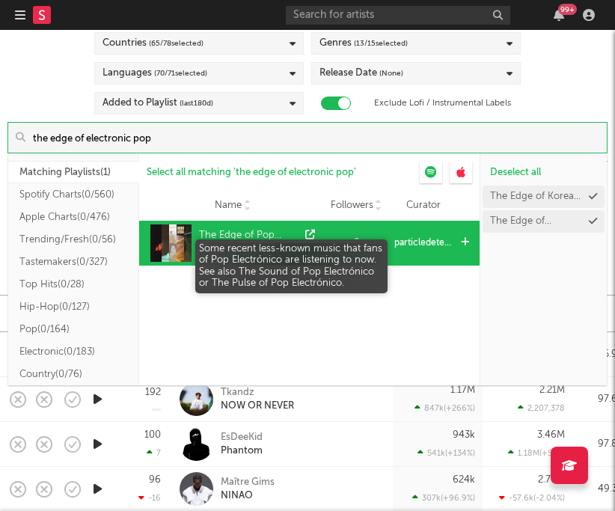
click at [241, 245] on div "Some recent less-known music that fans of Pop Electrónico are listening to now.…" at bounding box center [259, 249] width 120 height 13
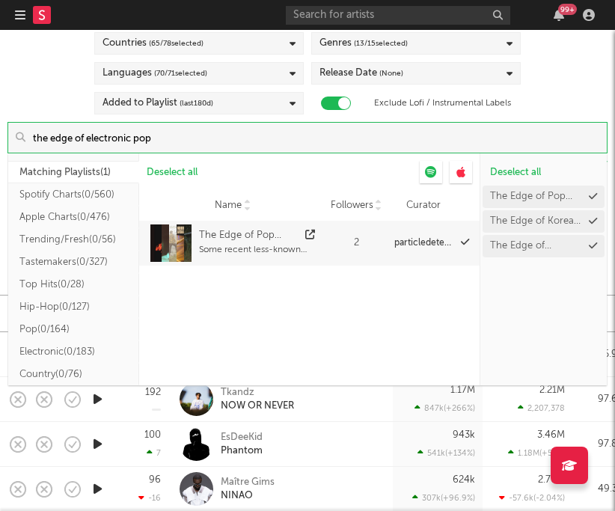
click at [283, 135] on input "the edge of electronic pop" at bounding box center [315, 138] width 581 height 30
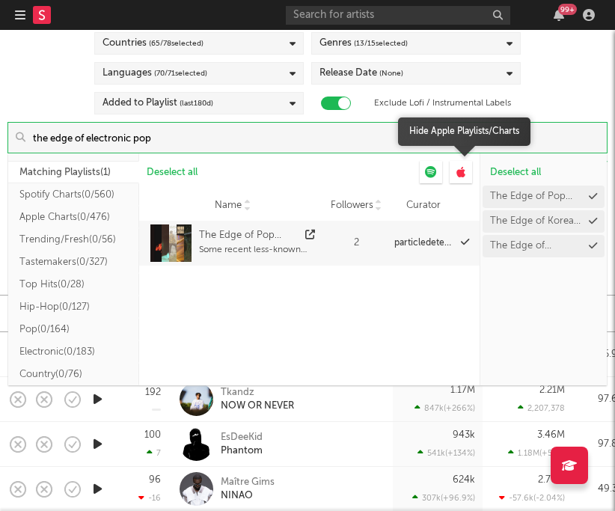
click at [459, 174] on icon at bounding box center [460, 172] width 9 height 12
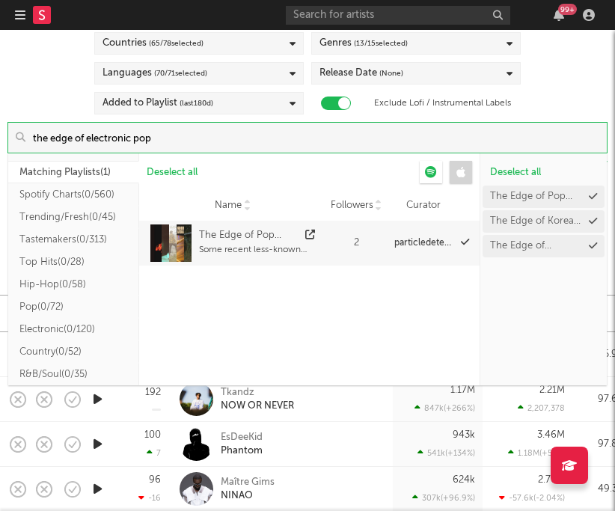
click at [179, 132] on input "the edge of electronic pop" at bounding box center [315, 138] width 581 height 30
drag, startPoint x: 179, startPoint y: 133, endPoint x: 1, endPoint y: 150, distance: 178.7
click at [1, 150] on div "Reset Filters Record Label ( 2 / 6 selected) Artist Size ( 5 / 5 selected) Coun…" at bounding box center [307, 57] width 615 height 191
drag, startPoint x: 170, startPoint y: 136, endPoint x: 29, endPoint y: 132, distance: 141.4
click at [29, 132] on input "the edge of electronic pop" at bounding box center [315, 138] width 581 height 30
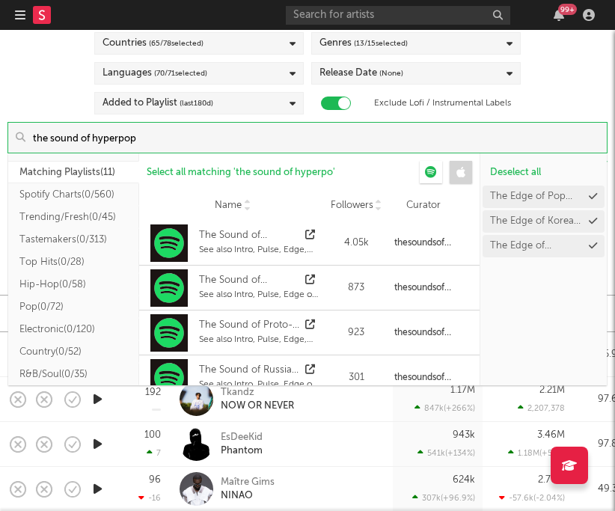
type input "the sound of hyperpop"
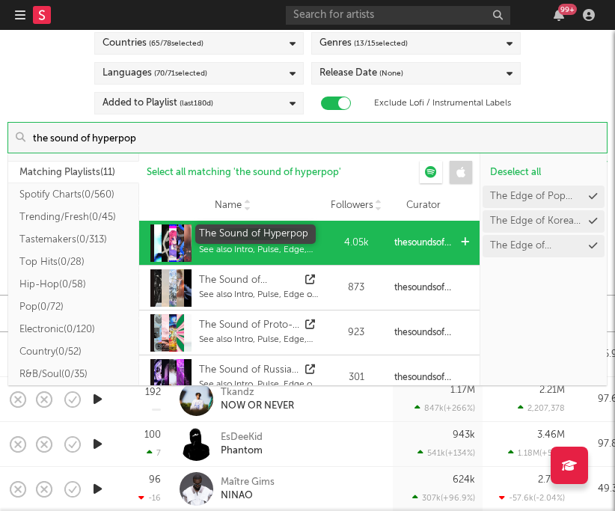
click at [228, 238] on div "The Sound of Hyperpop" at bounding box center [250, 235] width 102 height 15
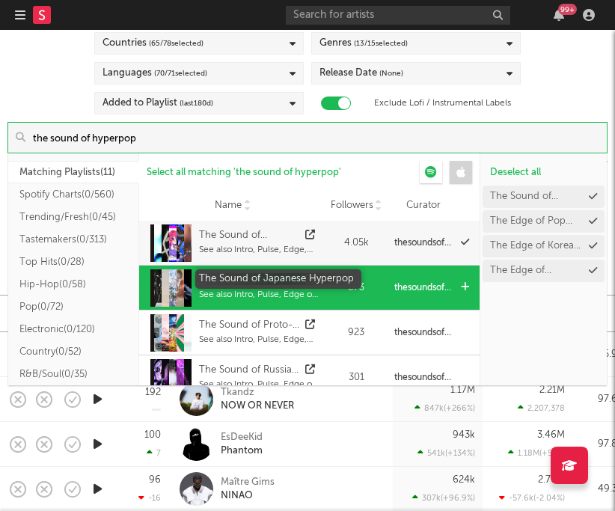
click at [264, 281] on div "The Sound of Japanese Hyperpop" at bounding box center [250, 280] width 102 height 15
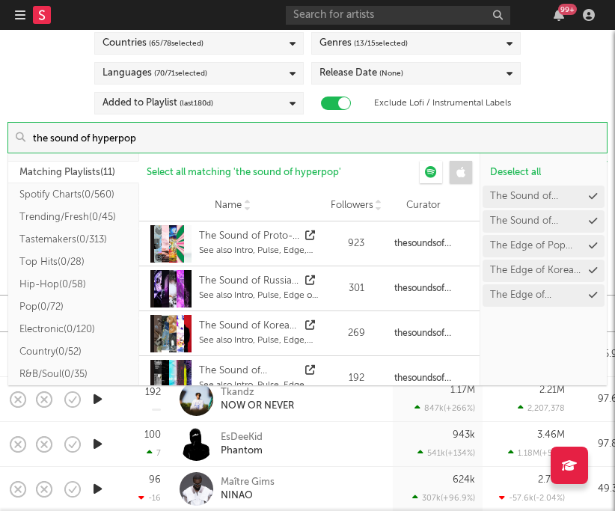
scroll to position [88, 0]
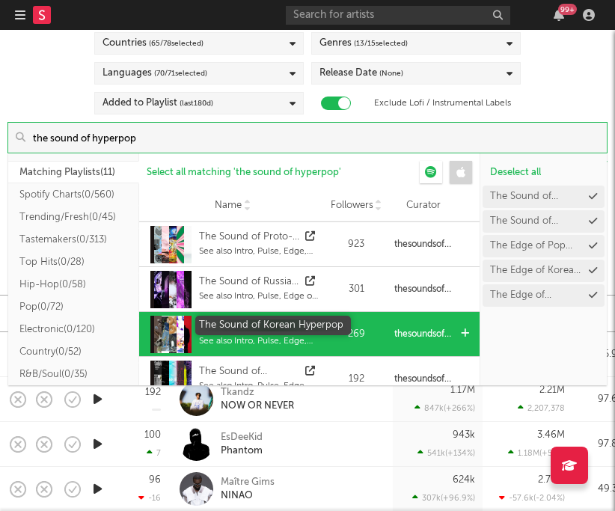
click at [239, 331] on div "The Sound of Korean Hyperpop" at bounding box center [250, 326] width 102 height 15
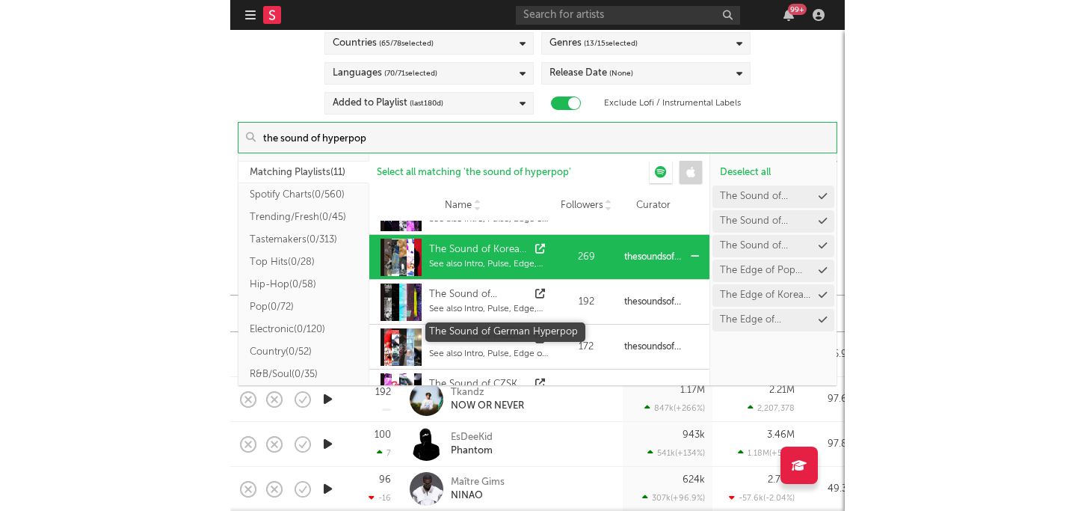
scroll to position [176, 0]
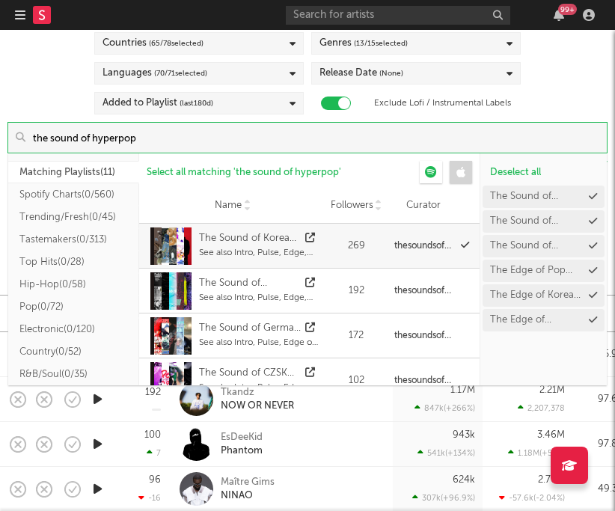
click at [211, 150] on input "the sound of hyperpop" at bounding box center [315, 138] width 581 height 30
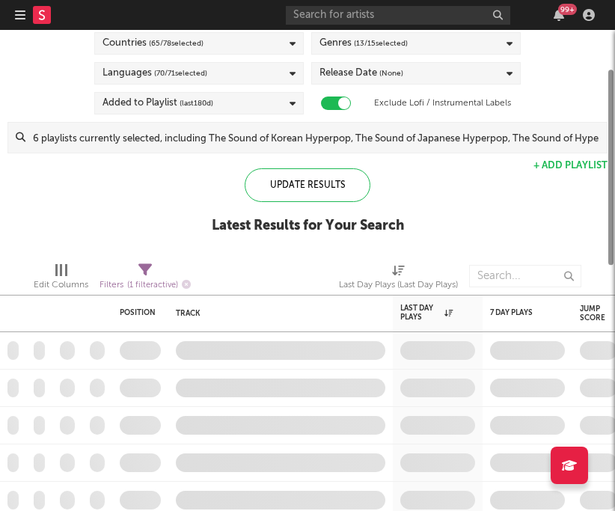
click at [561, 115] on div "Reset Filters Record Label ( 2 / 6 selected) Artist Size ( 5 / 5 selected) Coun…" at bounding box center [307, 57] width 615 height 191
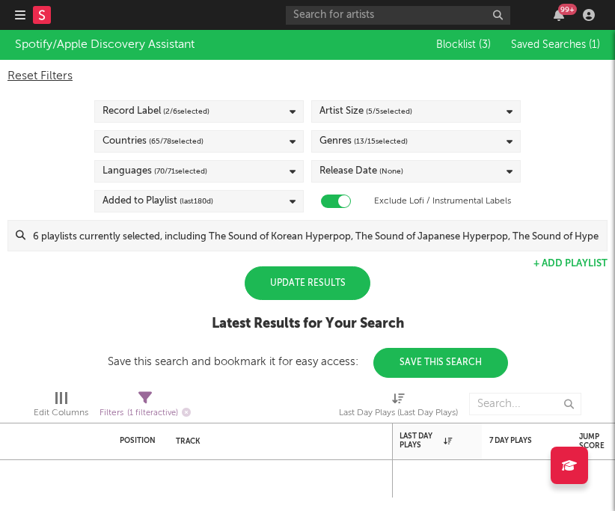
click at [293, 285] on div "Update Results" at bounding box center [307, 283] width 126 height 34
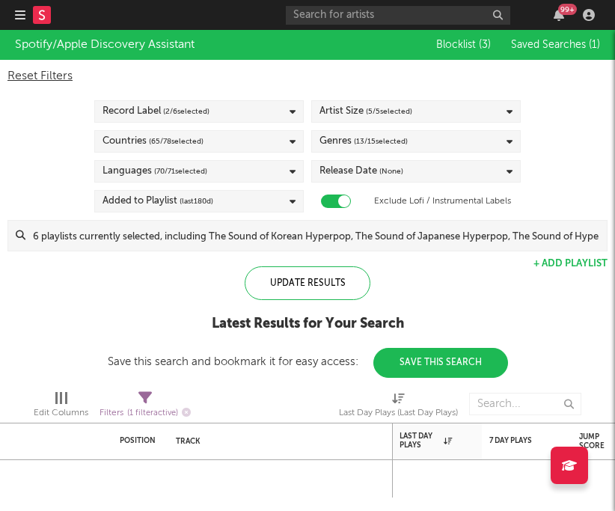
click at [611, 137] on div "Reset Filters Record Label ( 2 / 6 selected) Artist Size ( 5 / 5 selected) Coun…" at bounding box center [307, 155] width 615 height 191
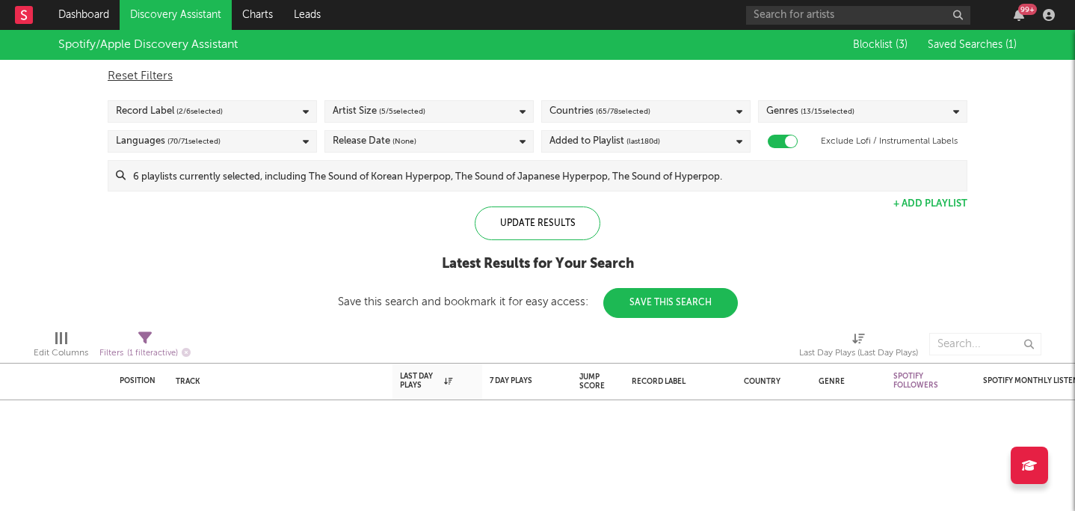
click at [271, 97] on div "Reset Filters Record Label ( 2 / 6 selected) Artist Size ( 5 / 5 selected) Coun…" at bounding box center [537, 126] width 875 height 132
click at [248, 121] on div "Record Label ( 2 / 6 selected)" at bounding box center [212, 111] width 209 height 22
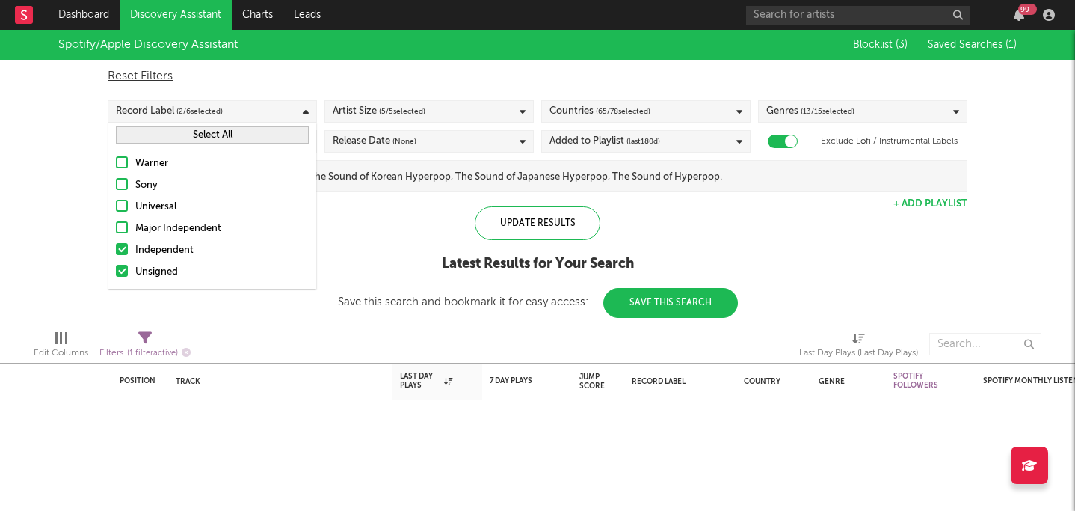
click at [274, 105] on div "Record Label ( 2 / 6 selected)" at bounding box center [212, 111] width 209 height 22
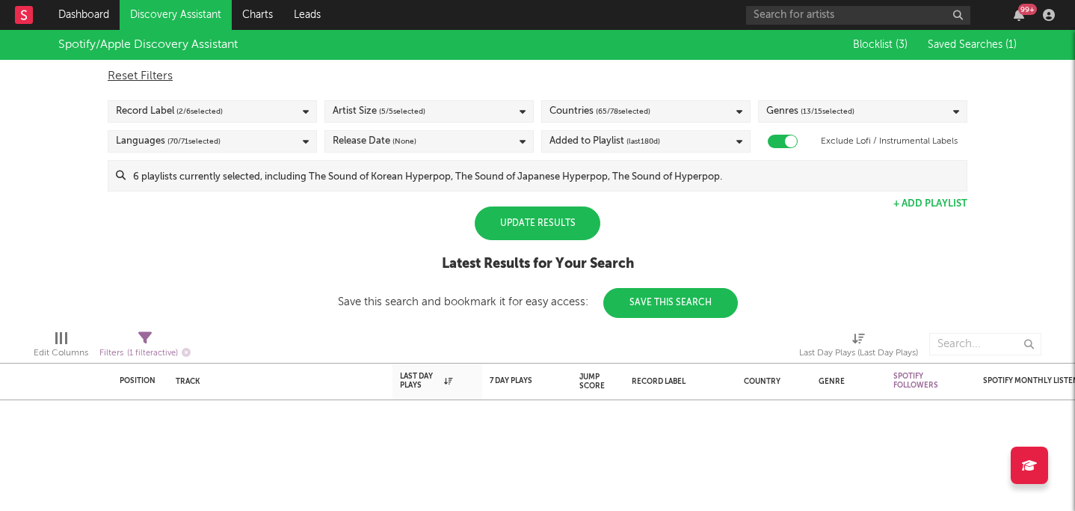
click at [561, 226] on div "Update Results" at bounding box center [538, 223] width 126 height 34
click at [614, 141] on div "Added to Playlist (last 180 d)" at bounding box center [645, 141] width 209 height 22
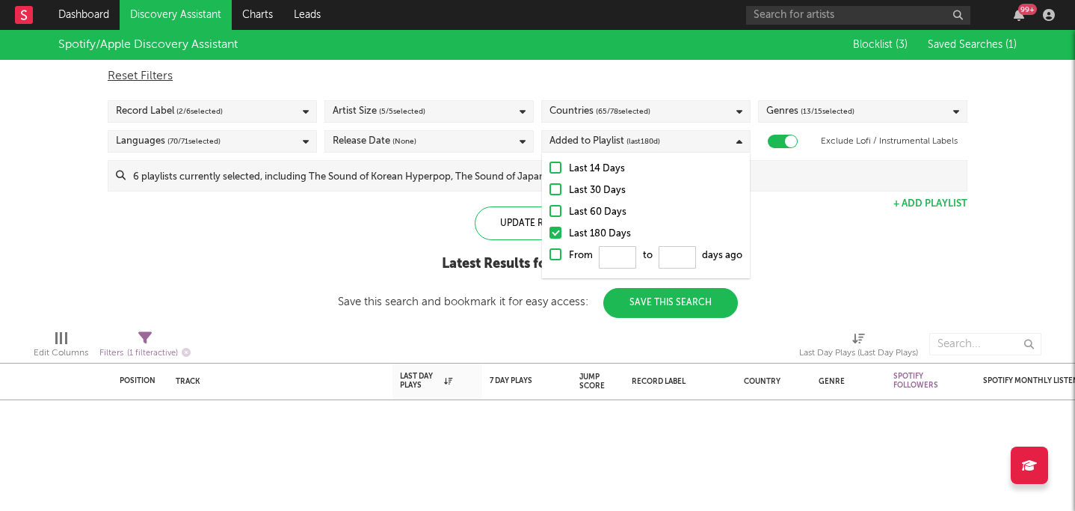
click at [614, 140] on div "Added to Playlist (last 180 d)" at bounding box center [645, 141] width 209 height 22
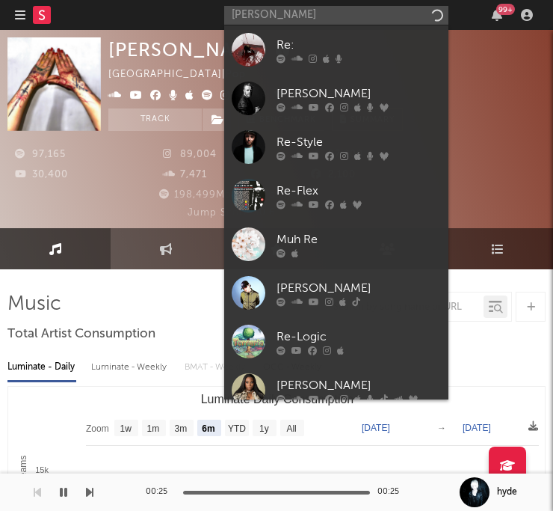
select select "6m"
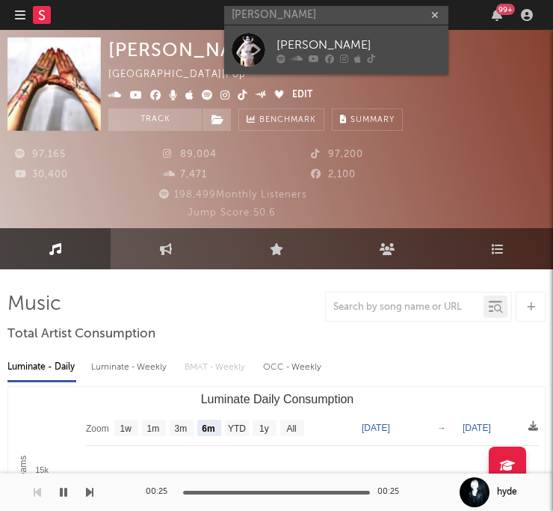
type input "[PERSON_NAME]"
click at [400, 49] on div "[PERSON_NAME]" at bounding box center [359, 45] width 164 height 18
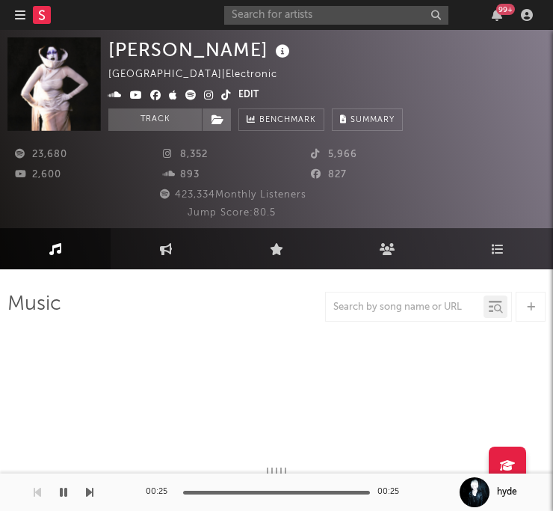
select select "6m"
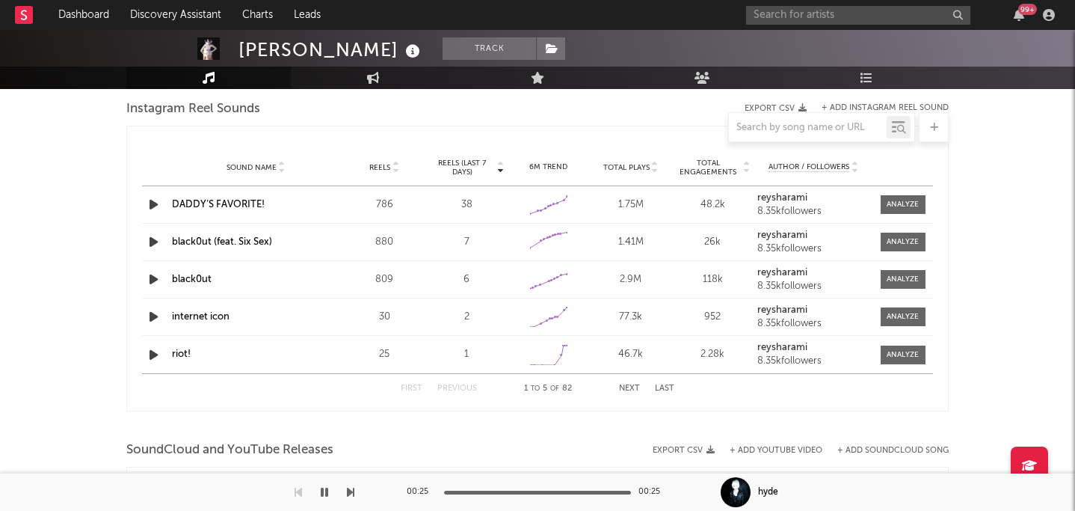
scroll to position [1741, 0]
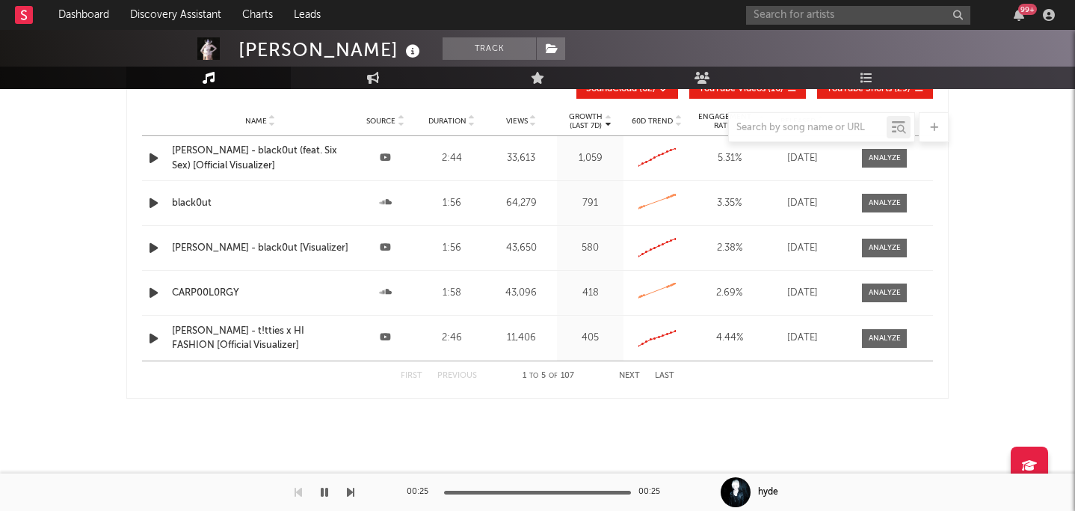
click at [553, 61] on div at bounding box center [537, 14] width 1075 height 150
click at [553, 76] on icon at bounding box center [703, 78] width 16 height 12
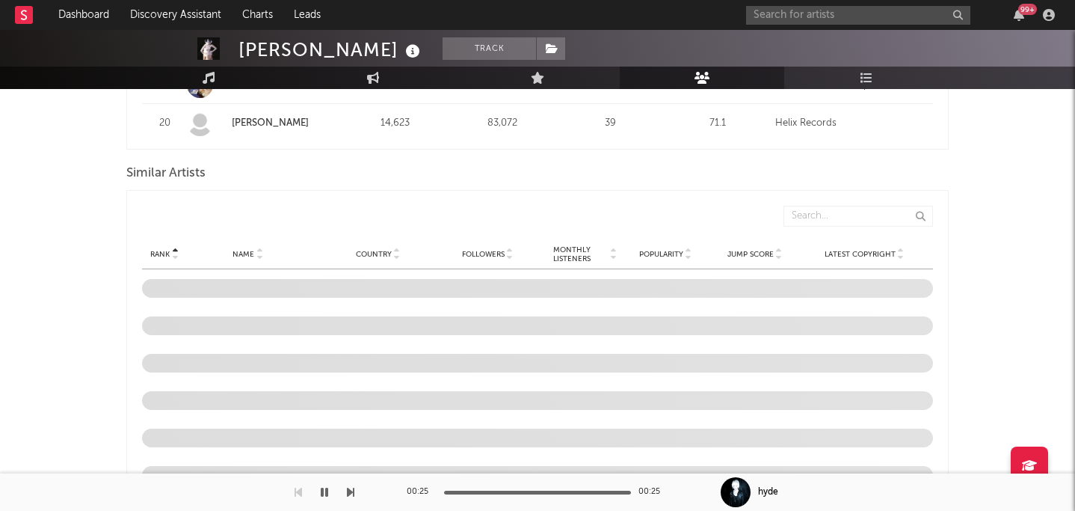
scroll to position [1356, 0]
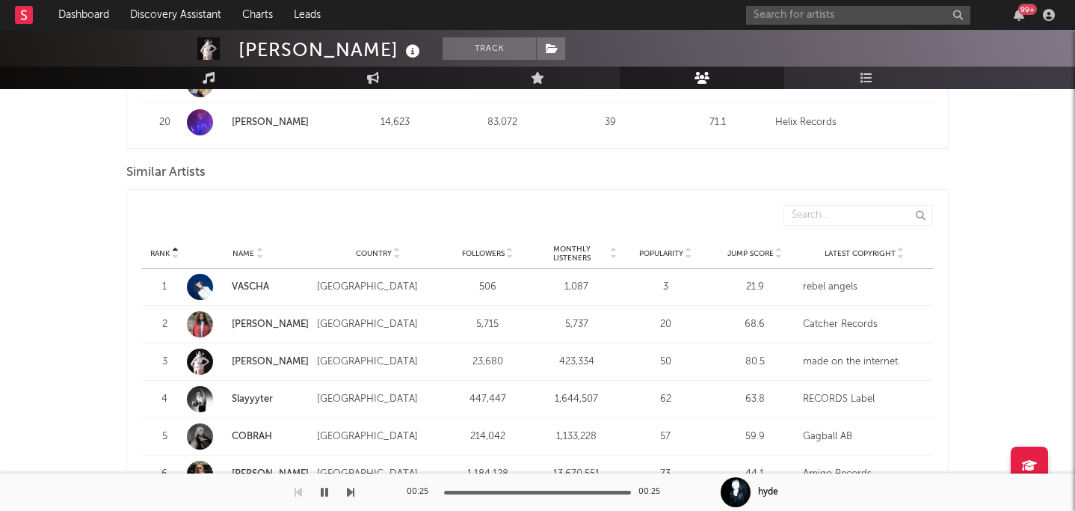
click at [553, 244] on span "Monthly Listeners" at bounding box center [572, 253] width 73 height 18
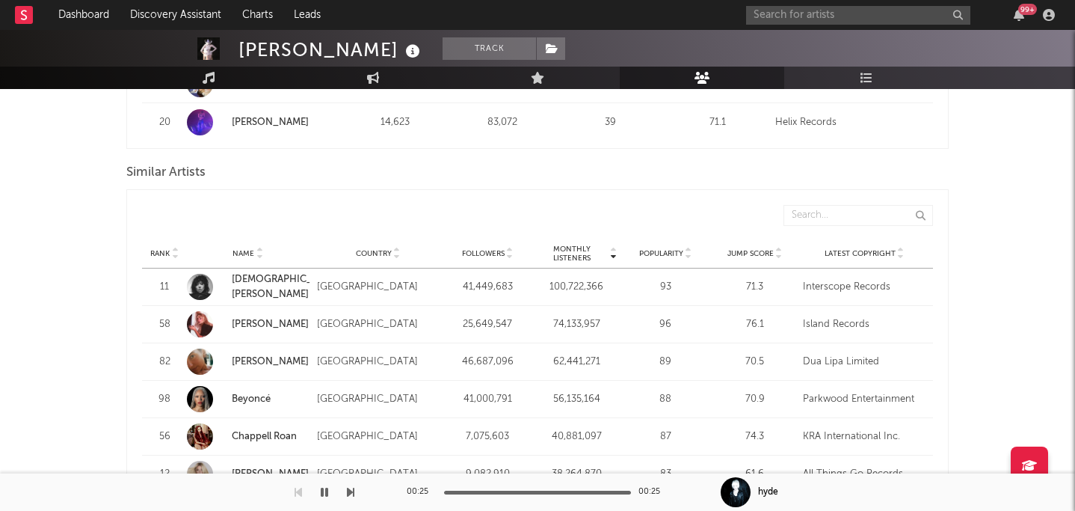
click at [553, 244] on span "Monthly Listeners" at bounding box center [572, 253] width 73 height 18
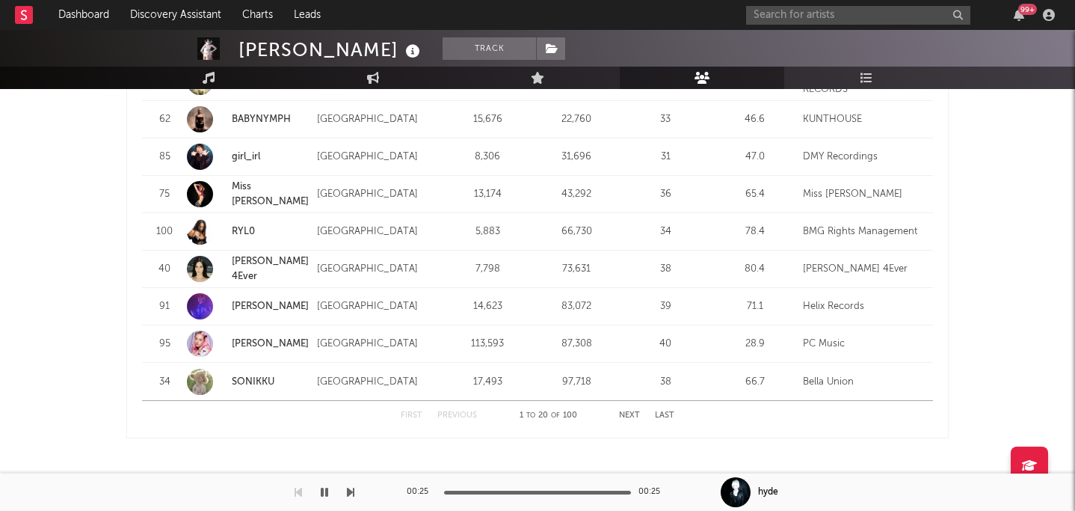
scroll to position [1986, 0]
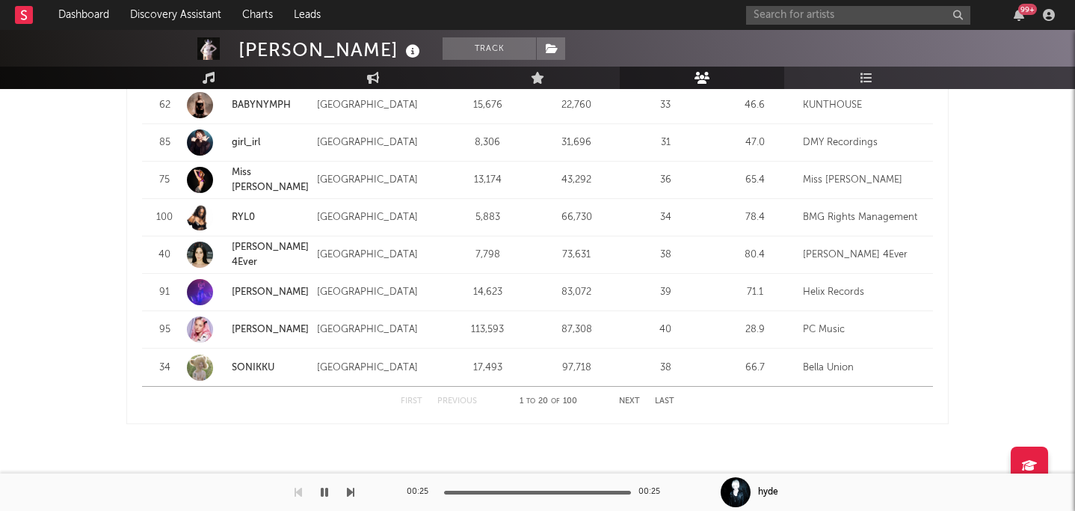
click at [259, 242] on link "[PERSON_NAME] 4Ever" at bounding box center [270, 254] width 77 height 25
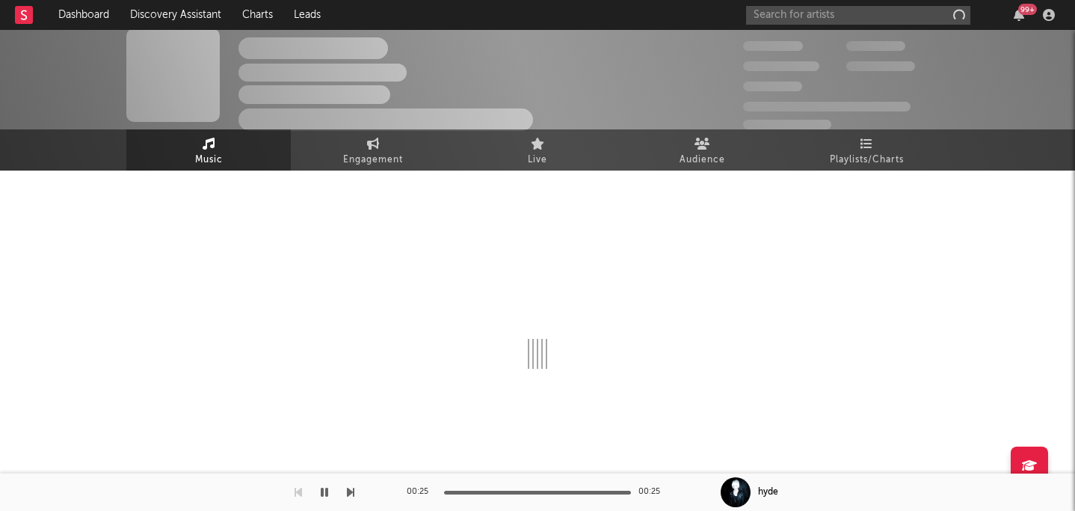
scroll to position [9, 0]
select select "6m"
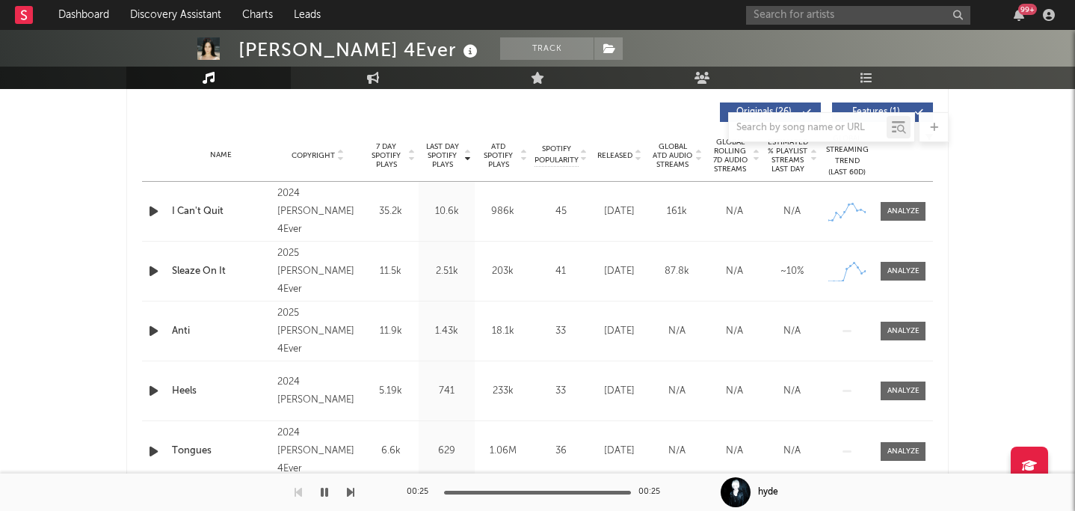
scroll to position [564, 0]
click at [150, 271] on icon "button" at bounding box center [154, 272] width 16 height 19
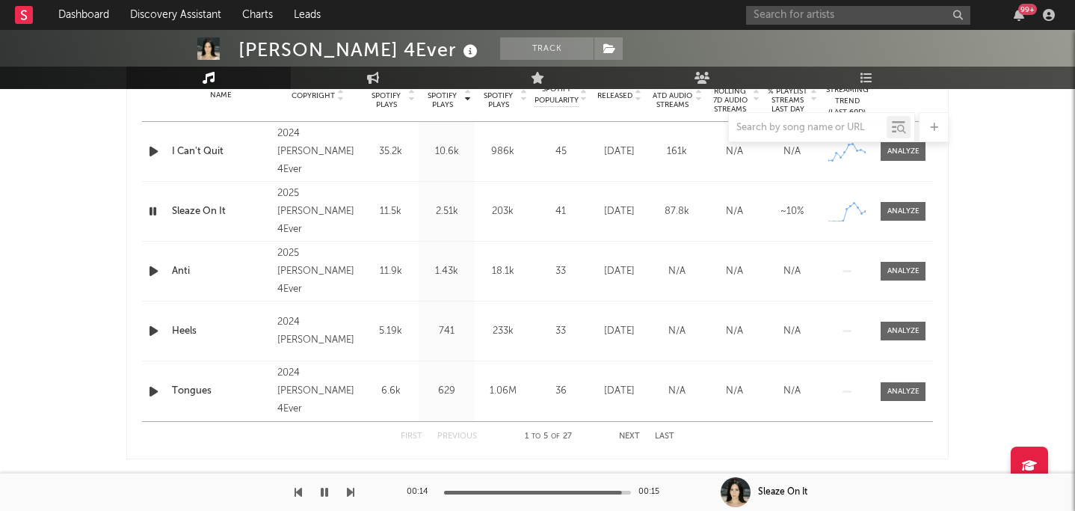
scroll to position [612, 0]
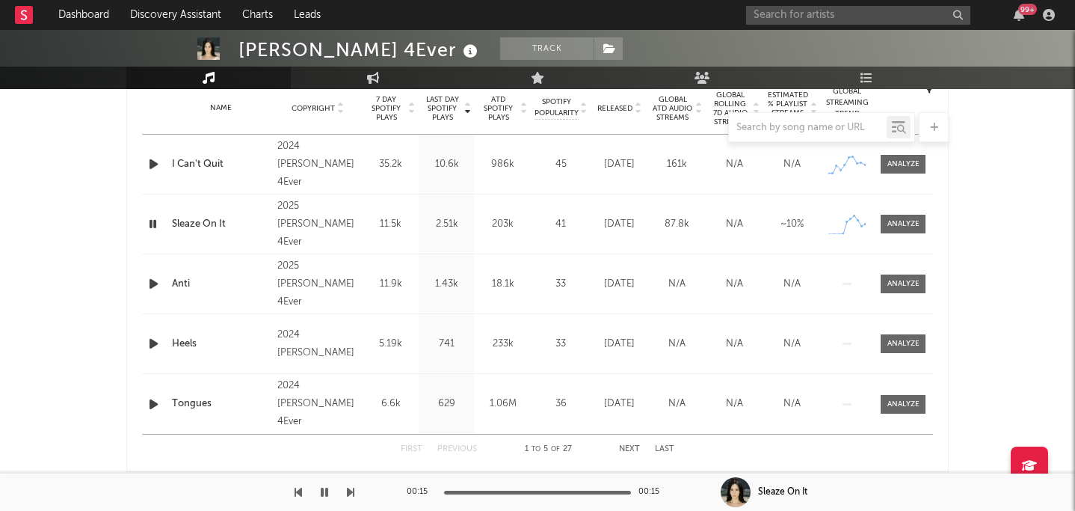
click at [156, 280] on icon "button" at bounding box center [154, 283] width 16 height 19
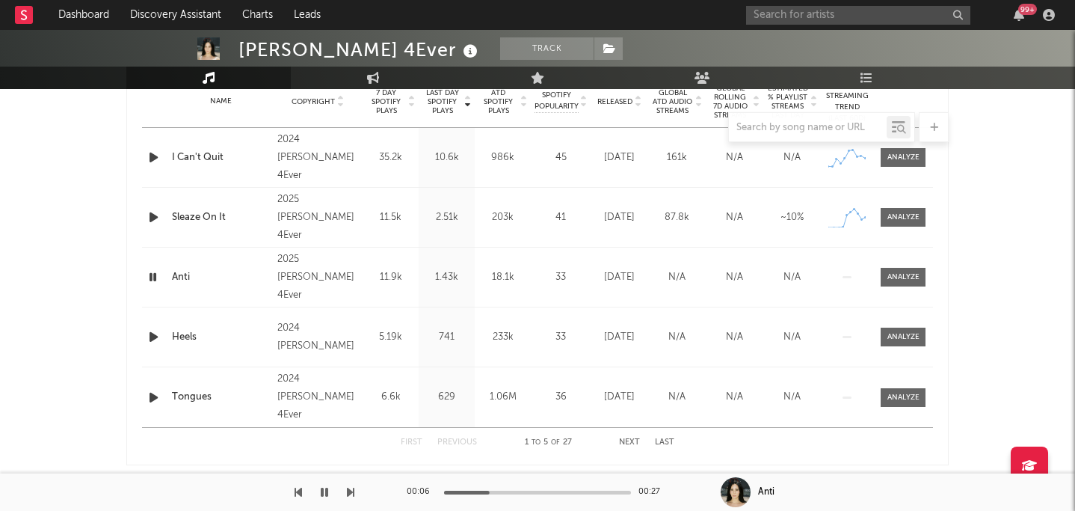
scroll to position [0, 0]
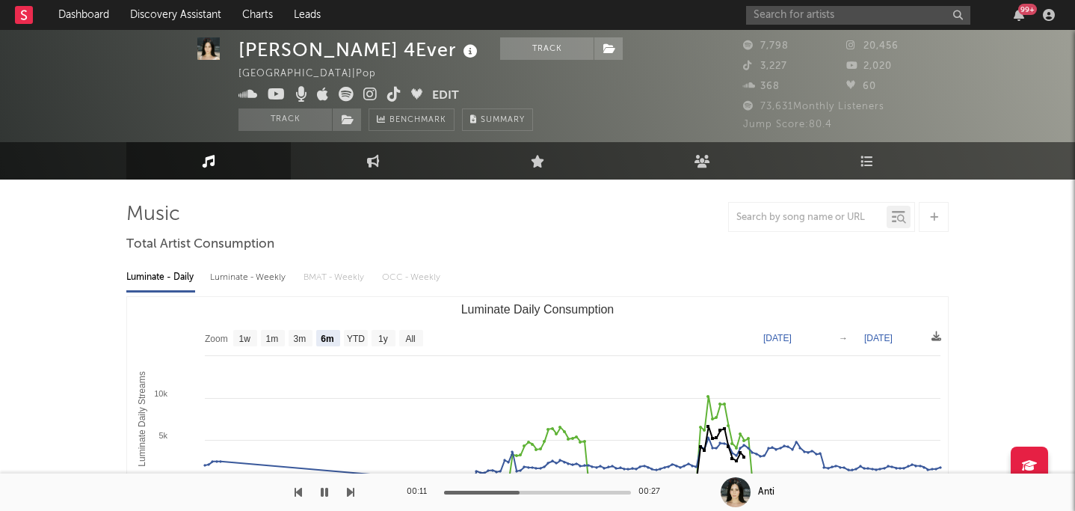
scroll to position [9, 0]
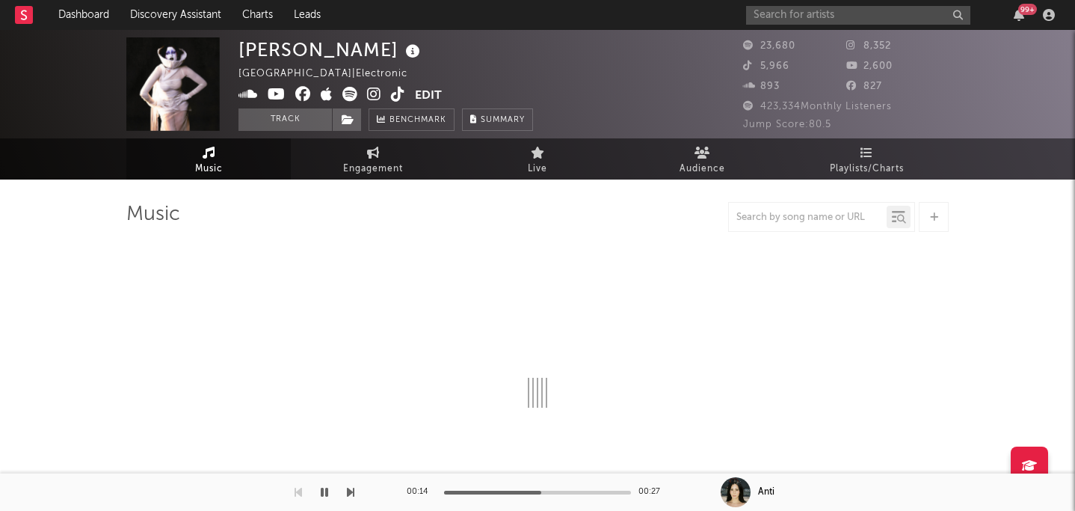
select select "6m"
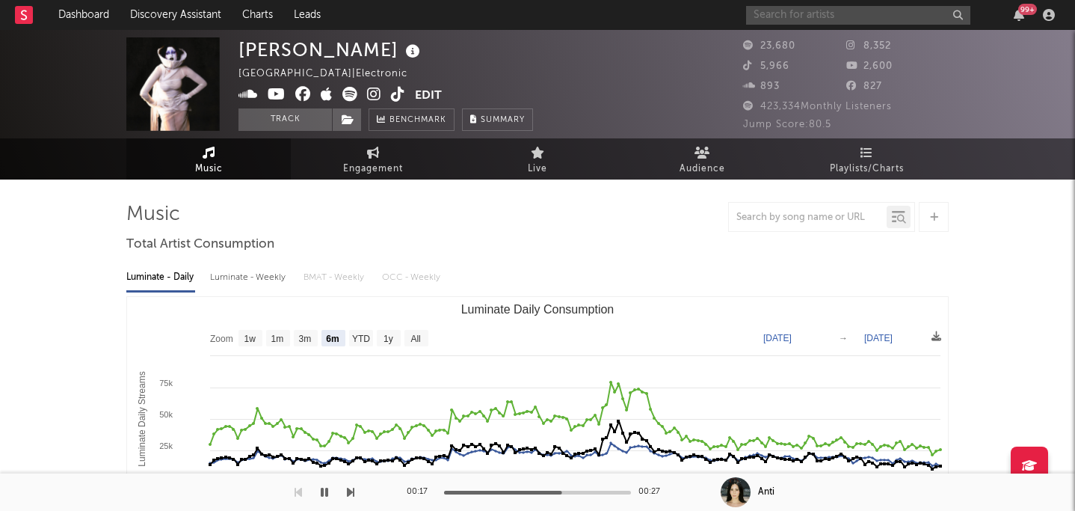
click at [553, 19] on input "text" at bounding box center [858, 15] width 224 height 19
type input "west gura"
click at [553, 11] on input "west gura" at bounding box center [858, 15] width 224 height 19
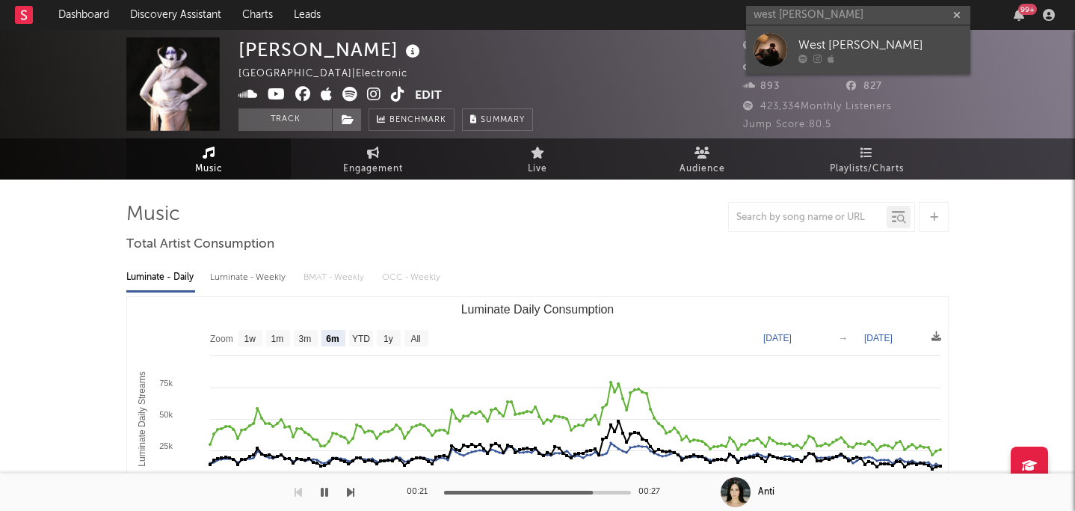
click at [553, 43] on div "West [PERSON_NAME]" at bounding box center [881, 45] width 164 height 18
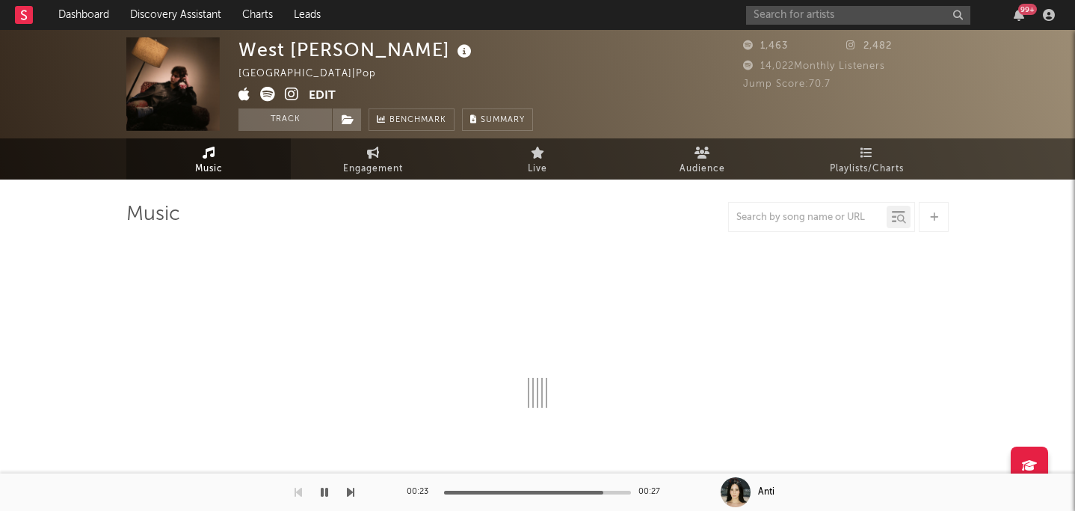
select select "6m"
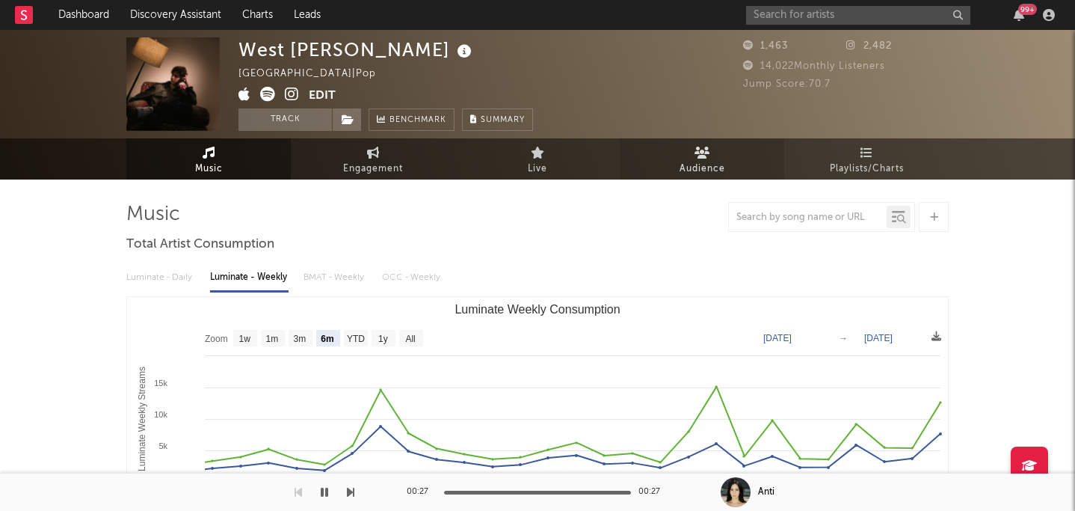
click at [553, 170] on span "Audience" at bounding box center [703, 169] width 46 height 18
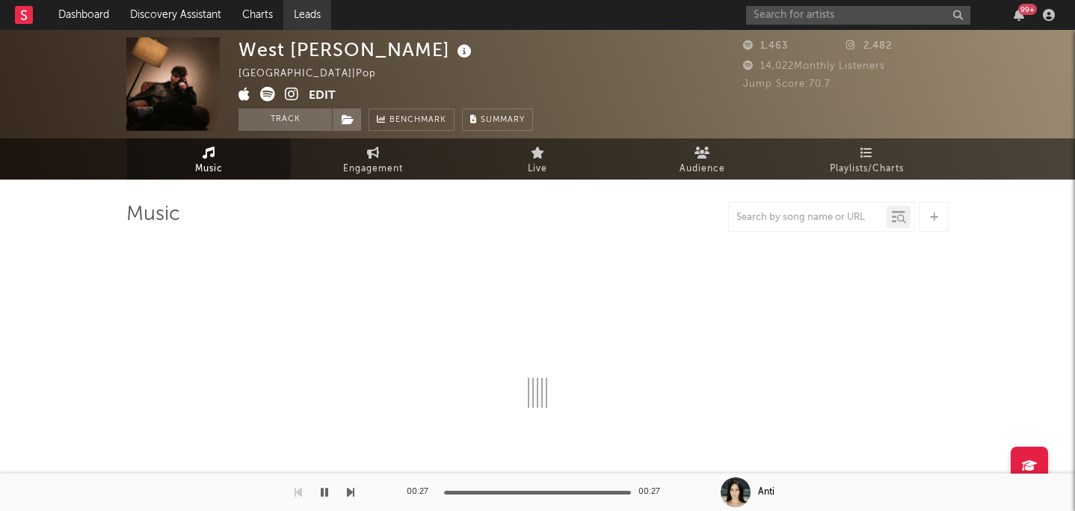
select select "6m"
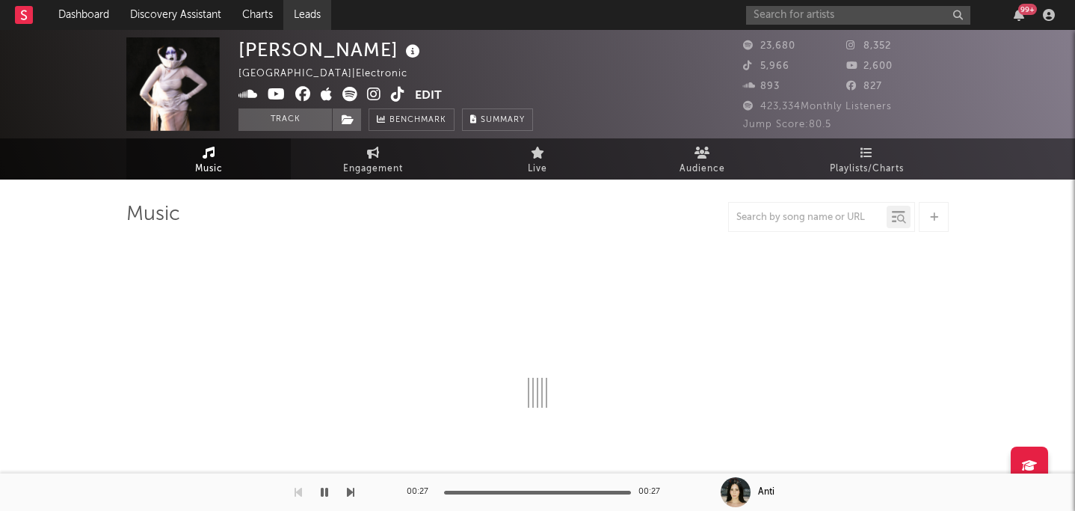
select select "6m"
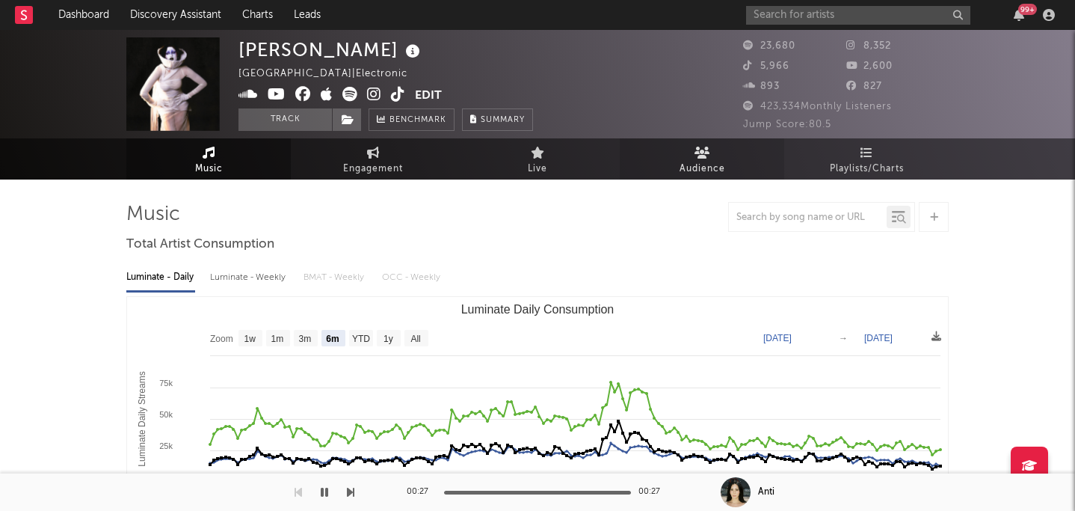
click at [553, 162] on span "Audience" at bounding box center [703, 169] width 46 height 18
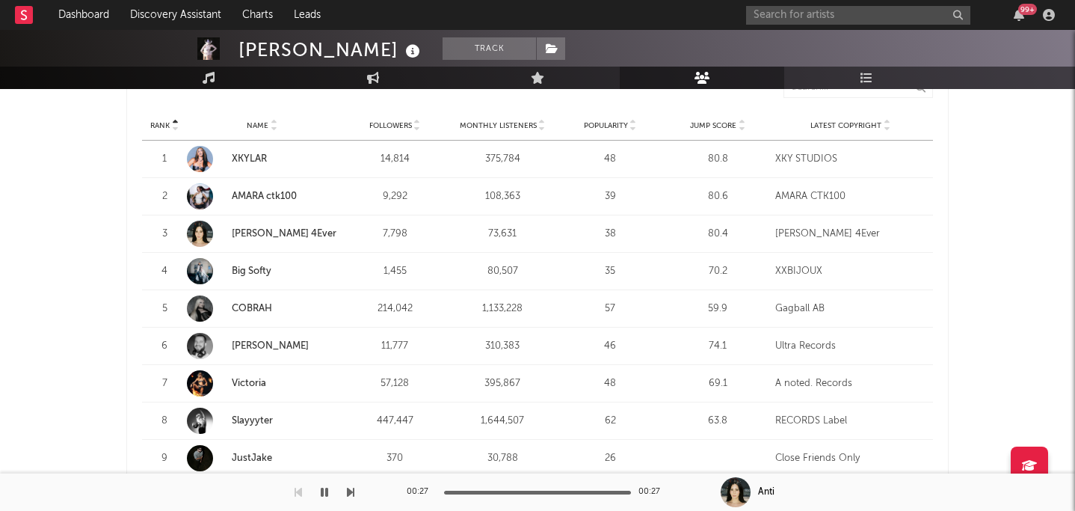
scroll to position [511, 0]
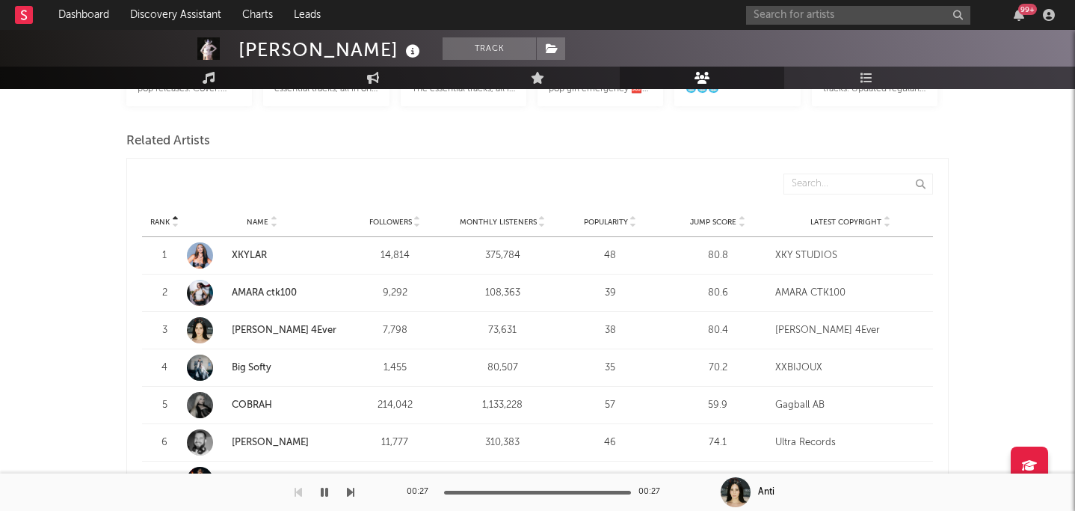
click at [505, 216] on div "Monthly Listeners" at bounding box center [502, 221] width 100 height 11
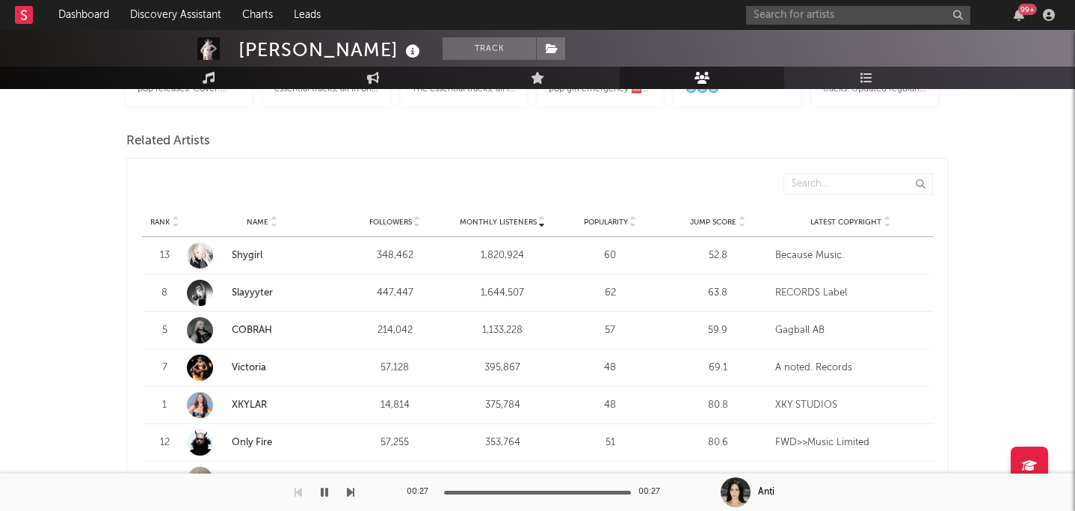
click at [505, 216] on div "Monthly Listeners" at bounding box center [502, 221] width 100 height 11
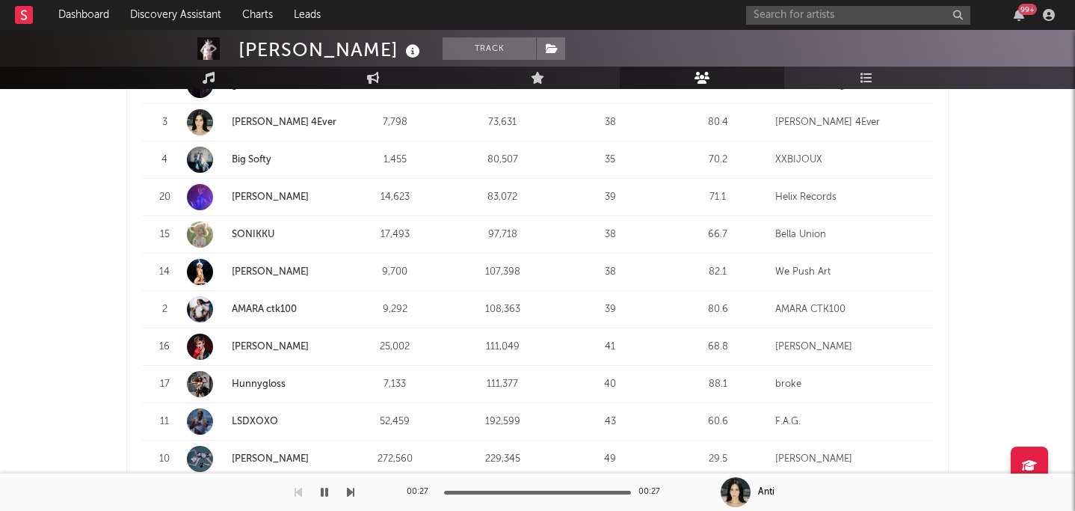
scroll to position [728, 0]
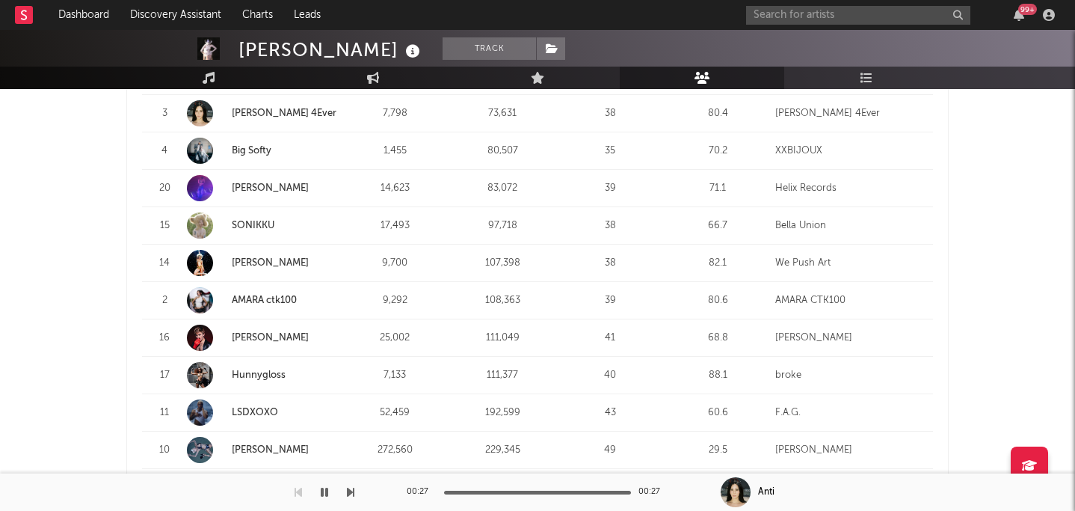
click at [247, 295] on link "AMARA ctk100" at bounding box center [264, 300] width 65 height 10
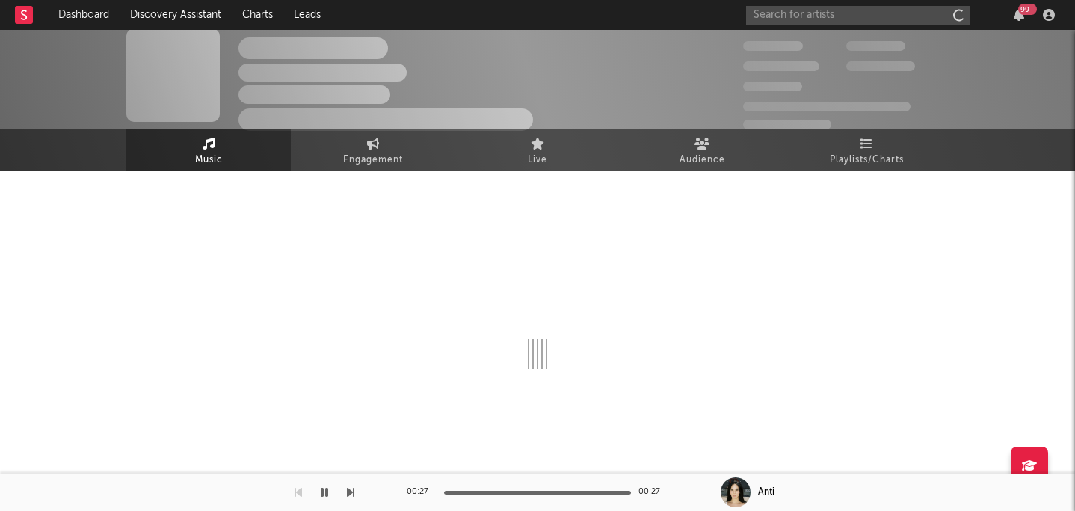
scroll to position [9, 0]
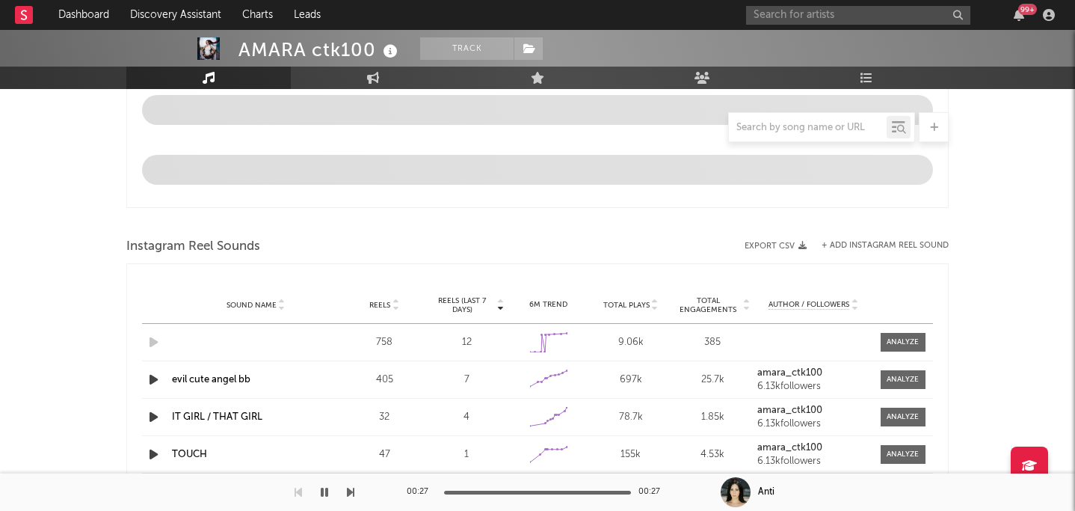
select select "6m"
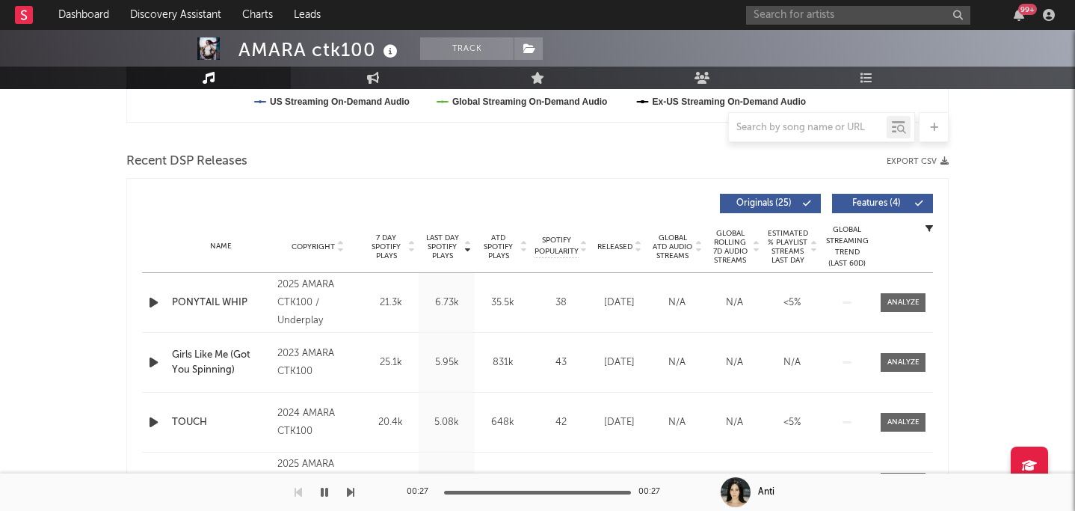
scroll to position [586, 0]
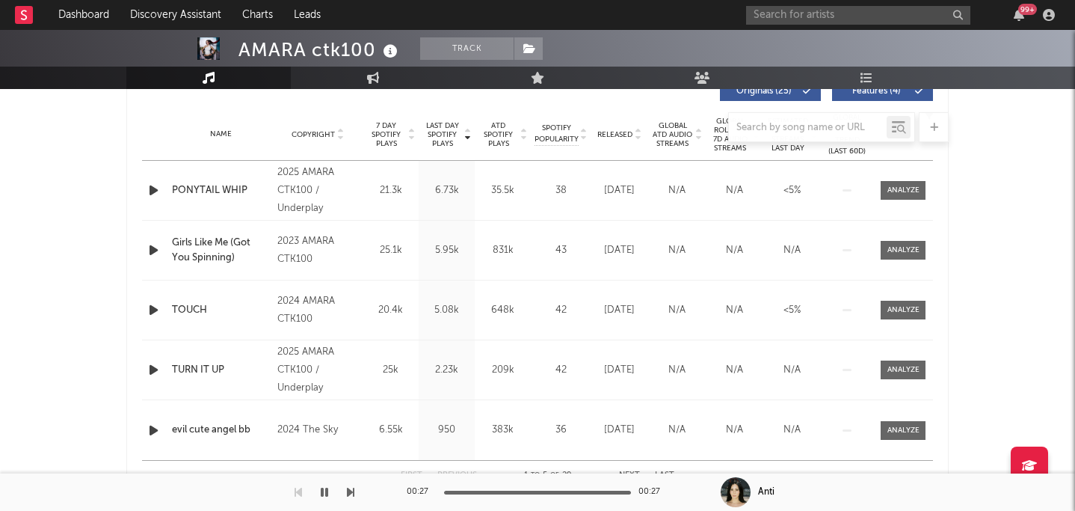
click at [553, 132] on div at bounding box center [537, 127] width 822 height 30
click at [154, 373] on icon "button" at bounding box center [154, 369] width 16 height 19
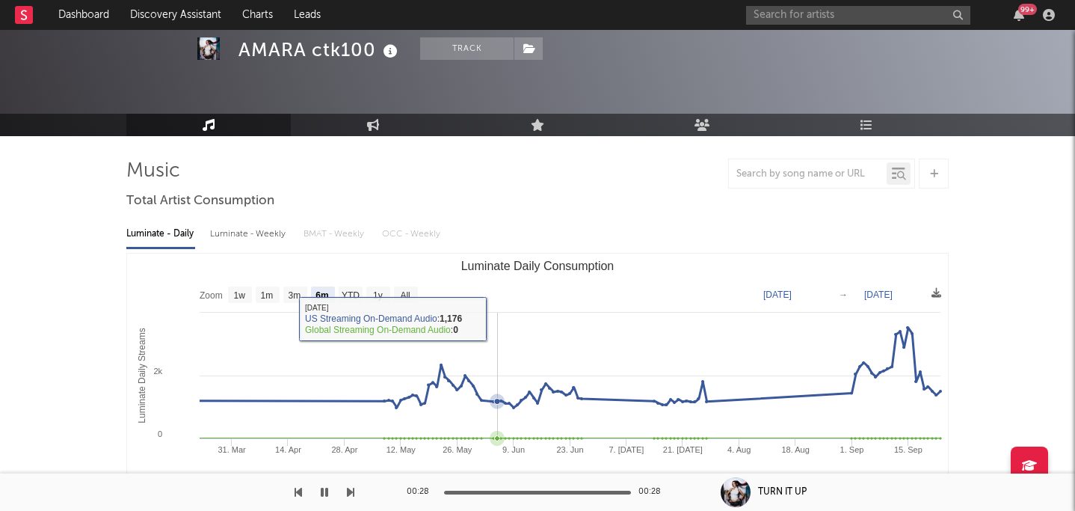
scroll to position [0, 0]
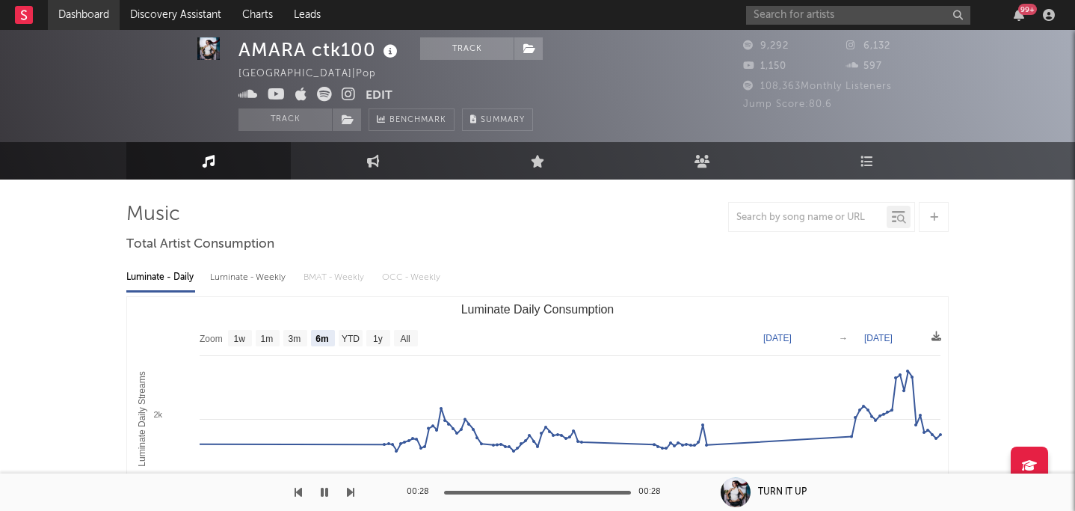
scroll to position [9, 0]
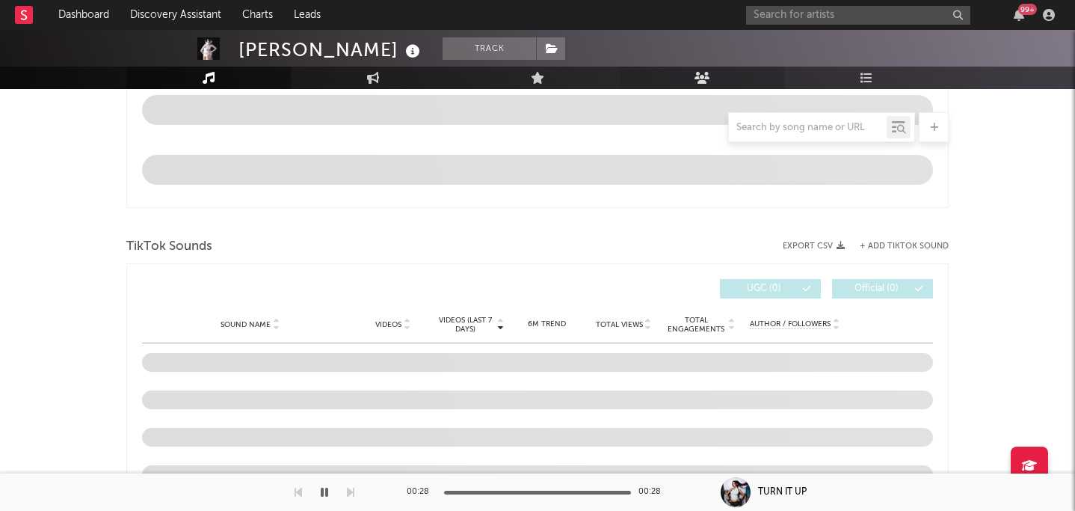
click at [553, 73] on icon at bounding box center [703, 78] width 16 height 12
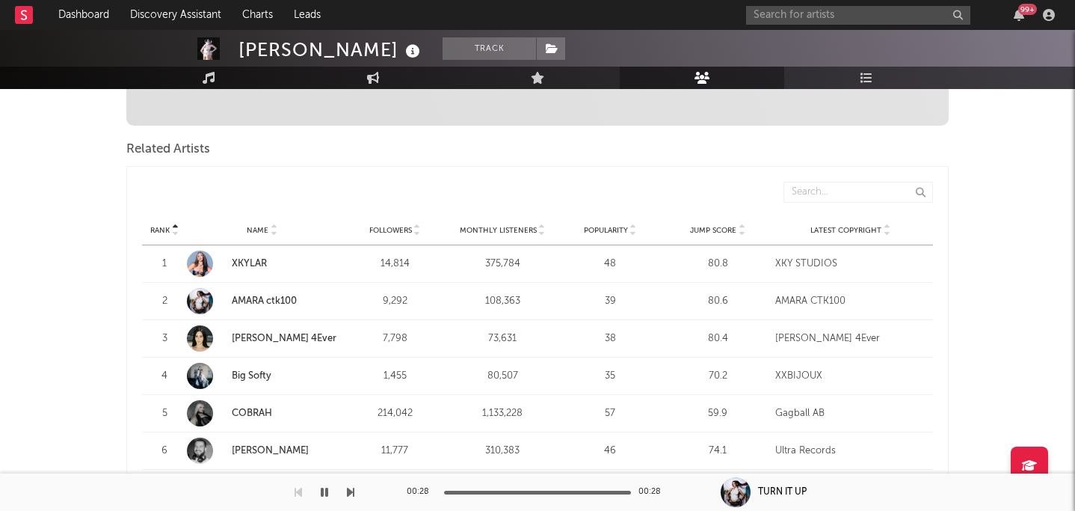
scroll to position [465, 0]
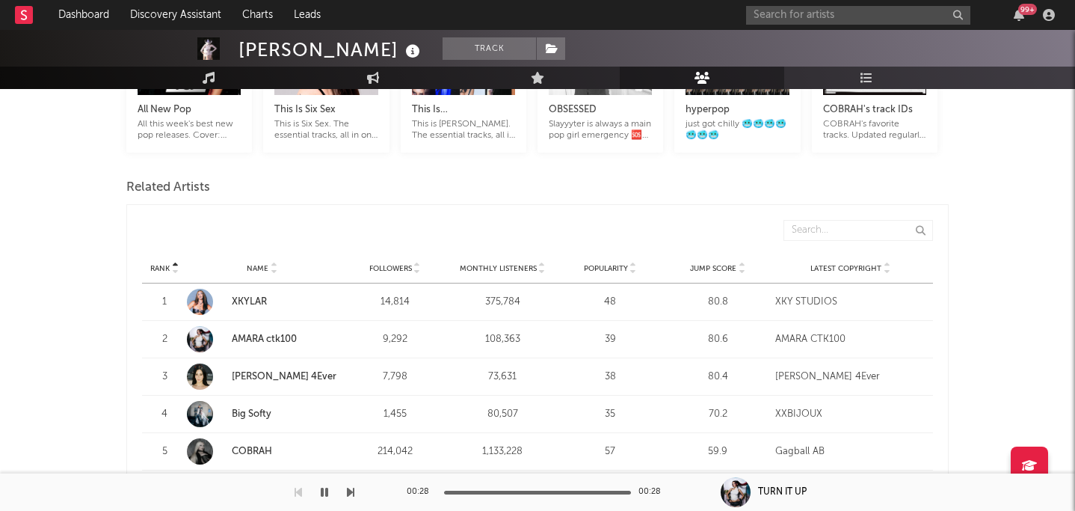
click at [520, 264] on span "Monthly Listeners" at bounding box center [498, 268] width 77 height 9
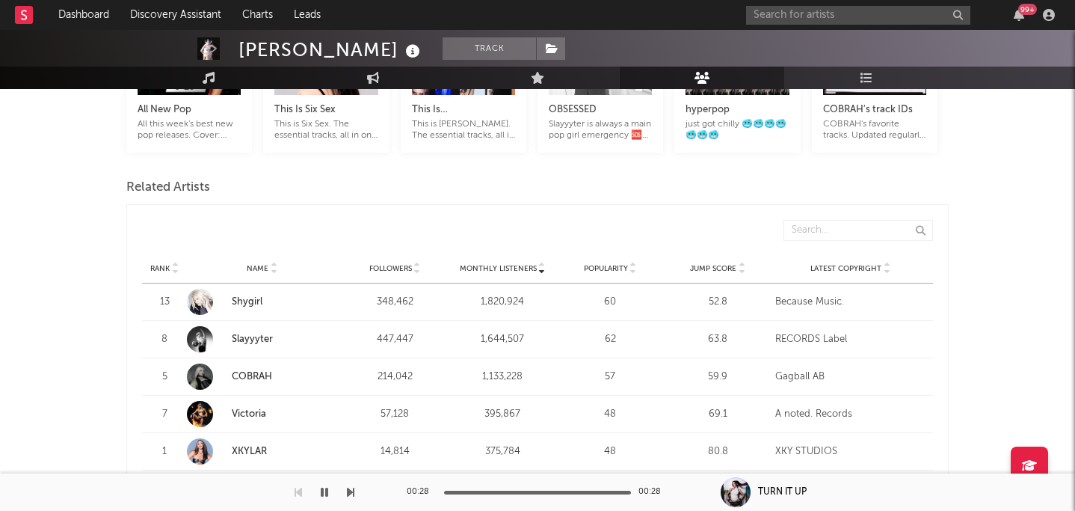
click at [520, 264] on span "Monthly Listeners" at bounding box center [498, 268] width 77 height 9
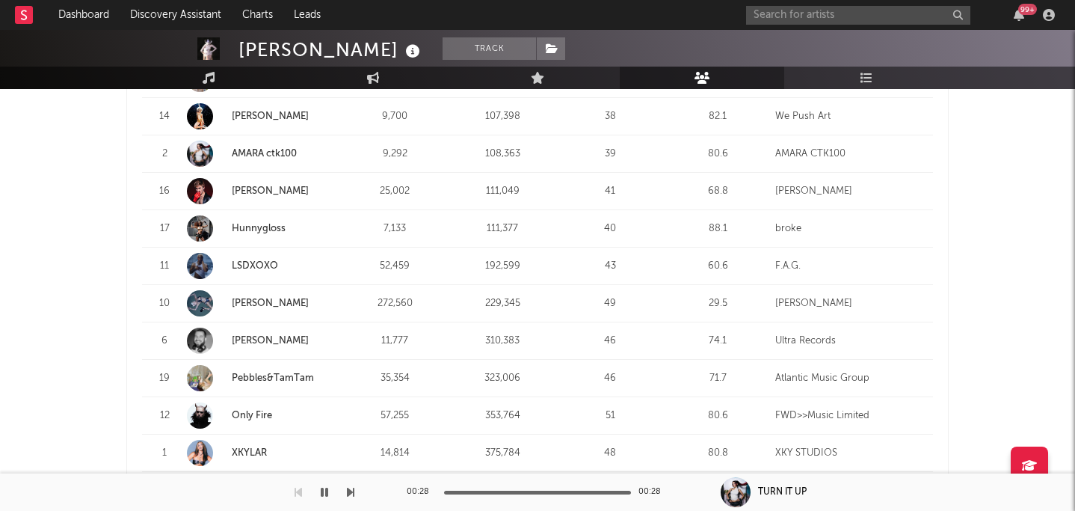
scroll to position [876, 0]
click at [287, 298] on link "[PERSON_NAME]" at bounding box center [270, 303] width 77 height 10
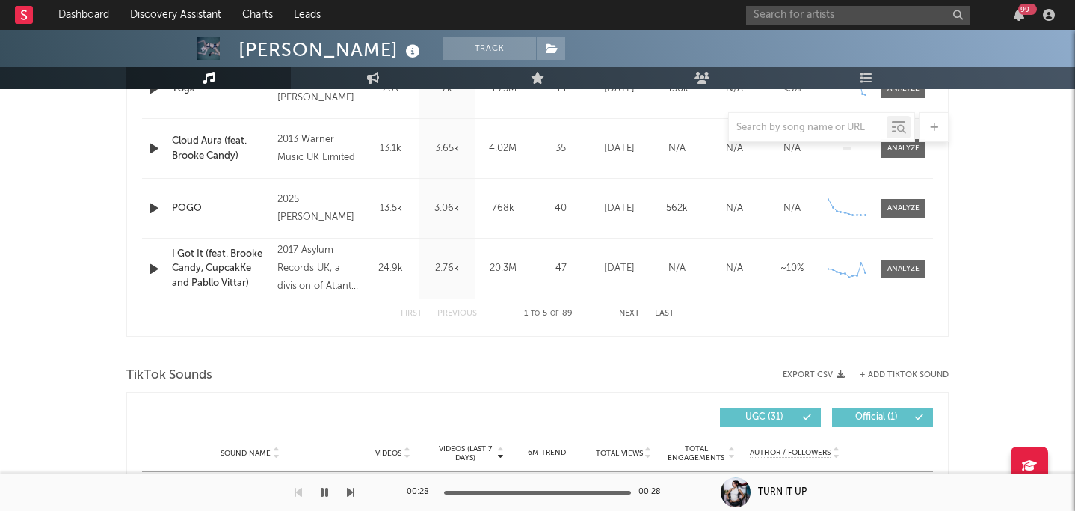
select select "6m"
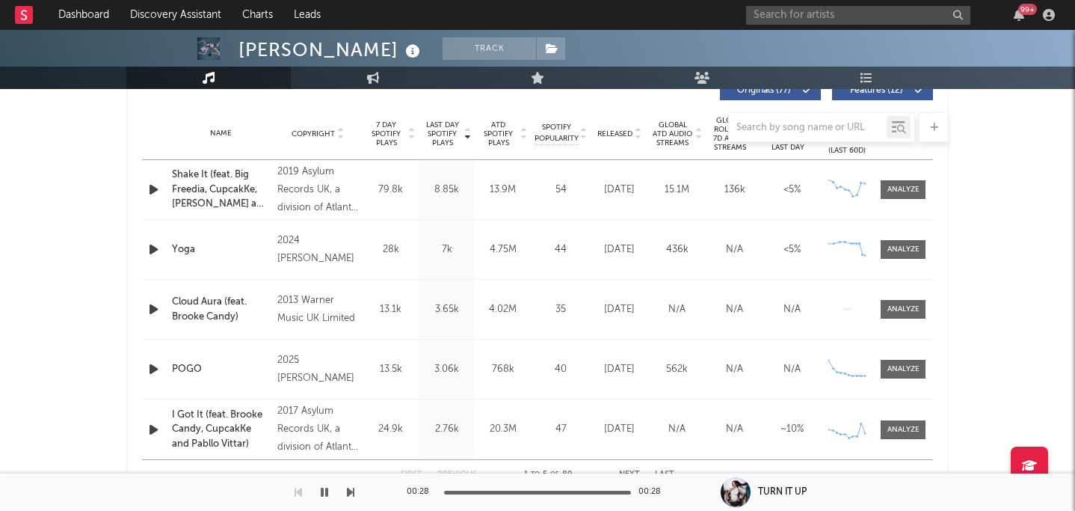
scroll to position [582, 0]
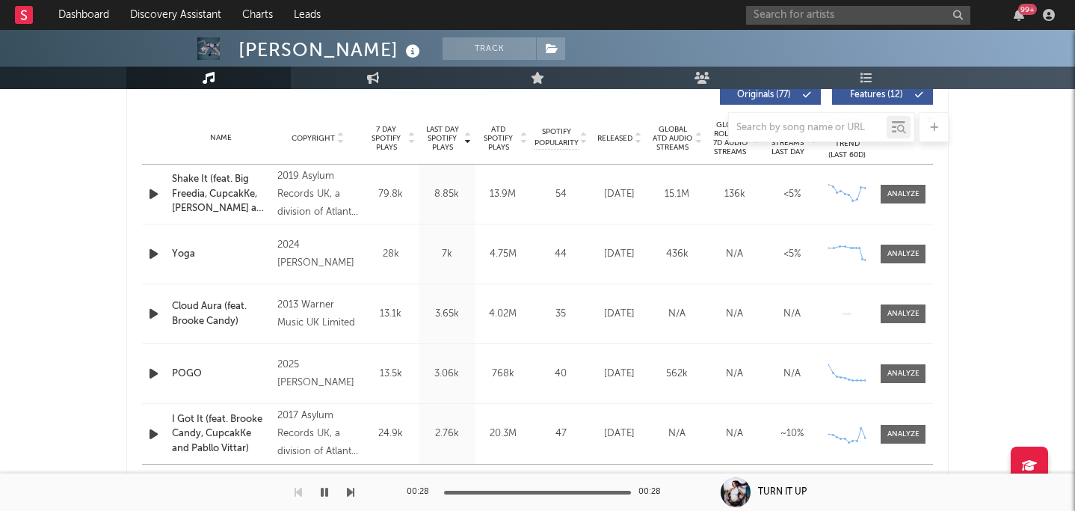
click at [159, 373] on icon "button" at bounding box center [154, 373] width 16 height 19
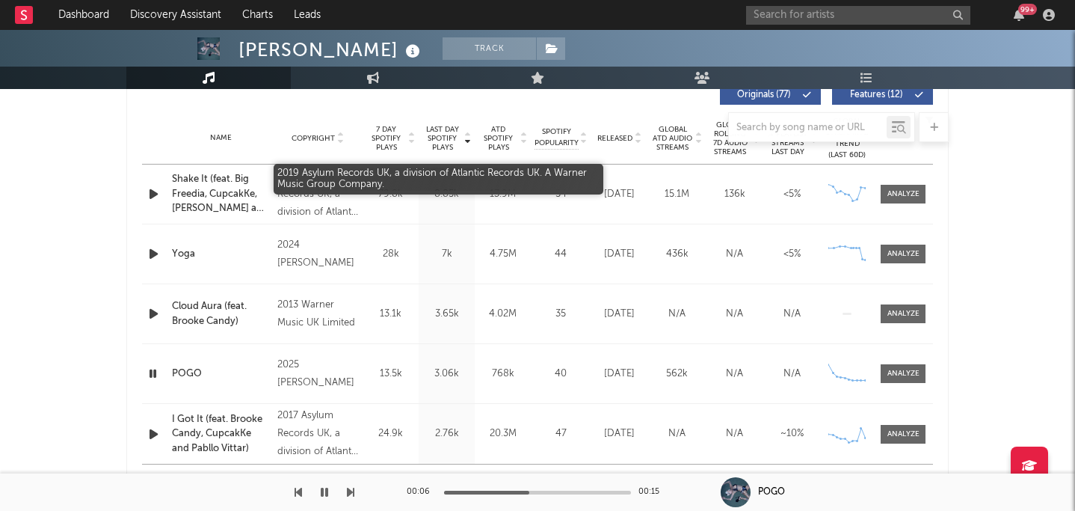
click at [322, 194] on div "2019 Asylum Records UK, a division of Atlantic Records UK. A Warner Music Group…" at bounding box center [317, 194] width 81 height 54
click at [326, 202] on div "2019 Asylum Records UK, a division of Atlantic Records UK. A Warner Music Group…" at bounding box center [317, 194] width 81 height 54
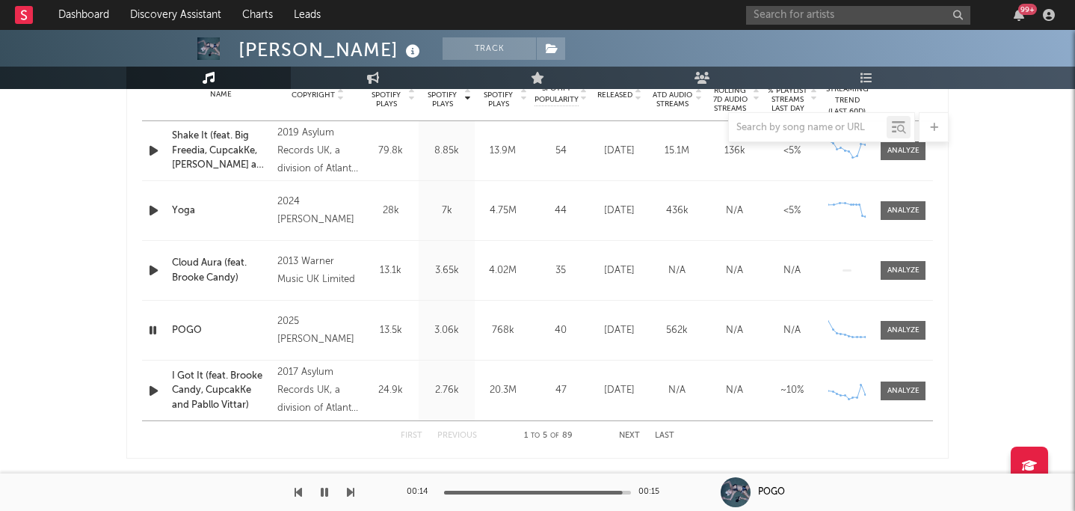
scroll to position [595, 0]
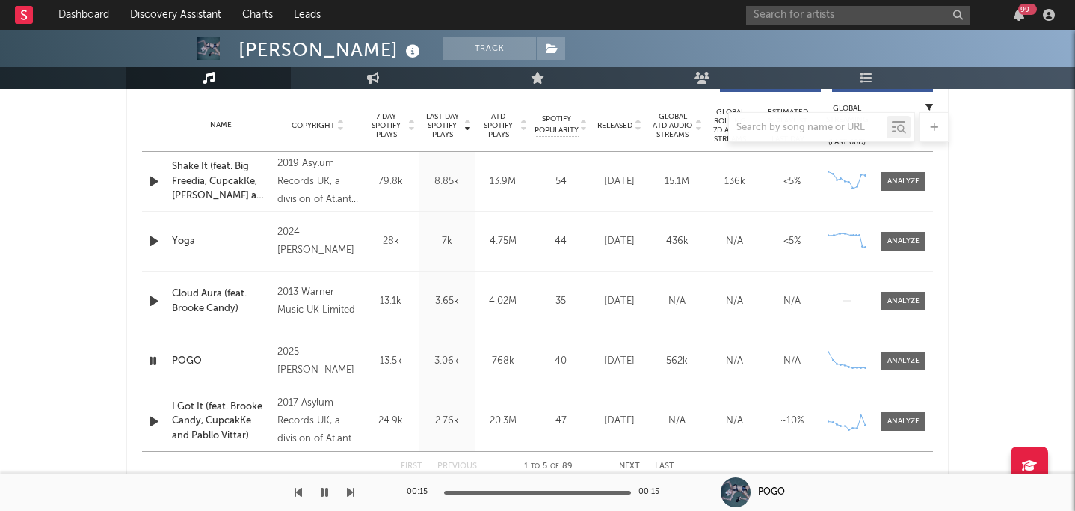
click at [553, 463] on button "Next" at bounding box center [629, 466] width 21 height 8
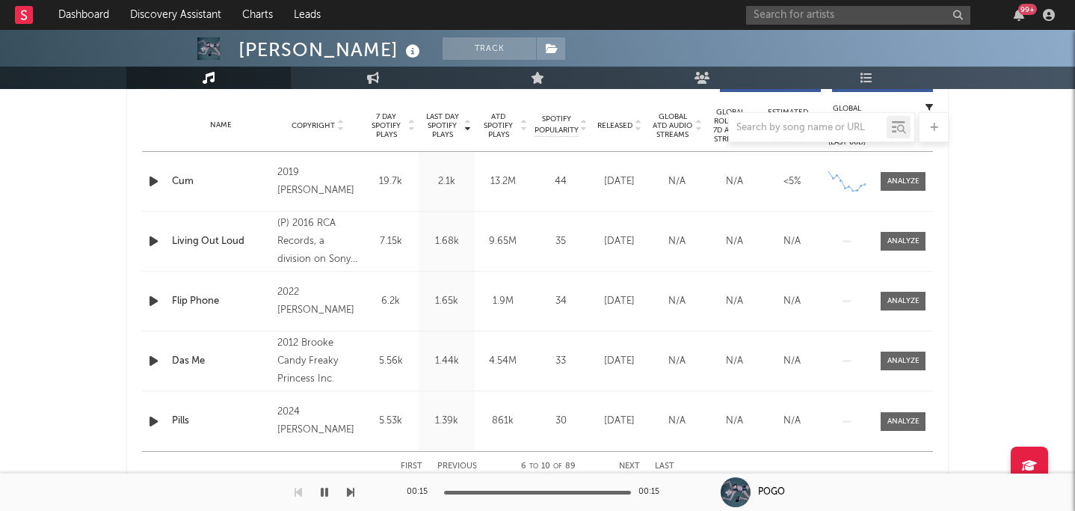
click at [553, 463] on button "Next" at bounding box center [629, 466] width 21 height 8
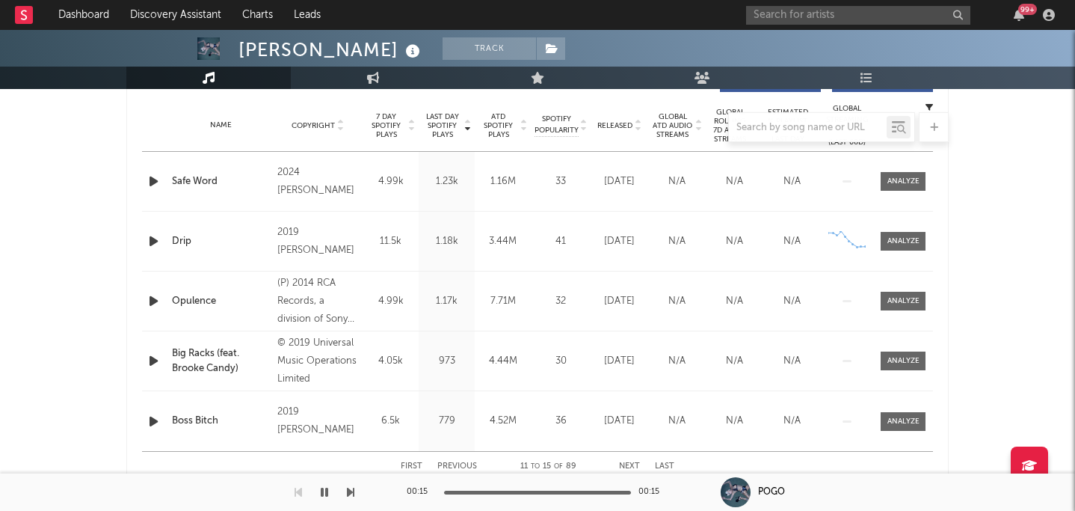
click at [553, 463] on button "Next" at bounding box center [629, 466] width 21 height 8
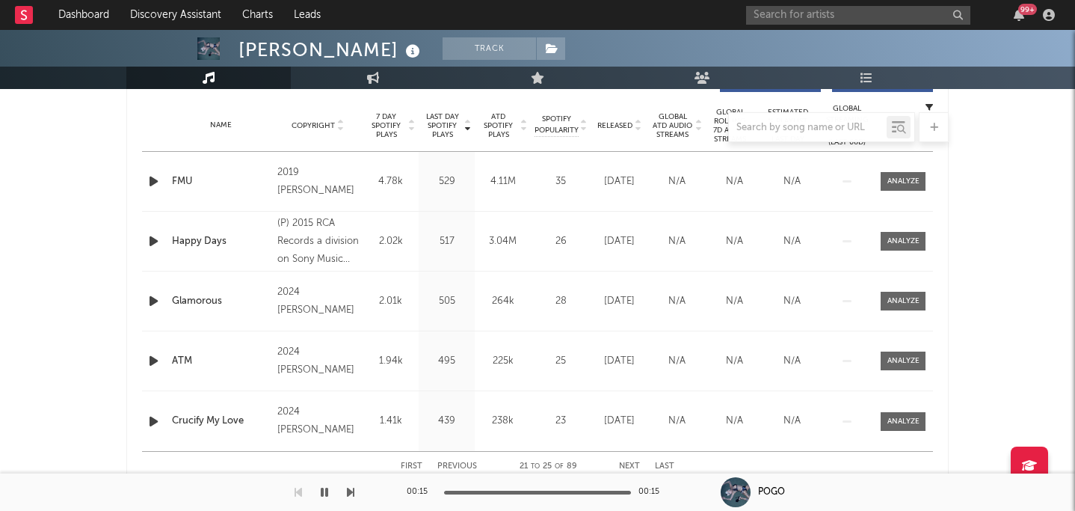
click at [553, 463] on button "Next" at bounding box center [629, 466] width 21 height 8
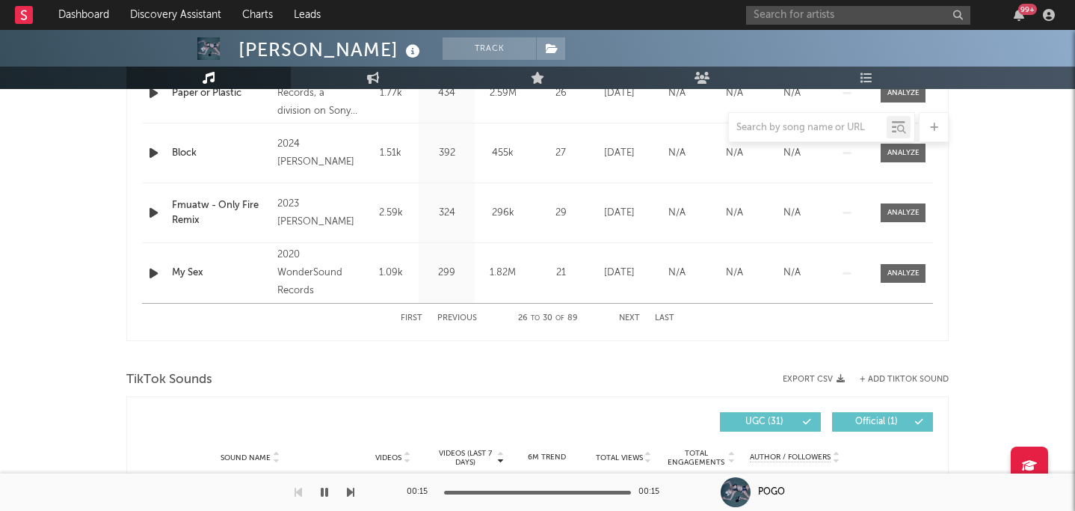
scroll to position [765, 0]
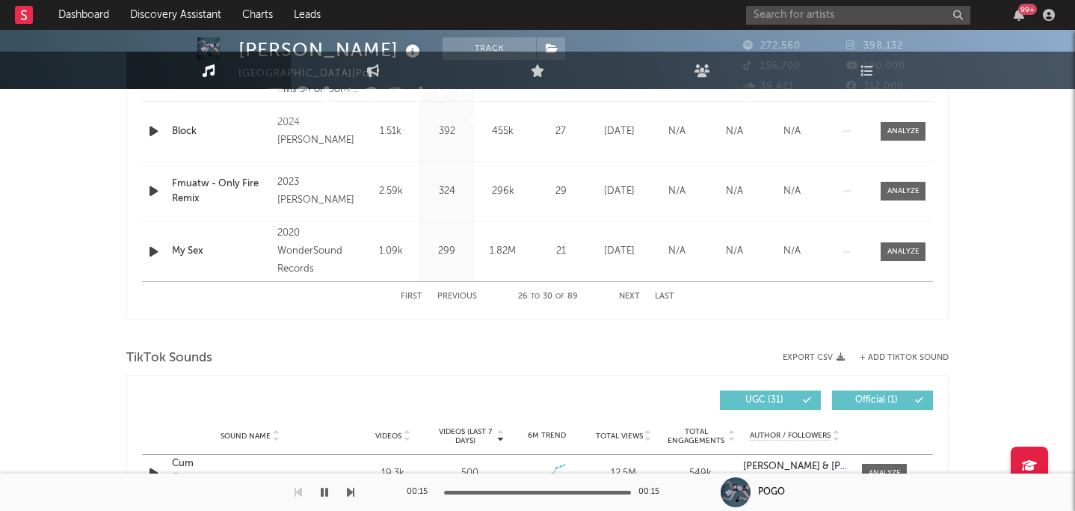
scroll to position [9, 0]
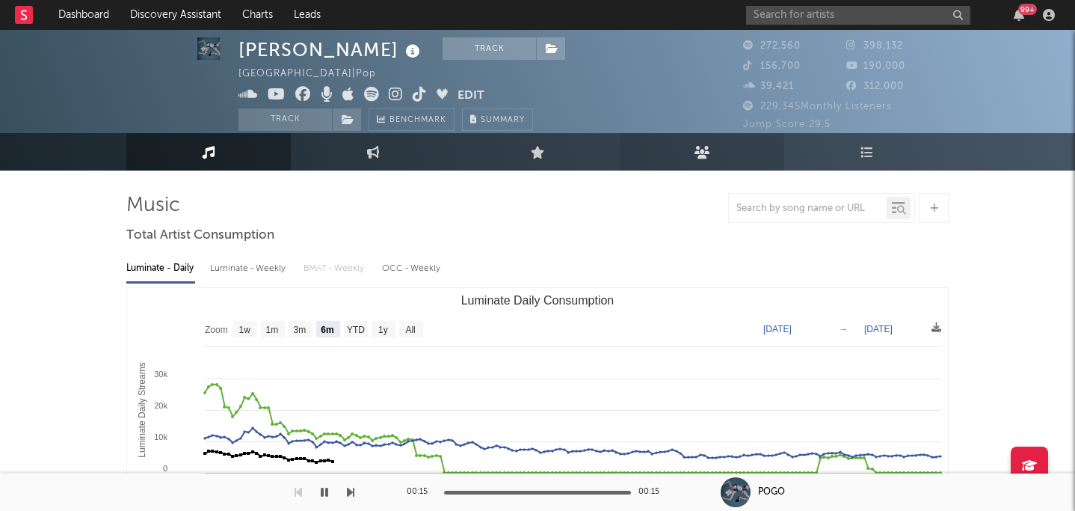
click at [553, 146] on link "Audience" at bounding box center [702, 151] width 164 height 37
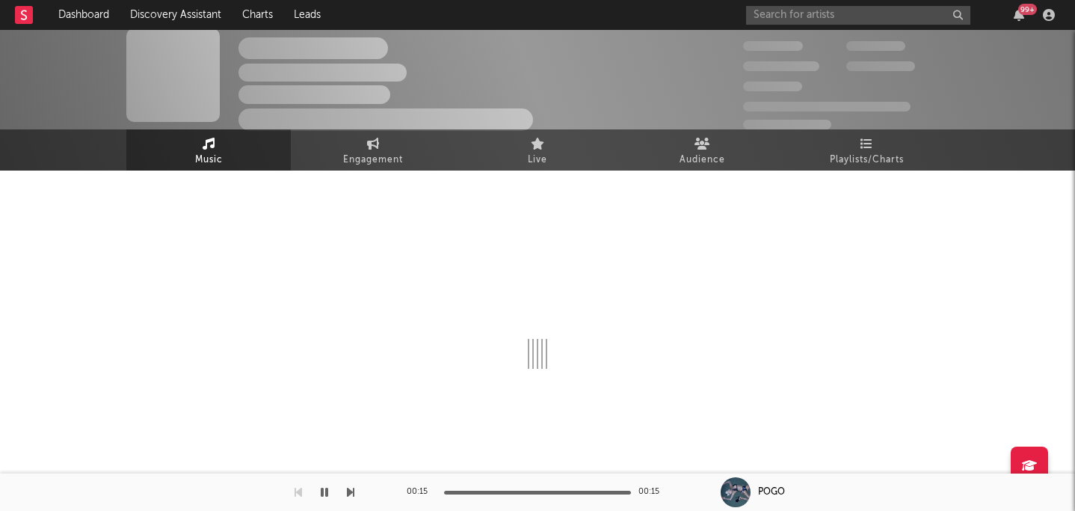
select select "6m"
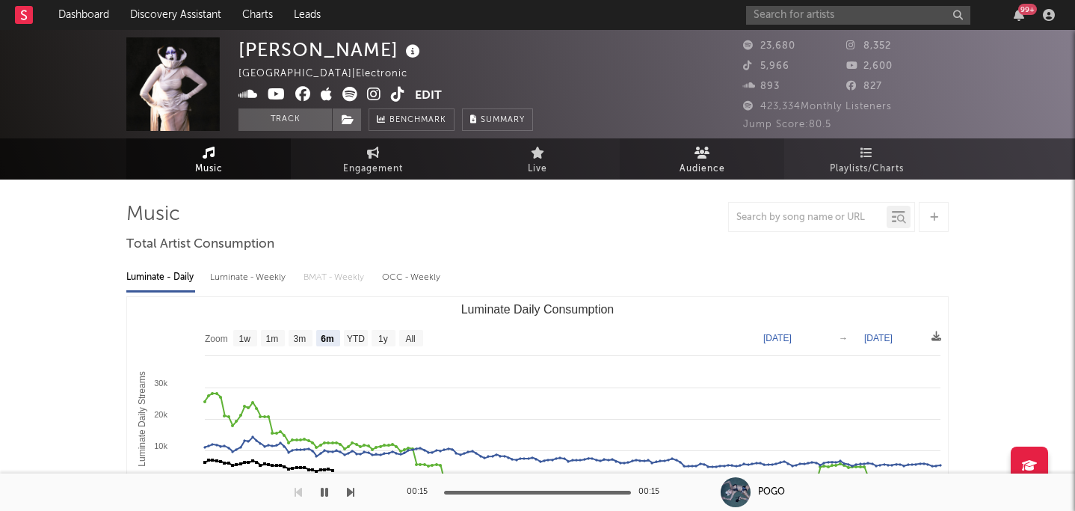
click at [553, 162] on span "Audience" at bounding box center [703, 169] width 46 height 18
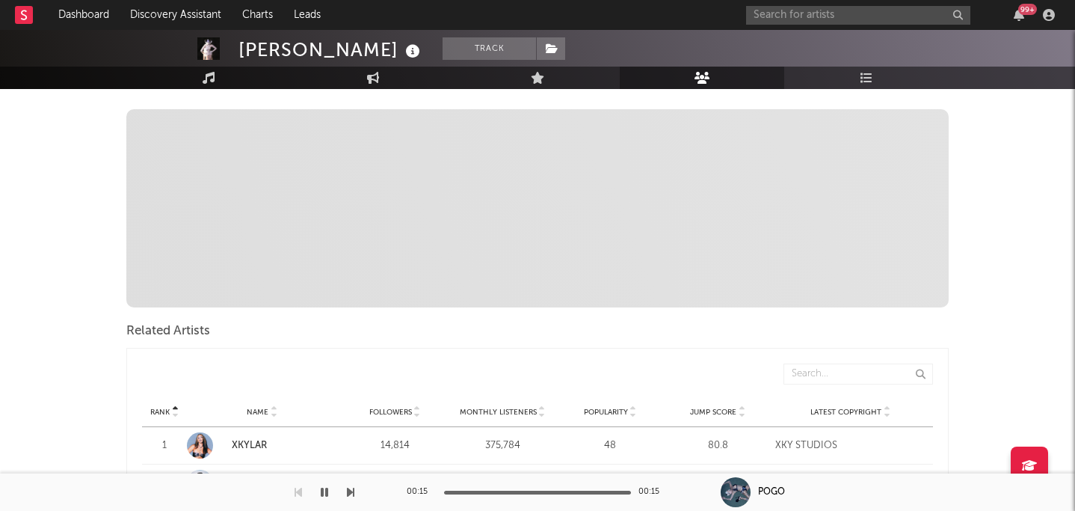
scroll to position [307, 0]
click at [511, 411] on span "Monthly Listeners" at bounding box center [498, 415] width 77 height 9
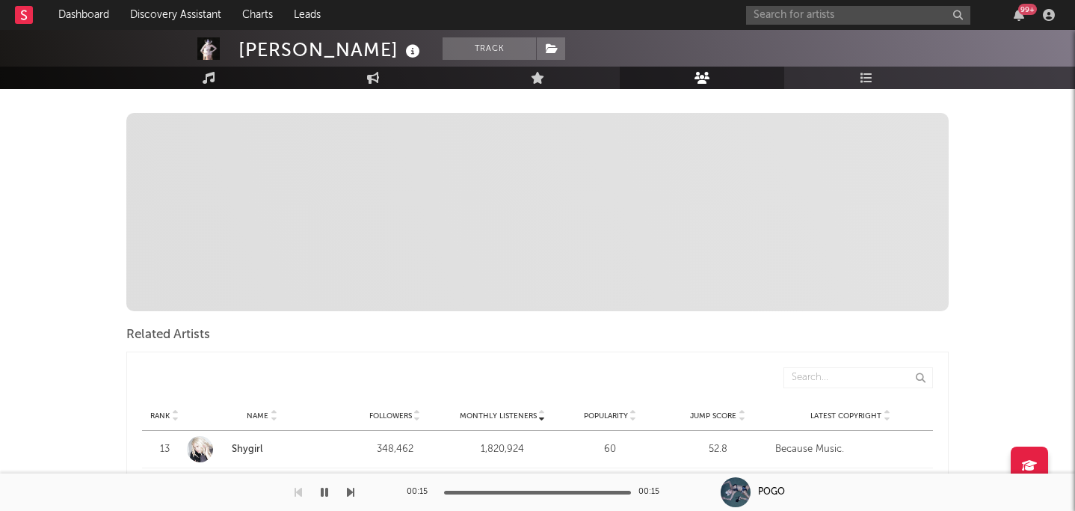
click at [511, 411] on span "Monthly Listeners" at bounding box center [498, 415] width 77 height 9
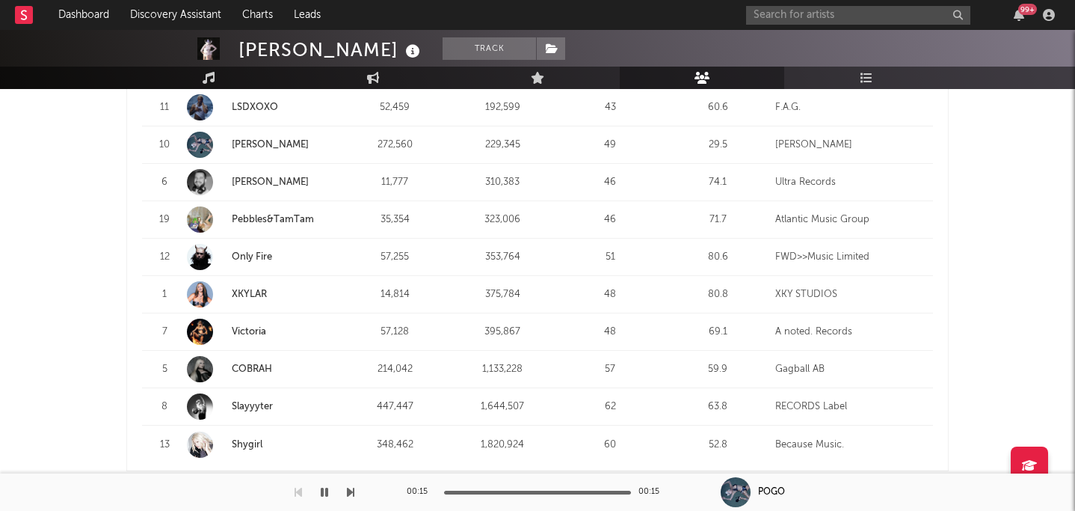
scroll to position [1036, 0]
click at [255, 287] on link "XKYLAR" at bounding box center [249, 292] width 35 height 10
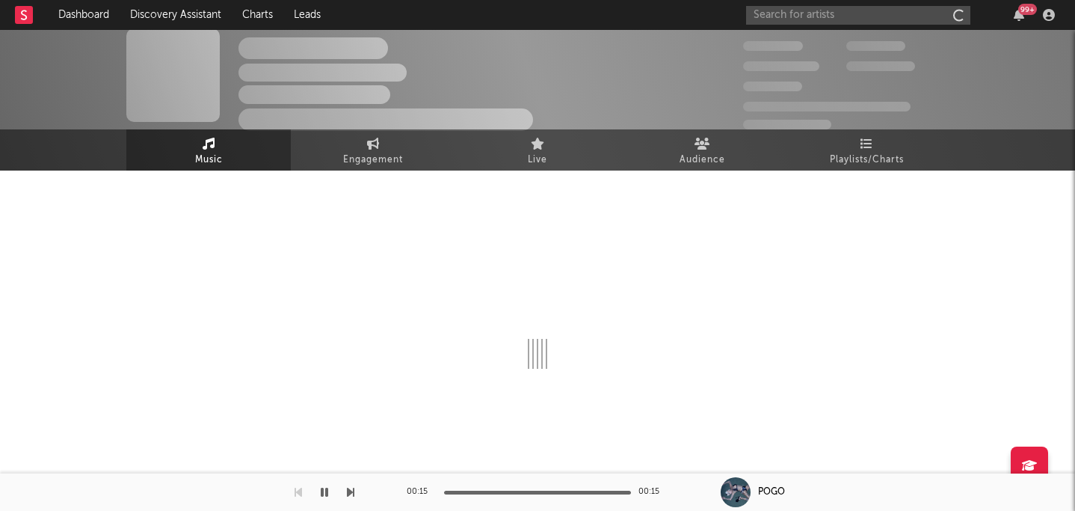
scroll to position [9, 0]
select select "6m"
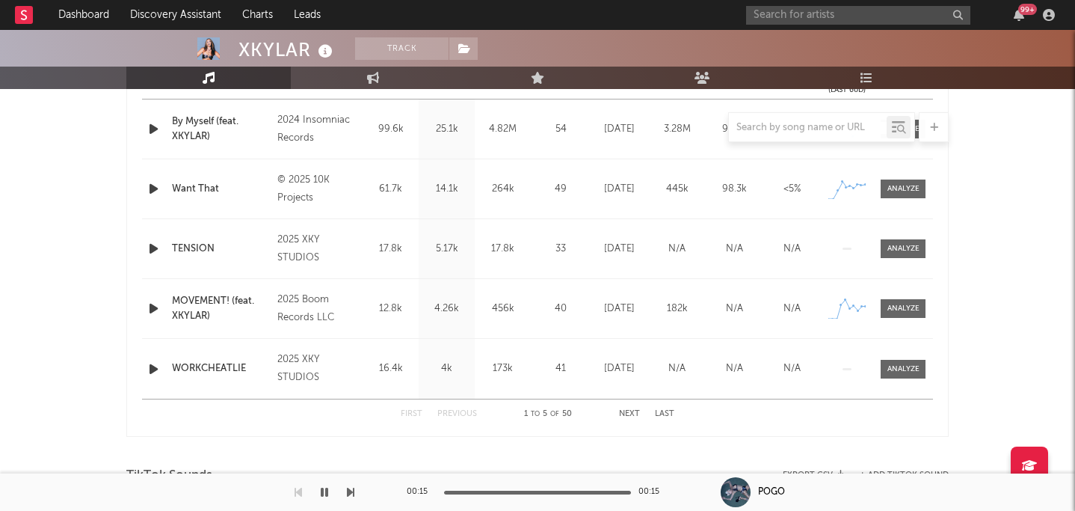
scroll to position [615, 0]
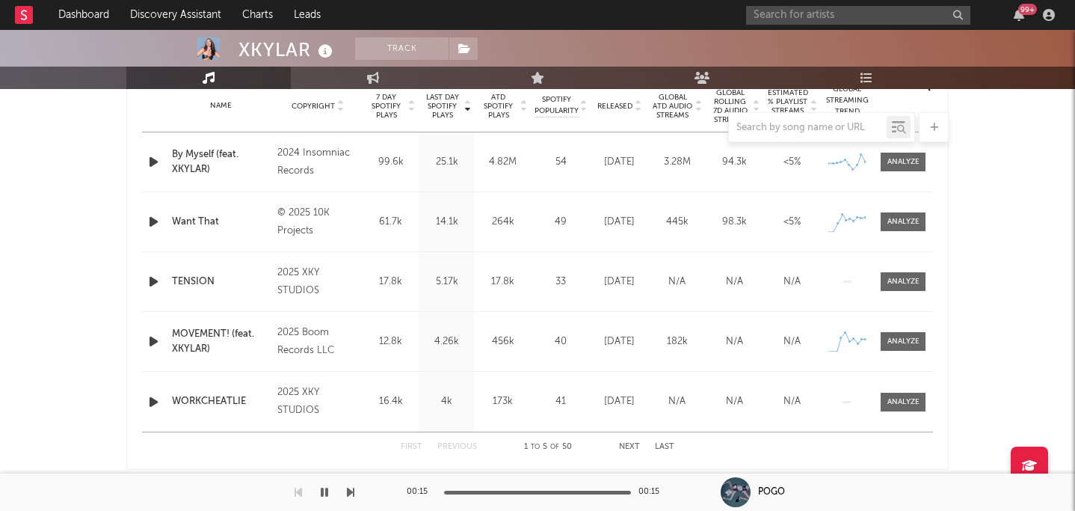
click at [156, 278] on icon "button" at bounding box center [154, 281] width 16 height 19
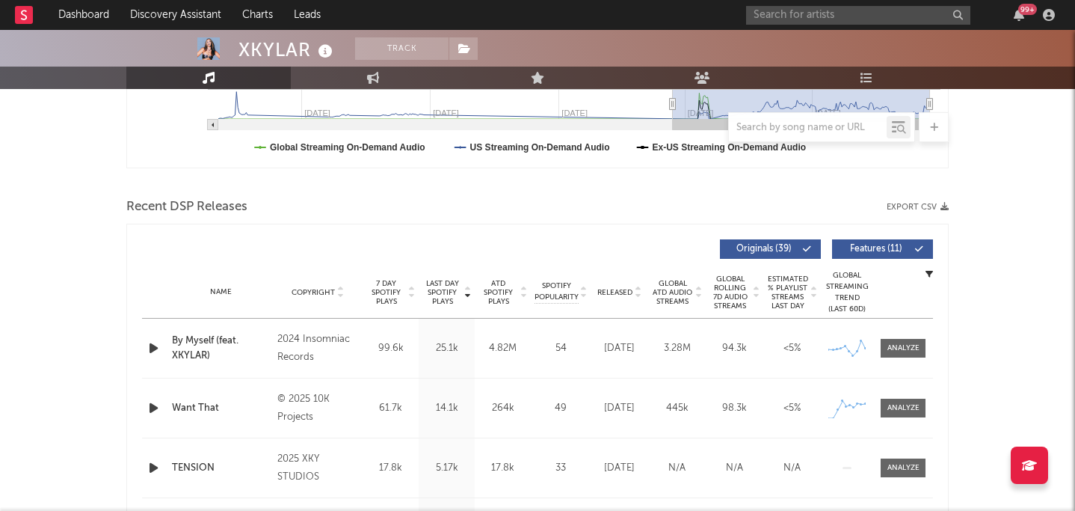
scroll to position [0, 0]
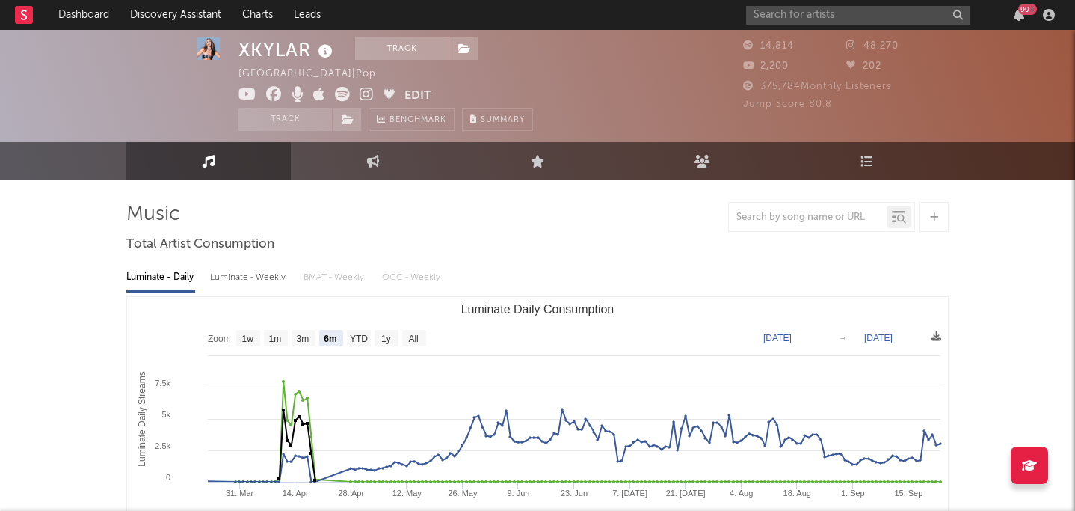
scroll to position [9, 0]
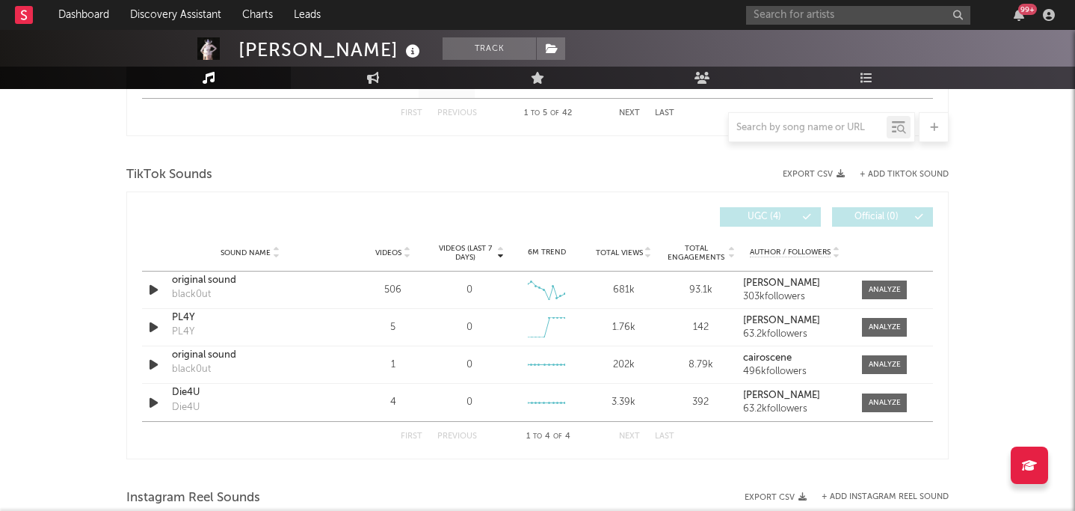
select select "6m"
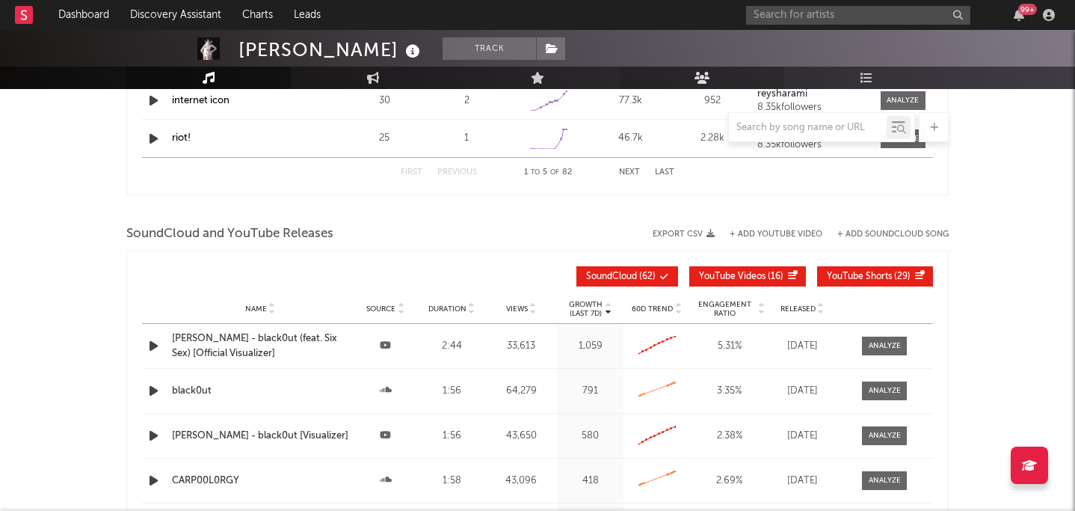
click at [553, 76] on link "Audience" at bounding box center [702, 78] width 164 height 22
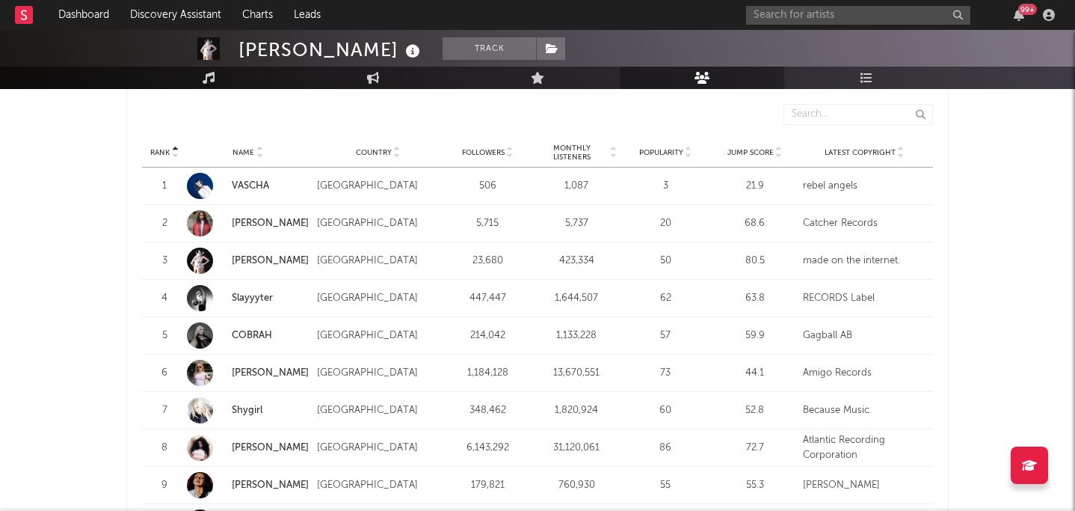
scroll to position [1397, 0]
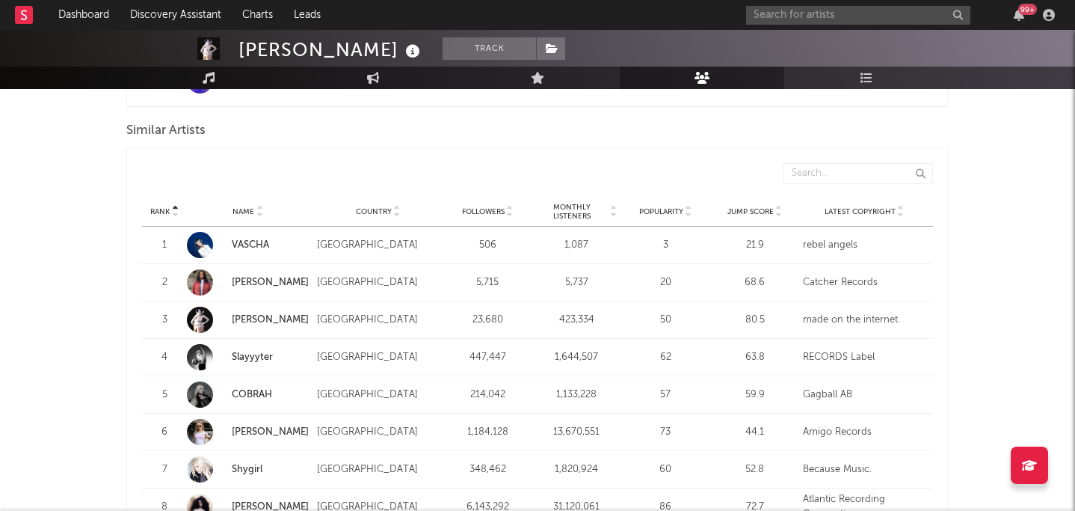
click at [553, 203] on span "Monthly Listeners" at bounding box center [572, 212] width 73 height 18
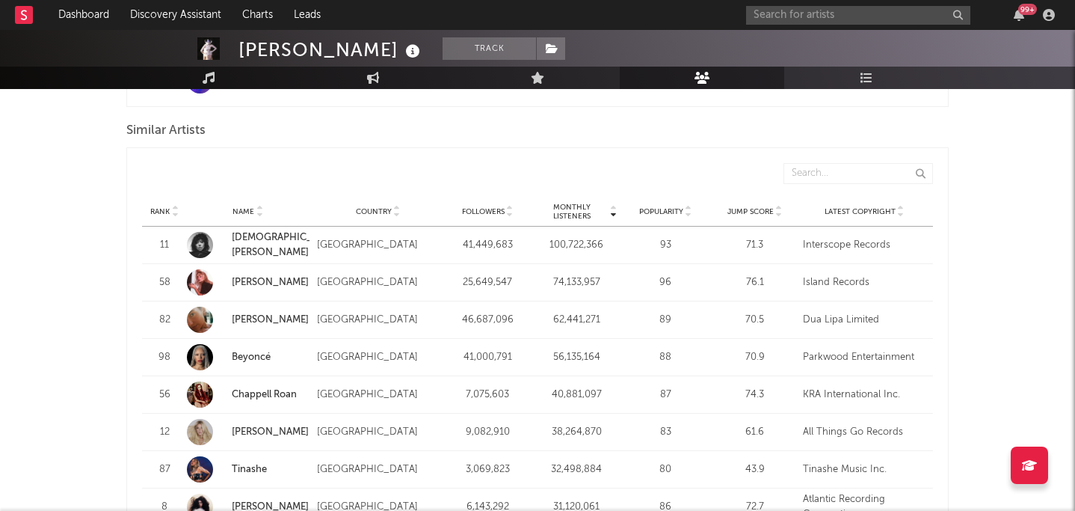
click at [553, 203] on span "Monthly Listeners" at bounding box center [572, 212] width 73 height 18
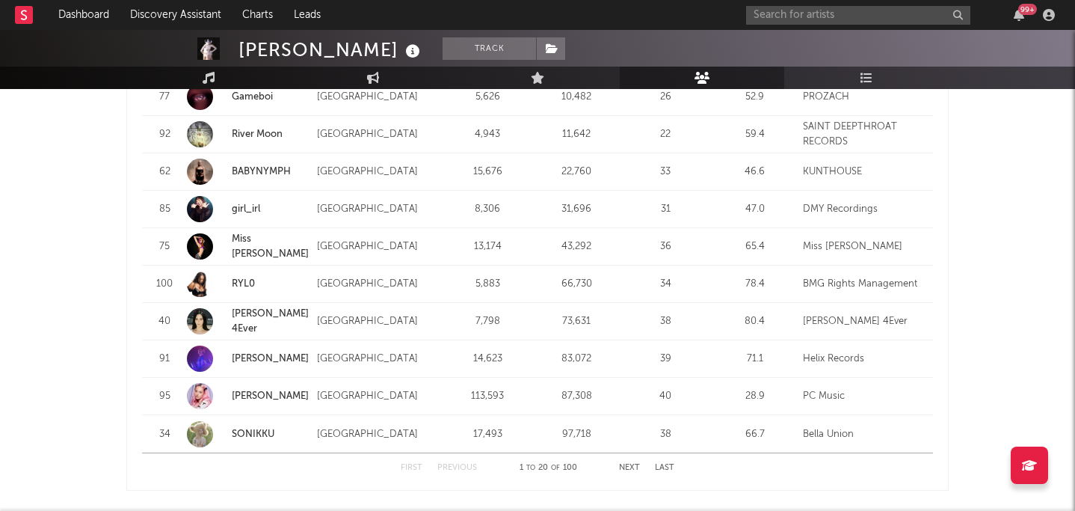
scroll to position [1923, 0]
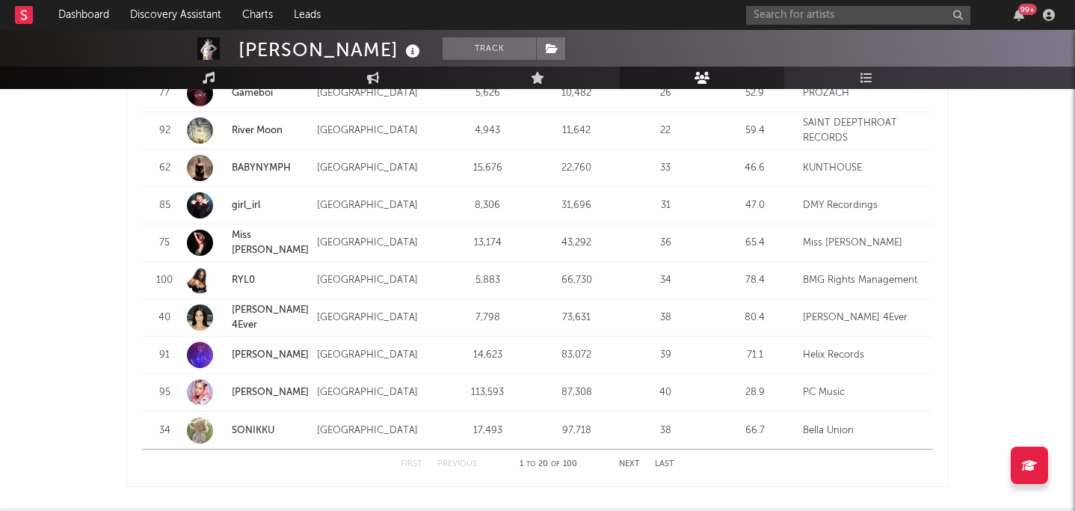
click at [553, 460] on button "Next" at bounding box center [629, 464] width 21 height 8
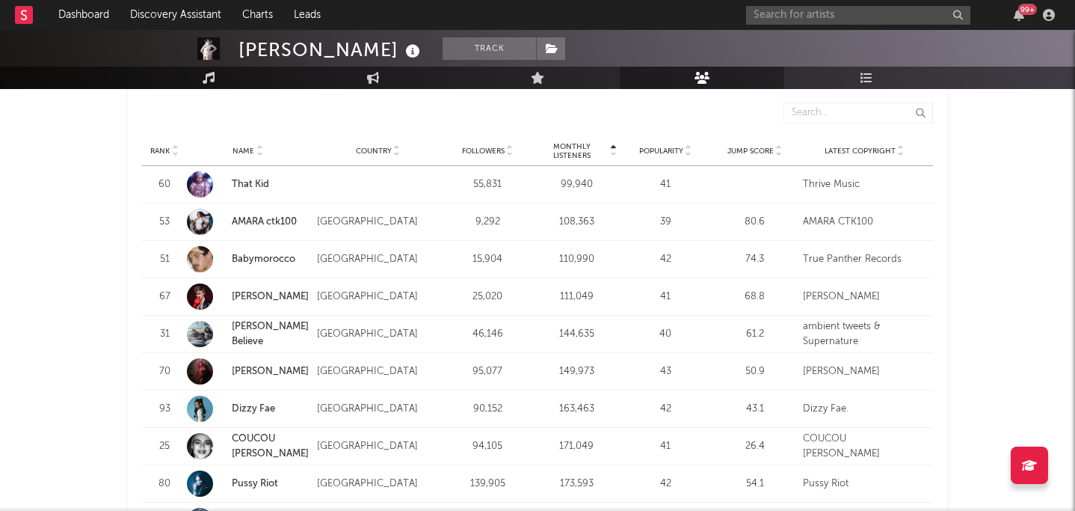
scroll to position [1494, 0]
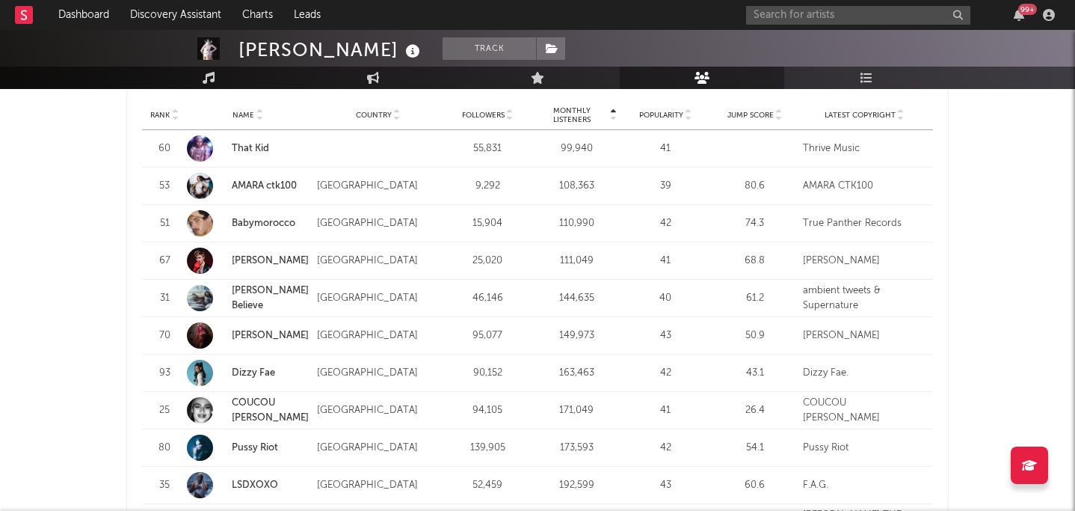
click at [265, 398] on link "COUCOU [PERSON_NAME]" at bounding box center [270, 410] width 77 height 25
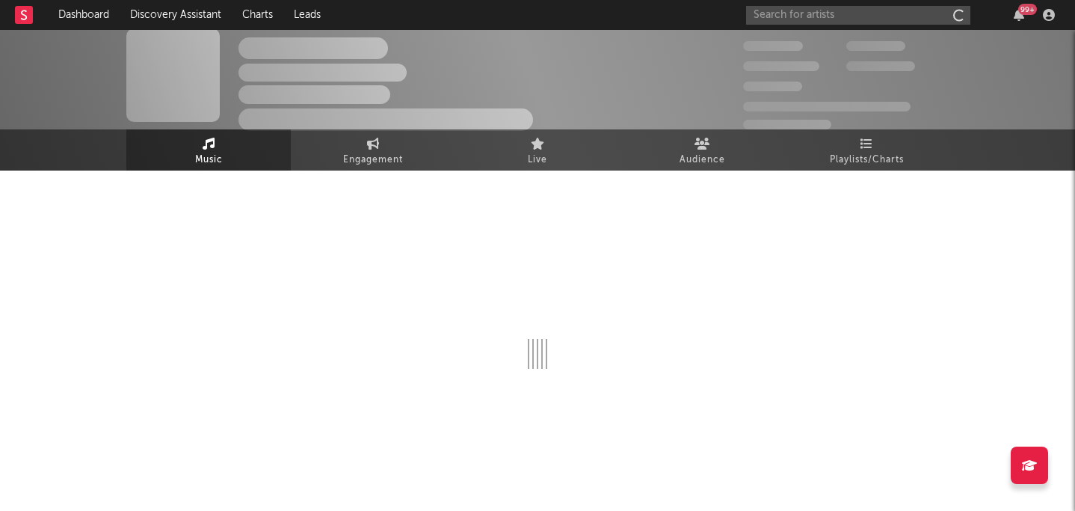
scroll to position [9, 0]
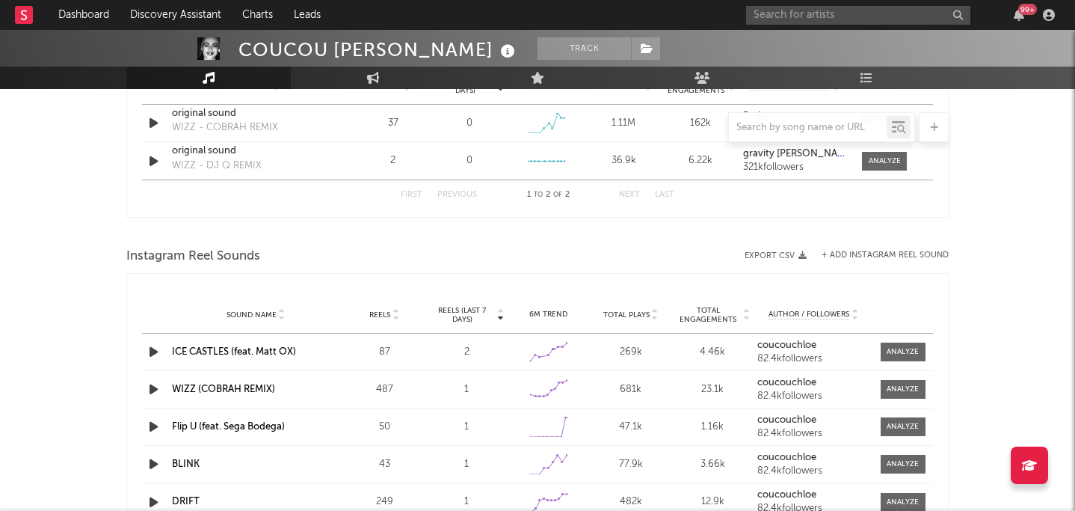
select select "6m"
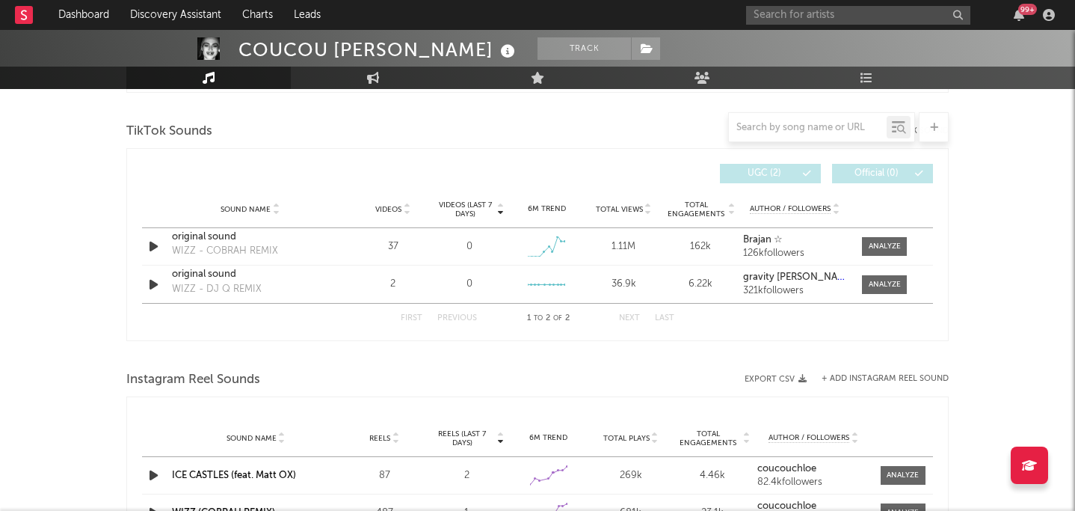
select select "6m"
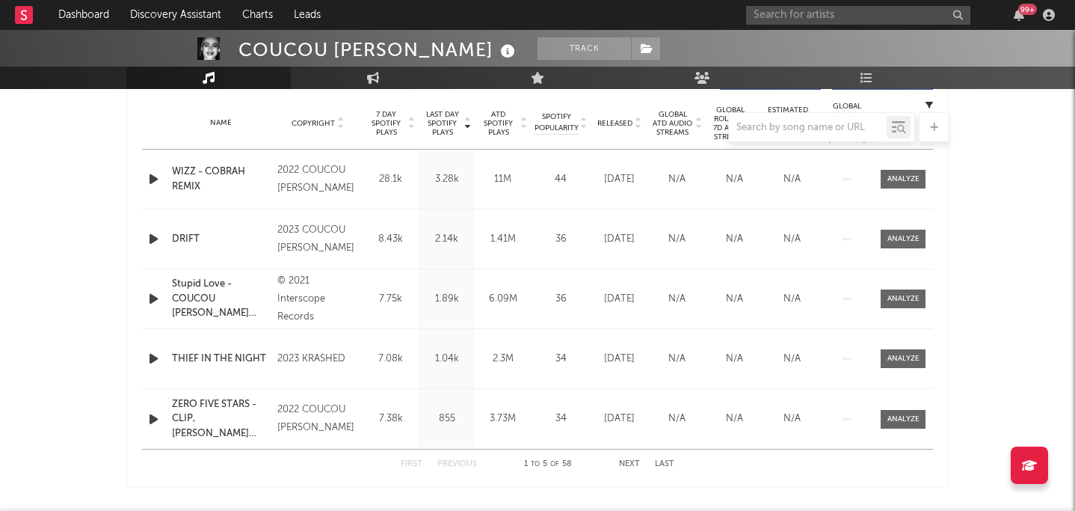
scroll to position [598, 0]
click at [553, 120] on div at bounding box center [537, 127] width 822 height 30
click at [553, 455] on div "First Previous 1 to 5 of 58 Next Last" at bounding box center [538, 463] width 274 height 29
click at [553, 458] on div "First Previous 1 to 5 of 58 Next Last" at bounding box center [538, 463] width 274 height 29
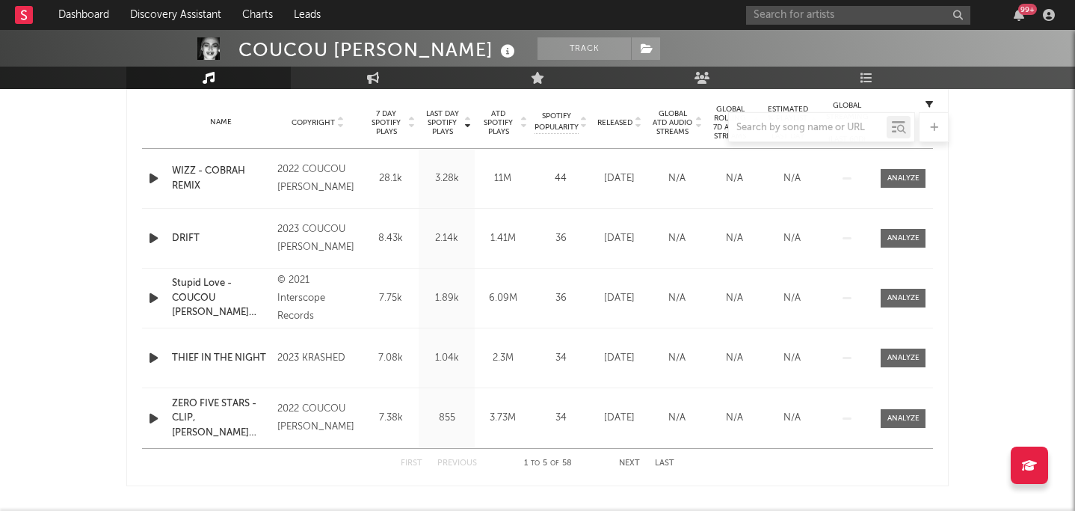
click at [553, 458] on div "First Previous 1 to 5 of 58 Next Last" at bounding box center [538, 463] width 274 height 29
click at [553, 459] on button "Next" at bounding box center [629, 463] width 21 height 8
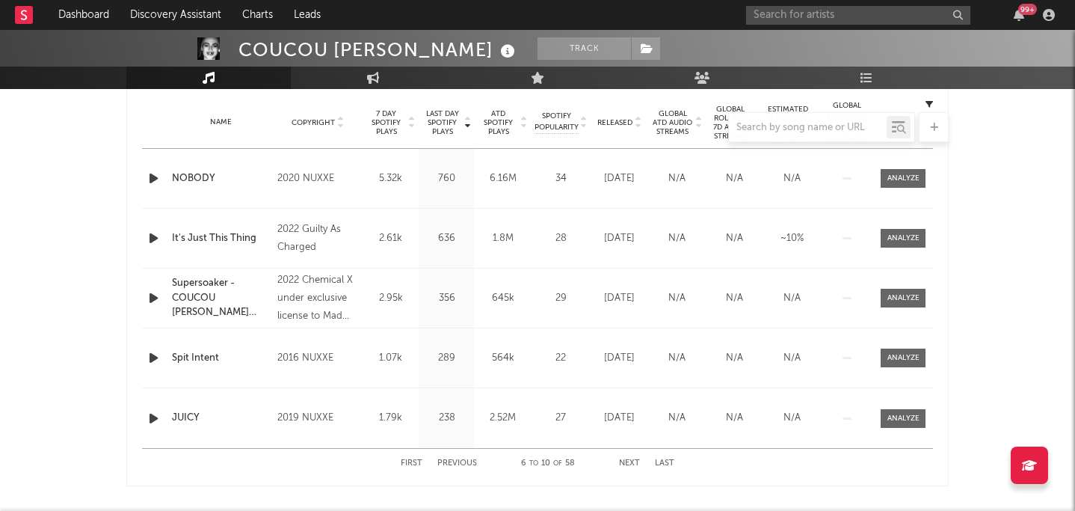
click at [553, 459] on button "Next" at bounding box center [629, 463] width 21 height 8
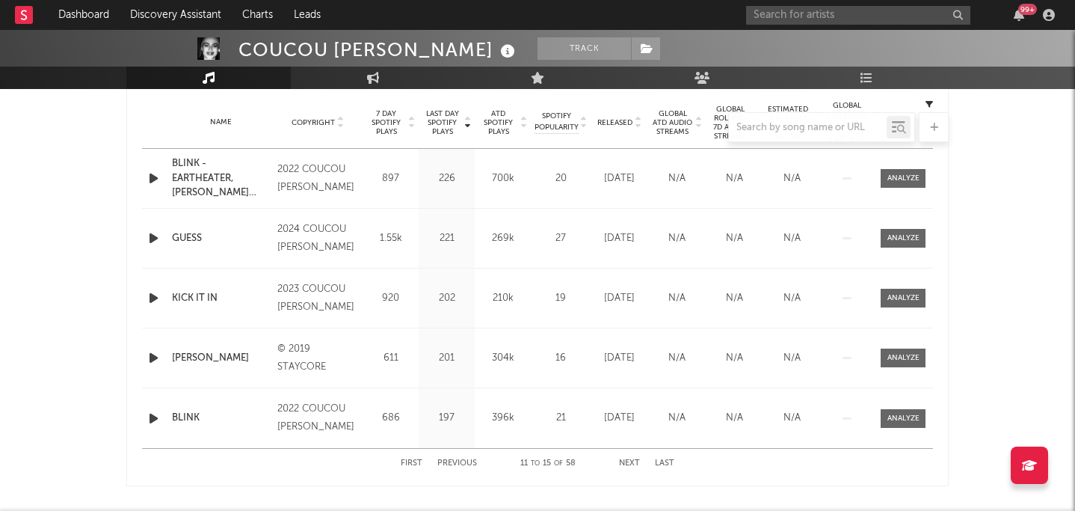
click at [553, 459] on button "Next" at bounding box center [629, 463] width 21 height 8
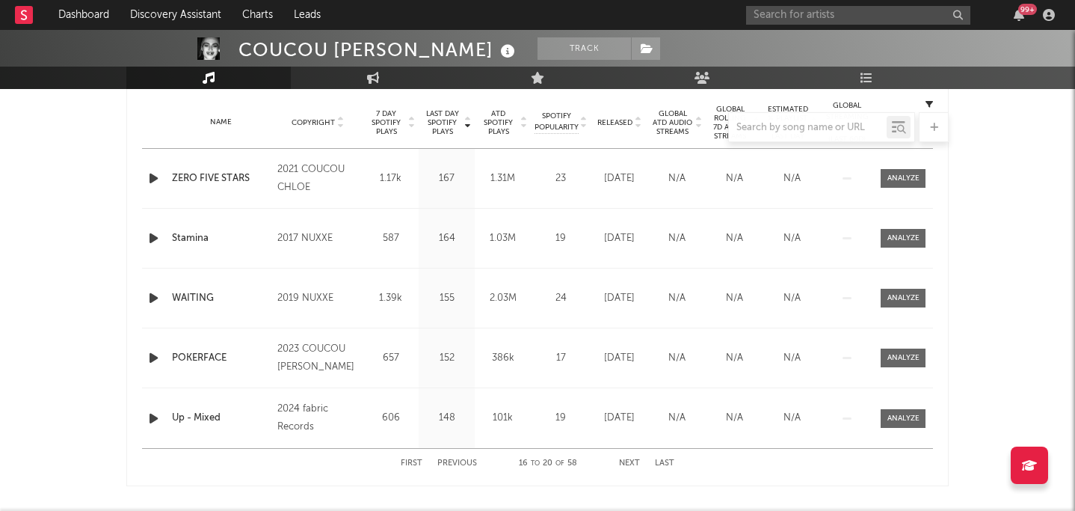
click at [553, 459] on button "Next" at bounding box center [629, 463] width 21 height 8
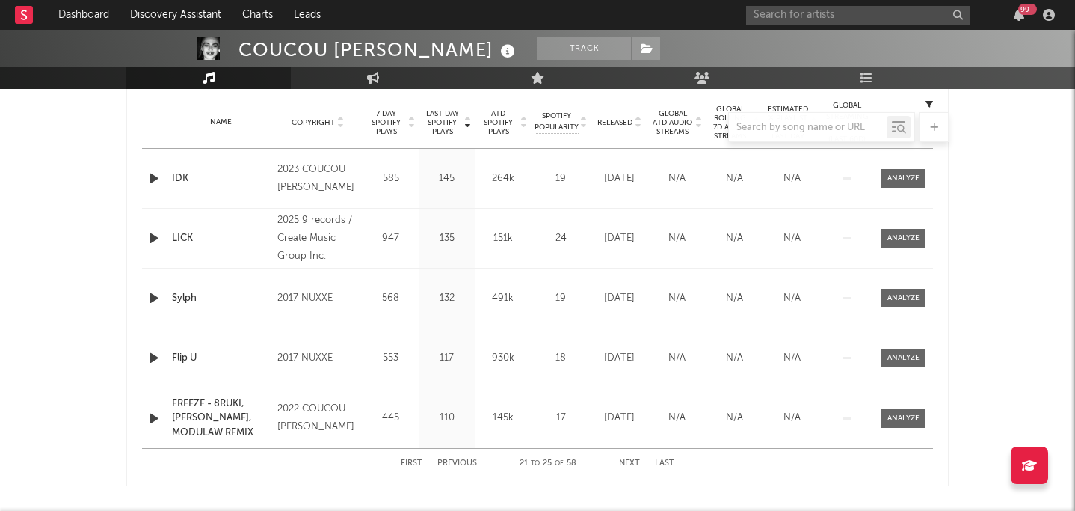
click at [553, 461] on button "Last" at bounding box center [664, 463] width 19 height 8
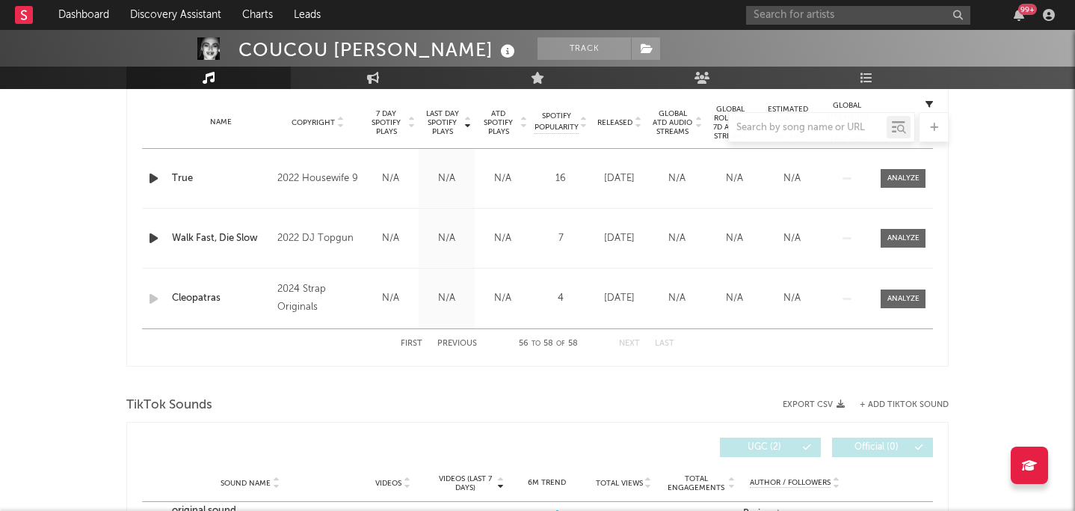
scroll to position [539, 0]
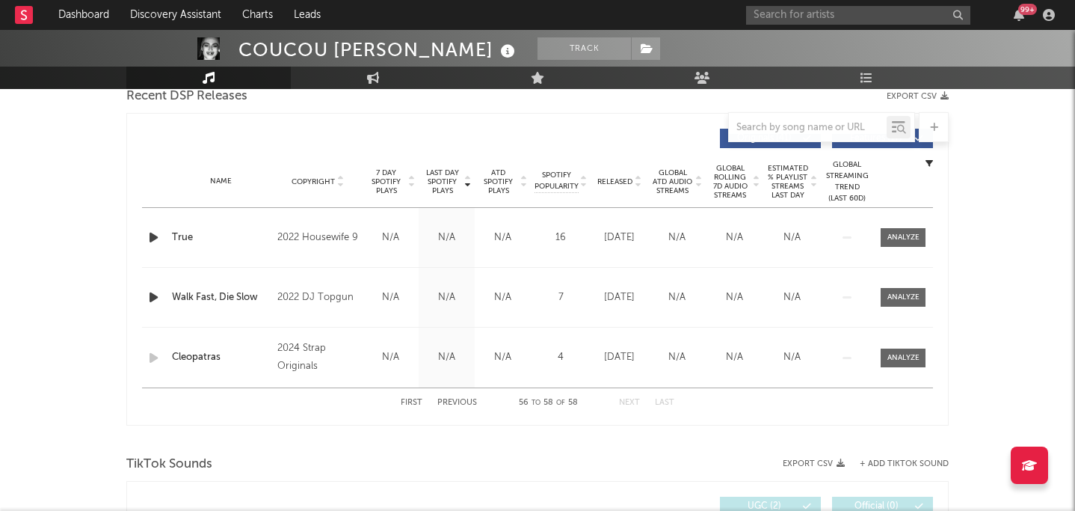
click at [553, 164] on div "Name Copyright Label Album Names Composer Names 7 Day Spotify Plays Last Day Sp…" at bounding box center [537, 182] width 791 height 52
click at [553, 180] on span "Released" at bounding box center [614, 181] width 35 height 9
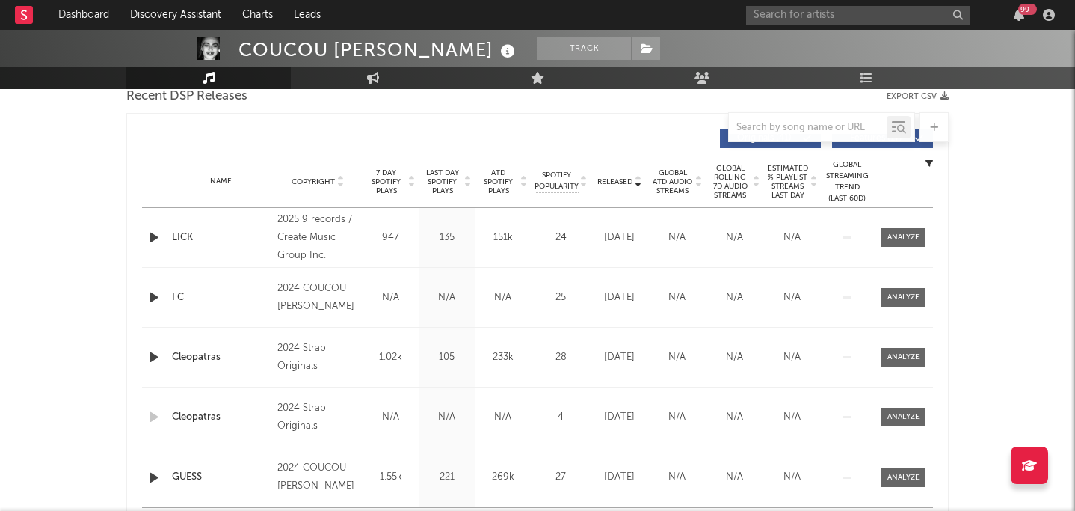
click at [553, 180] on span "Released" at bounding box center [614, 181] width 35 height 9
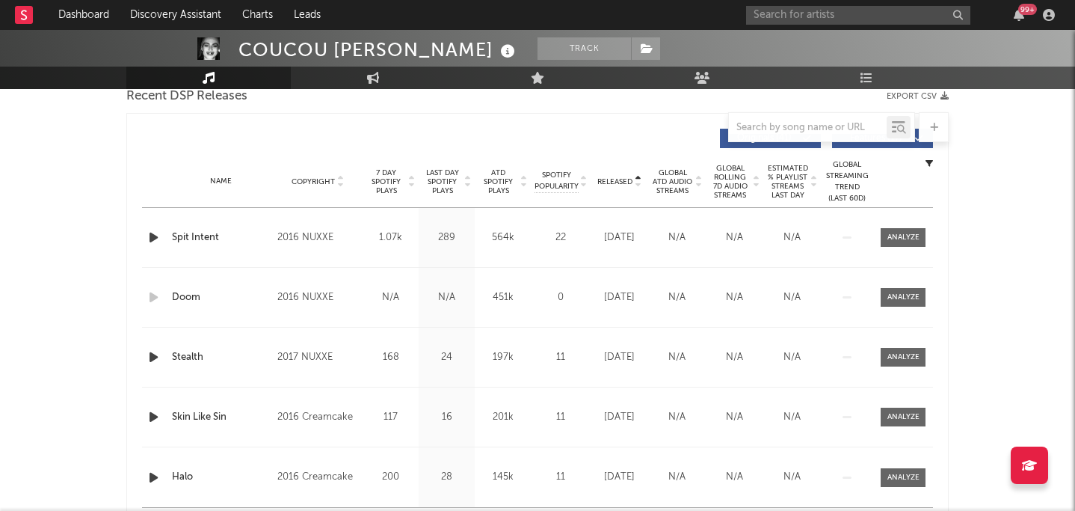
click at [553, 180] on span "Released" at bounding box center [614, 181] width 35 height 9
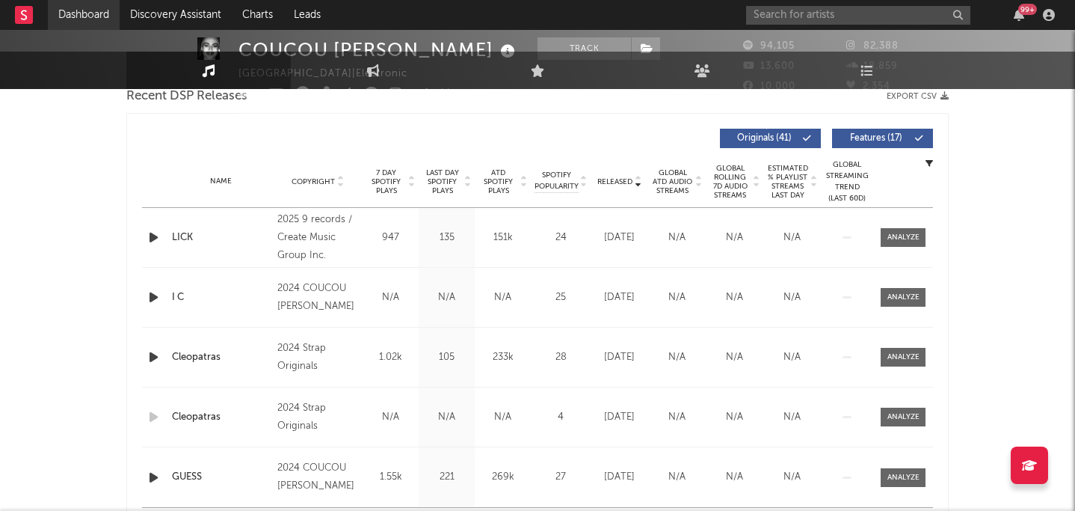
scroll to position [9, 0]
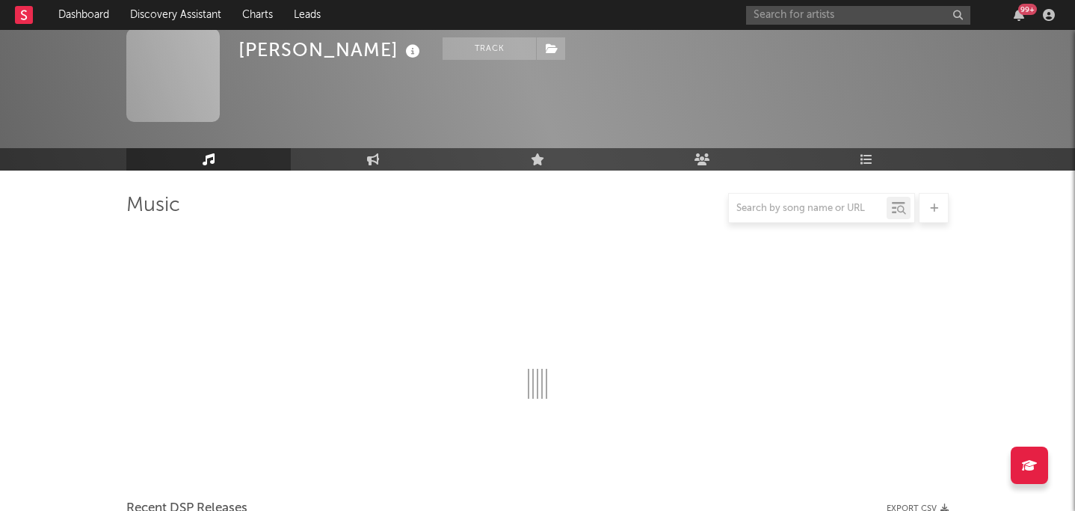
scroll to position [1494, 0]
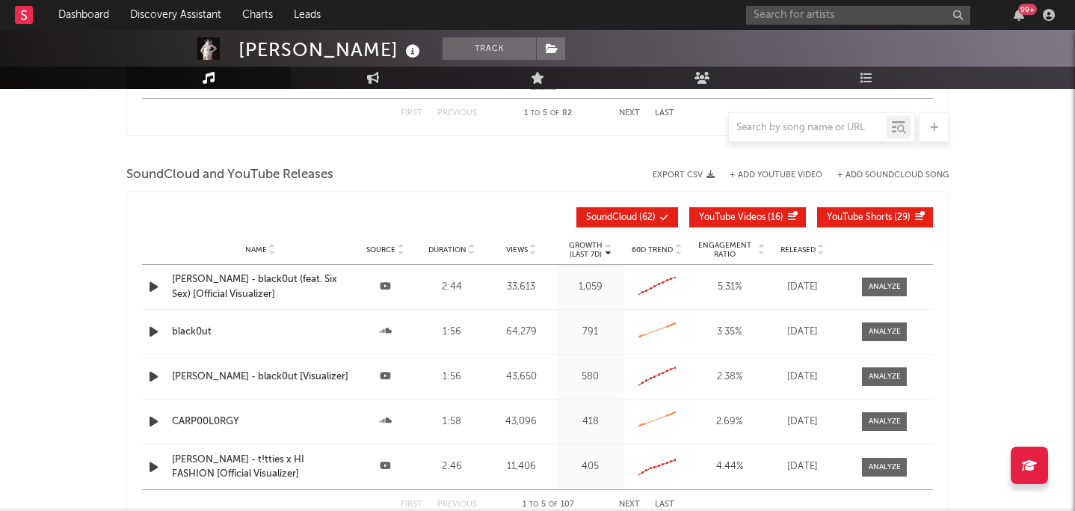
select select "6m"
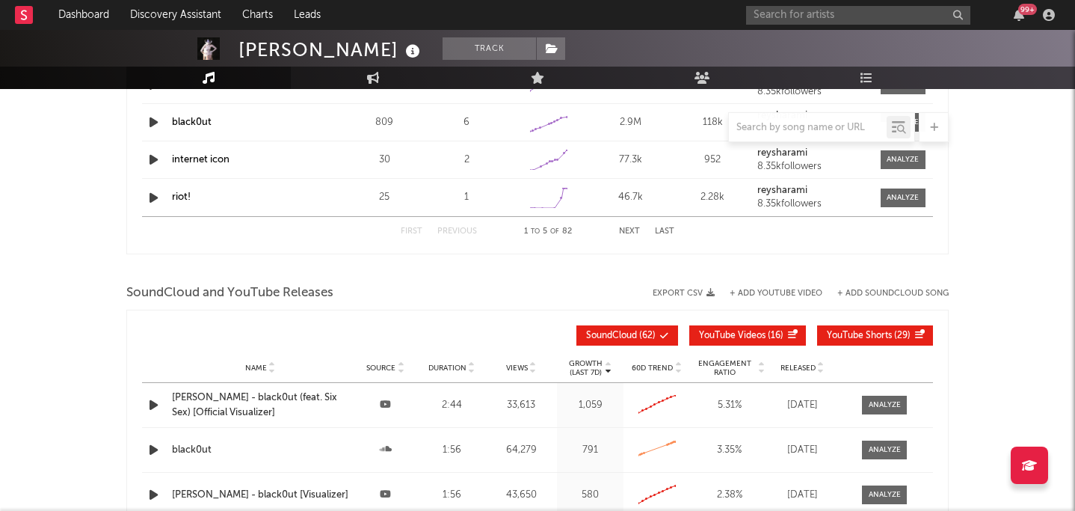
scroll to position [1741, 0]
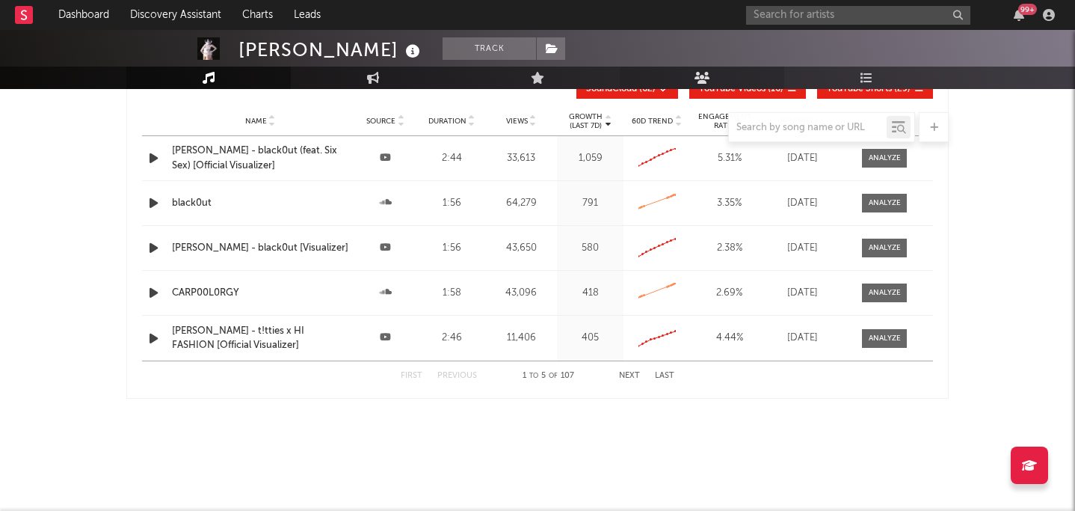
click at [553, 84] on link "Audience" at bounding box center [702, 78] width 164 height 22
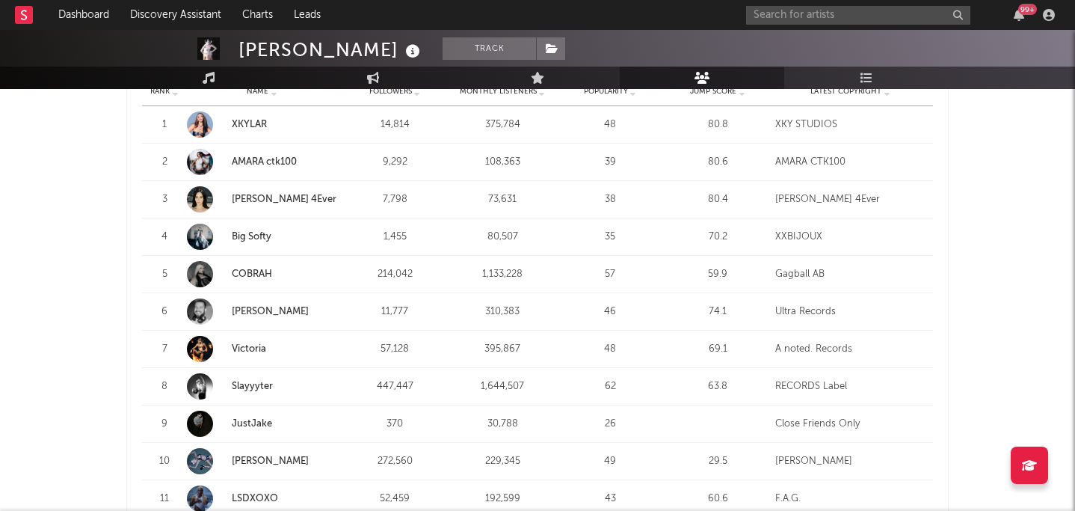
scroll to position [497, 0]
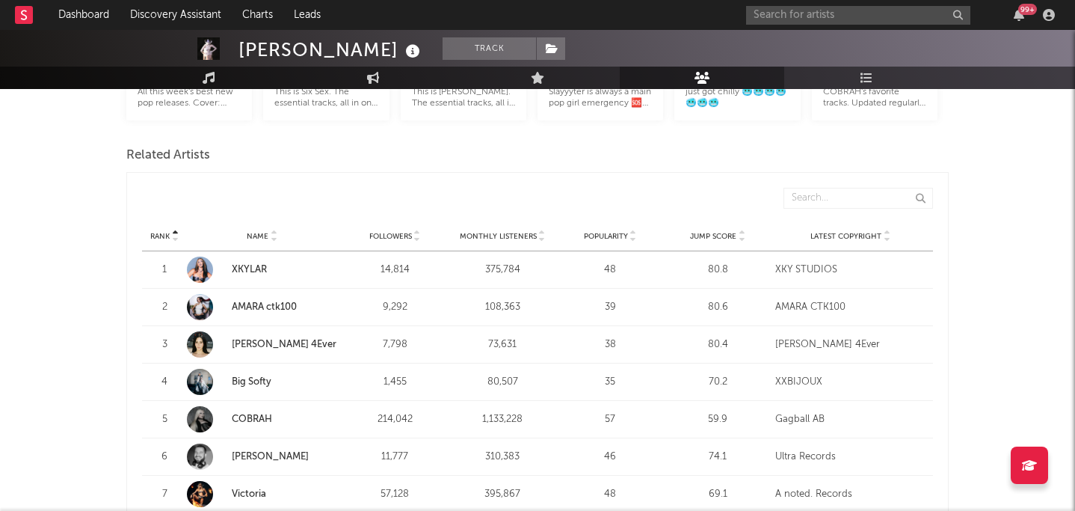
click at [523, 230] on div "Monthly Listeners" at bounding box center [502, 235] width 100 height 11
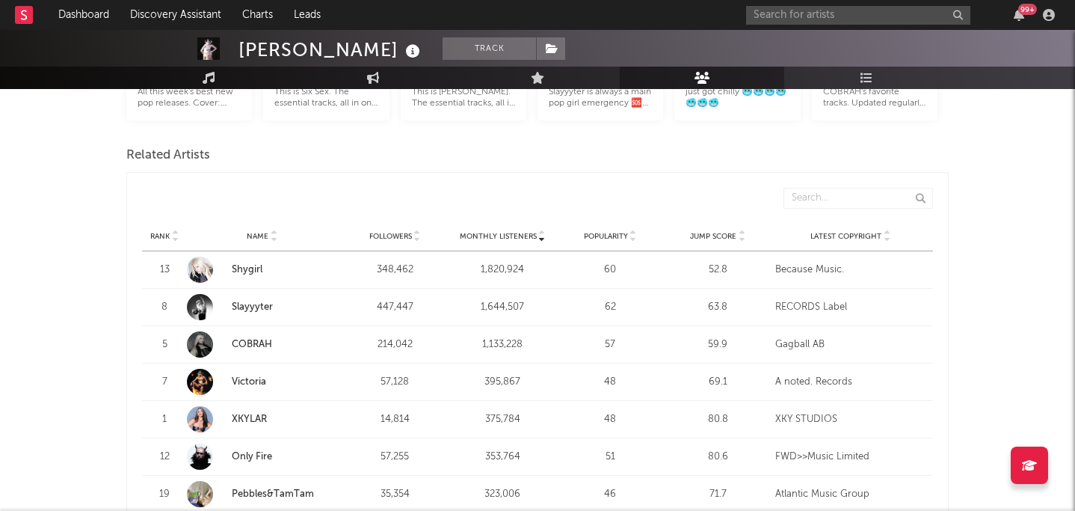
click at [523, 230] on div "Monthly Listeners" at bounding box center [502, 235] width 100 height 11
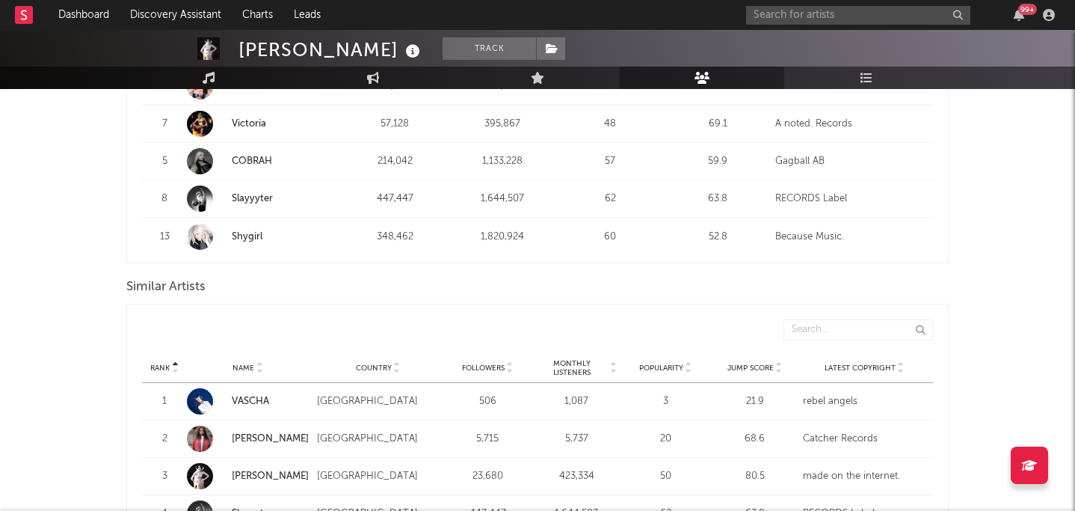
scroll to position [1303, 0]
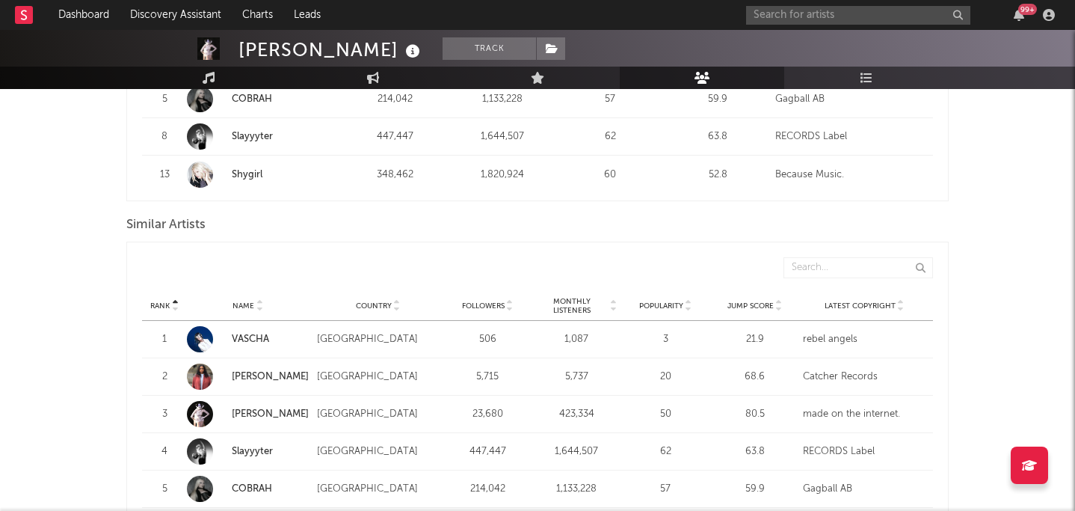
click at [553, 291] on div "Rank Name Country Followers Monthly Listeners Popularity Jump Score Latest Copy…" at bounding box center [537, 306] width 791 height 30
click at [553, 297] on span "Monthly Listeners" at bounding box center [572, 306] width 73 height 18
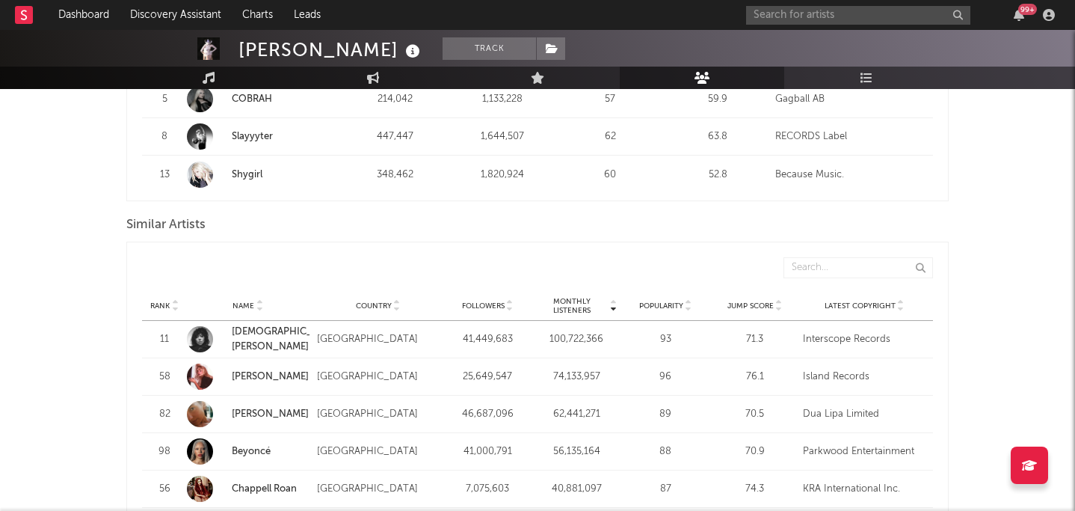
click at [553, 297] on span "Monthly Listeners" at bounding box center [572, 306] width 73 height 18
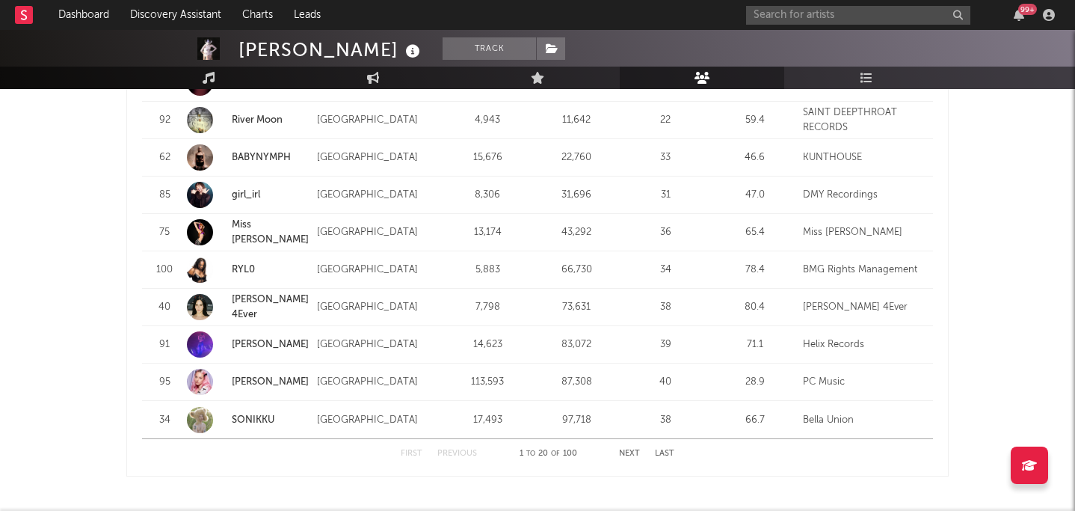
scroll to position [1931, 0]
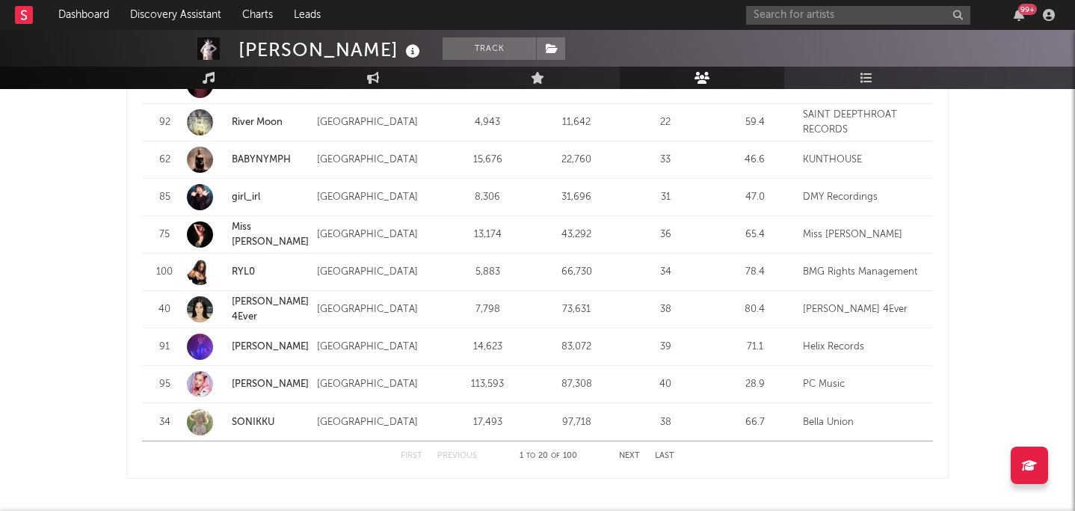
click at [553, 452] on button "Next" at bounding box center [629, 456] width 21 height 8
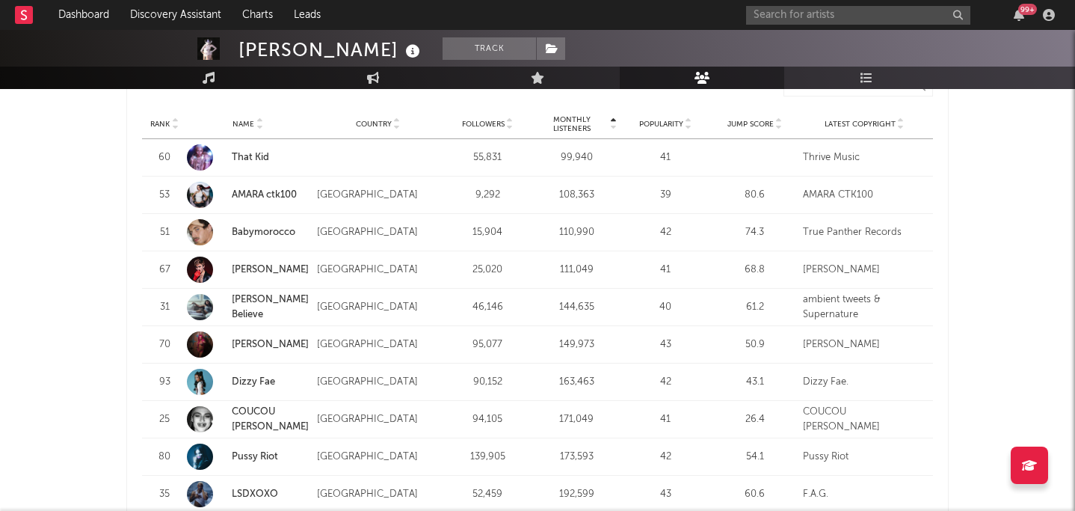
scroll to position [1486, 0]
click at [251, 375] on link "Dizzy Fae" at bounding box center [253, 380] width 43 height 10
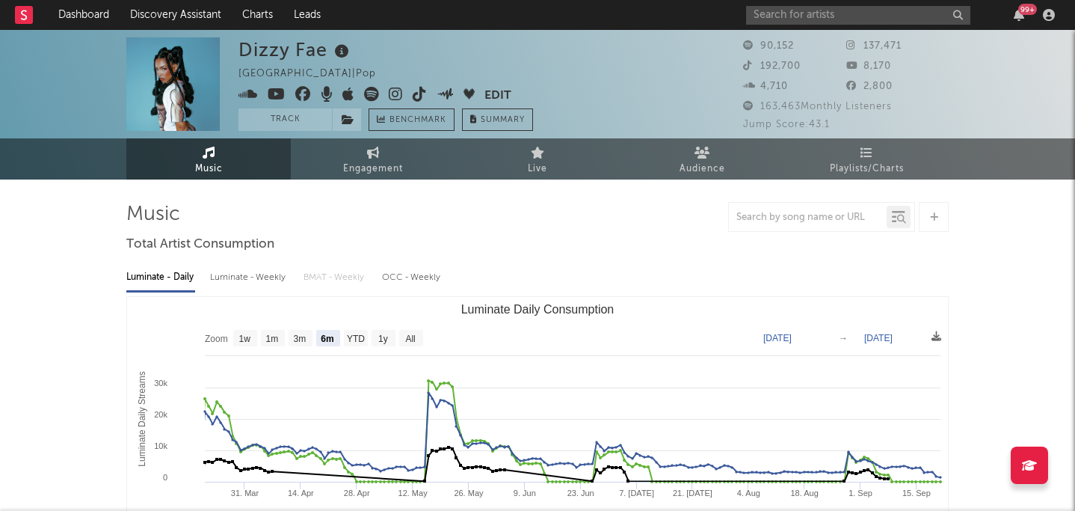
select select "6m"
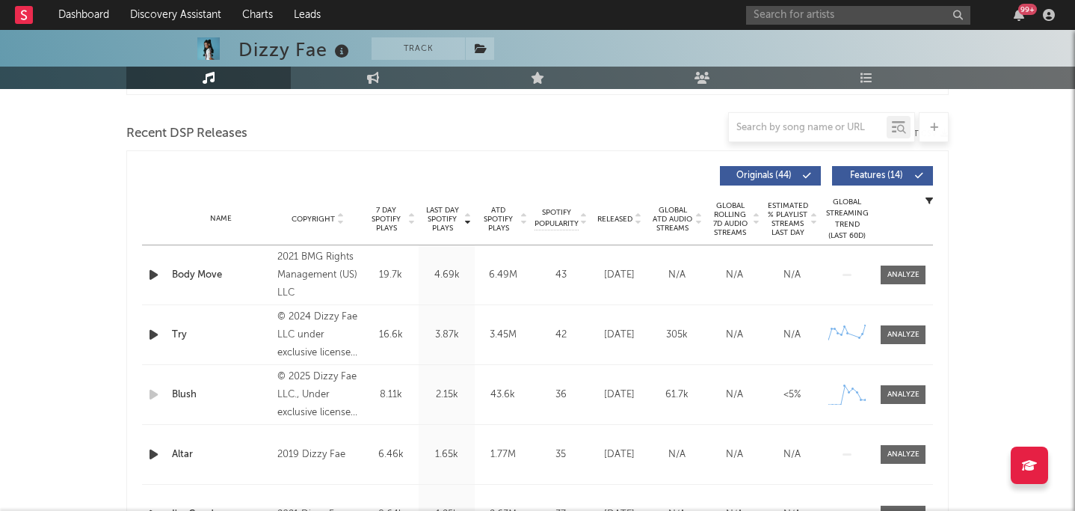
scroll to position [501, 0]
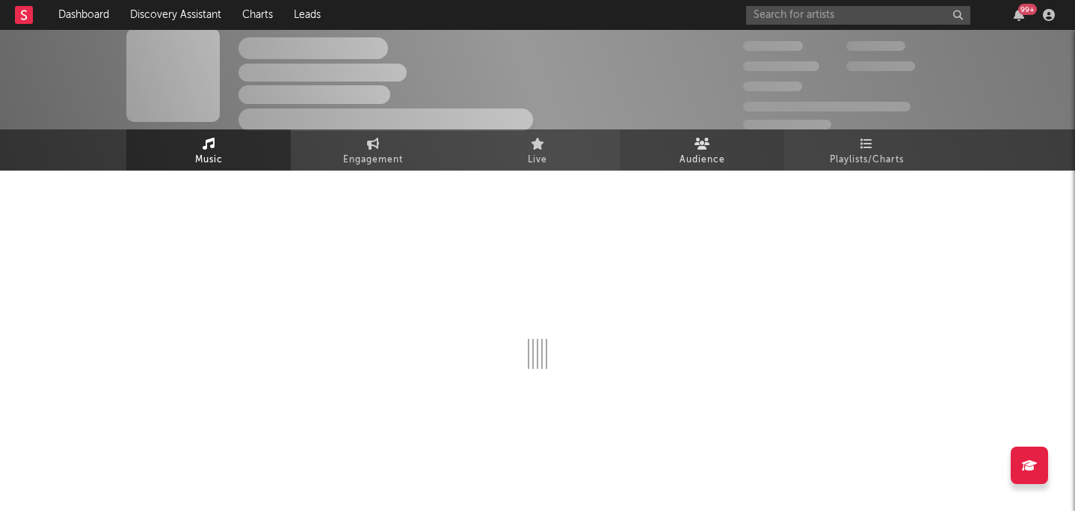
scroll to position [1486, 0]
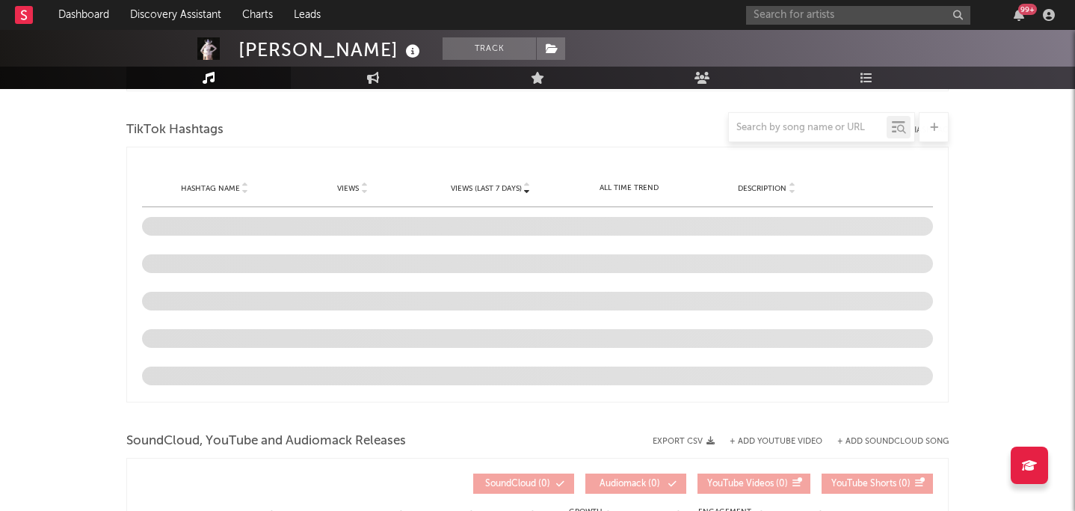
drag, startPoint x: 677, startPoint y: 153, endPoint x: 686, endPoint y: 153, distance: 9.0
click at [553, 153] on div "Views (last 7 days) Hashtag Name Views Views (last 7 days) Description Views / …" at bounding box center [537, 275] width 822 height 256
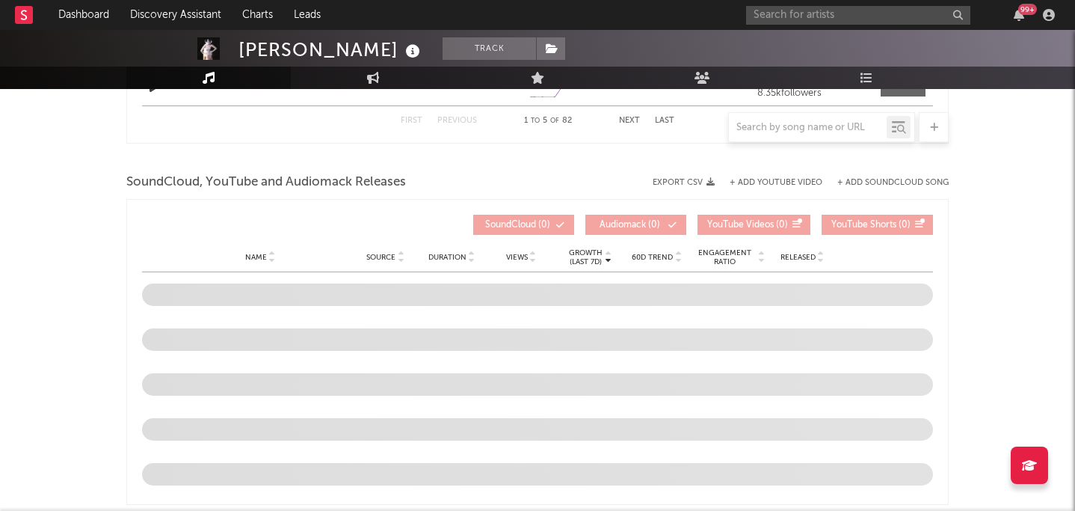
select select "6m"
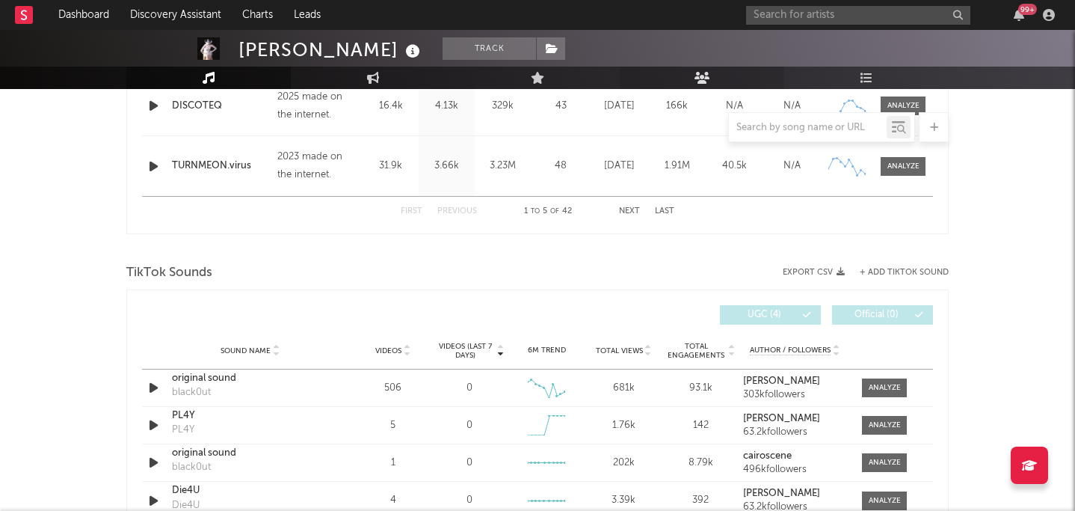
click at [553, 81] on icon at bounding box center [703, 78] width 16 height 12
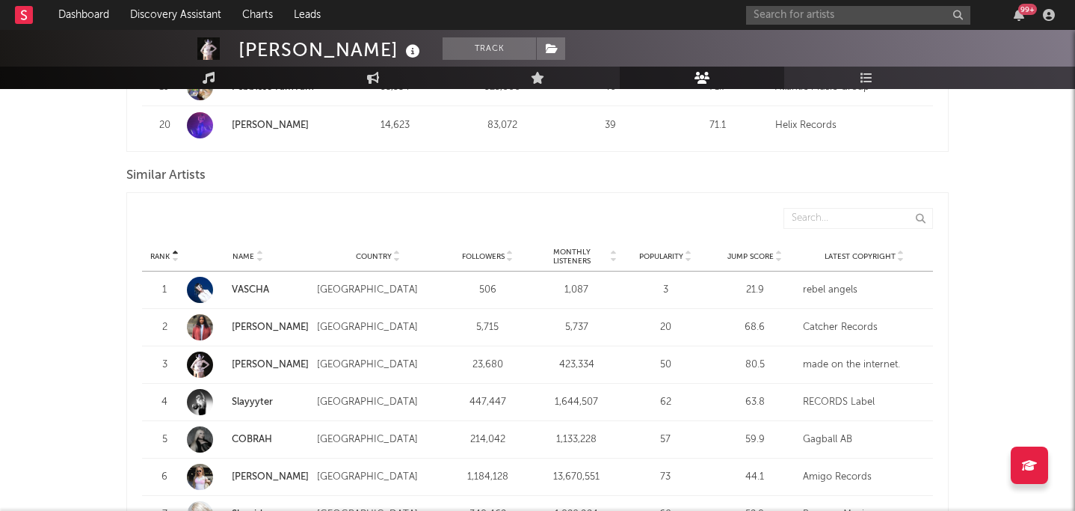
scroll to position [1364, 0]
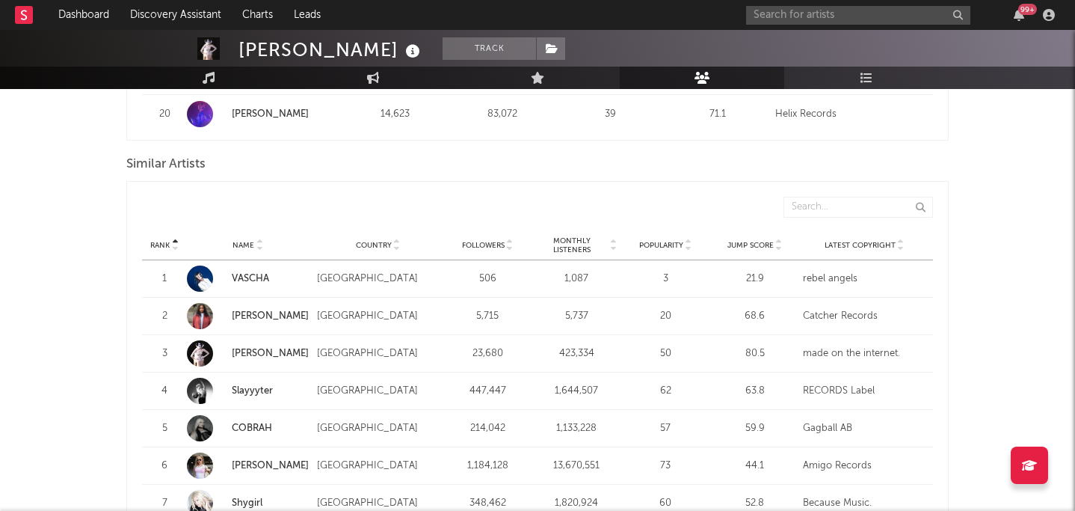
click at [553, 236] on span "Monthly Listeners" at bounding box center [572, 245] width 73 height 18
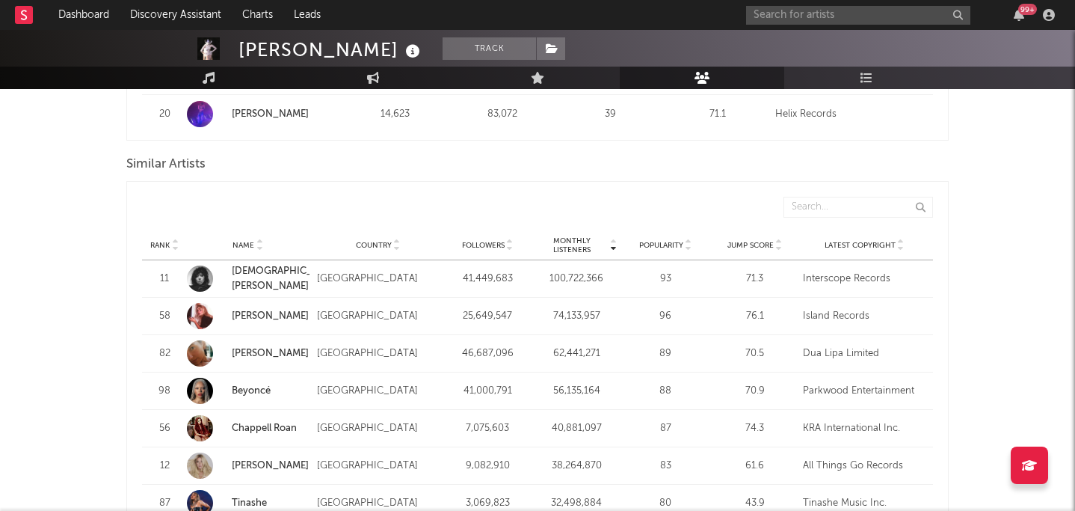
click at [553, 236] on span "Monthly Listeners" at bounding box center [572, 245] width 73 height 18
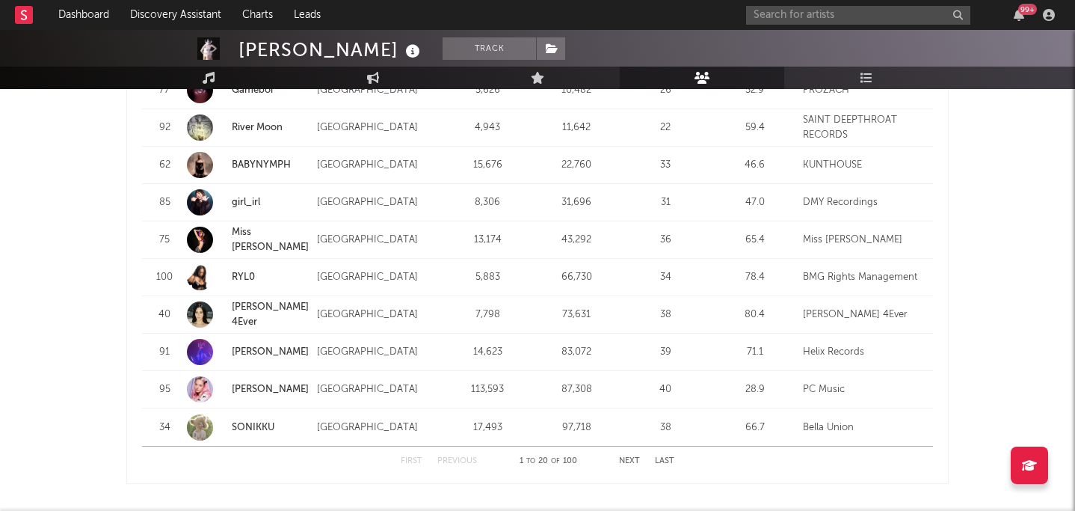
scroll to position [1948, 0]
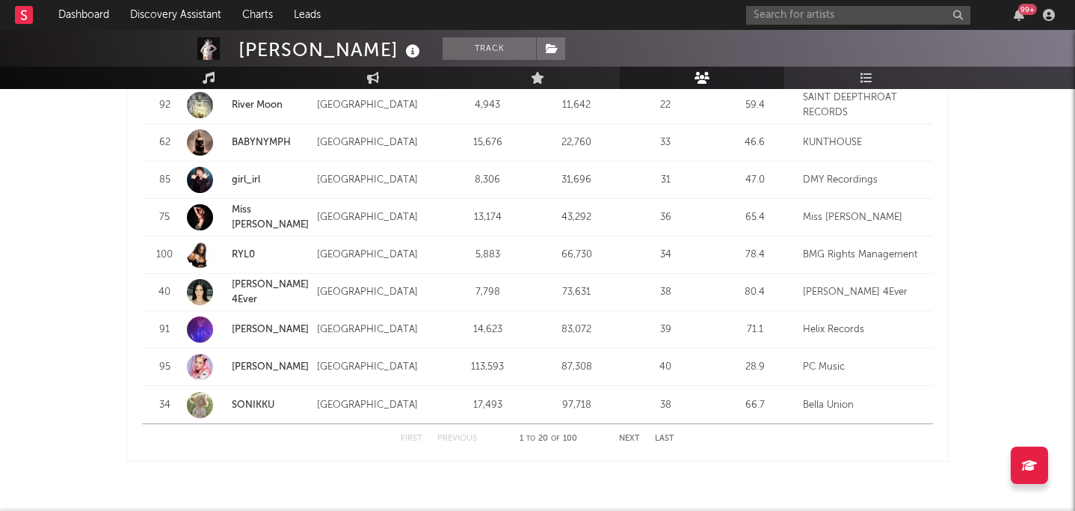
click at [553, 424] on div "First Previous 1 to 20 of 100 Next Last" at bounding box center [538, 438] width 274 height 29
click at [553, 434] on button "Next" at bounding box center [629, 438] width 21 height 8
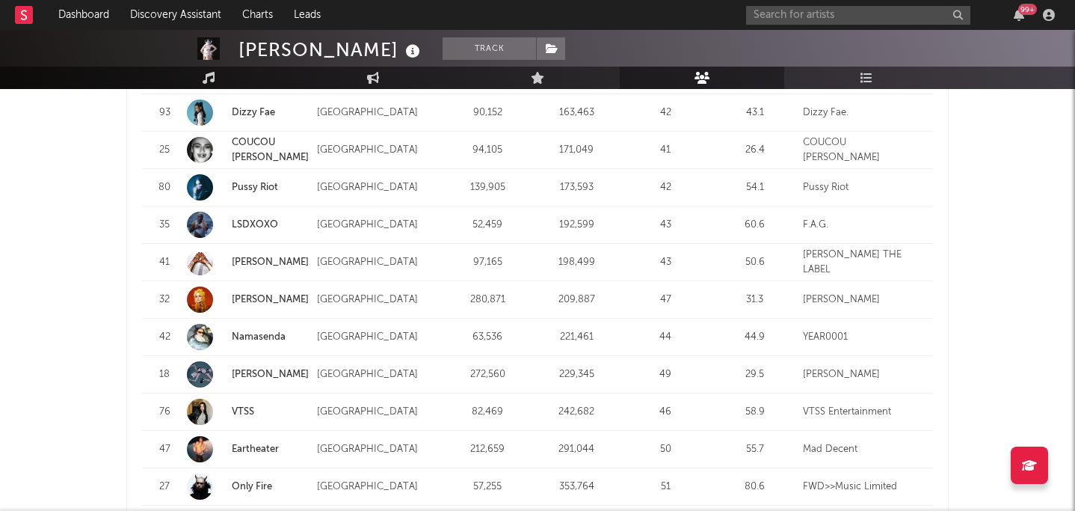
scroll to position [1768, 0]
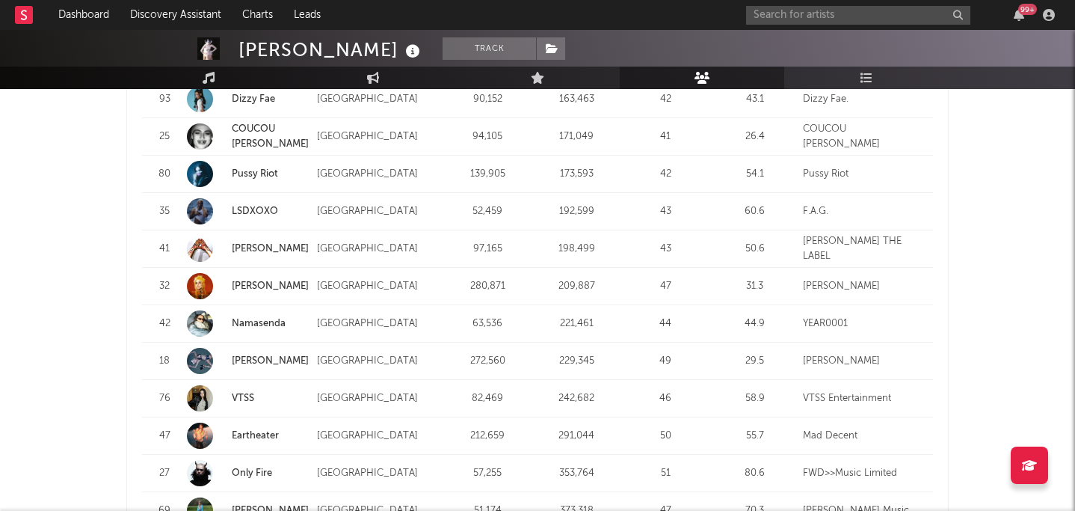
click at [261, 281] on link "[PERSON_NAME]" at bounding box center [270, 286] width 77 height 10
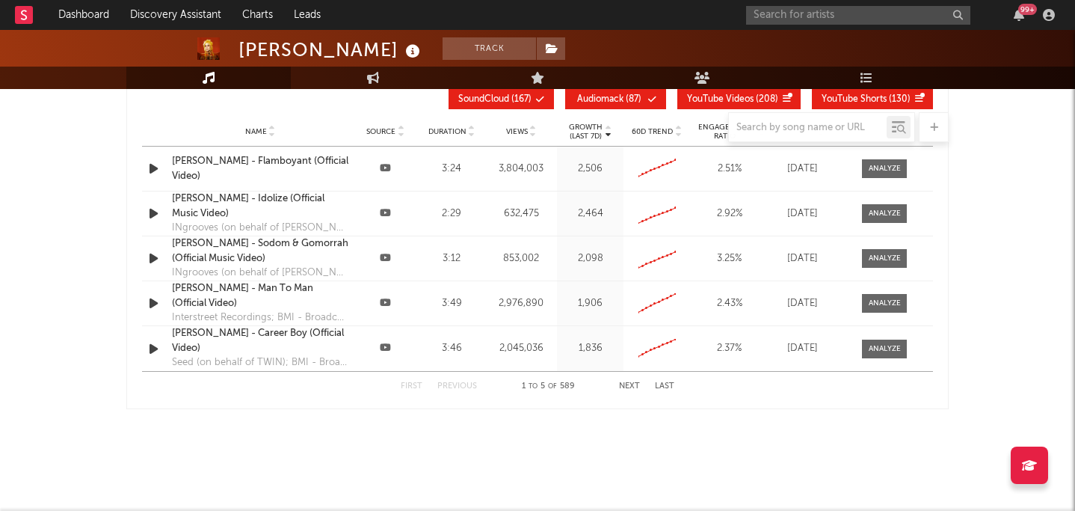
select select "6m"
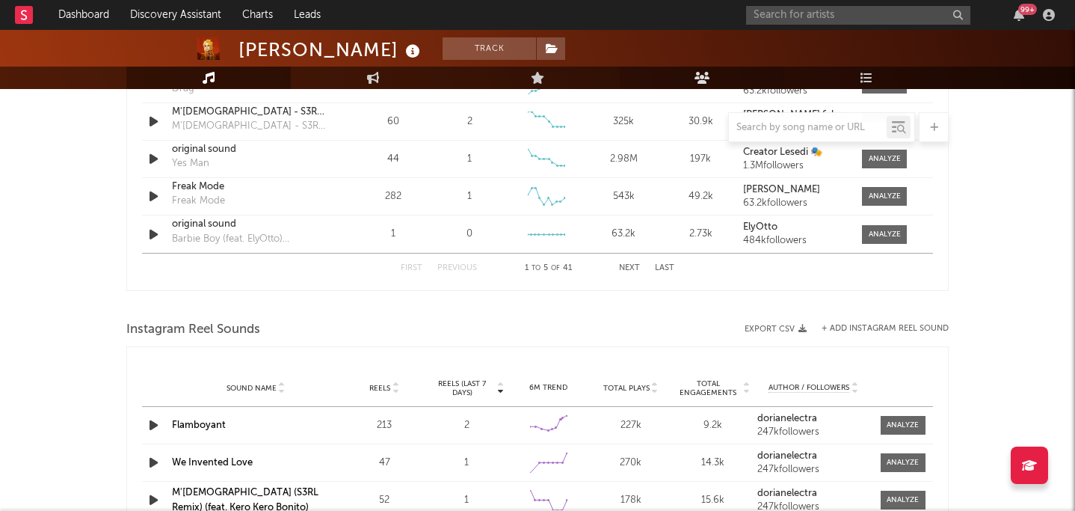
click at [553, 78] on icon at bounding box center [703, 78] width 16 height 12
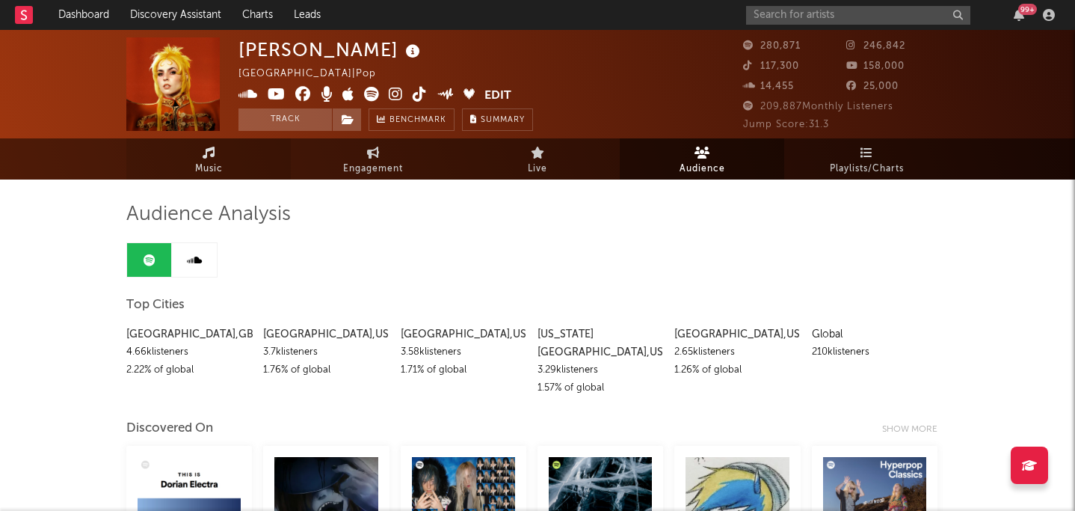
click at [208, 167] on span "Music" at bounding box center [209, 169] width 28 height 18
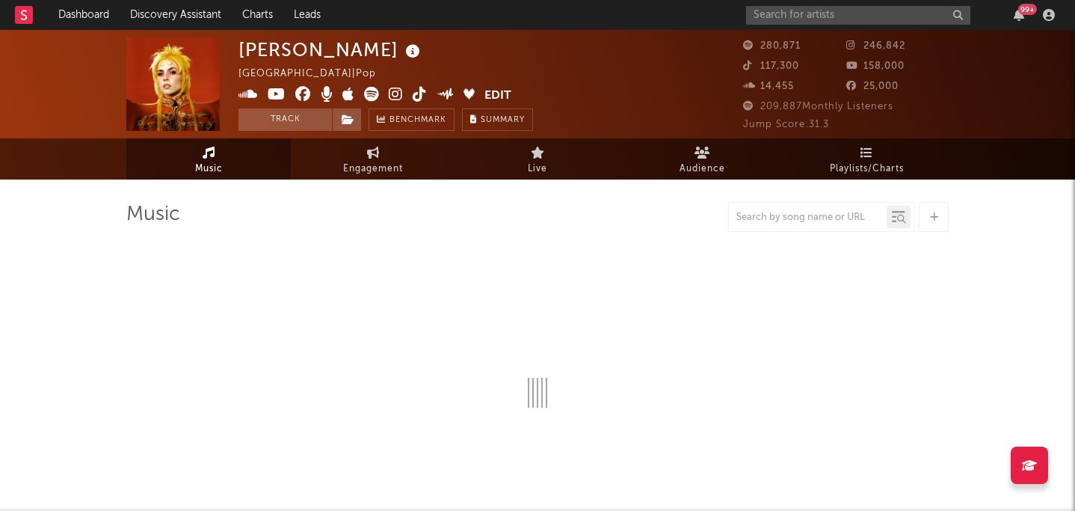
select select "6m"
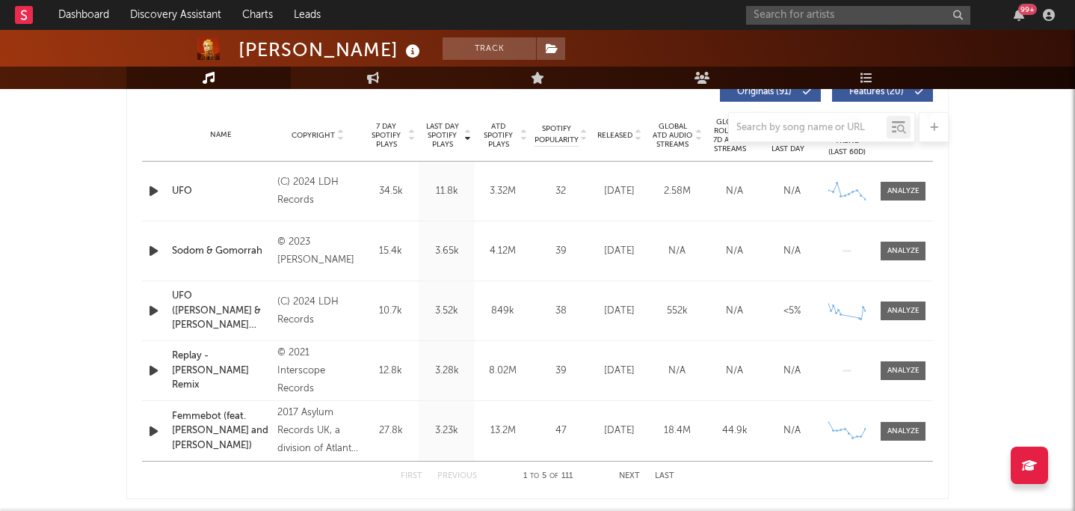
scroll to position [583, 0]
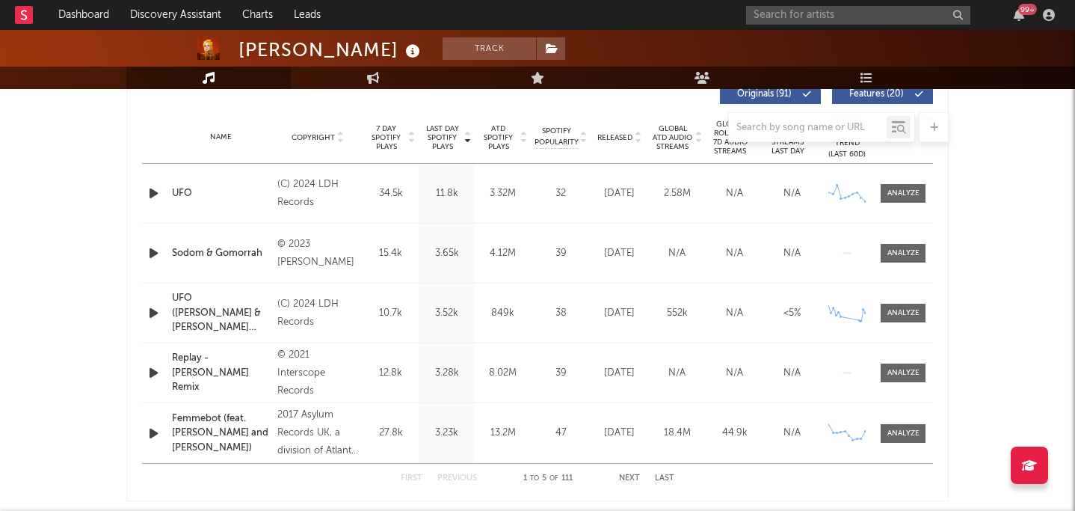
click at [553, 137] on div at bounding box center [537, 127] width 822 height 30
click at [553, 200] on div "Jan 24, 2025" at bounding box center [619, 193] width 50 height 15
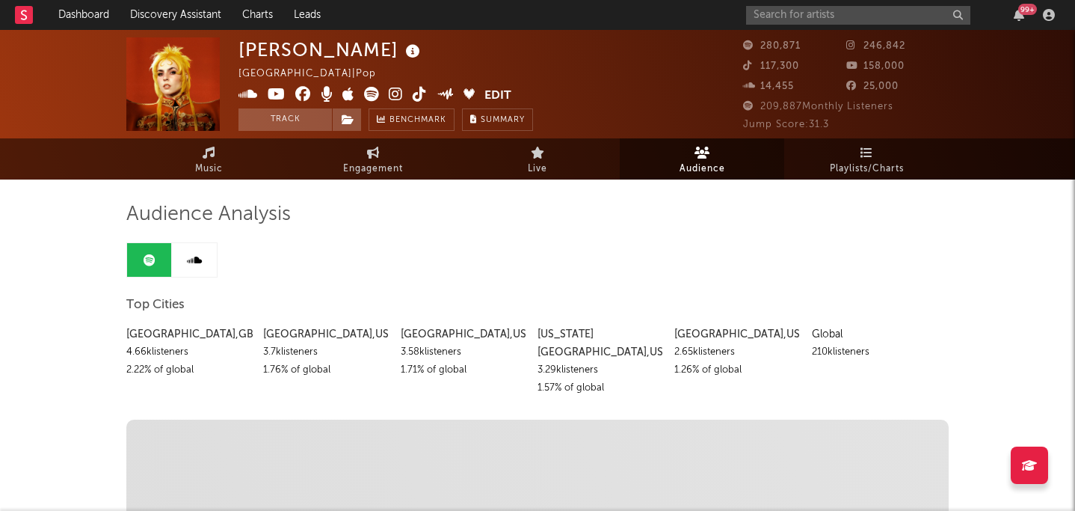
click at [553, 175] on span "Audience" at bounding box center [703, 169] width 46 height 18
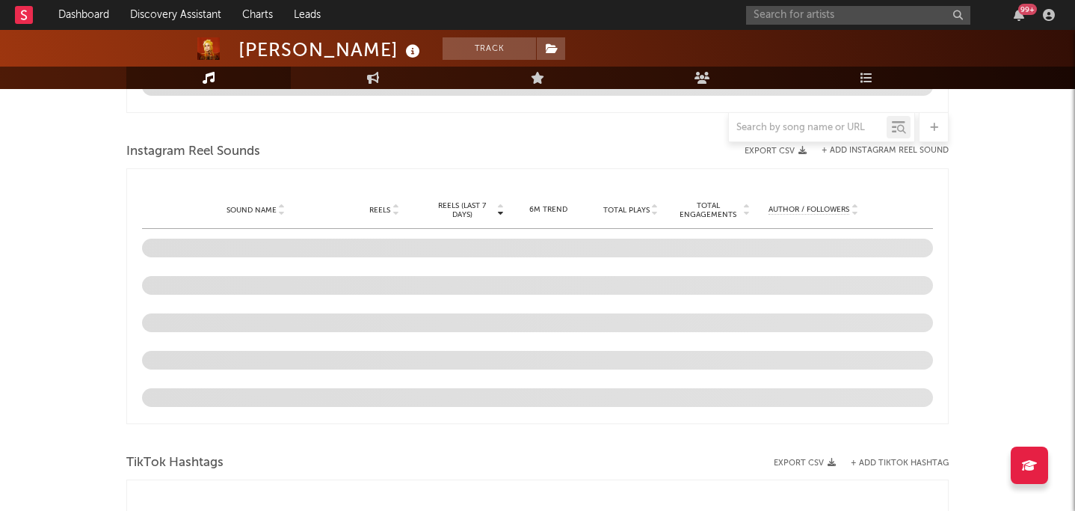
scroll to position [9, 0]
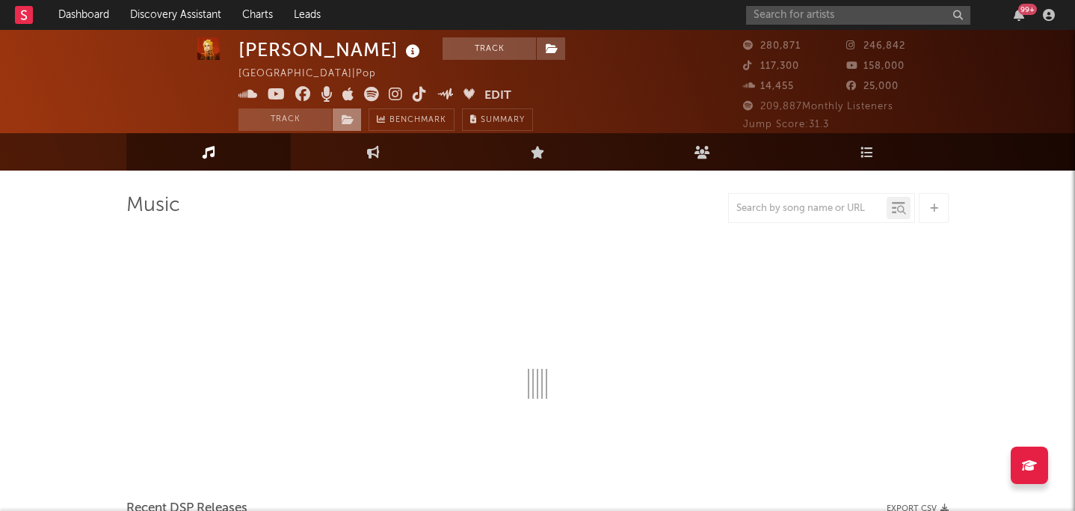
select select "6m"
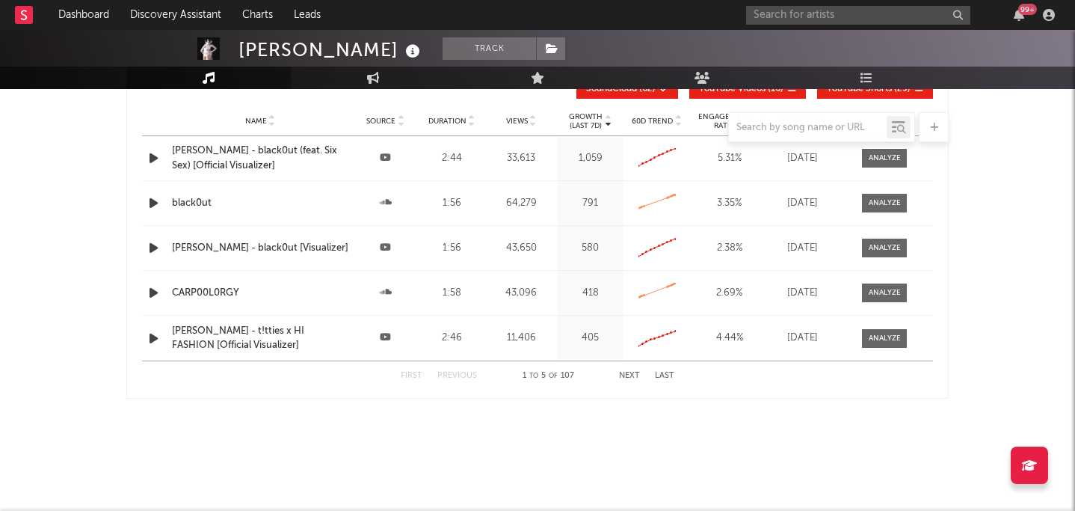
select select "6m"
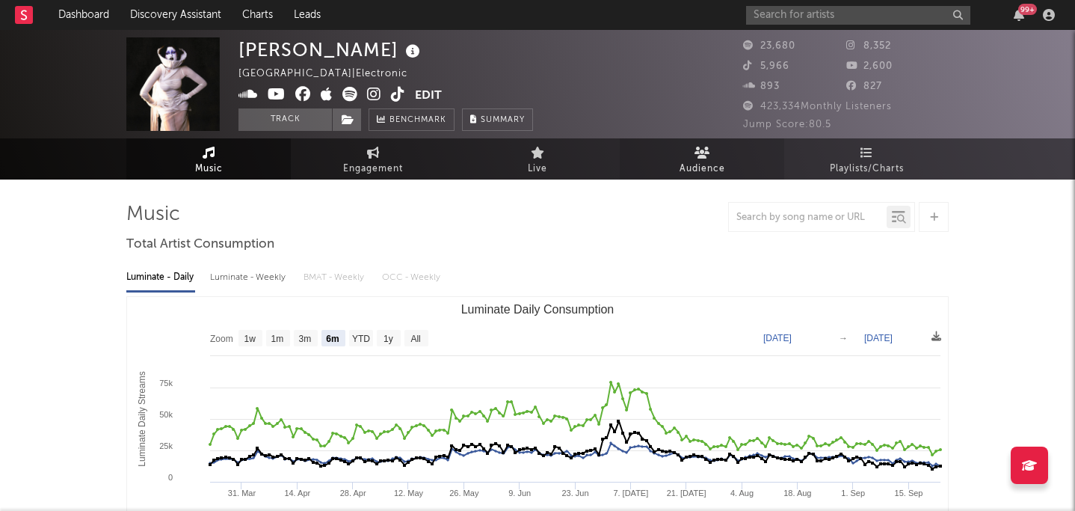
click at [553, 159] on link "Audience" at bounding box center [702, 158] width 164 height 41
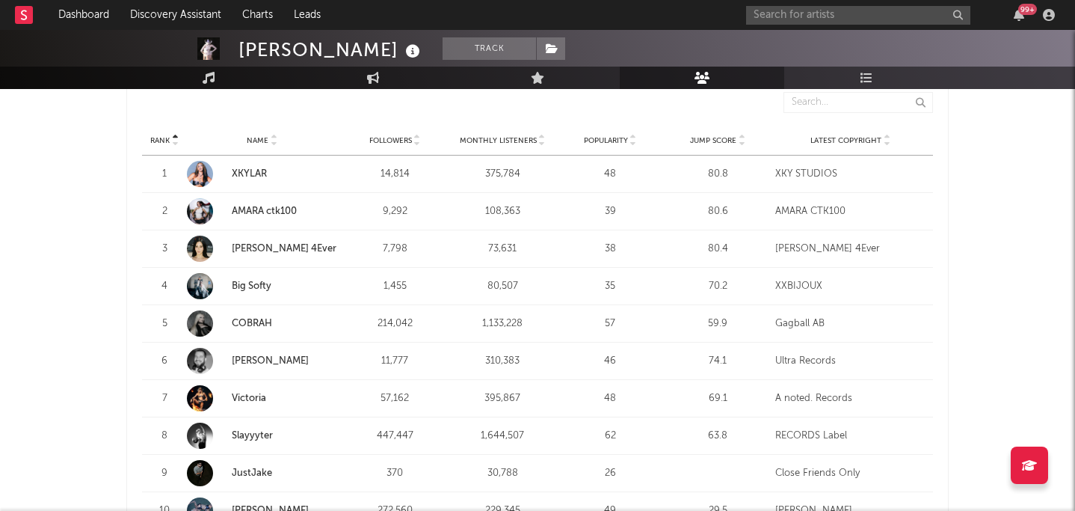
scroll to position [482, 0]
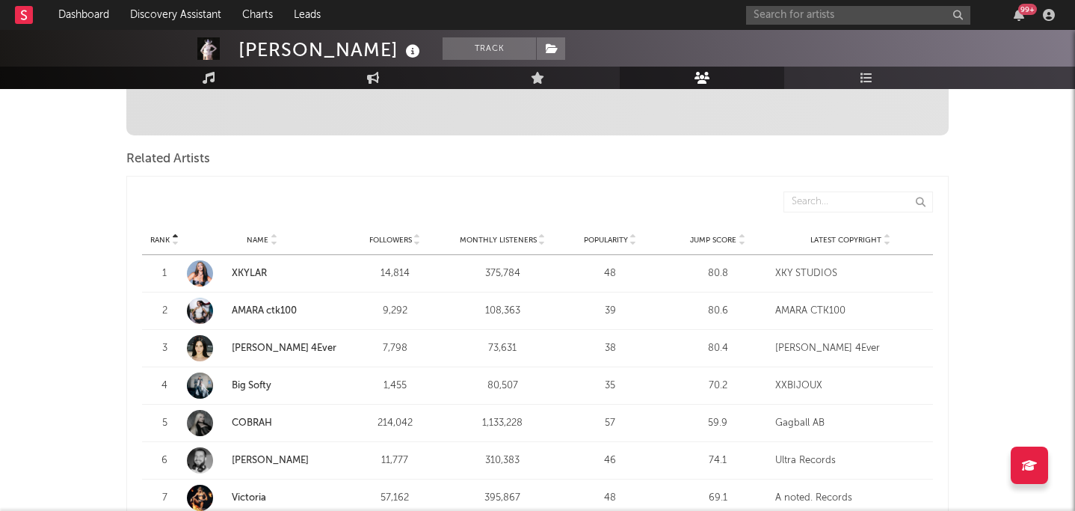
click at [509, 236] on span "Monthly Listeners" at bounding box center [498, 240] width 77 height 9
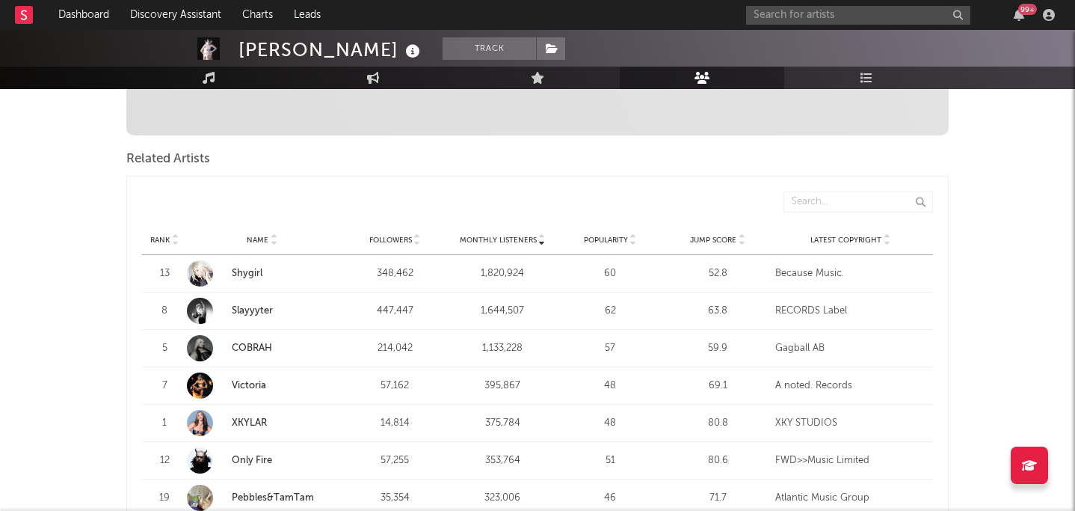
click at [509, 236] on span "Monthly Listeners" at bounding box center [498, 240] width 77 height 9
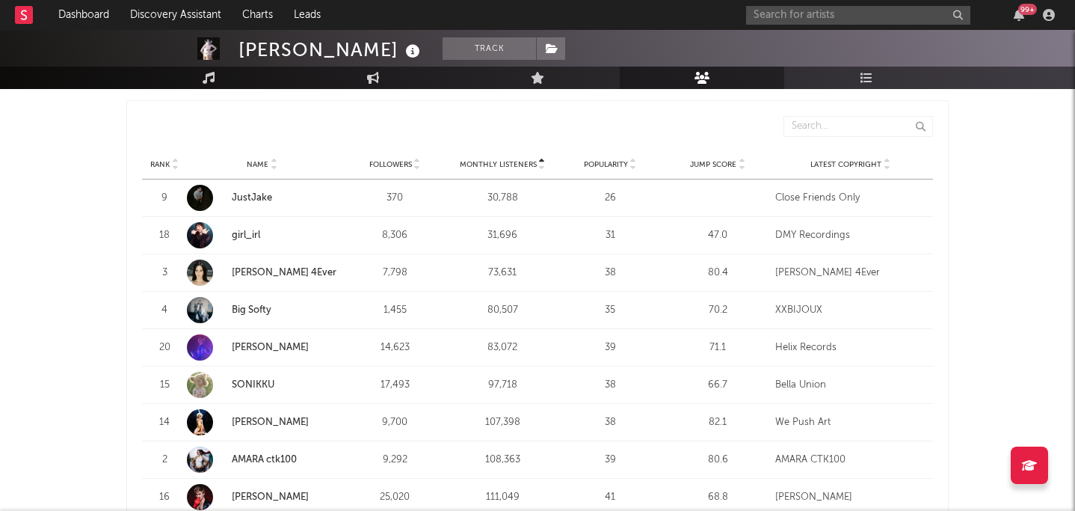
scroll to position [570, 0]
click at [244, 264] on strong "[PERSON_NAME] 4Ever" at bounding box center [284, 271] width 105 height 15
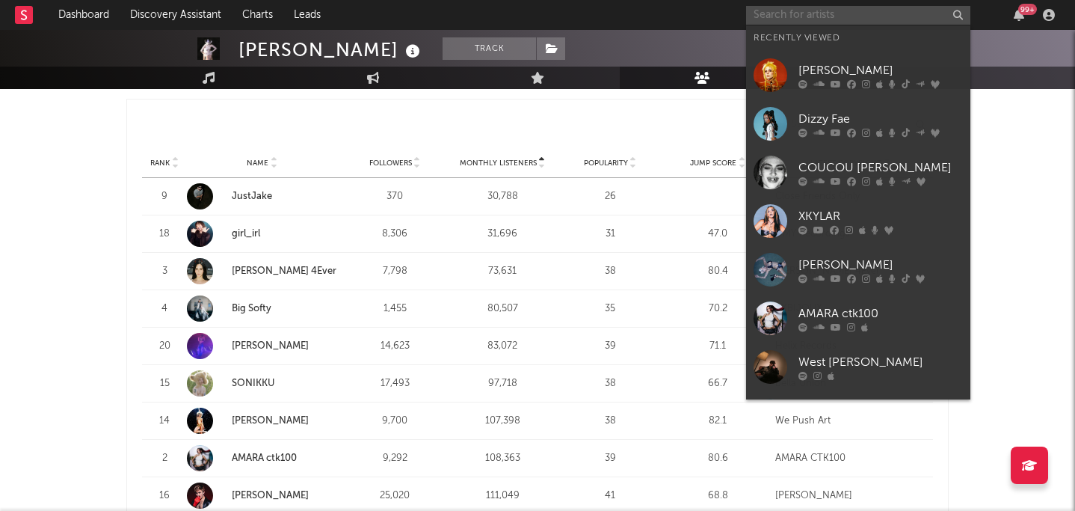
click at [553, 13] on input "text" at bounding box center [858, 15] width 224 height 19
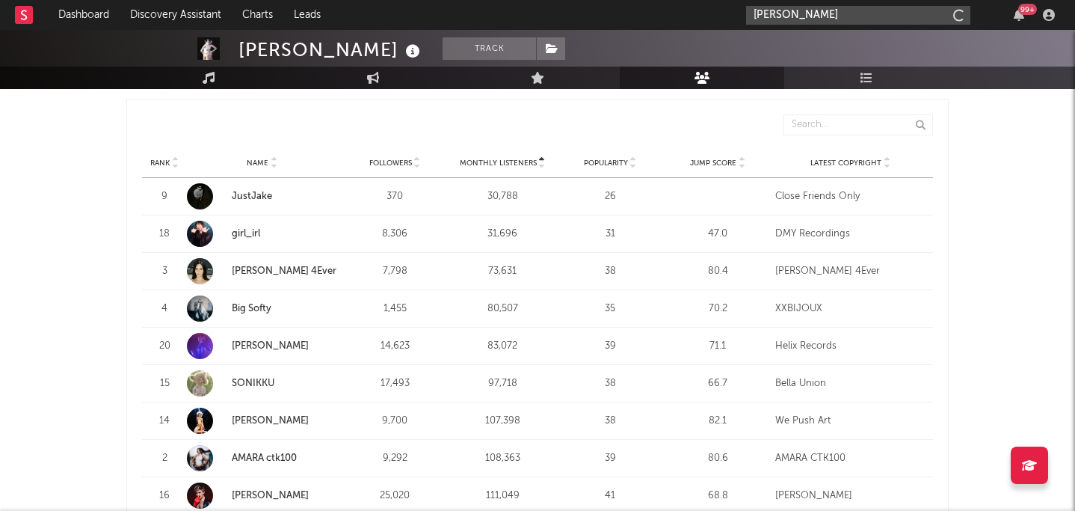
type input "effie"
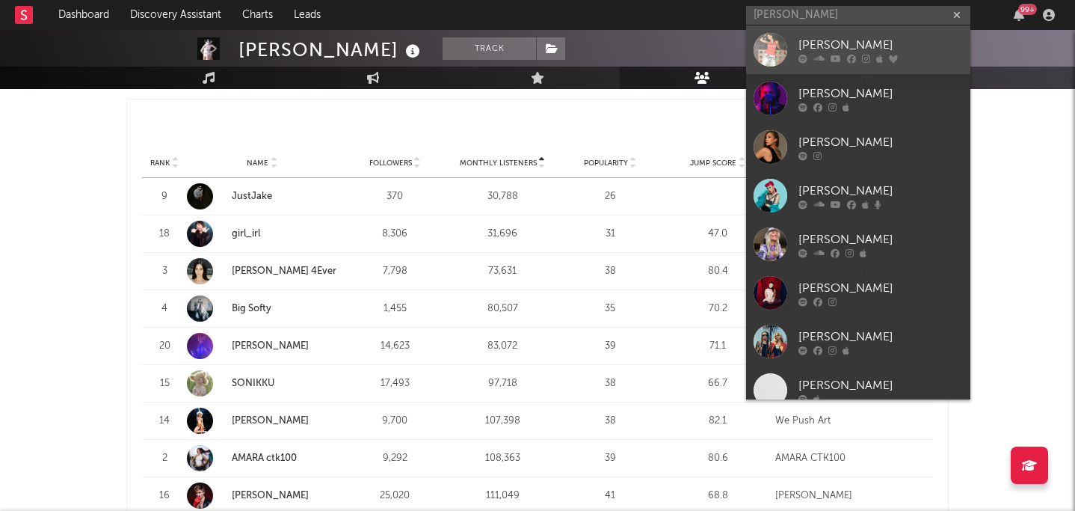
click at [553, 48] on div "[PERSON_NAME]" at bounding box center [881, 45] width 164 height 18
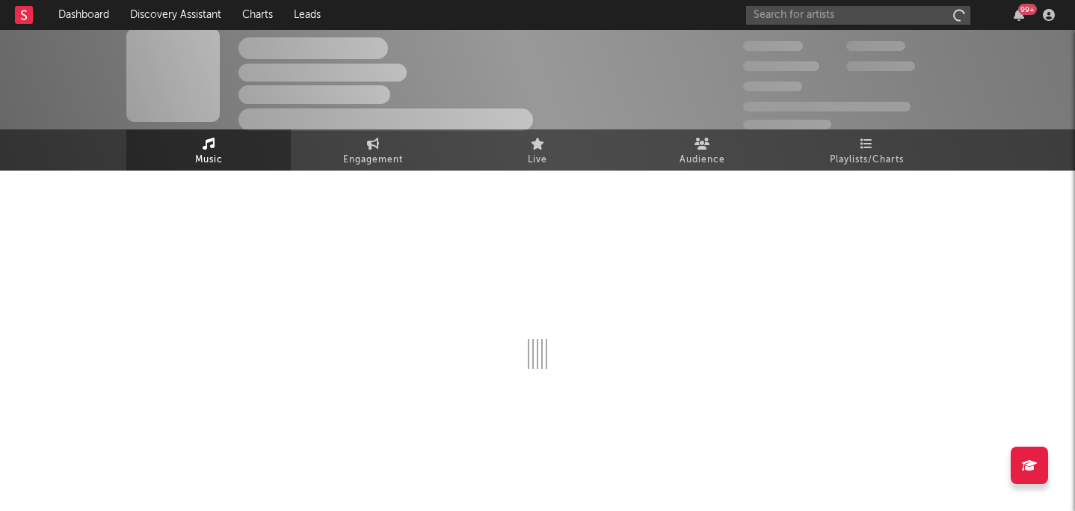
scroll to position [9, 0]
select select "6m"
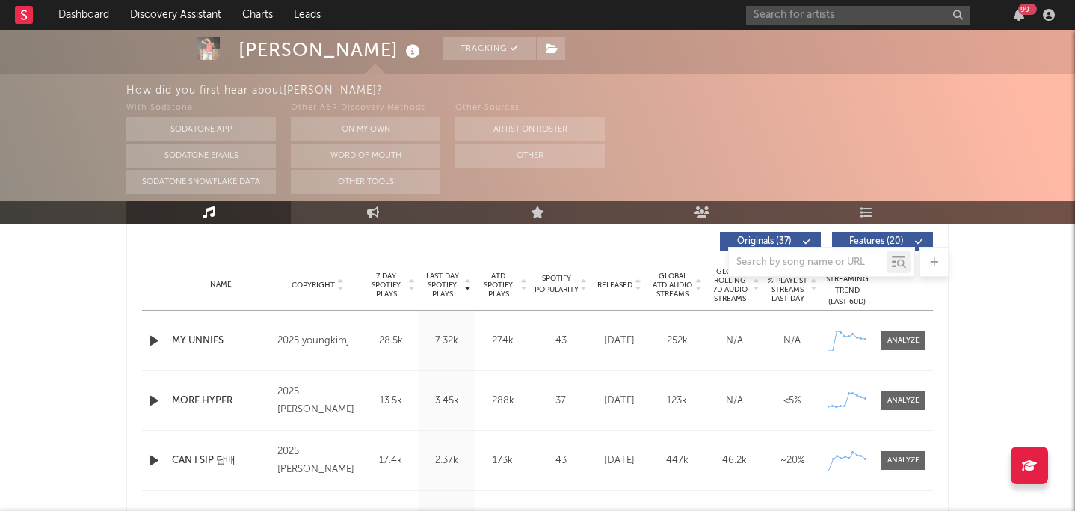
scroll to position [567, 0]
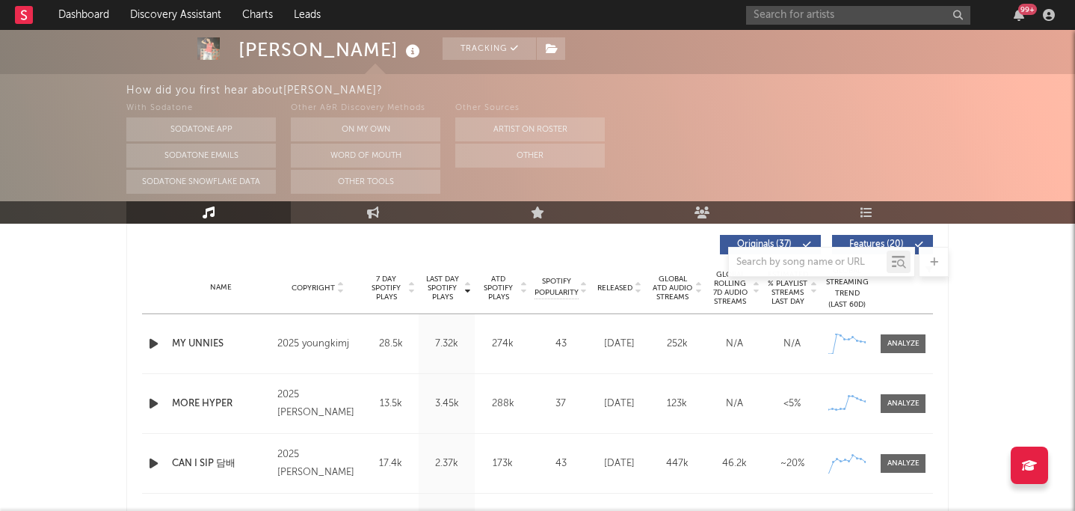
click at [157, 406] on icon "button" at bounding box center [154, 403] width 16 height 19
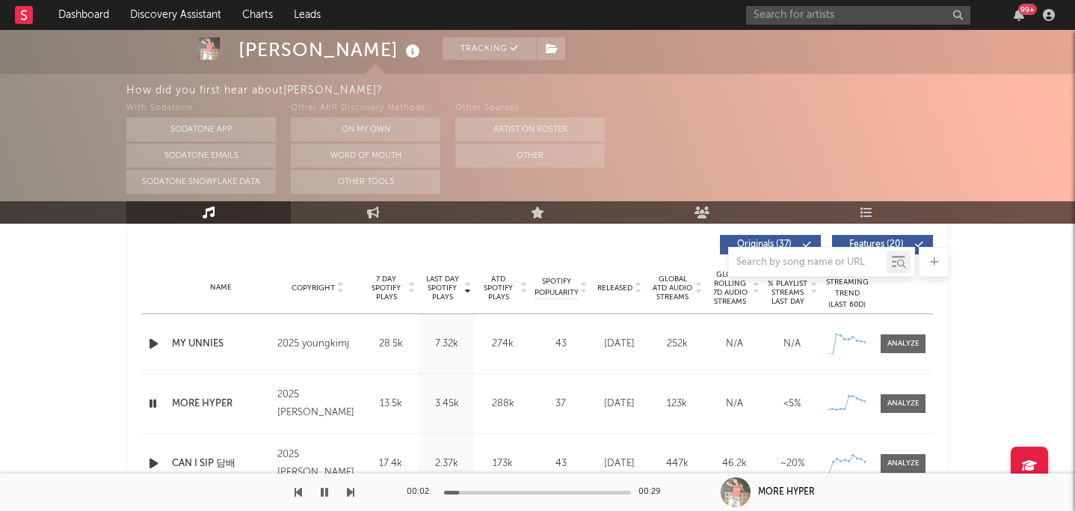
click at [319, 490] on button "button" at bounding box center [324, 491] width 15 height 37
click at [327, 490] on icon "button" at bounding box center [324, 492] width 9 height 12
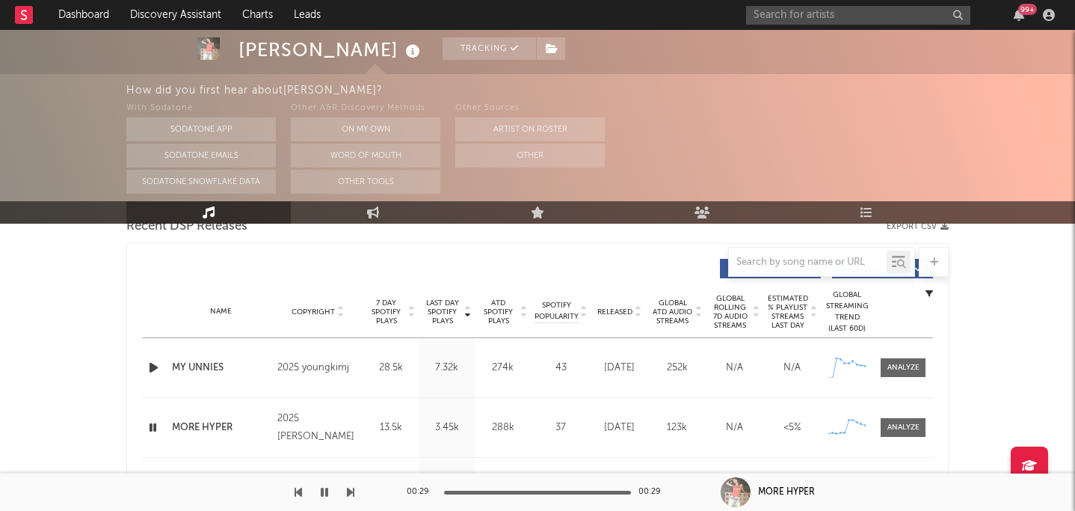
scroll to position [546, 0]
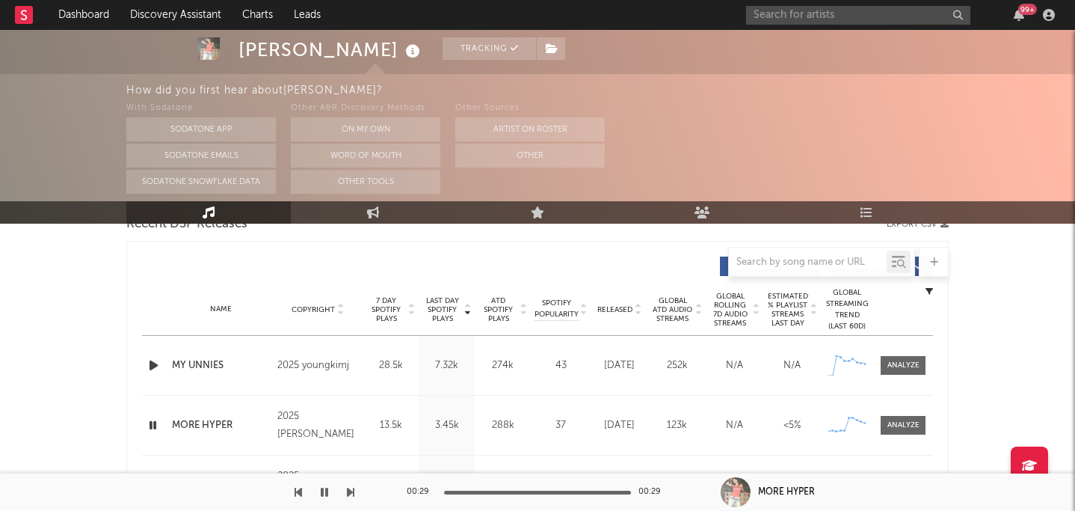
click at [496, 322] on span "ATD Spotify Plays" at bounding box center [499, 309] width 40 height 27
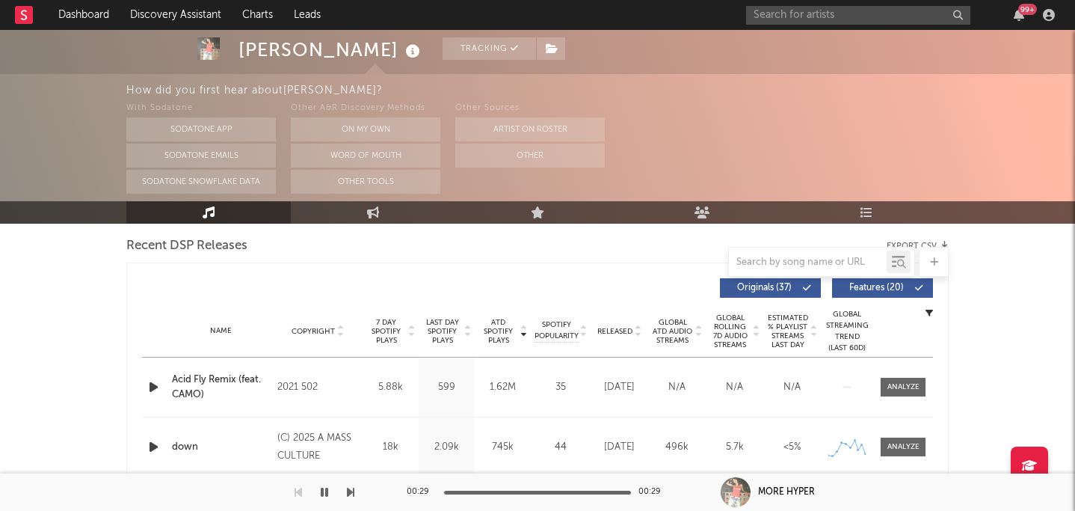
scroll to position [525, 0]
click at [553, 326] on span "Released" at bounding box center [614, 330] width 35 height 9
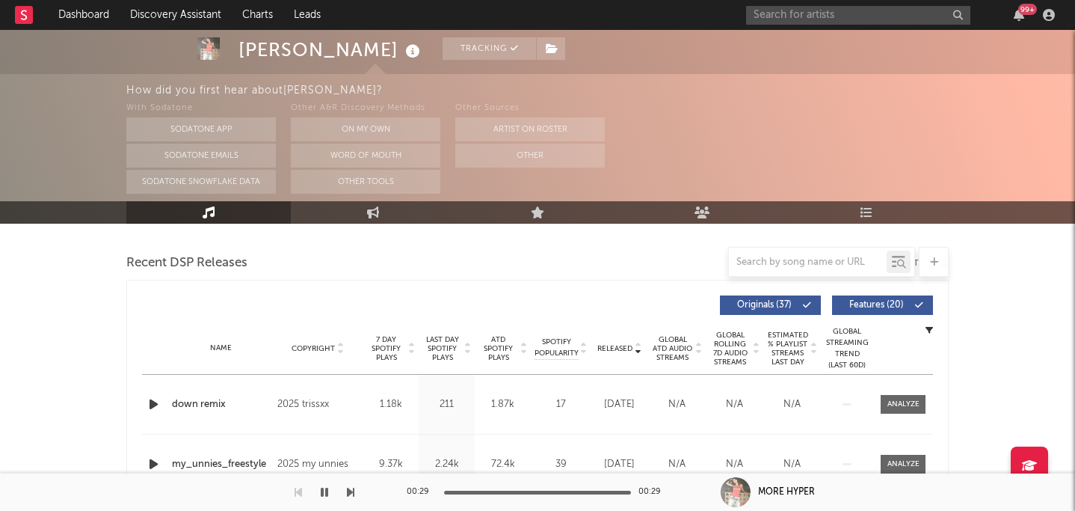
scroll to position [505, 0]
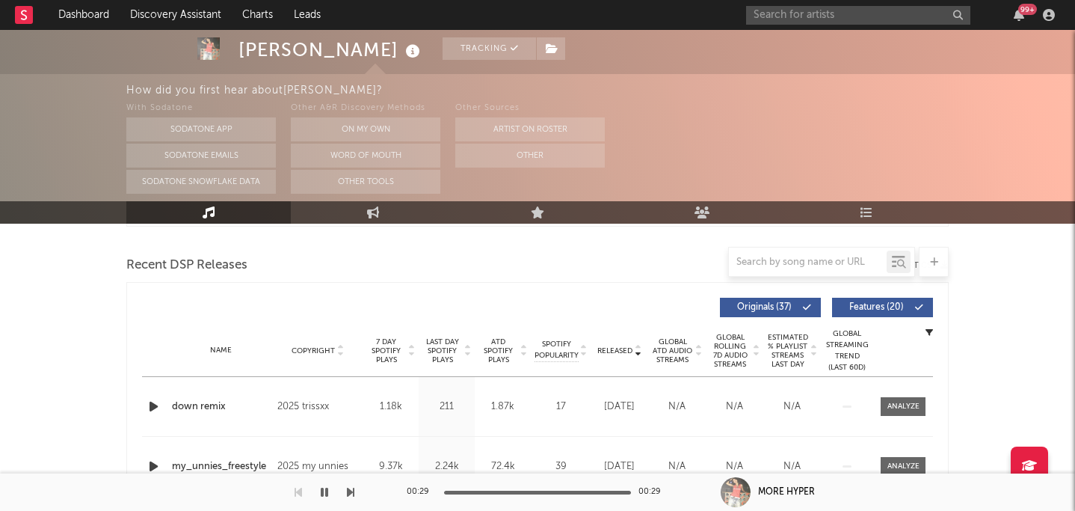
click at [553, 351] on span "Released" at bounding box center [614, 350] width 35 height 9
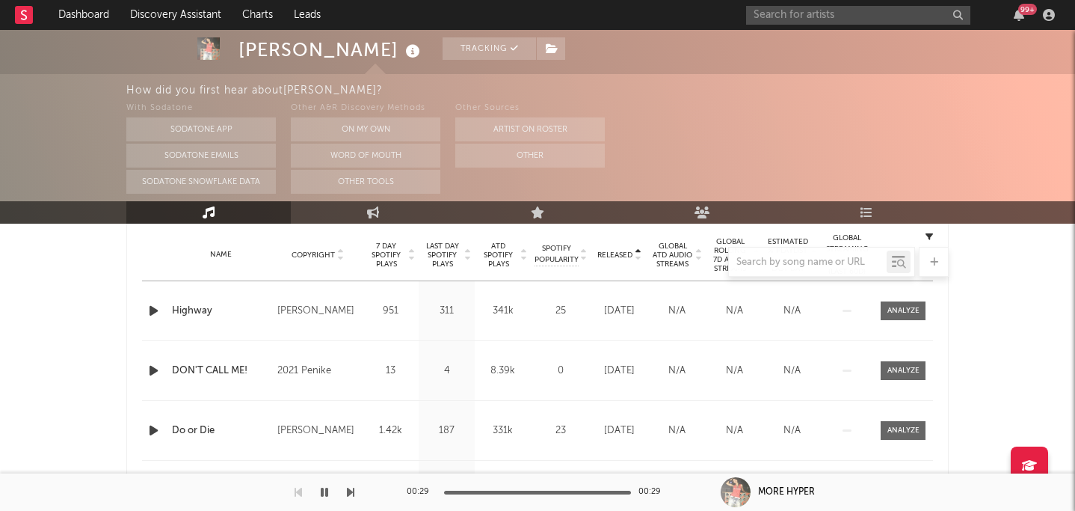
scroll to position [600, 0]
click at [553, 255] on div at bounding box center [537, 262] width 822 height 30
click at [553, 254] on div at bounding box center [537, 262] width 822 height 30
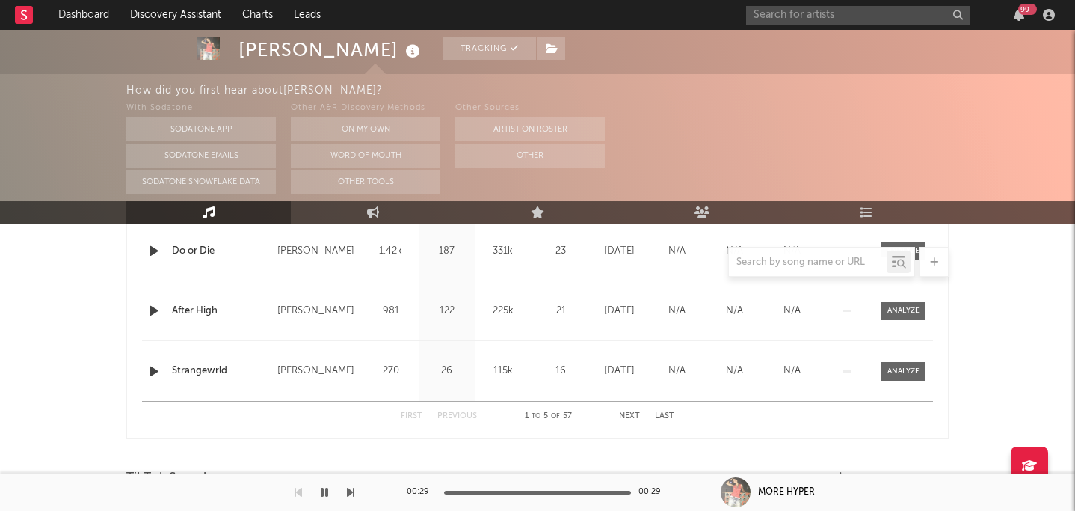
click at [553, 416] on button "Next" at bounding box center [629, 416] width 21 height 8
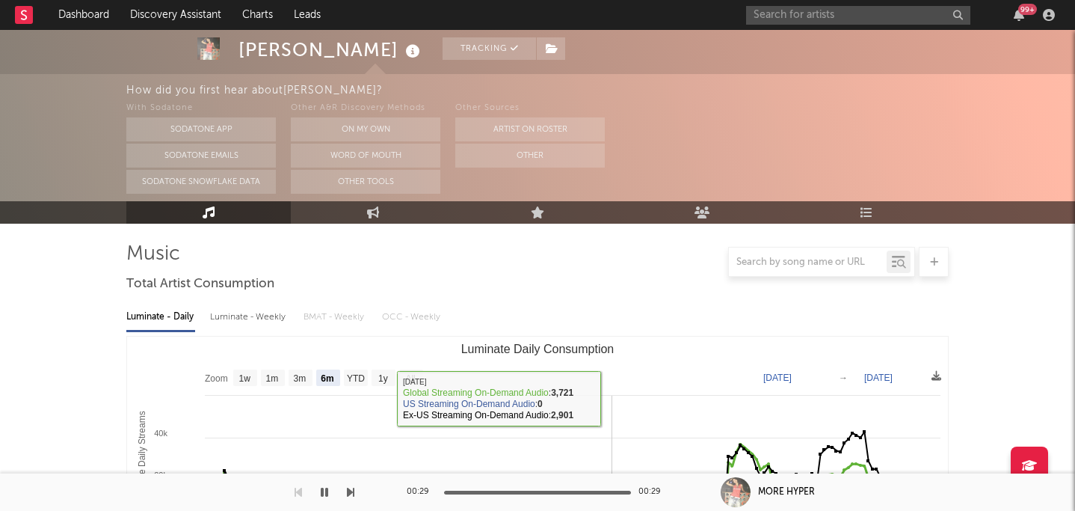
scroll to position [406, 0]
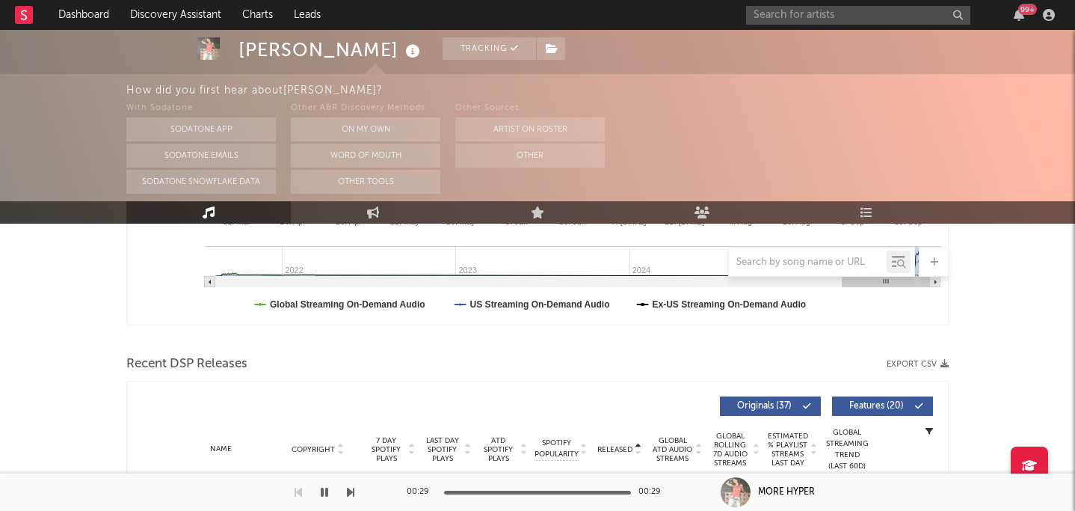
click at [553, 446] on span "Released" at bounding box center [614, 449] width 35 height 9
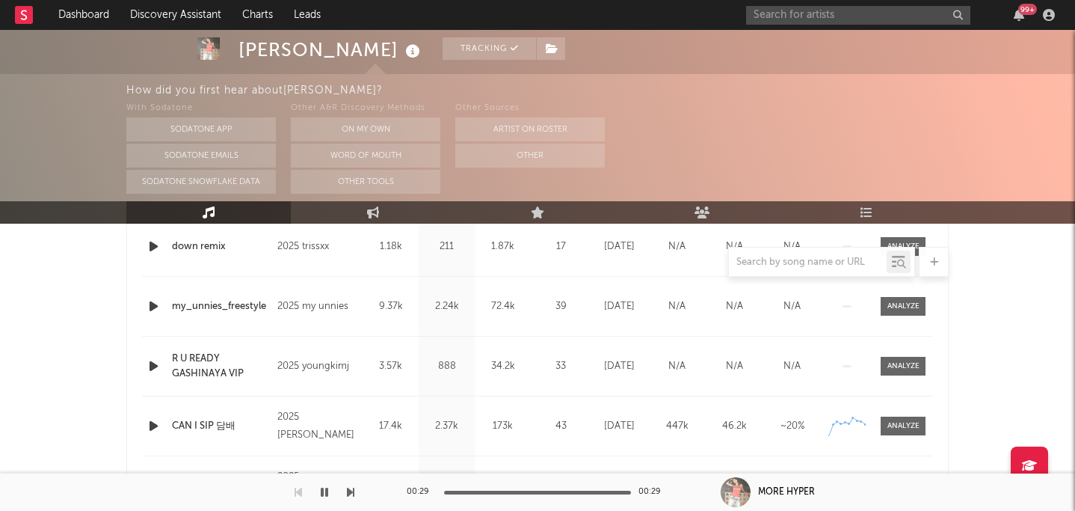
scroll to position [528, 0]
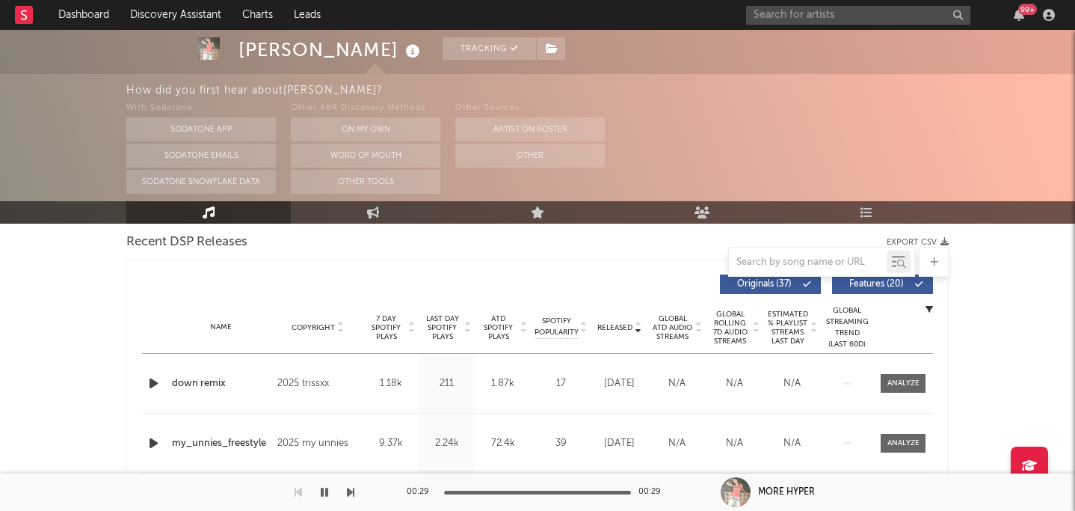
click at [499, 324] on span "ATD Spotify Plays" at bounding box center [499, 327] width 40 height 27
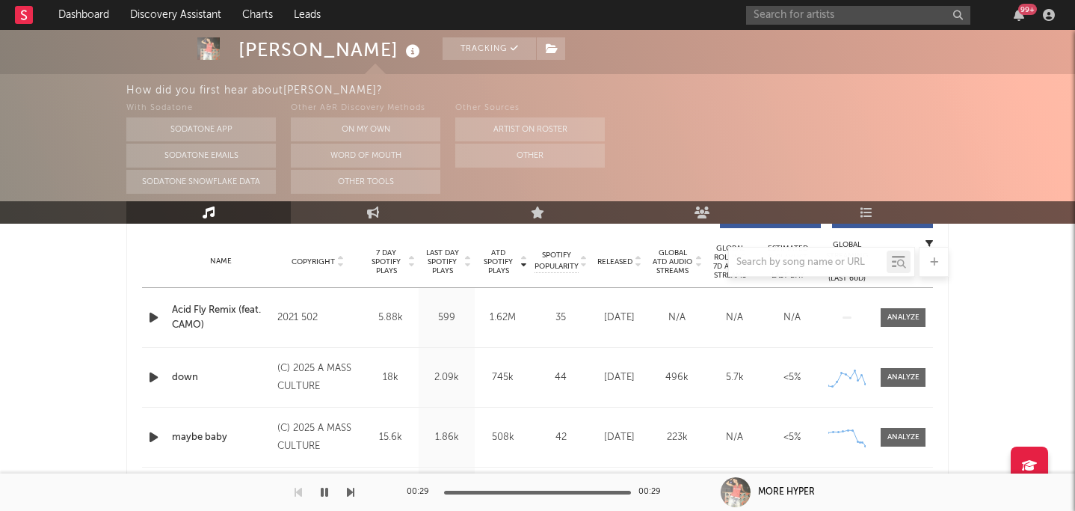
scroll to position [592, 0]
click at [553, 262] on div at bounding box center [537, 262] width 822 height 30
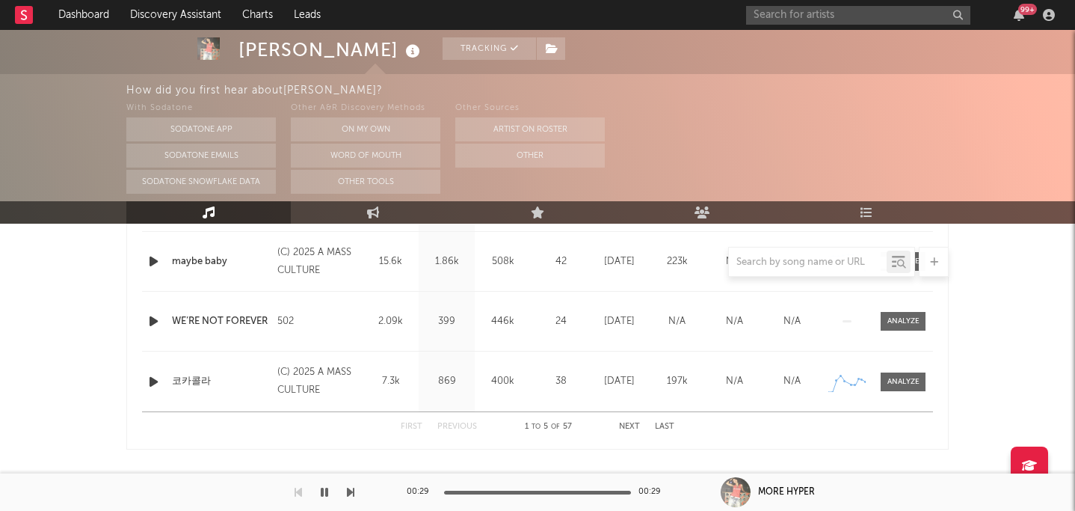
scroll to position [770, 0]
click at [553, 424] on button "Next" at bounding box center [629, 426] width 21 height 8
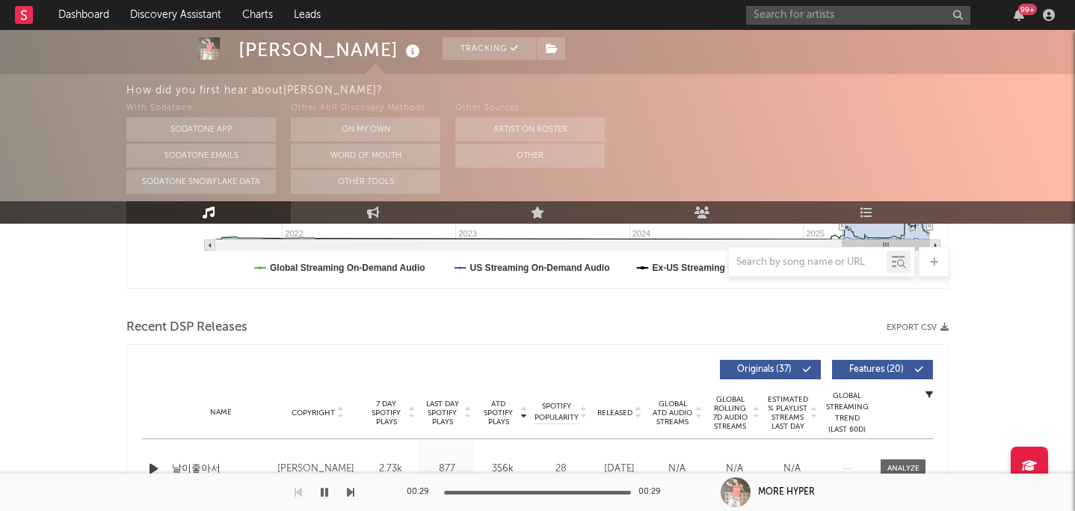
click at [553, 409] on span "Released" at bounding box center [614, 412] width 35 height 9
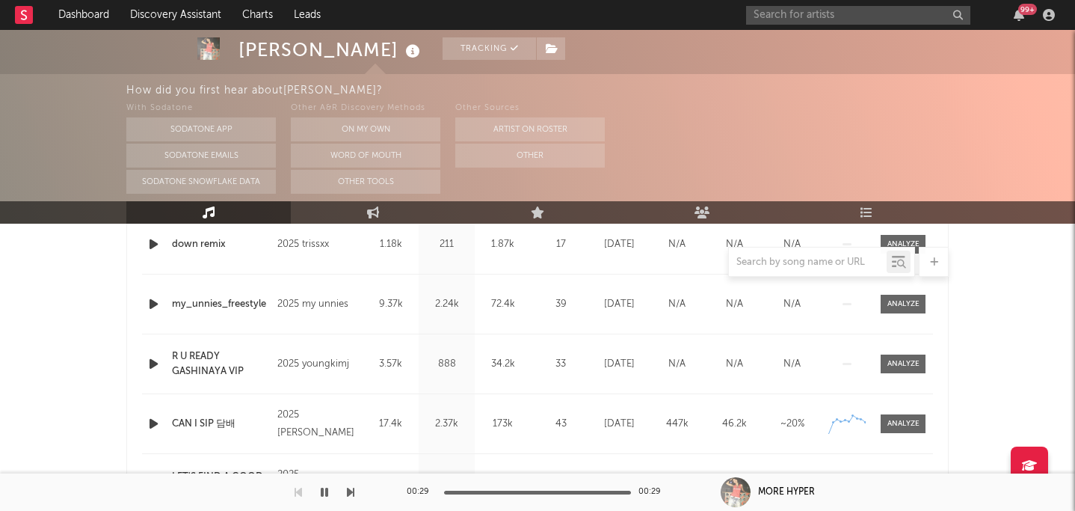
scroll to position [668, 0]
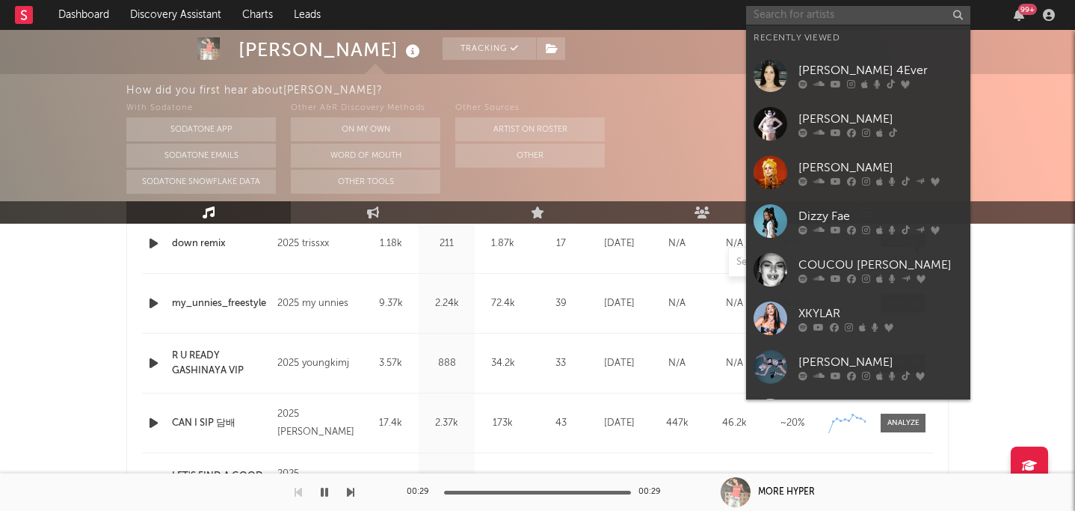
click at [553, 9] on input "text" at bounding box center [858, 15] width 224 height 19
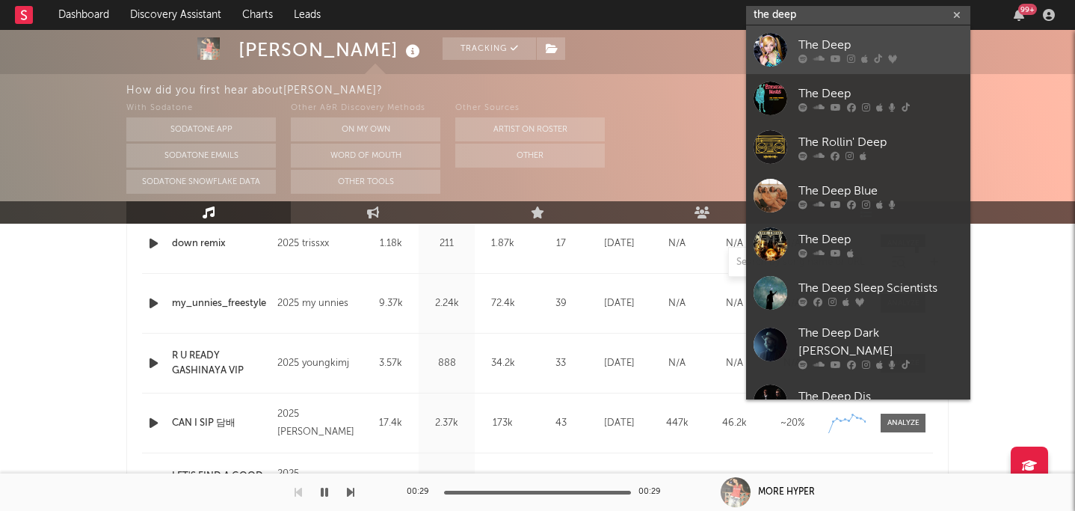
type input "the deep"
click at [553, 52] on link "The Deep" at bounding box center [858, 49] width 224 height 49
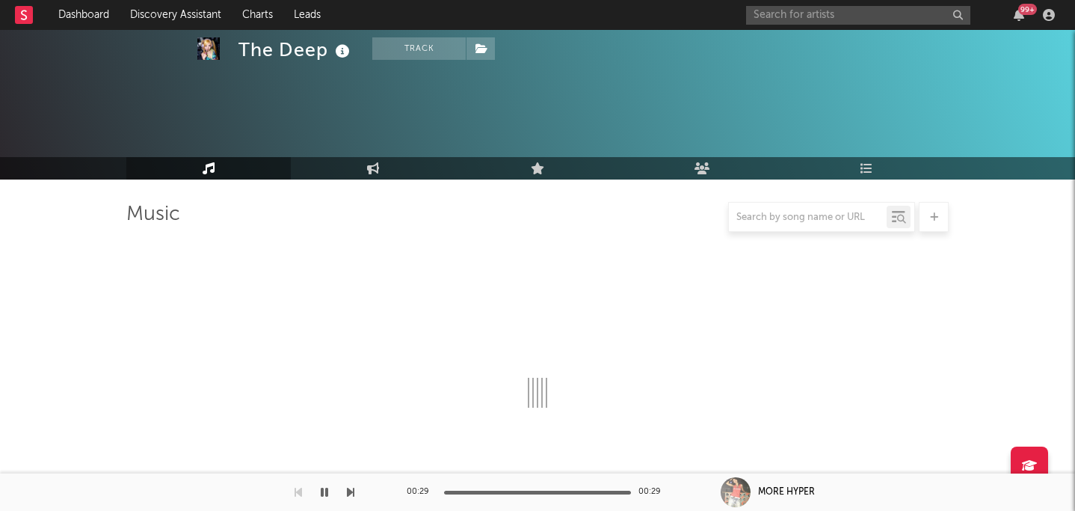
select select "6m"
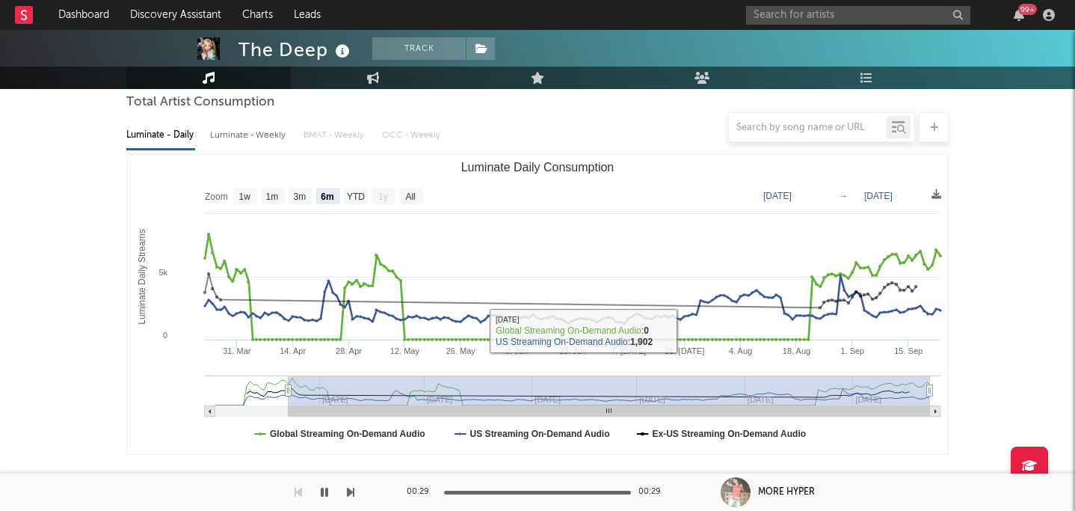
scroll to position [151, 0]
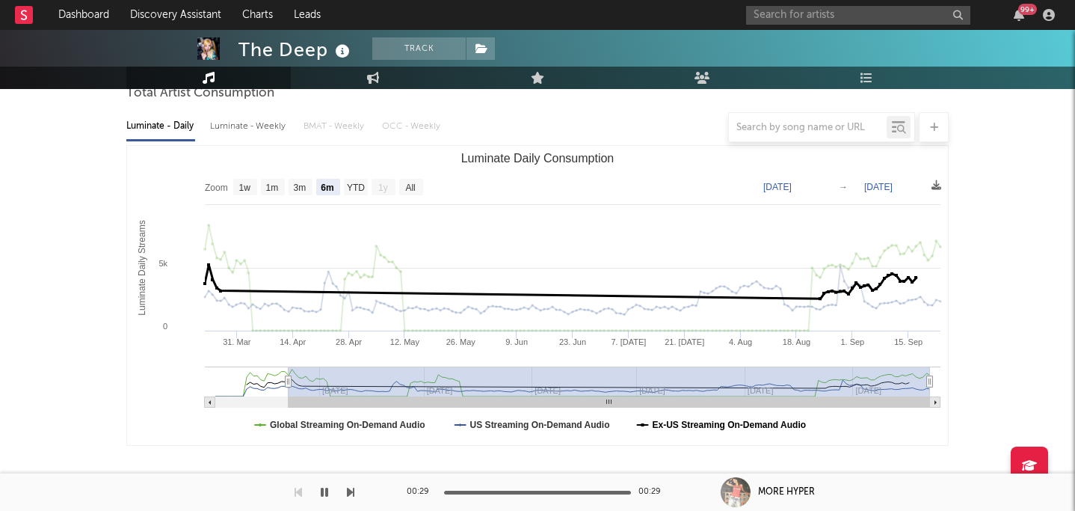
click at [553, 425] on text "Ex-US Streaming On-Demand Audio" at bounding box center [730, 424] width 154 height 10
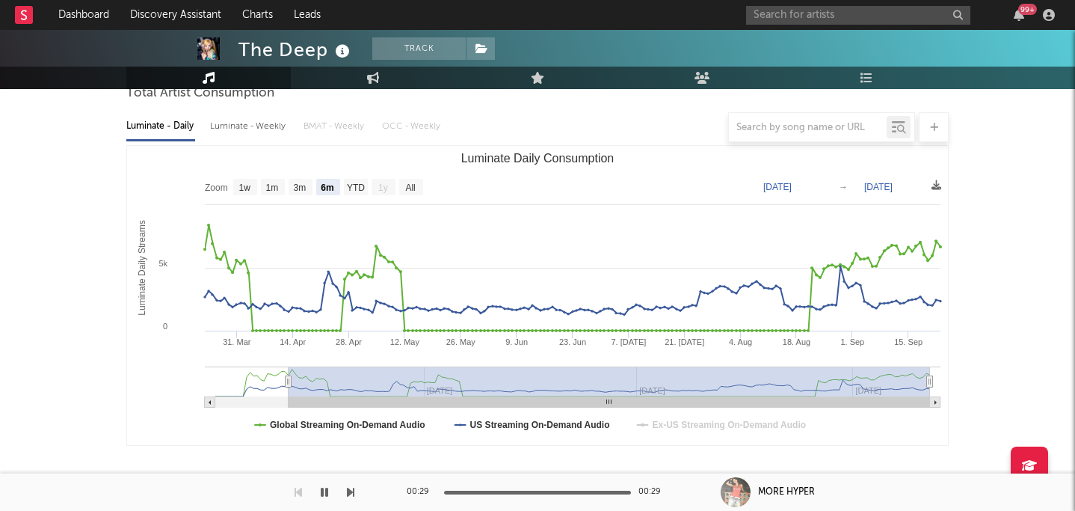
click at [553, 425] on text "Ex-US Streaming On-Demand Audio" at bounding box center [730, 424] width 154 height 10
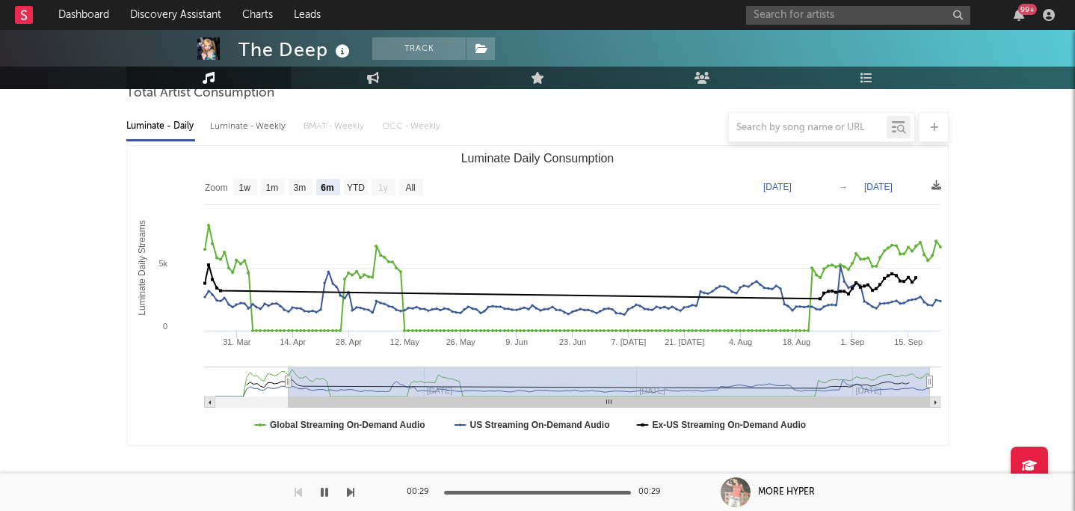
click at [553, 24] on div "99 +" at bounding box center [903, 15] width 314 height 30
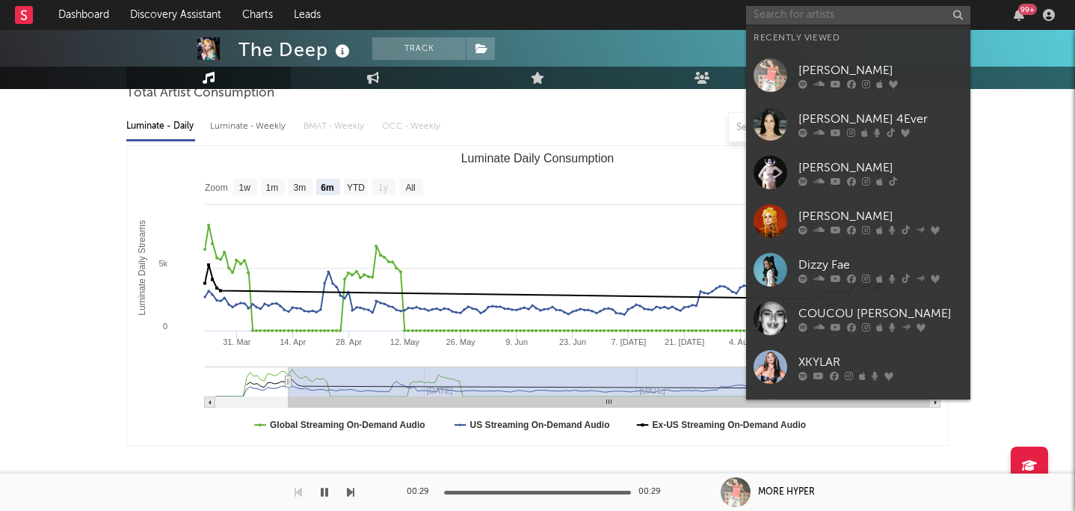
click at [553, 21] on input "text" at bounding box center [858, 15] width 224 height 19
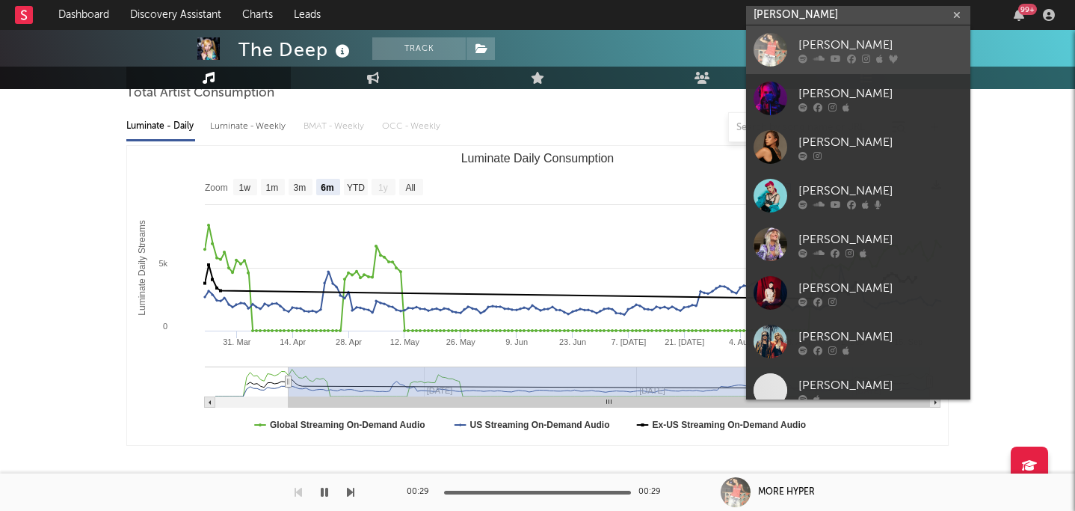
type input "effie"
click at [553, 41] on link "[PERSON_NAME]" at bounding box center [858, 49] width 224 height 49
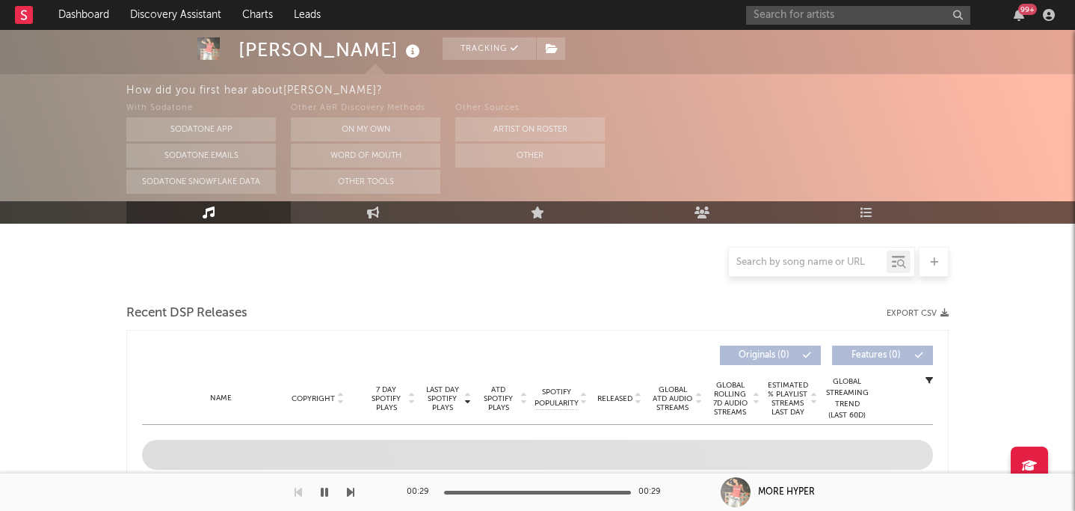
select select "6m"
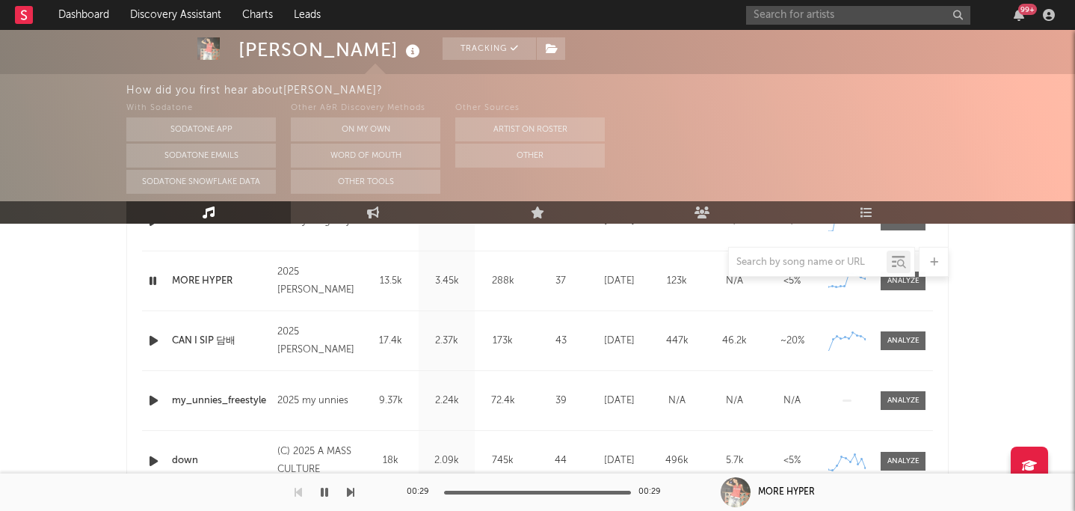
scroll to position [674, 0]
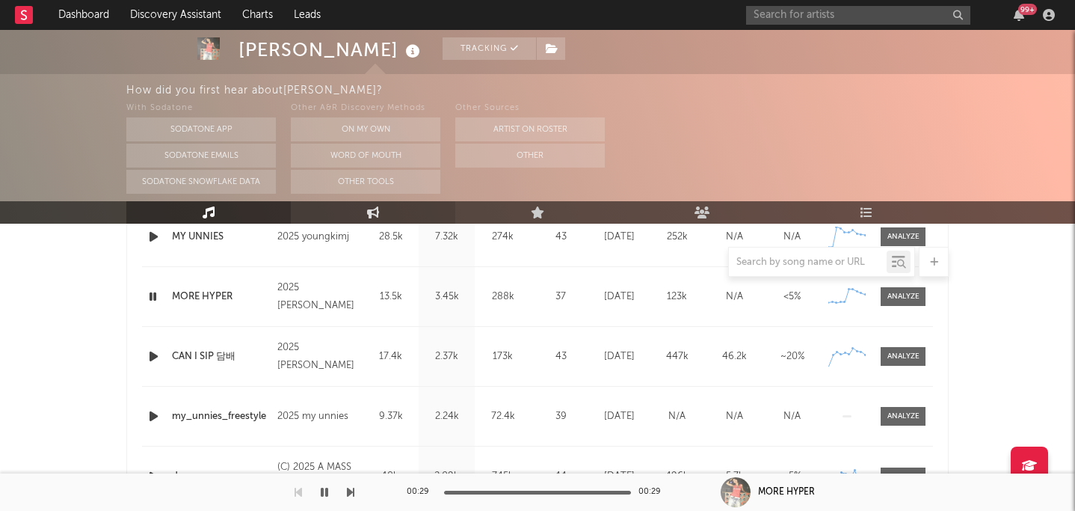
click at [390, 216] on link "Engagement" at bounding box center [373, 212] width 164 height 22
select select "1w"
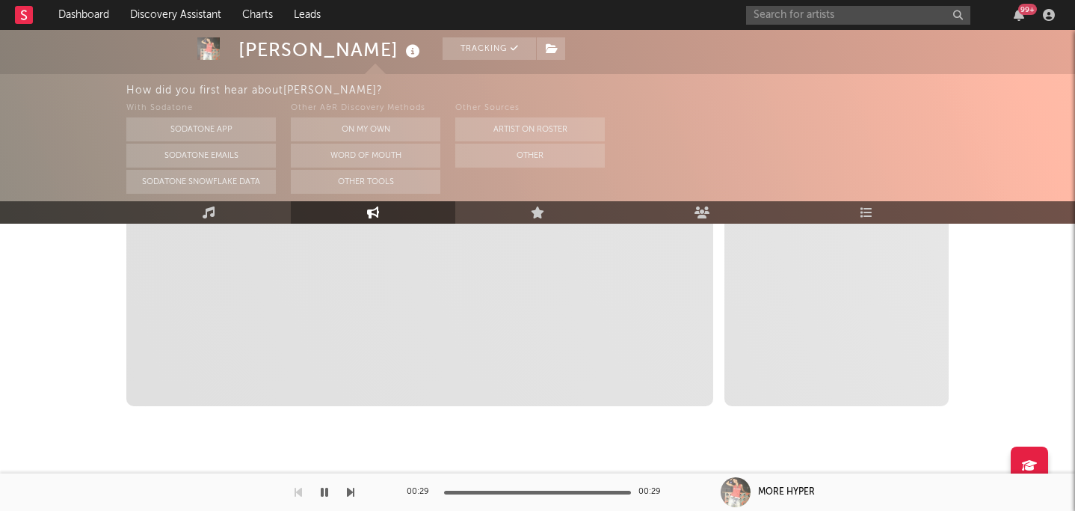
scroll to position [439, 0]
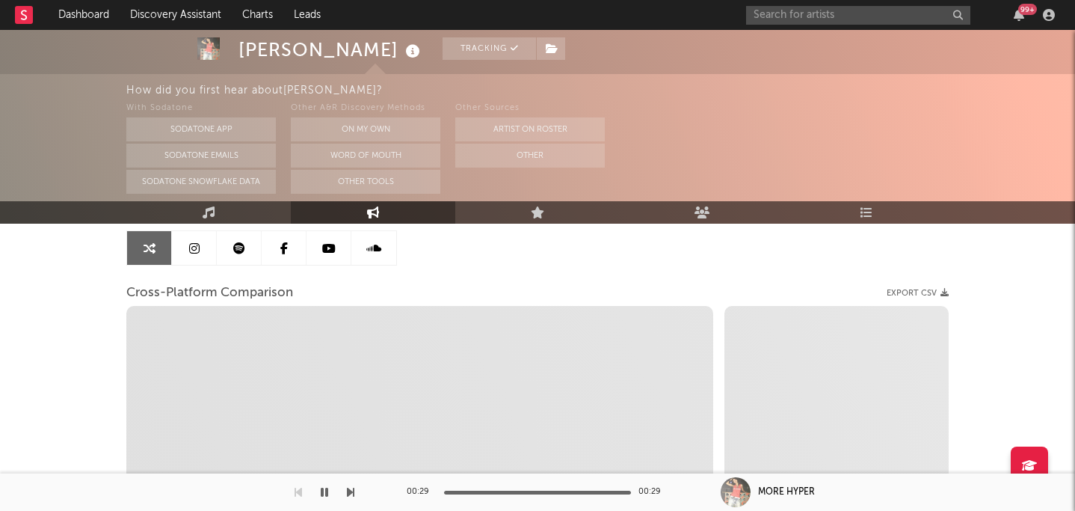
select select "1m"
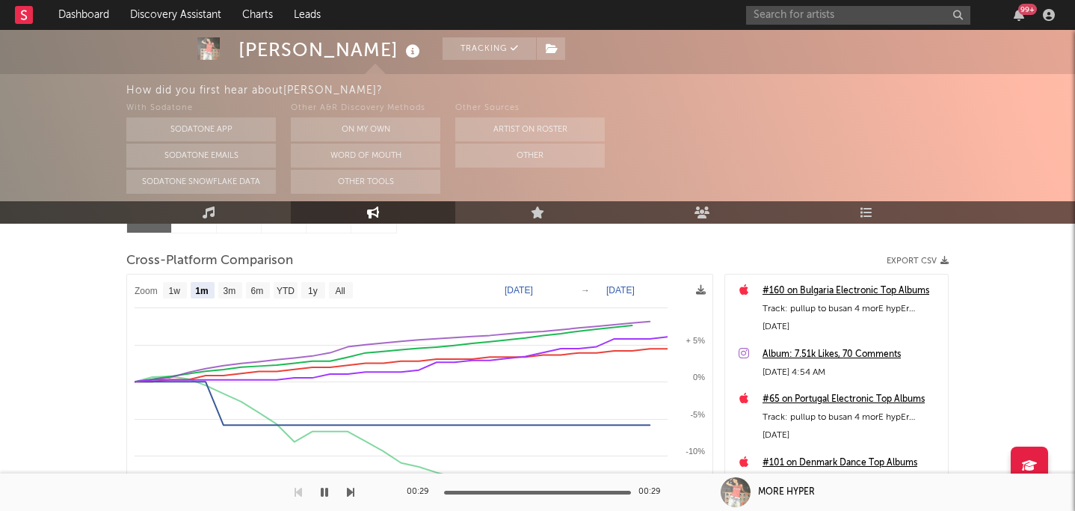
scroll to position [212, 0]
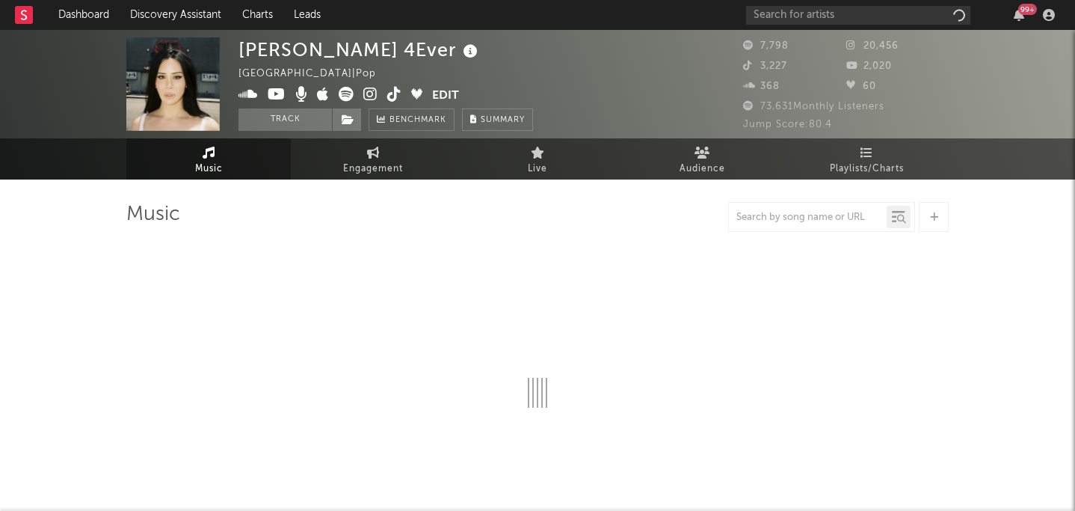
select select "6m"
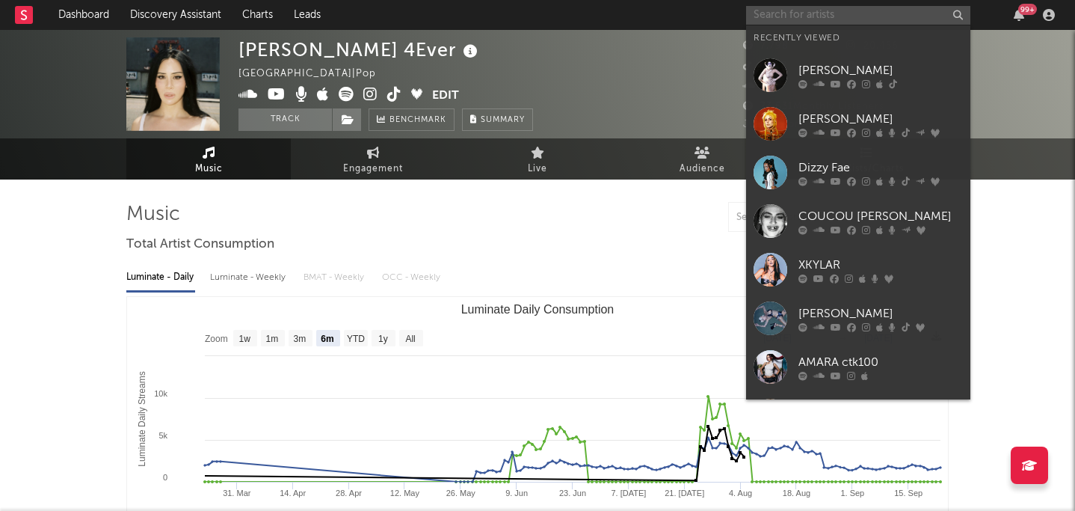
click at [841, 6] on input "text" at bounding box center [858, 15] width 224 height 19
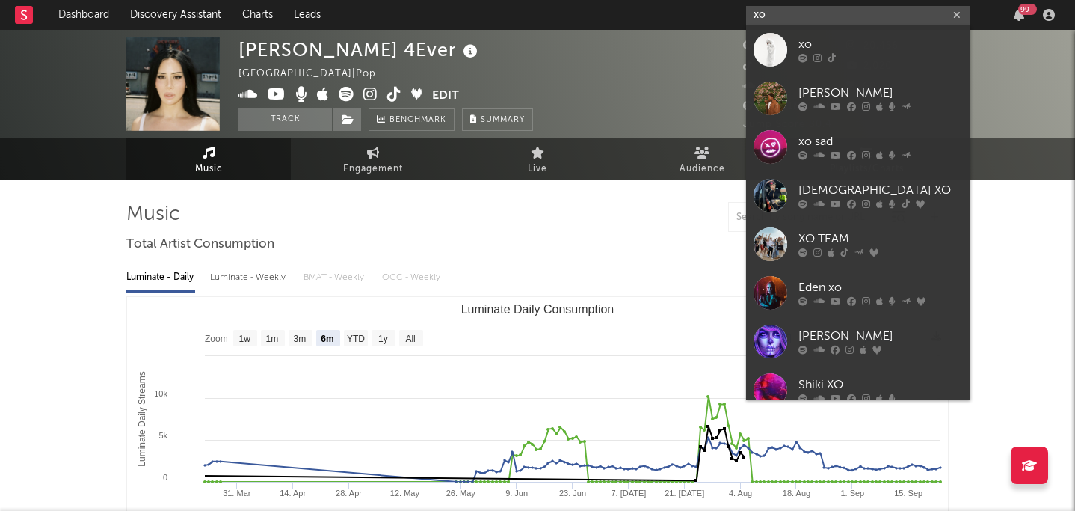
type input "xo"
click at [831, 41] on div "xo" at bounding box center [881, 45] width 164 height 18
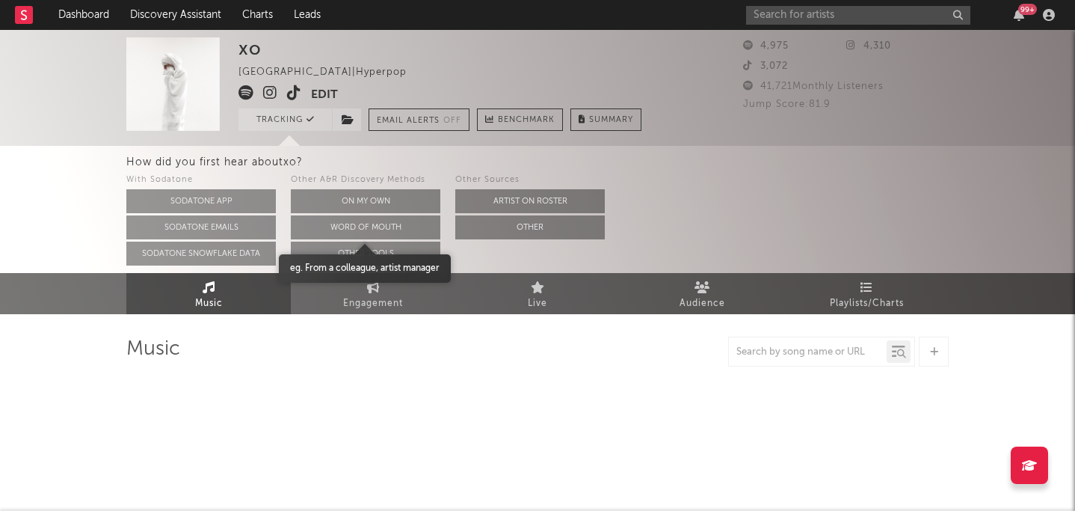
select select "1w"
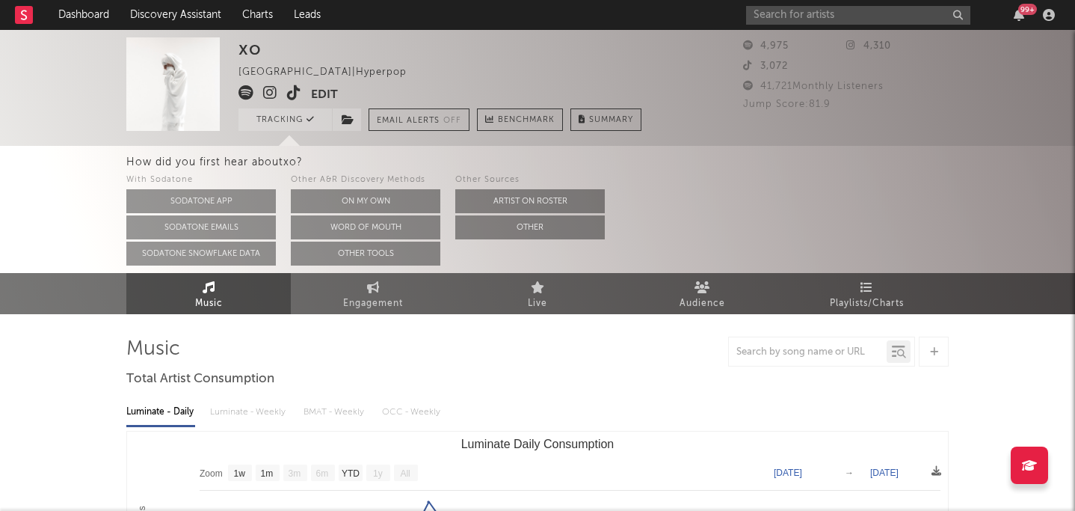
click at [266, 93] on icon at bounding box center [270, 92] width 14 height 15
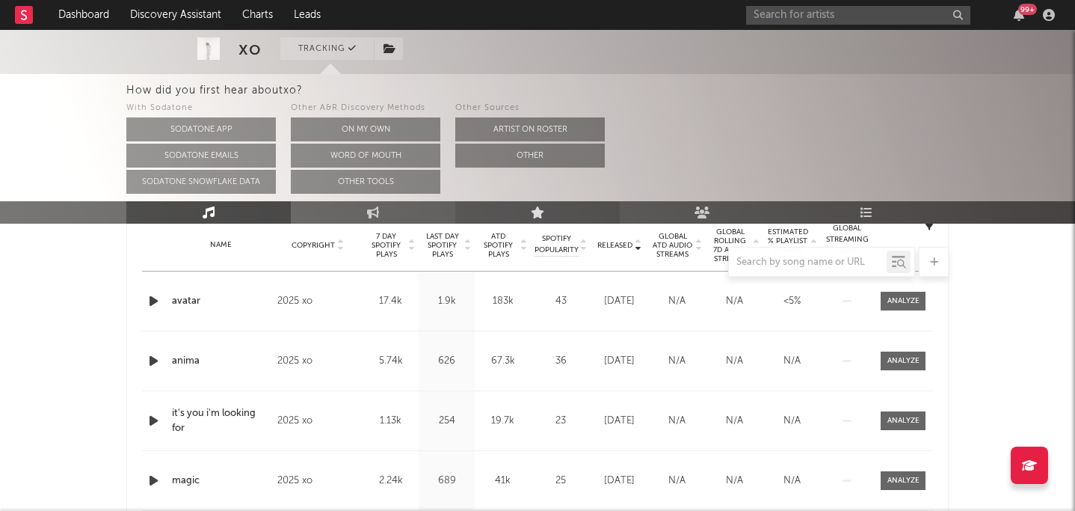
scroll to position [225, 0]
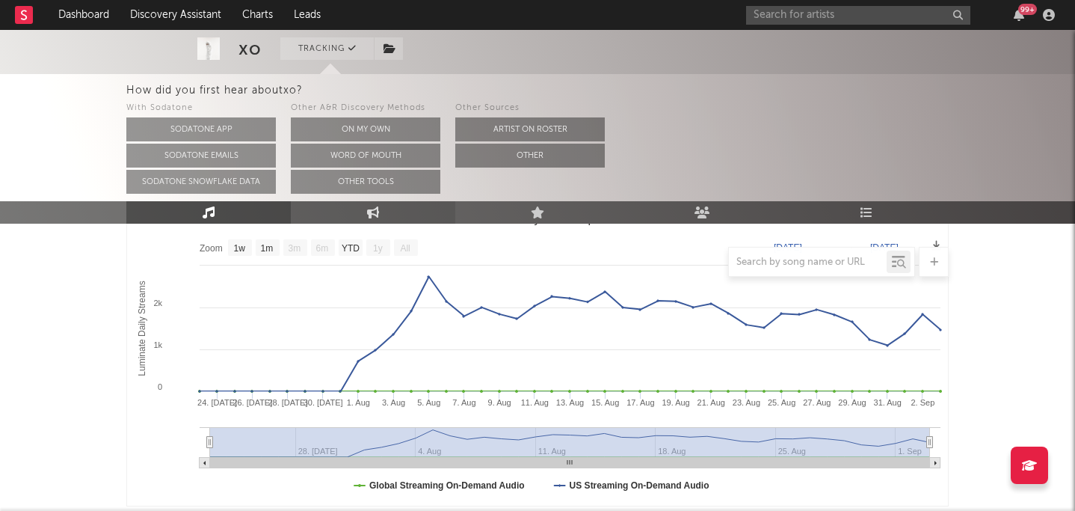
click at [422, 205] on link "Engagement" at bounding box center [373, 212] width 164 height 22
select select "1w"
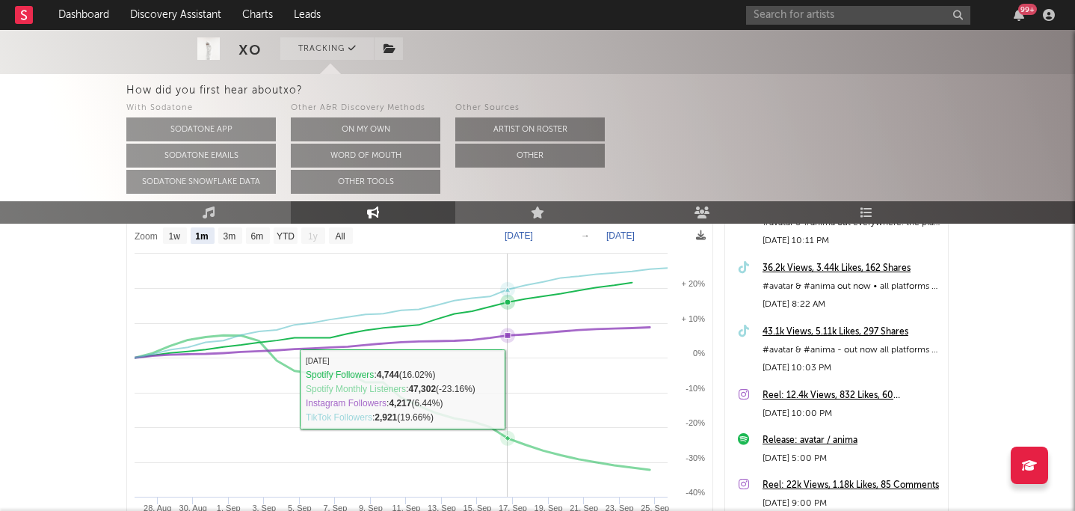
scroll to position [230, 0]
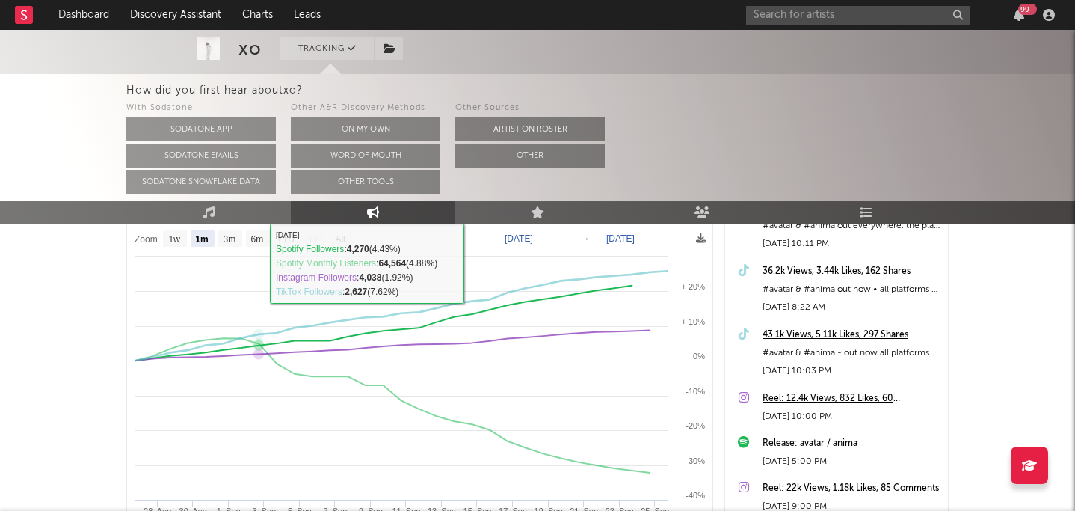
click at [256, 246] on rect at bounding box center [258, 238] width 24 height 16
select select "6m"
type input "[DATE]"
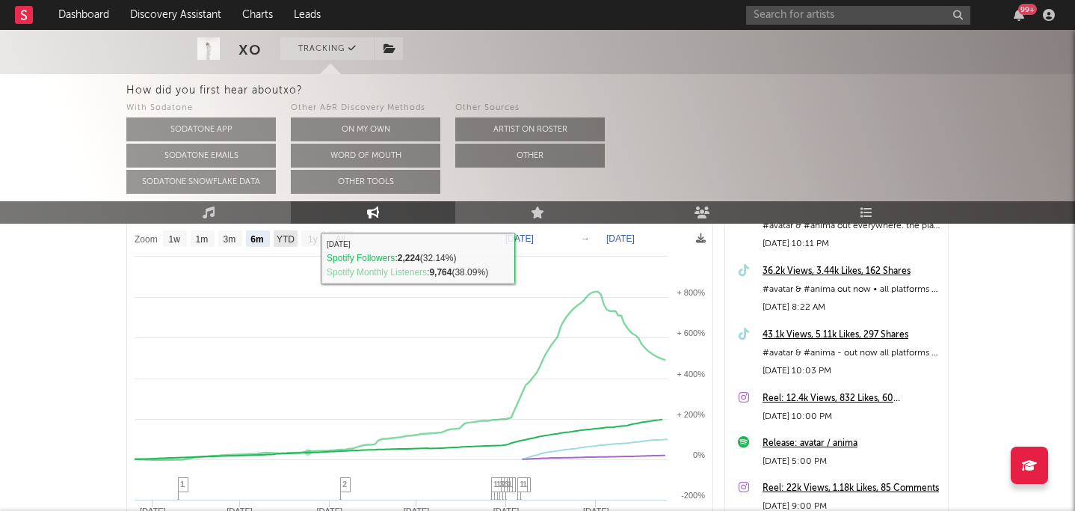
click at [289, 243] on text "YTD" at bounding box center [286, 239] width 18 height 10
select select "YTD"
type input "[DATE]"
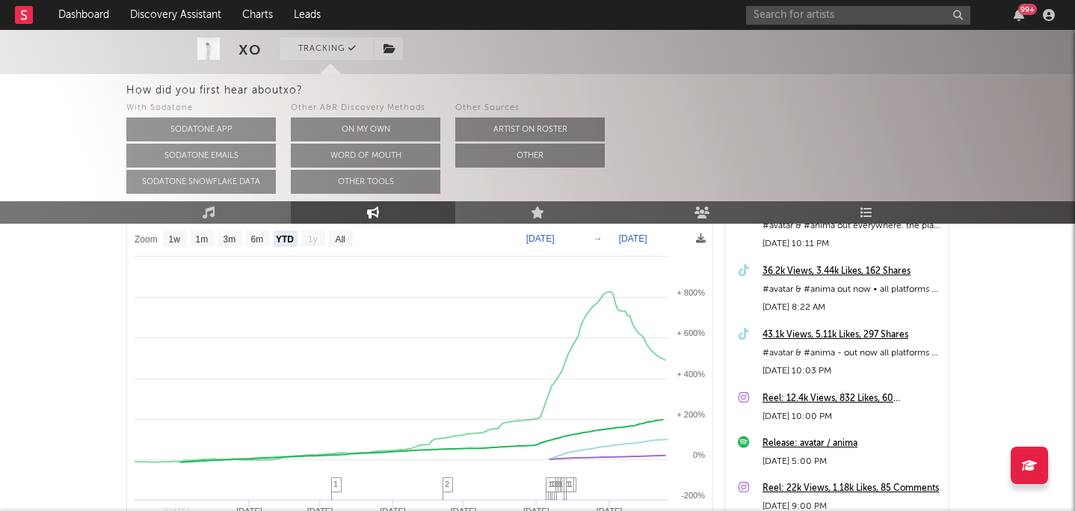
select select "1w"
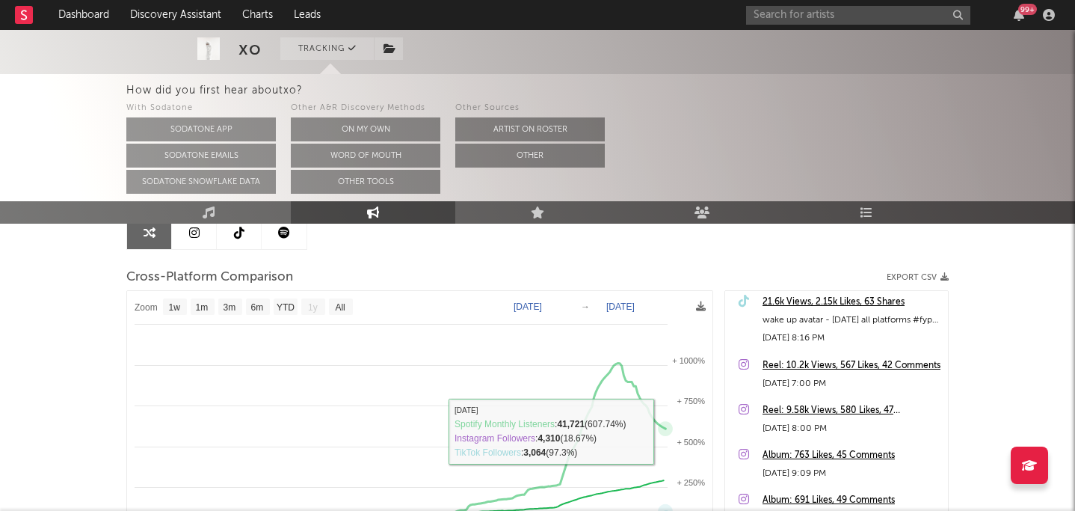
scroll to position [131, 0]
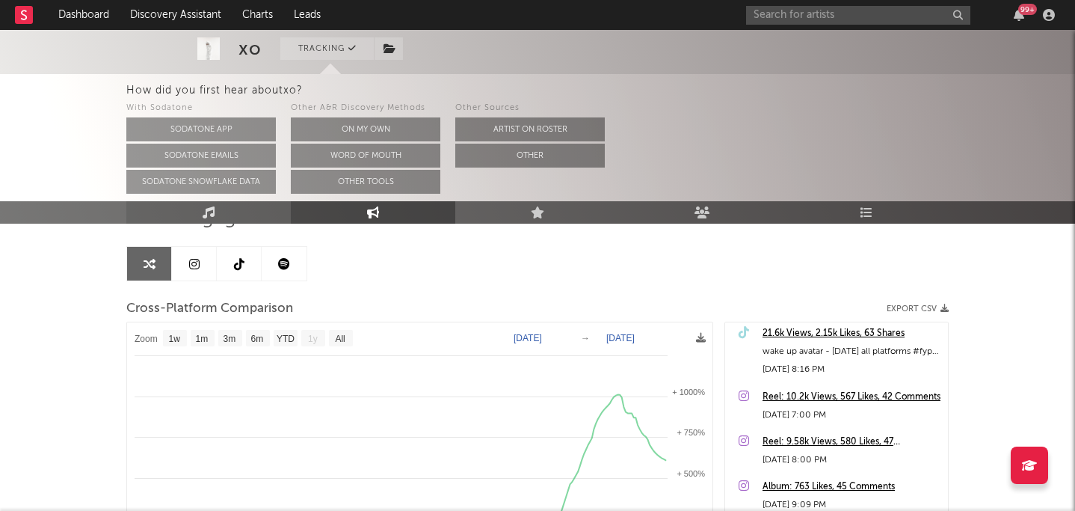
click at [273, 206] on link "Music" at bounding box center [208, 212] width 164 height 22
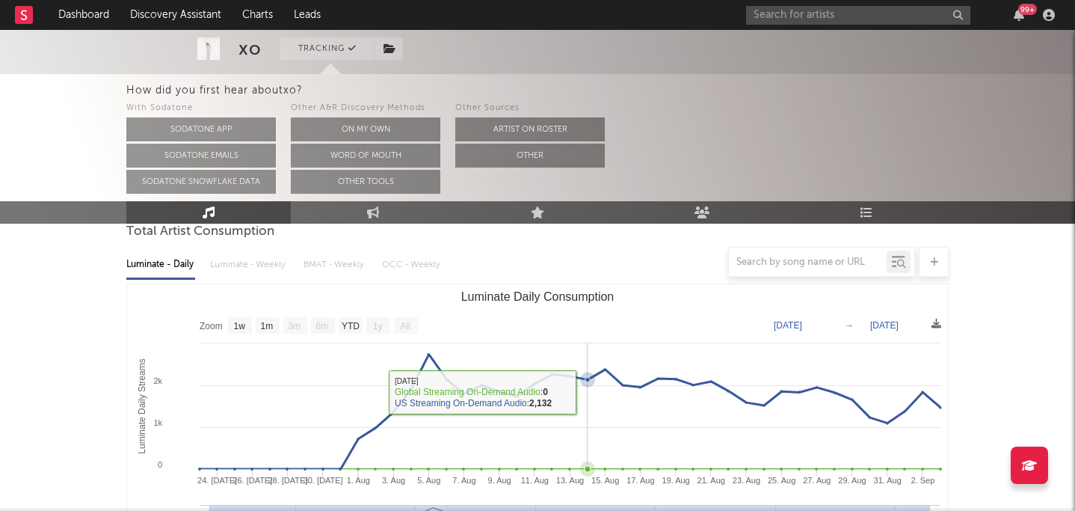
scroll to position [108, 0]
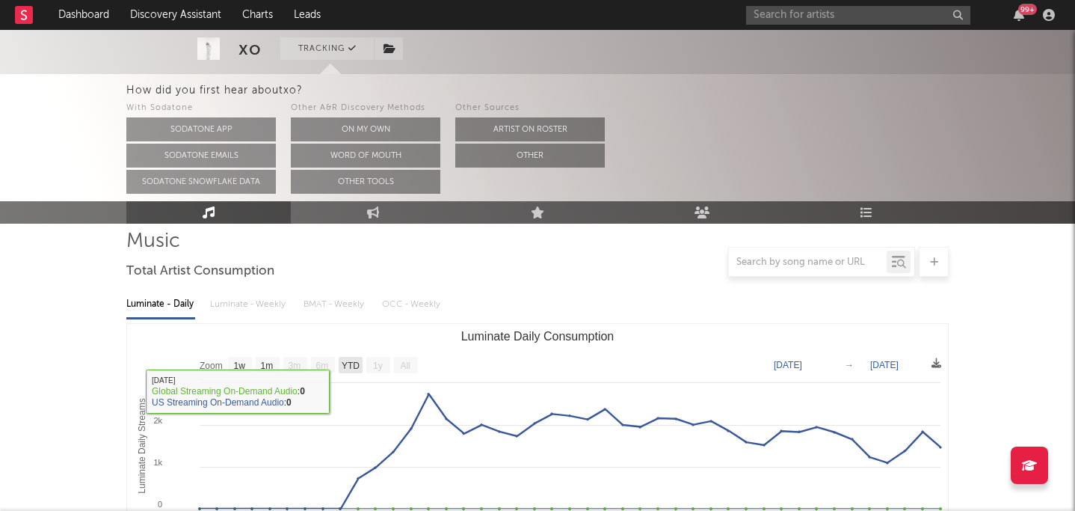
click at [354, 370] on rect "Luminate Daily Consumption" at bounding box center [351, 365] width 24 height 16
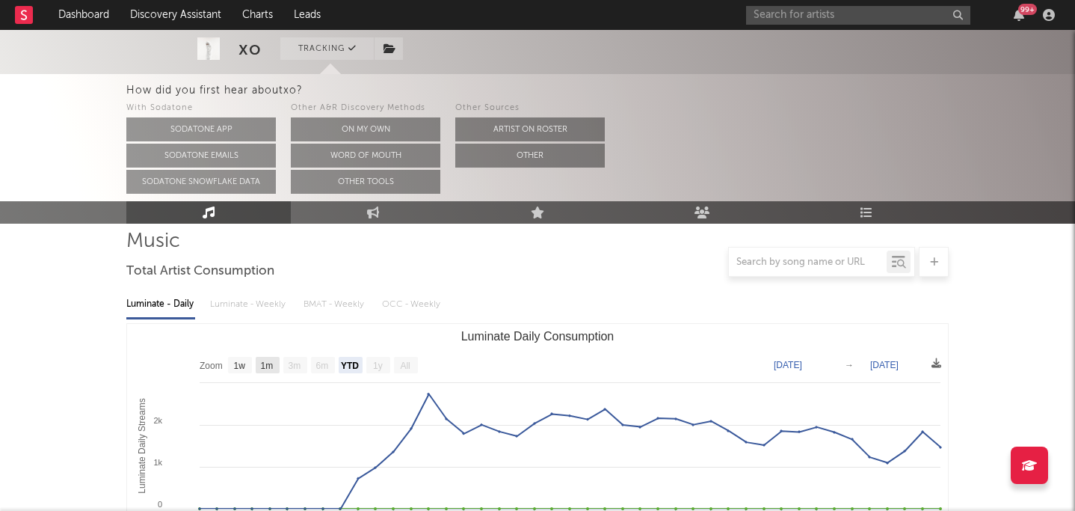
click at [272, 367] on text "1m" at bounding box center [267, 365] width 13 height 10
select select "1m"
type input "[DATE]"
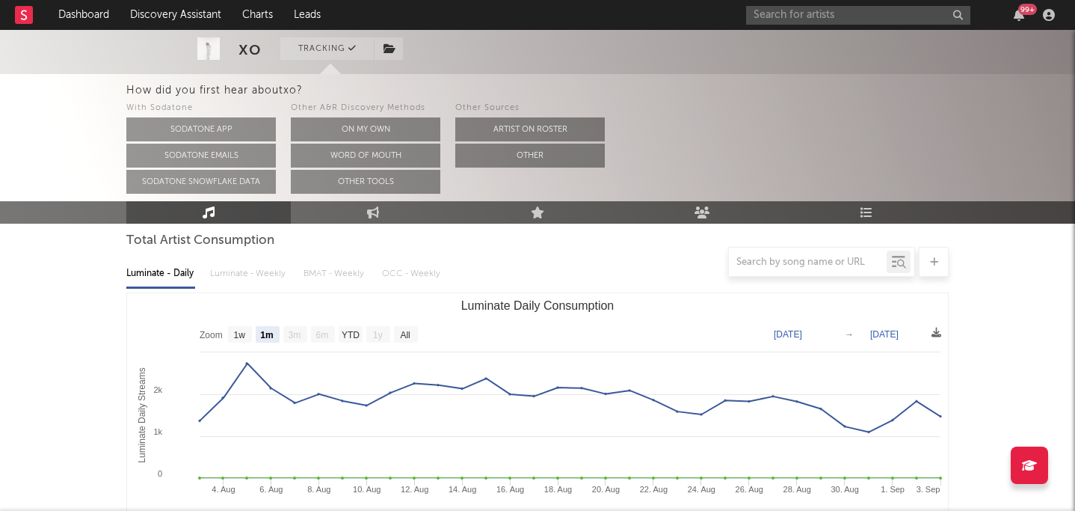
scroll to position [146, 0]
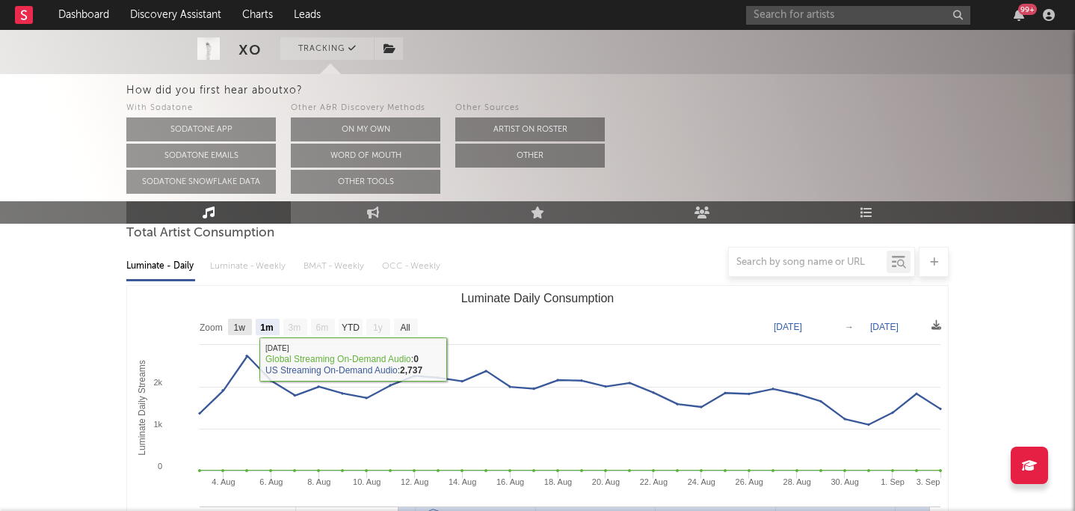
click at [238, 324] on text "1w" at bounding box center [240, 327] width 12 height 10
select select "1w"
type input "[DATE]"
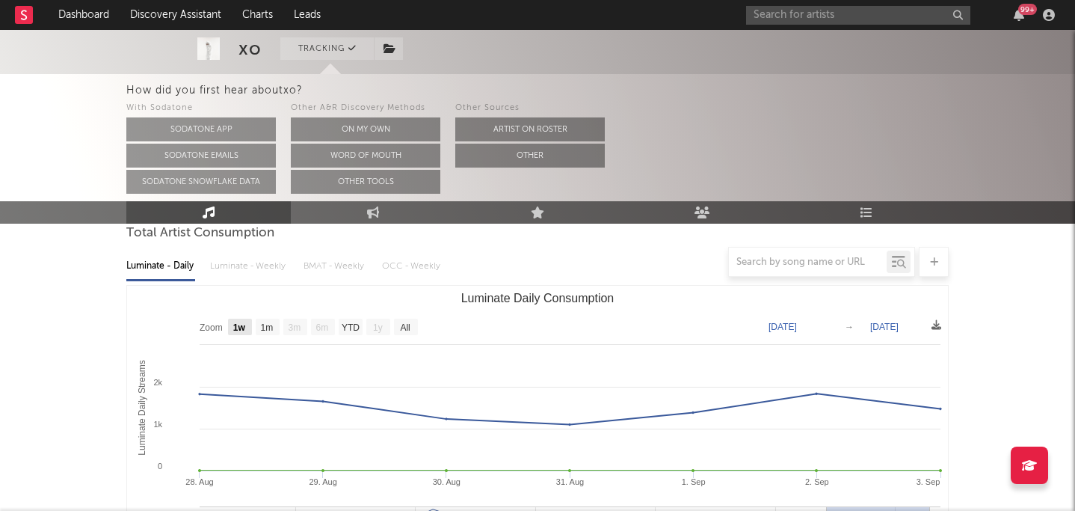
click at [246, 333] on rect "Luminate Daily Consumption" at bounding box center [240, 327] width 24 height 16
click at [262, 332] on rect "Luminate Daily Consumption" at bounding box center [268, 327] width 24 height 16
select select "1m"
type input "[DATE]"
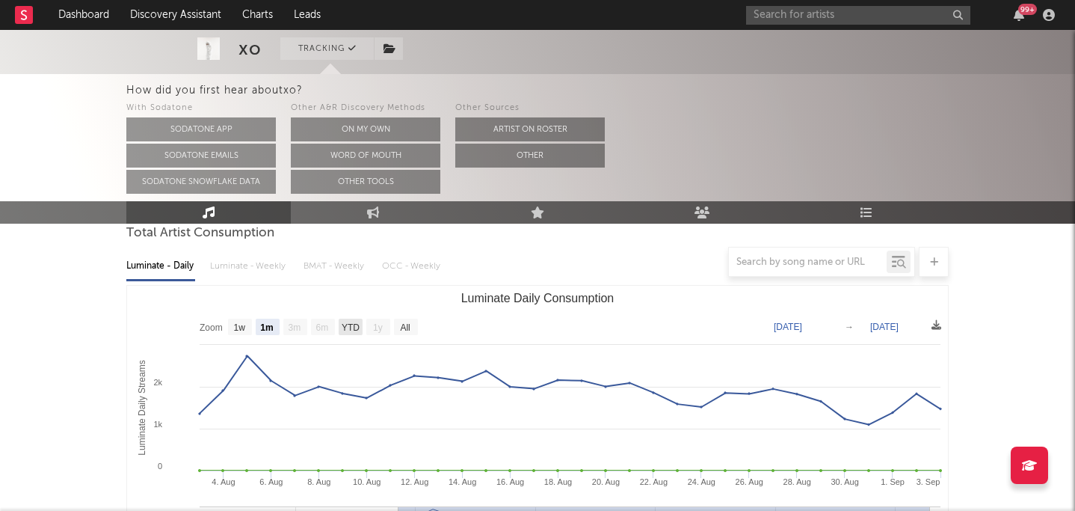
click at [343, 319] on rect "Luminate Daily Consumption" at bounding box center [351, 327] width 24 height 16
select select "YTD"
type input "[DATE]"
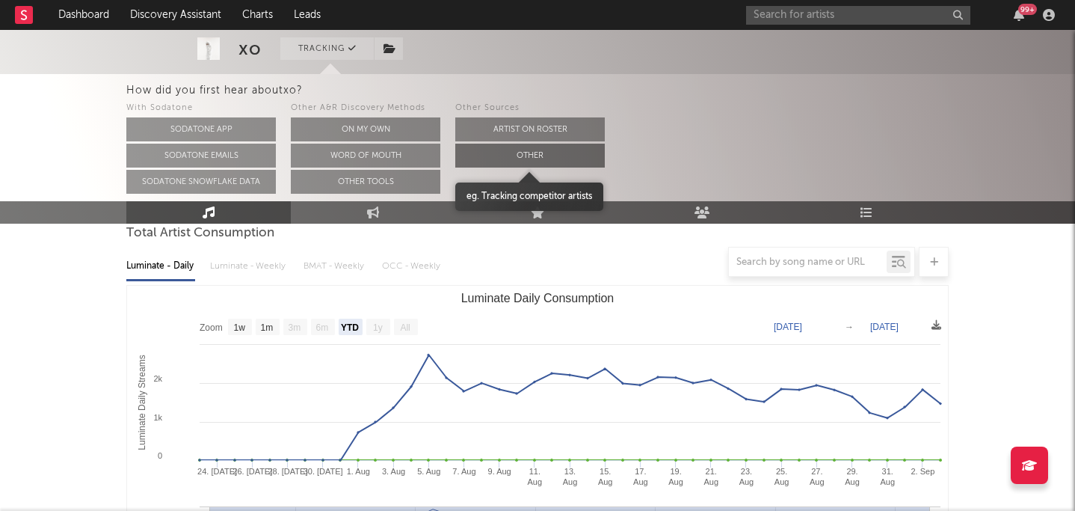
scroll to position [0, 0]
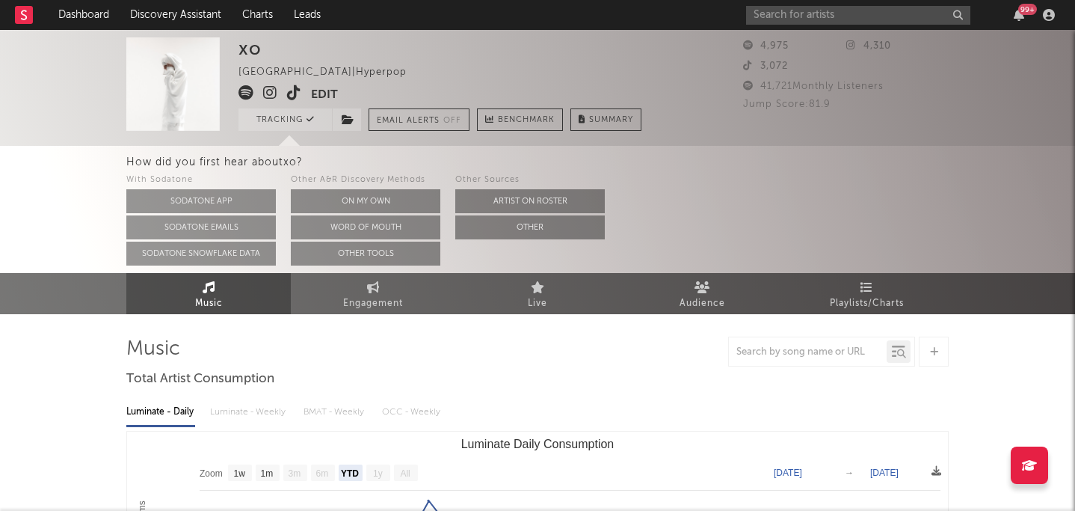
scroll to position [131, 0]
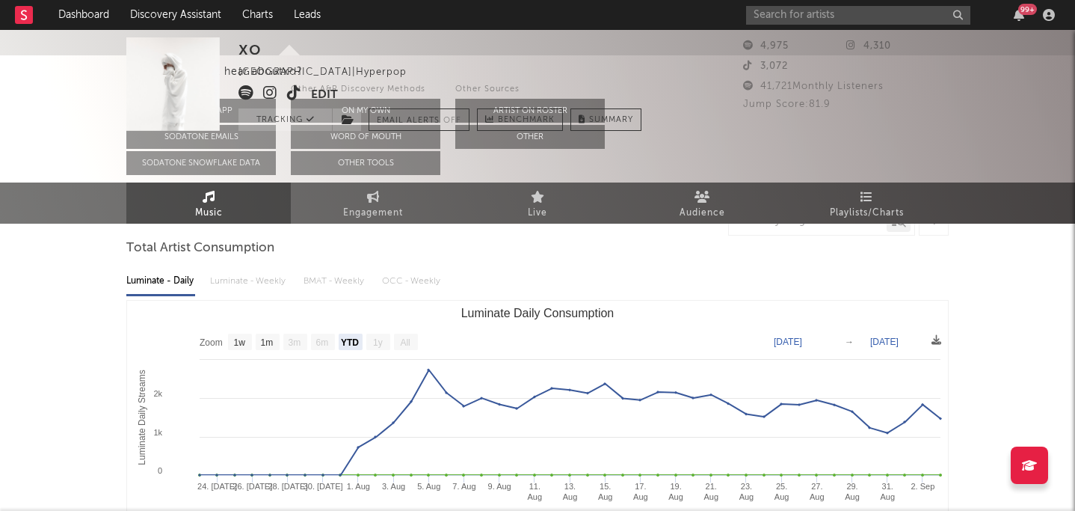
select select "1w"
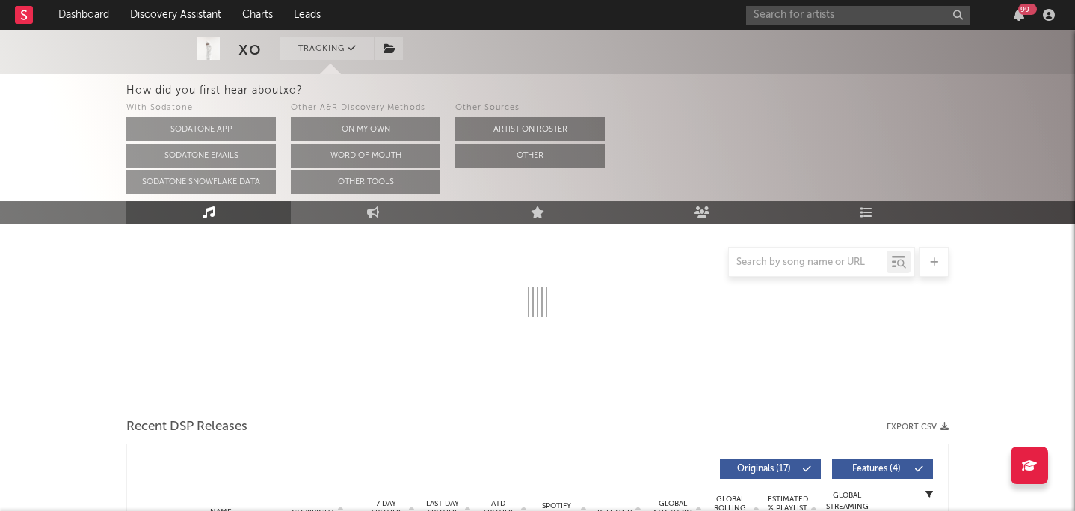
select select "1w"
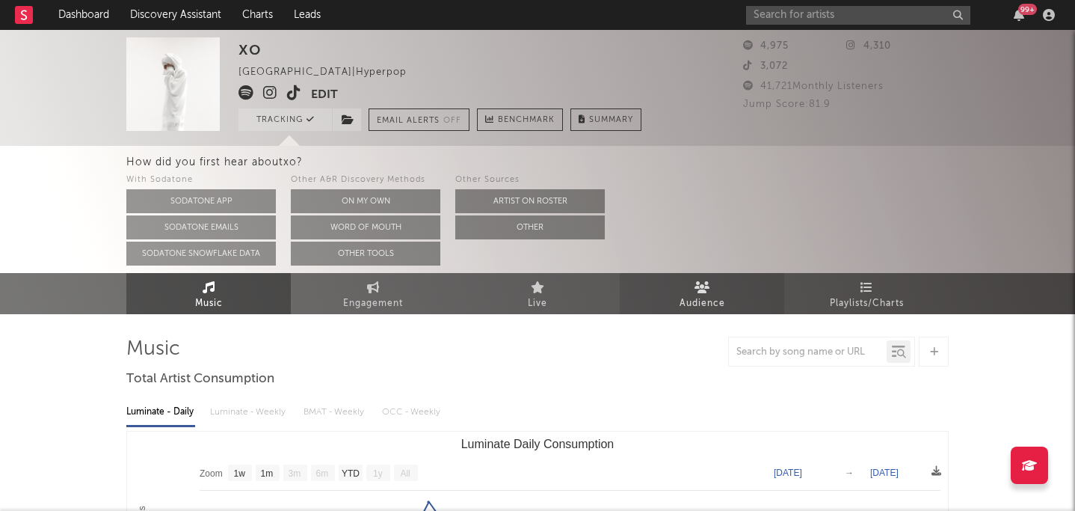
click at [698, 304] on span "Audience" at bounding box center [703, 304] width 46 height 18
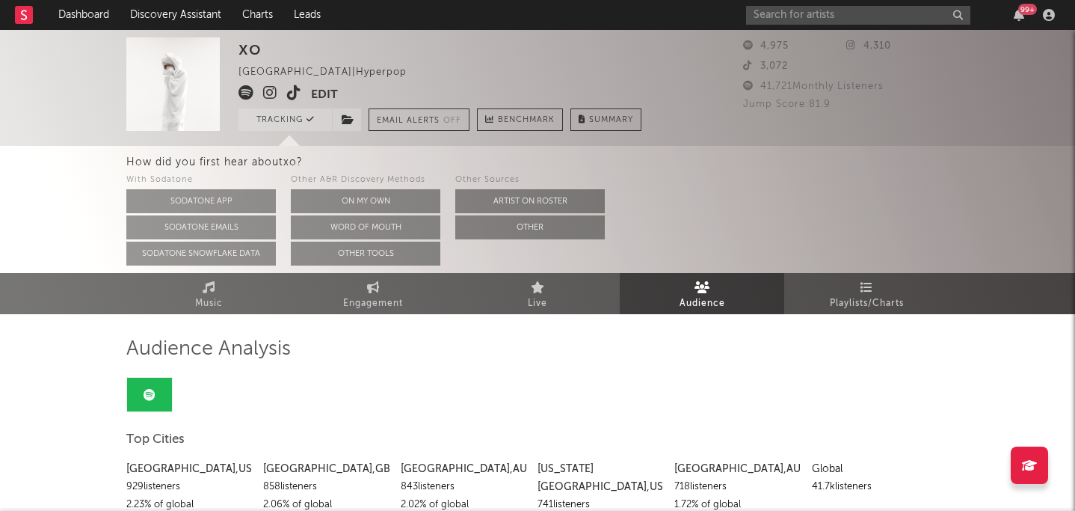
click at [786, 26] on div "99 +" at bounding box center [903, 15] width 314 height 30
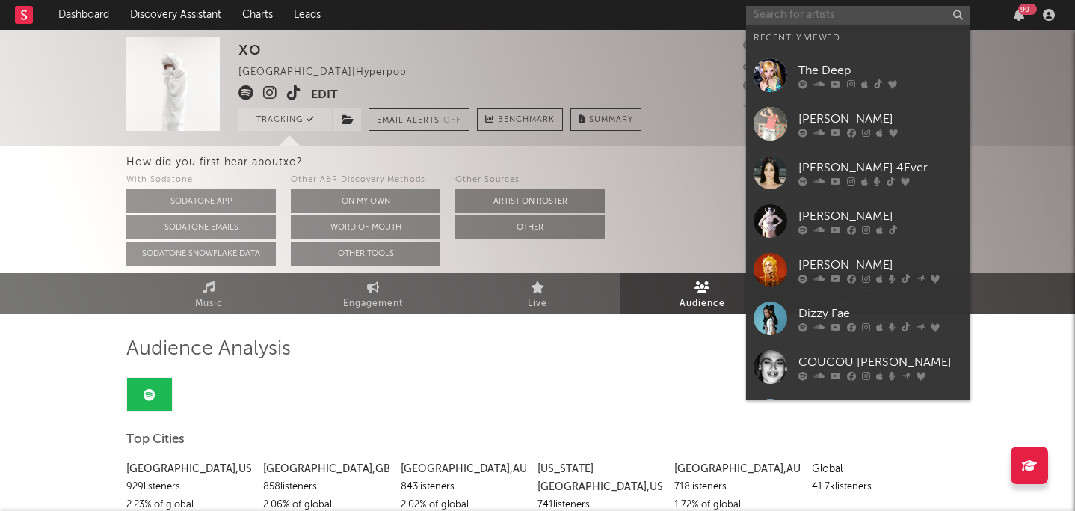
click at [784, 14] on input "text" at bounding box center [858, 15] width 224 height 19
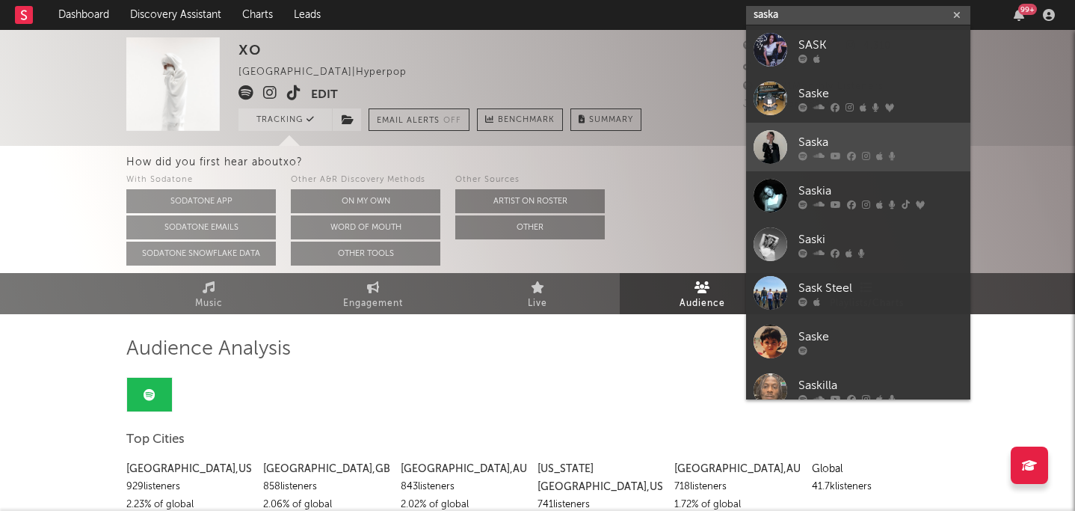
type input "saska"
click at [842, 149] on div "Saska" at bounding box center [881, 142] width 164 height 18
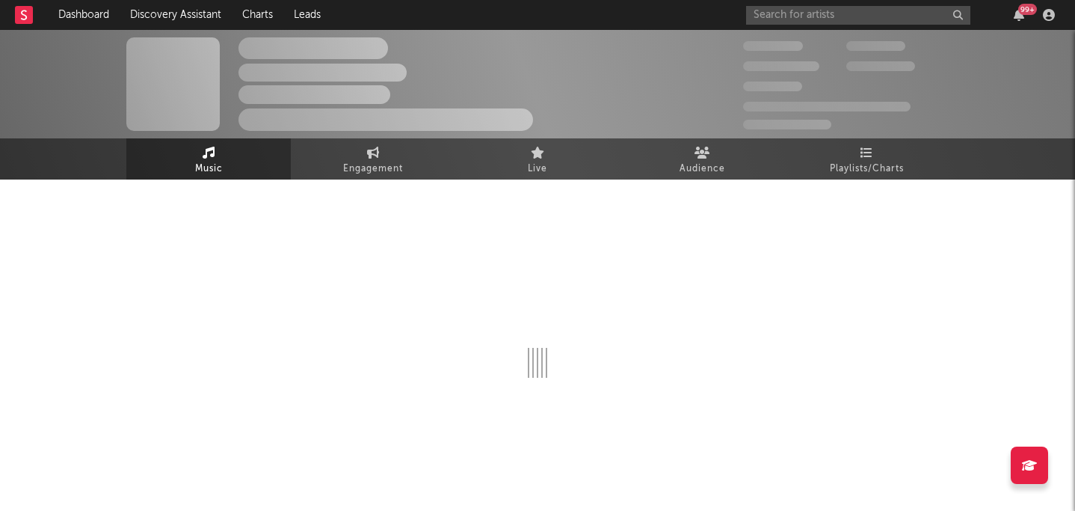
select select "6m"
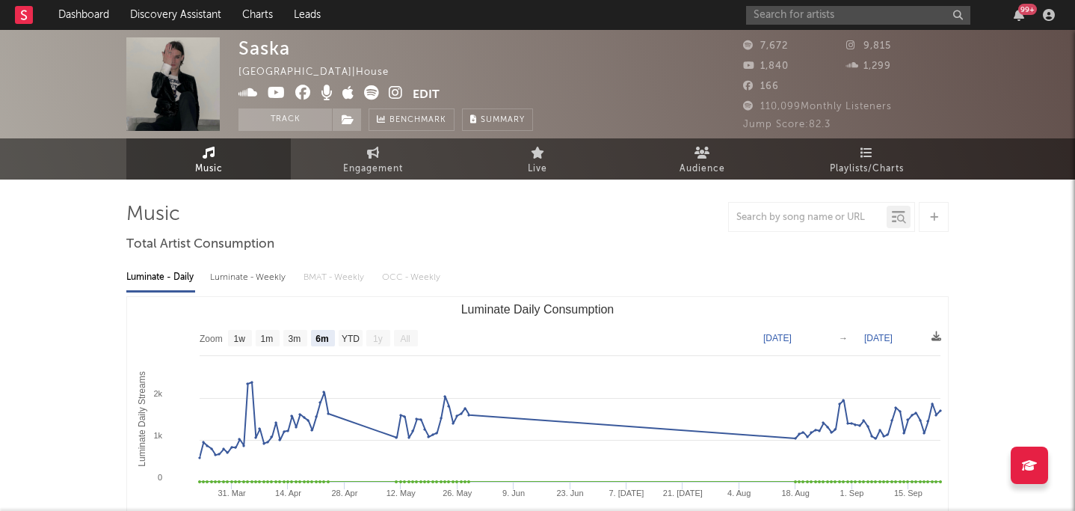
click at [399, 93] on icon at bounding box center [396, 92] width 14 height 15
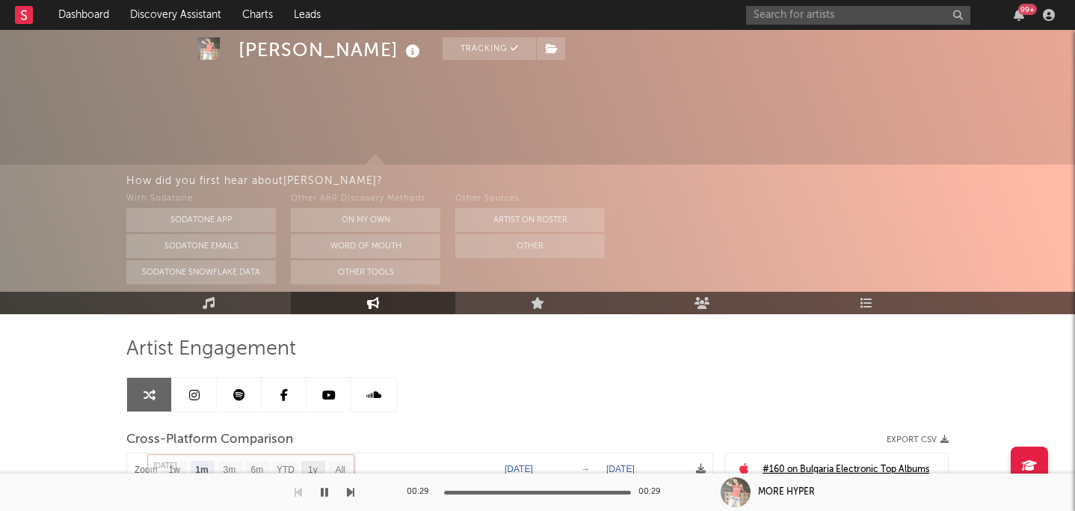
click at [318, 461] on rect at bounding box center [313, 469] width 24 height 16
select select "1y"
type input "[DATE]"
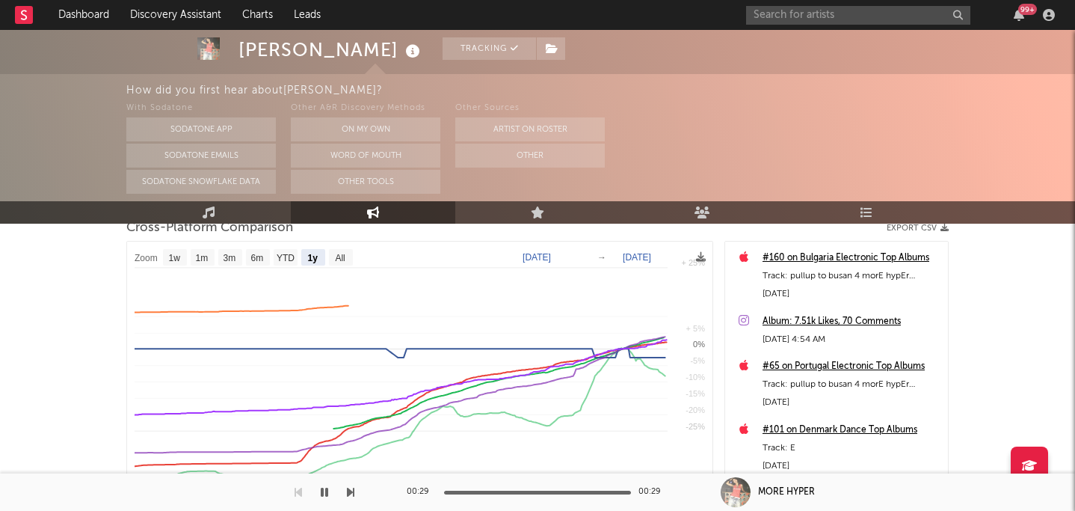
select select "1y"
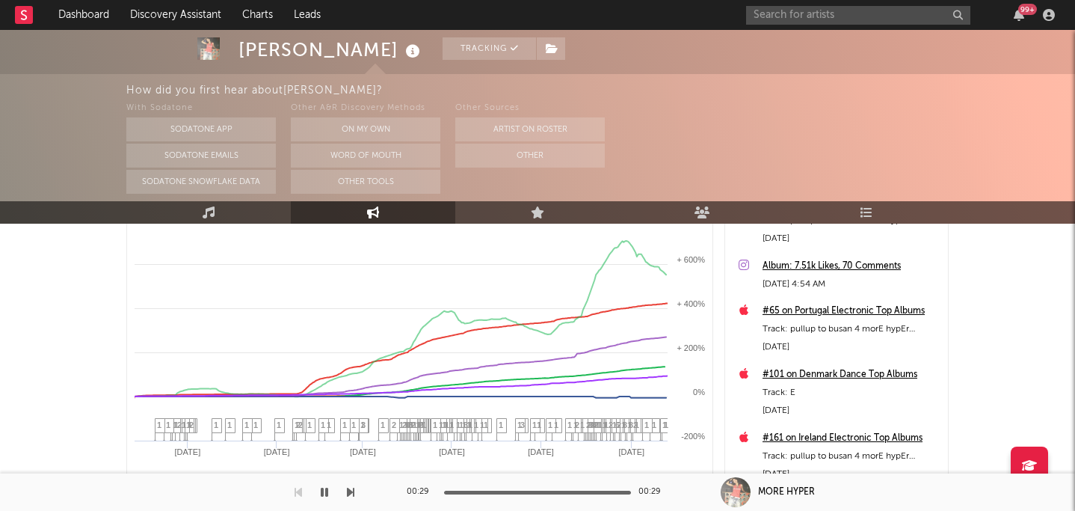
scroll to position [271, 0]
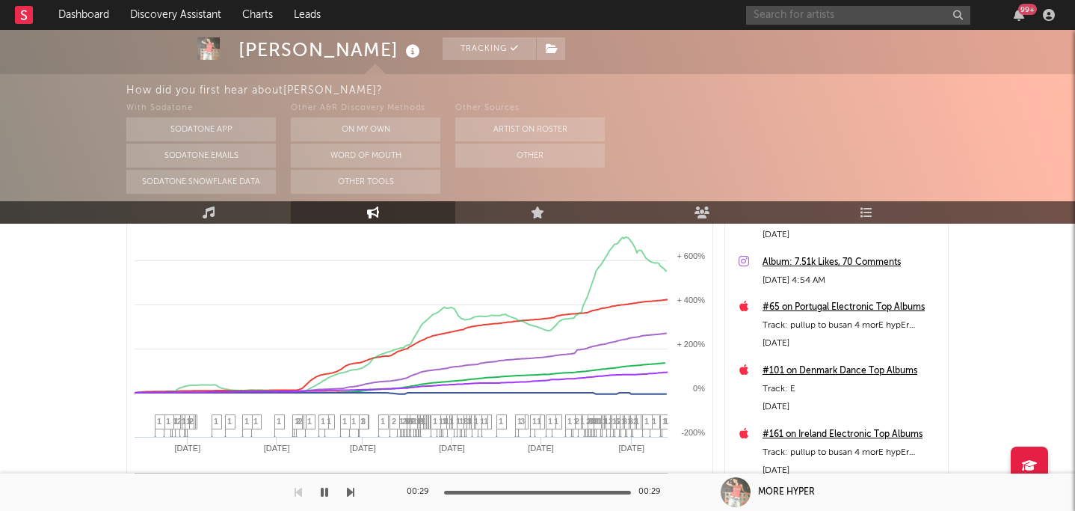
click at [785, 21] on input "text" at bounding box center [858, 15] width 224 height 19
type input "the deep"
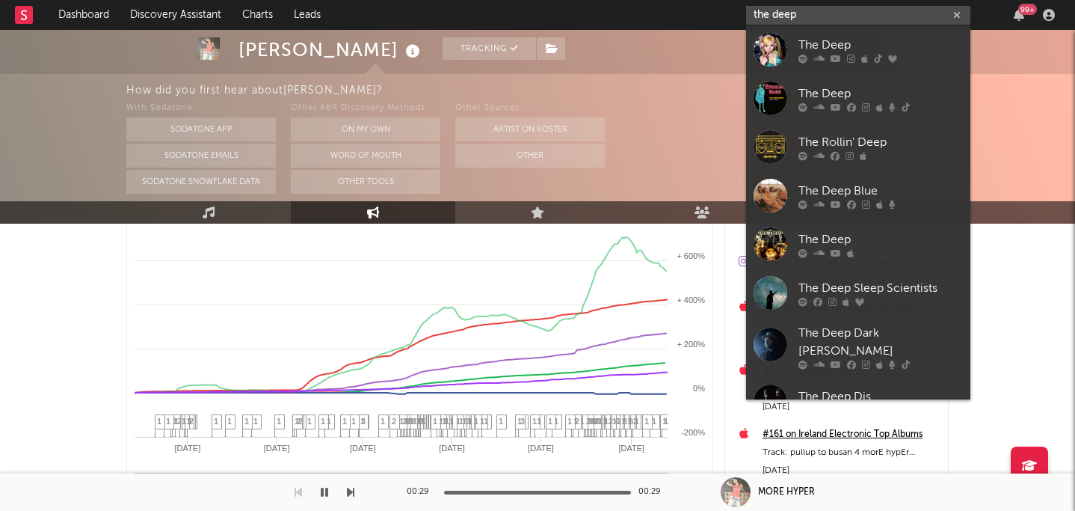
drag, startPoint x: 828, startPoint y: 15, endPoint x: 739, endPoint y: 5, distance: 88.8
click at [739, 5] on nav "Dashboard Discovery Assistant Charts Leads the deep 99 +" at bounding box center [537, 15] width 1075 height 30
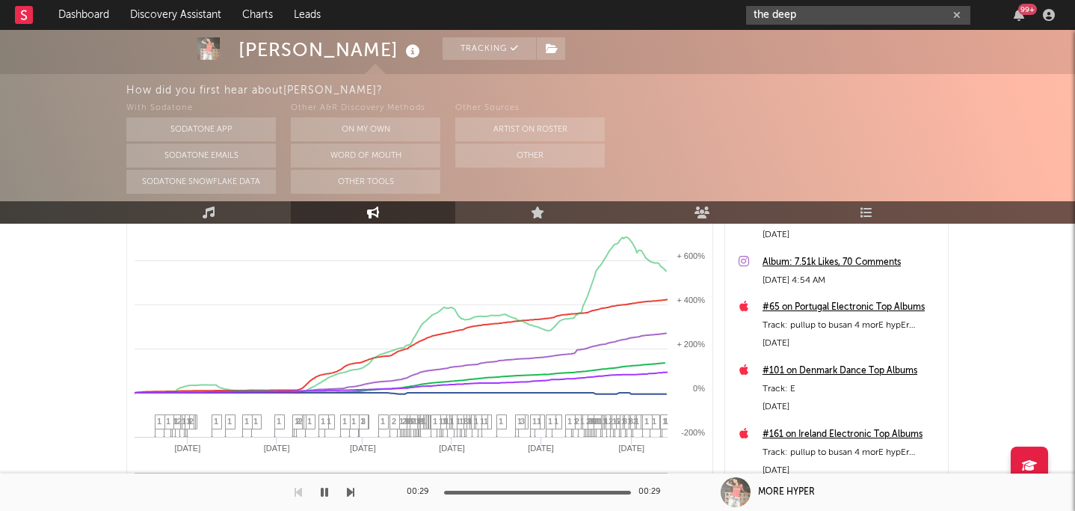
click at [831, 14] on input "the deep" at bounding box center [858, 15] width 224 height 19
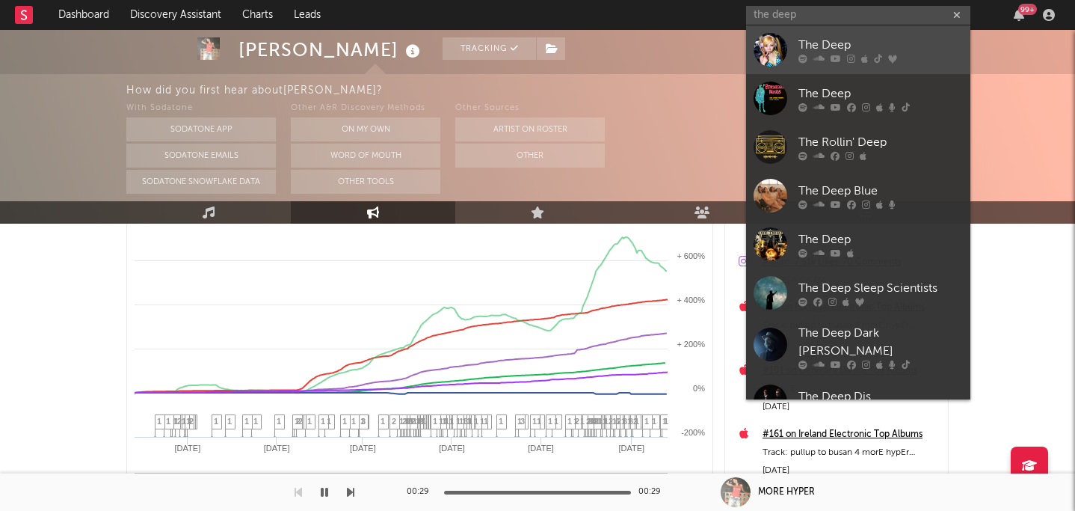
click at [812, 43] on div "The Deep" at bounding box center [881, 45] width 164 height 18
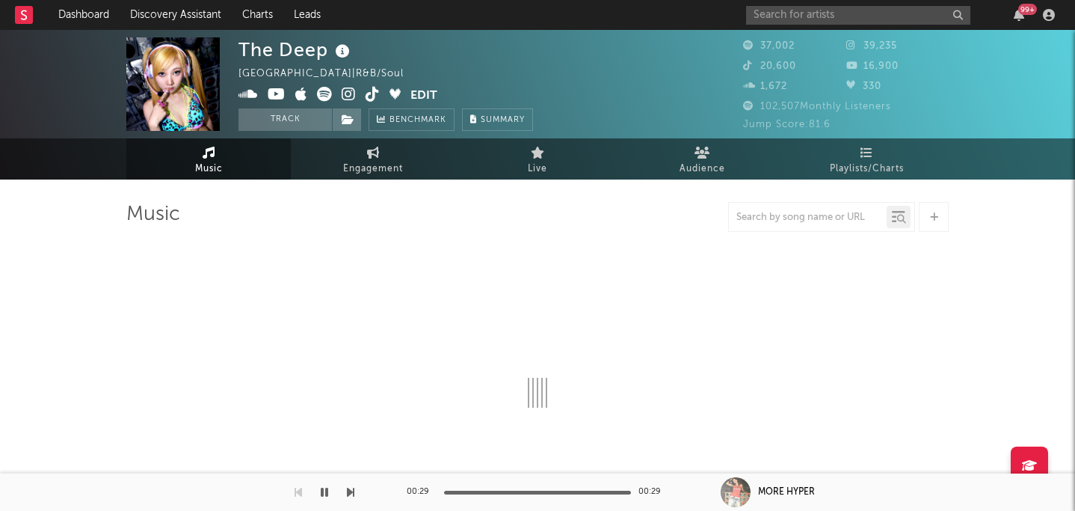
select select "6m"
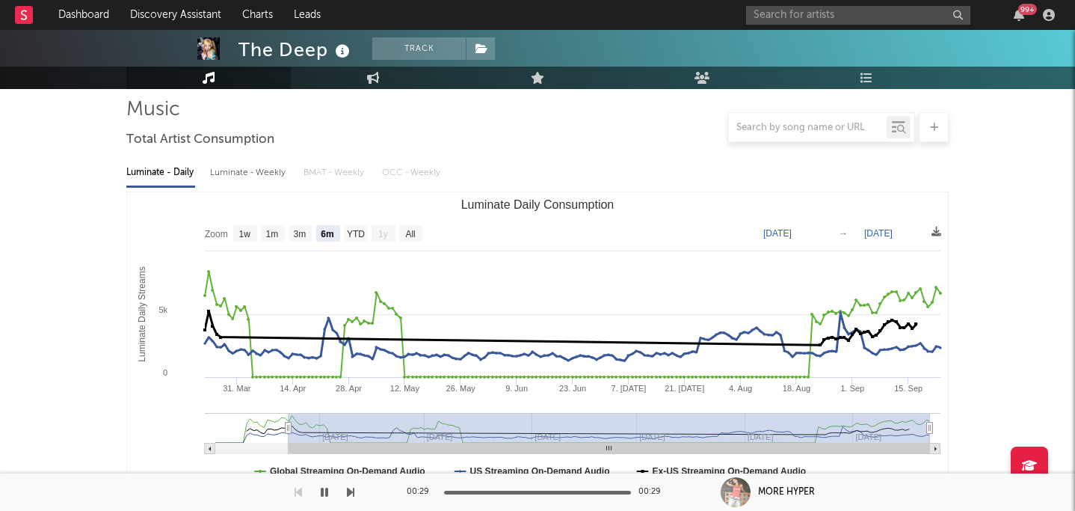
scroll to position [56, 0]
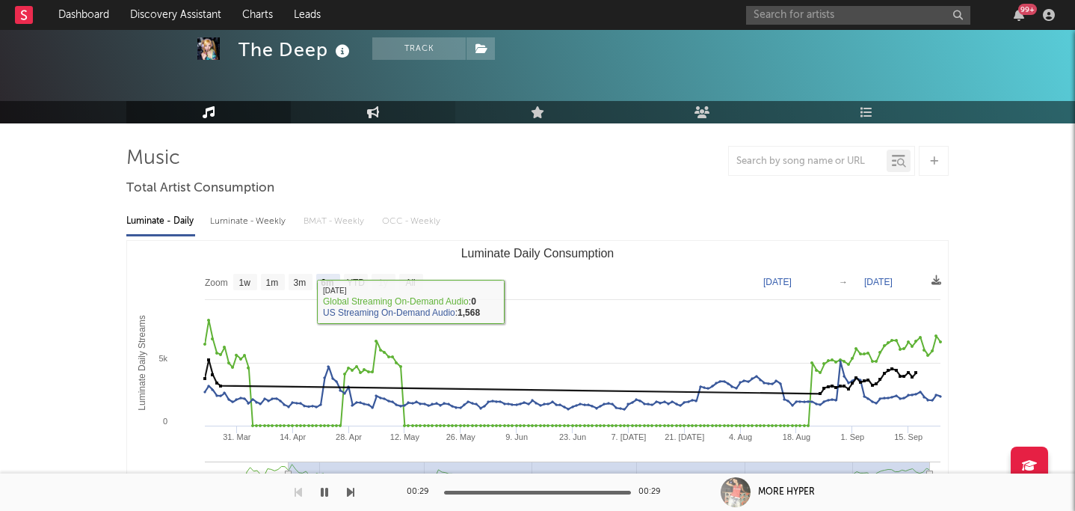
click at [378, 106] on icon at bounding box center [373, 112] width 13 height 12
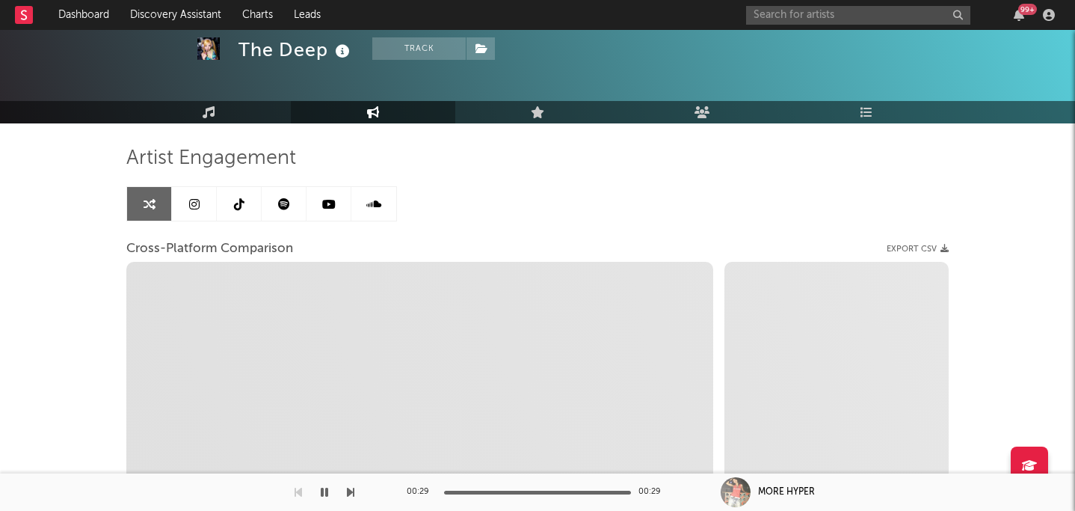
select select "1w"
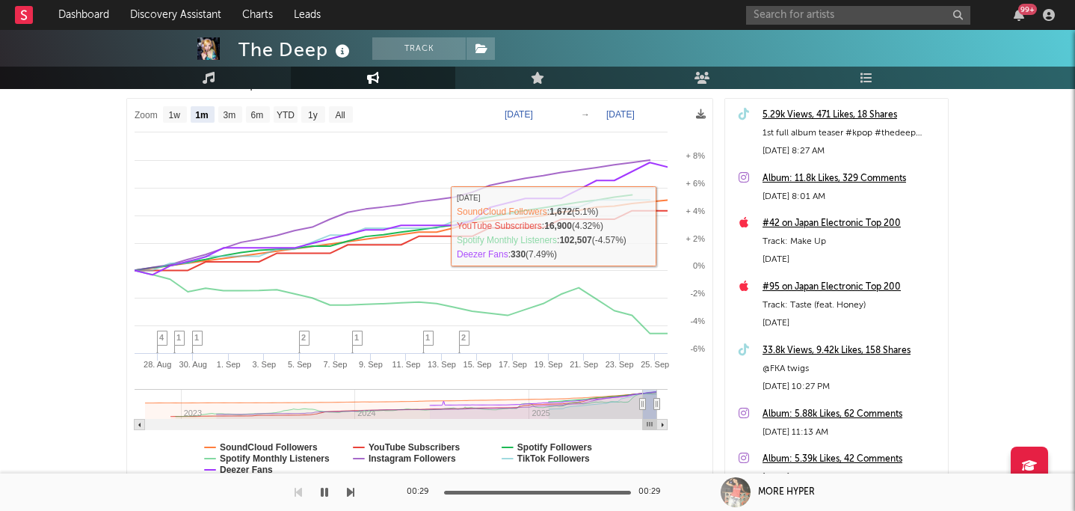
scroll to position [121, 0]
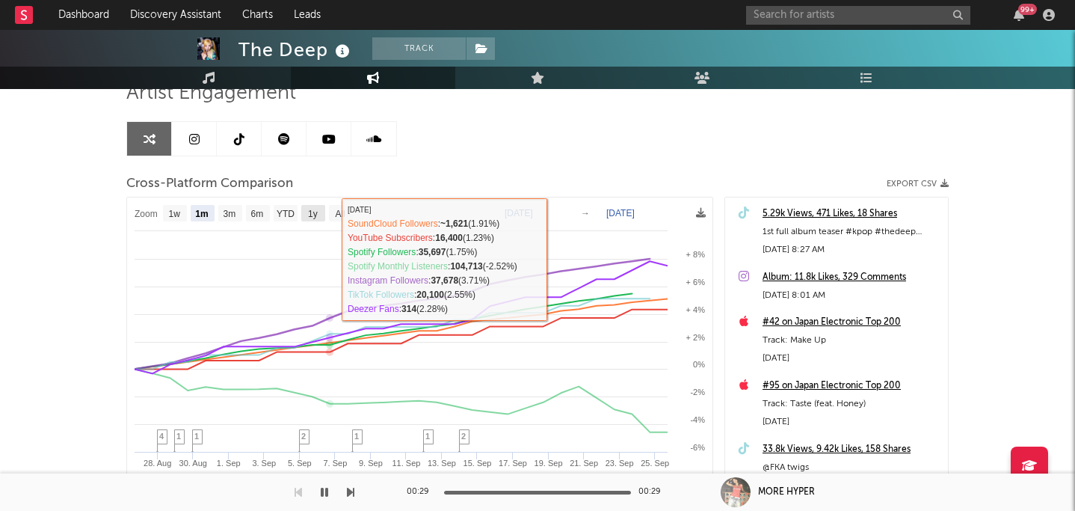
click at [313, 215] on text "1y" at bounding box center [313, 214] width 10 height 10
select select "1y"
type input "[DATE]"
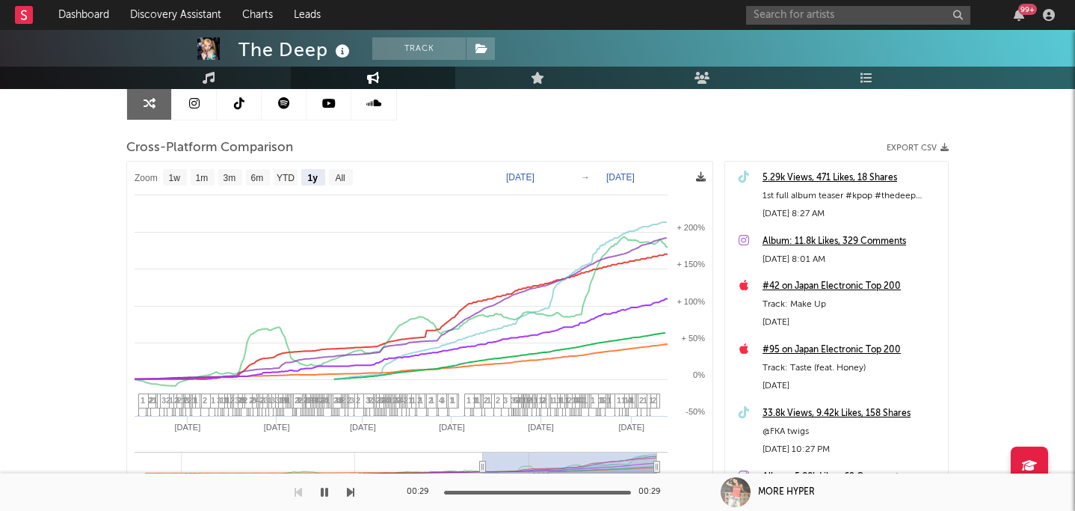
scroll to position [160, 0]
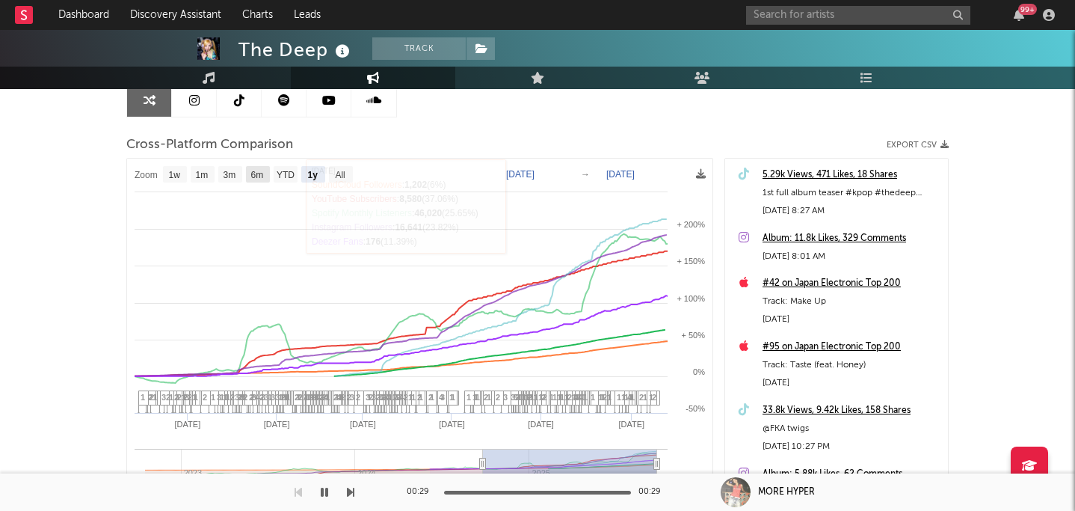
click at [254, 173] on text "6m" at bounding box center [257, 175] width 13 height 10
select select "6m"
type input "[DATE]"
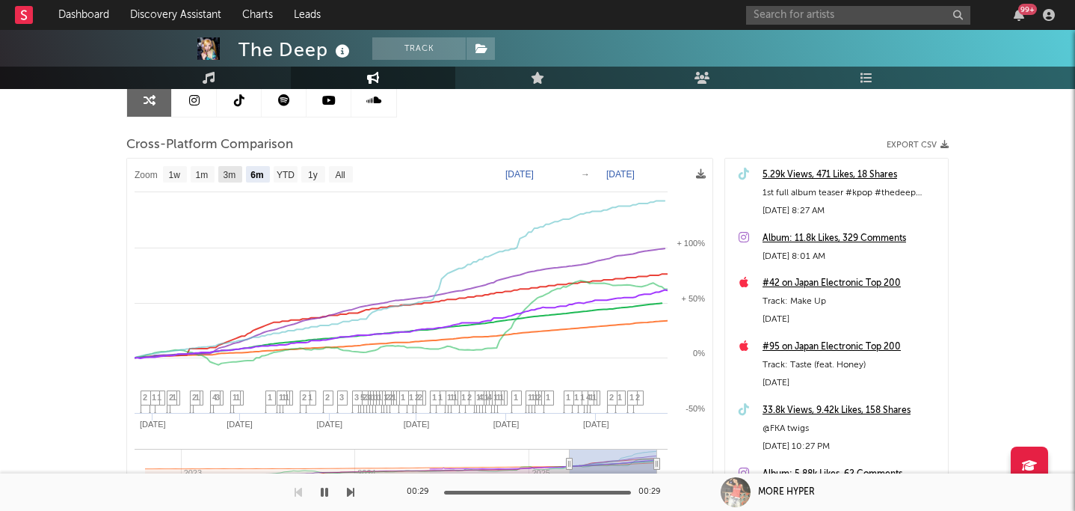
click at [227, 175] on text "3m" at bounding box center [230, 175] width 13 height 10
select select "3m"
type input "[DATE]"
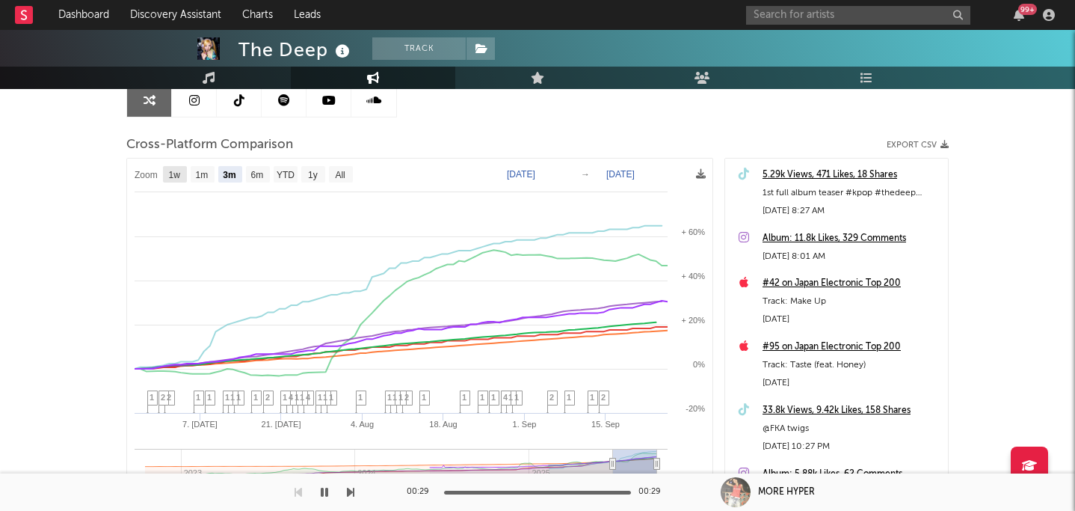
click at [173, 175] on text "1w" at bounding box center [175, 175] width 12 height 10
select select "1w"
type input "[DATE]"
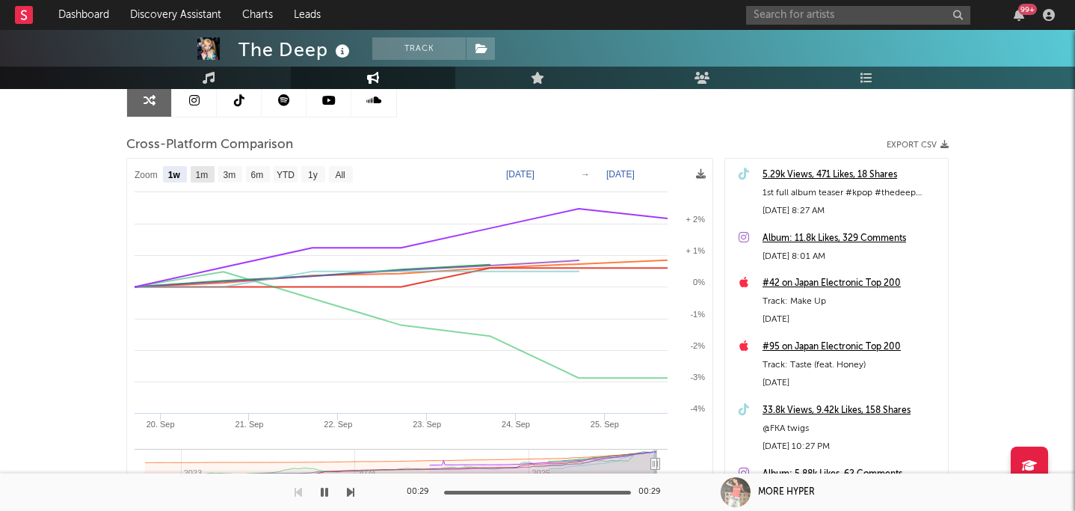
click at [202, 175] on text "1m" at bounding box center [202, 175] width 13 height 10
select select "1m"
type input "[DATE]"
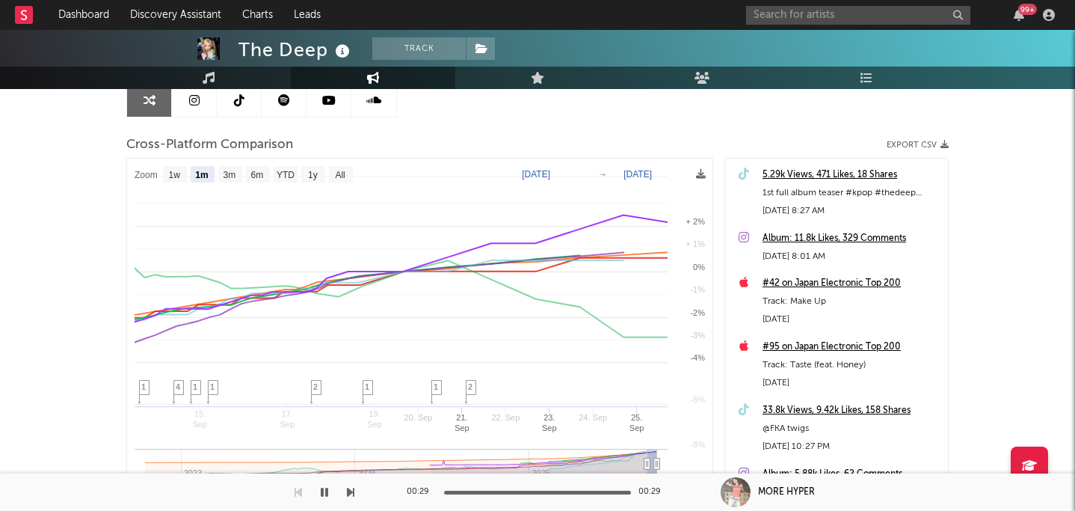
select select "1m"
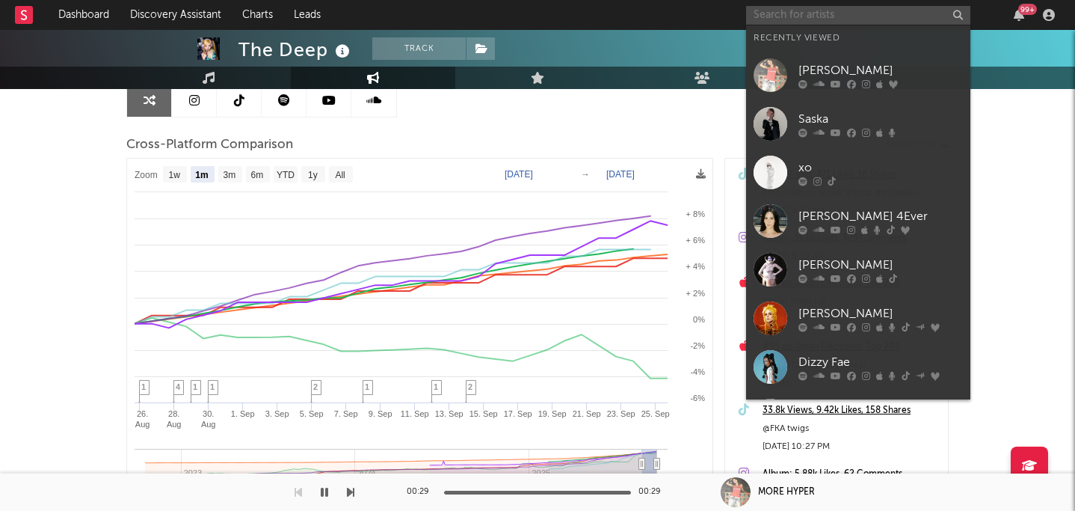
click at [818, 7] on input "text" at bounding box center [858, 15] width 224 height 19
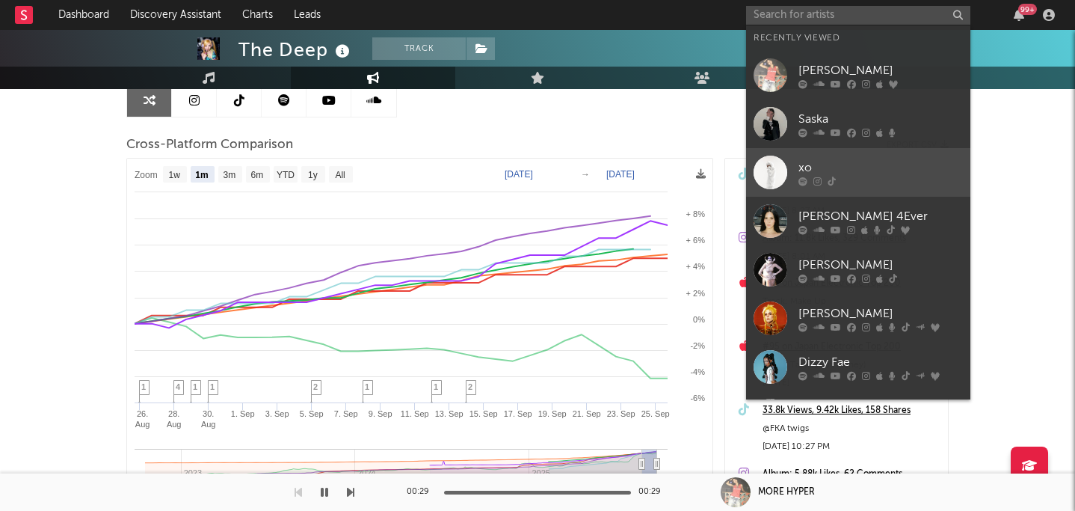
click at [811, 167] on div "xo" at bounding box center [881, 168] width 164 height 18
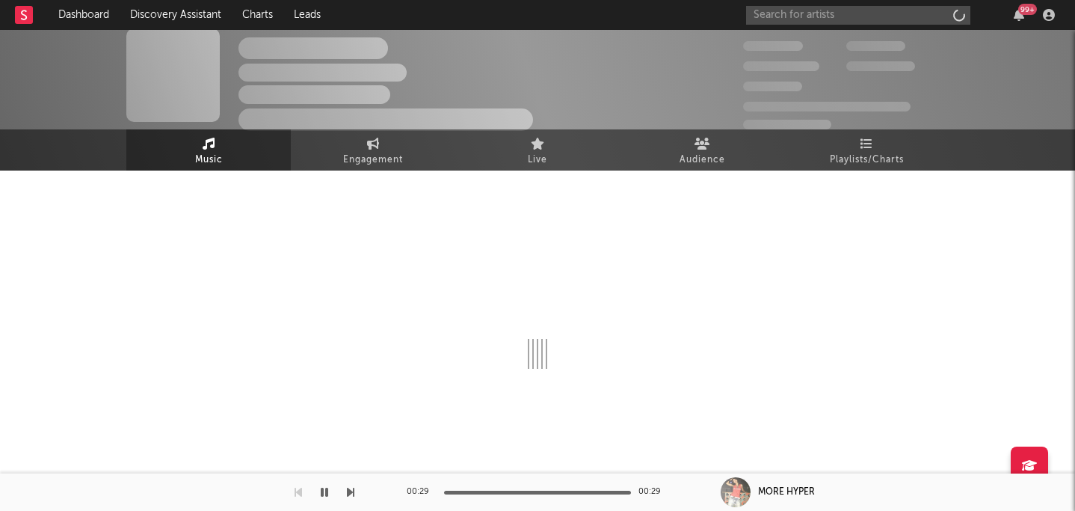
scroll to position [9, 0]
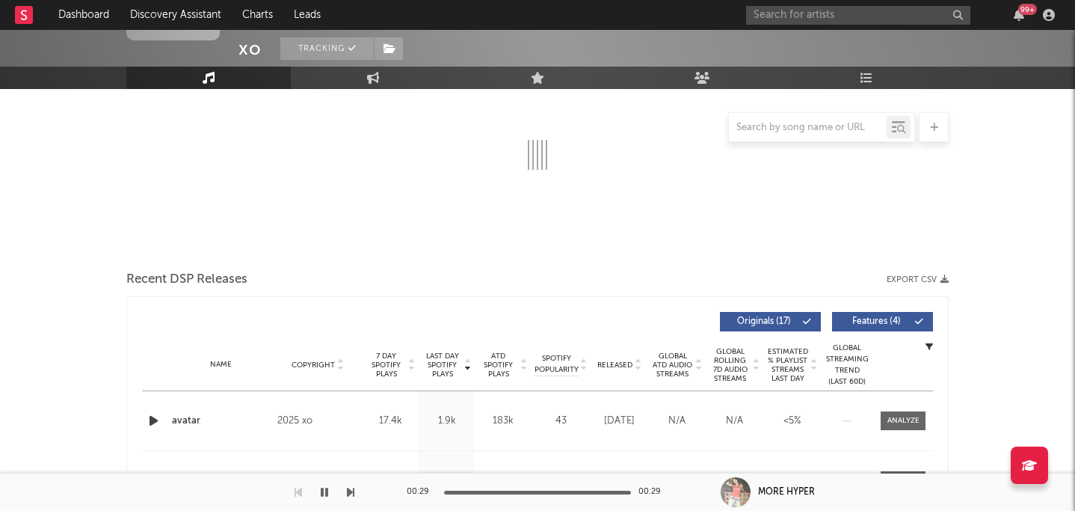
select select "1w"
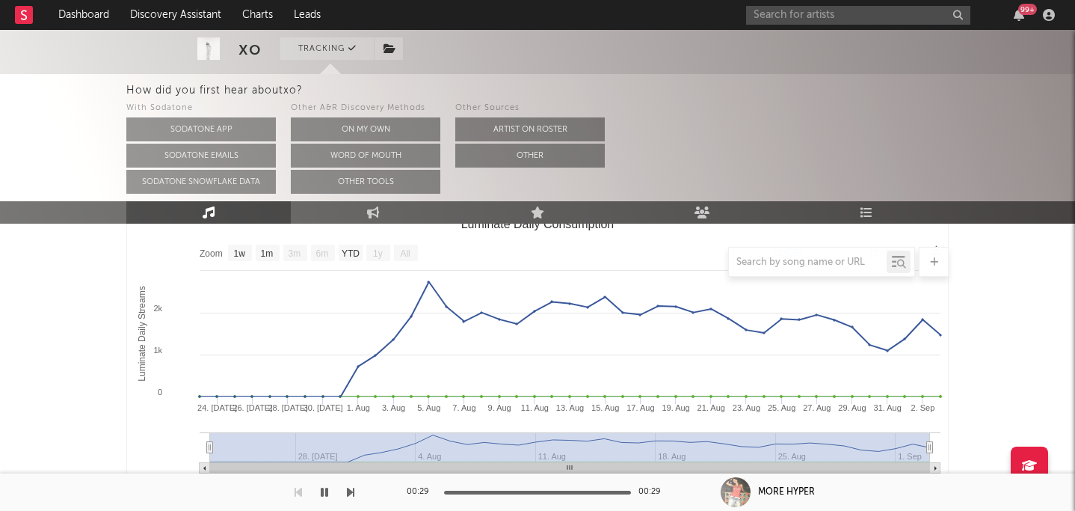
scroll to position [0, 0]
